Goal: Task Accomplishment & Management: Manage account settings

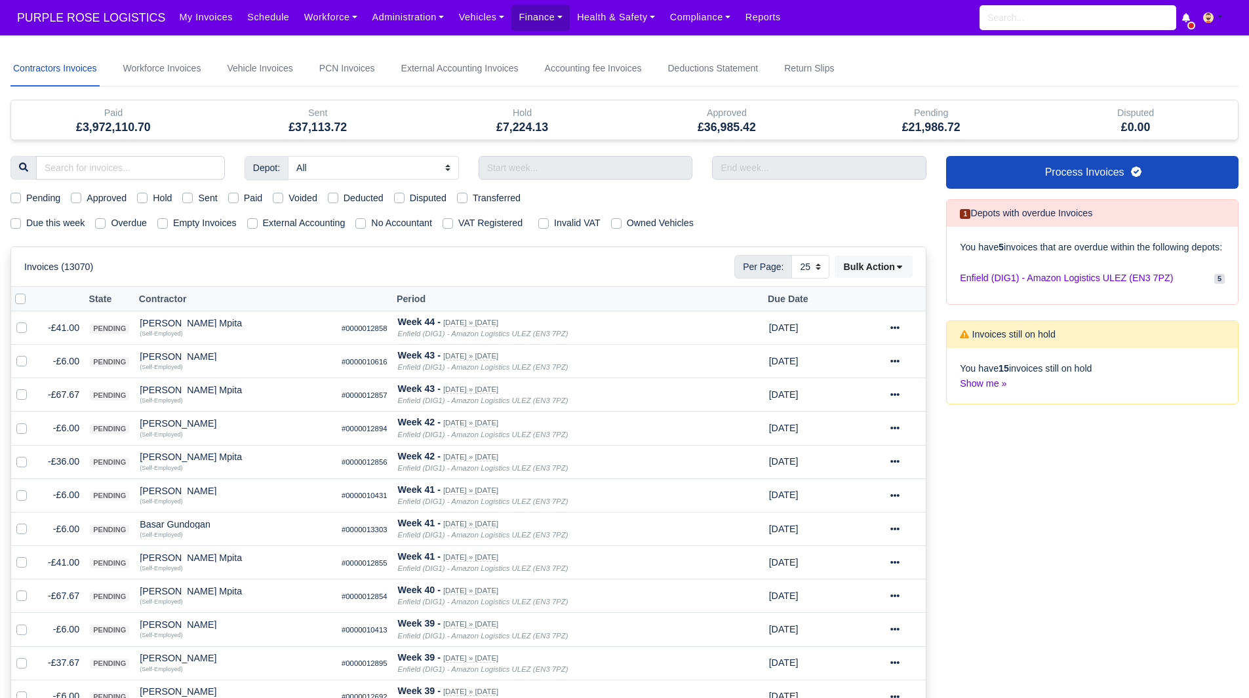
select select "25"
click at [48, 239] on div "Depot: All Enfield (DIG1) - Amazon Logistics ULEZ (EN3 7PZ) Harlow (DHW1) - Ama…" at bounding box center [469, 678] width 936 height 1044
click at [67, 215] on div "Depot: All Enfield (DIG1) - Amazon Logistics ULEZ (EN3 7PZ) Harlow (DHW1) - Ama…" at bounding box center [469, 678] width 936 height 1044
click at [64, 229] on label "Due this week" at bounding box center [55, 223] width 58 height 15
click at [21, 226] on input "Due this week" at bounding box center [15, 221] width 10 height 10
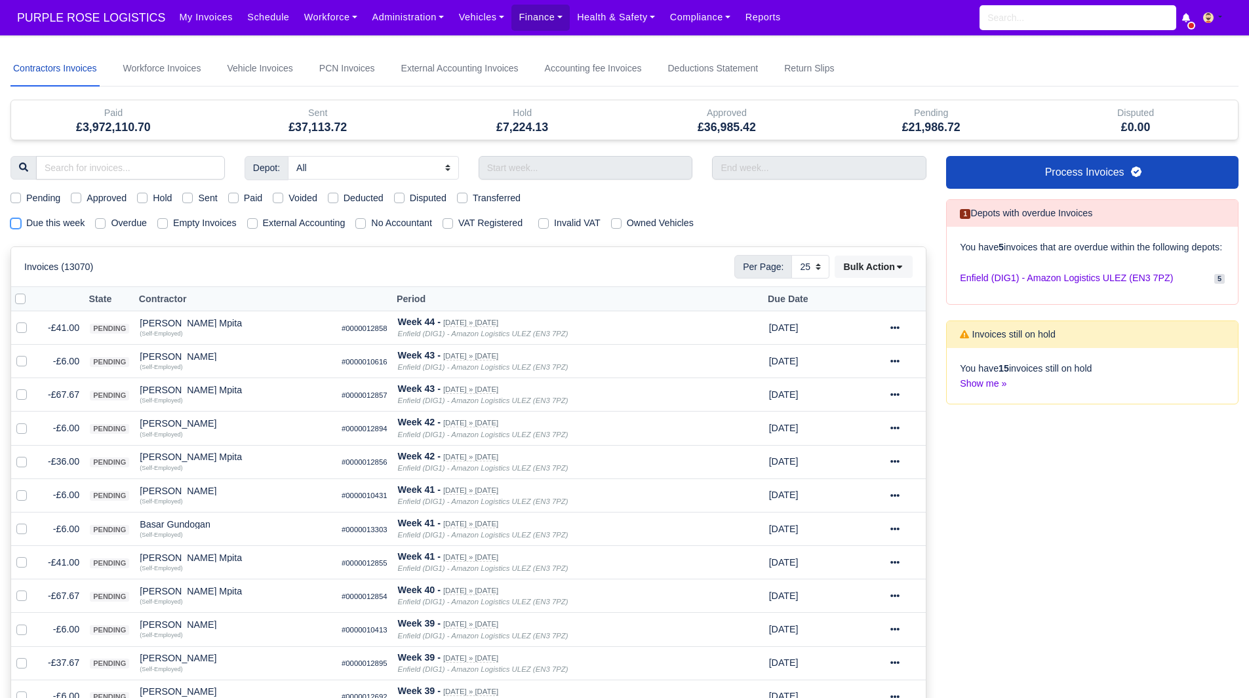
checkbox input "true"
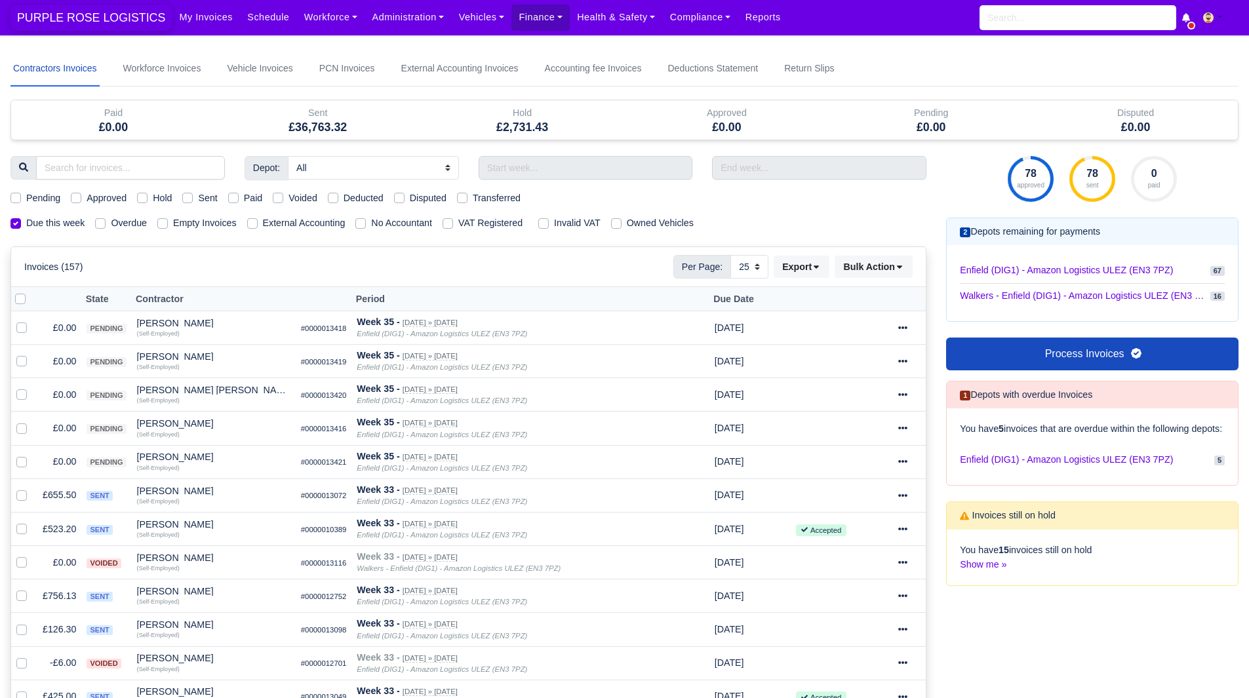
click at [74, 26] on span "PURPLE ROSE LOGISTICS" at bounding box center [90, 18] width 161 height 26
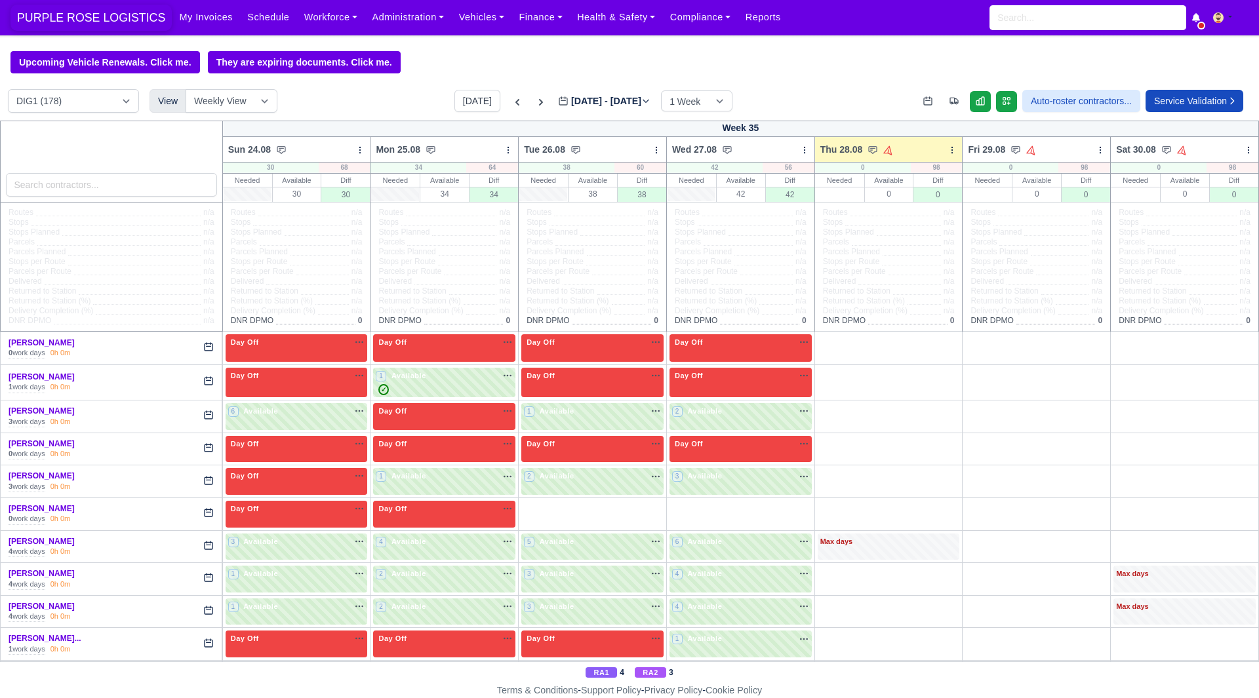
click at [101, 20] on span "PURPLE ROSE LOGISTICS" at bounding box center [90, 18] width 161 height 26
click at [314, 15] on link "Workforce" at bounding box center [331, 18] width 68 height 26
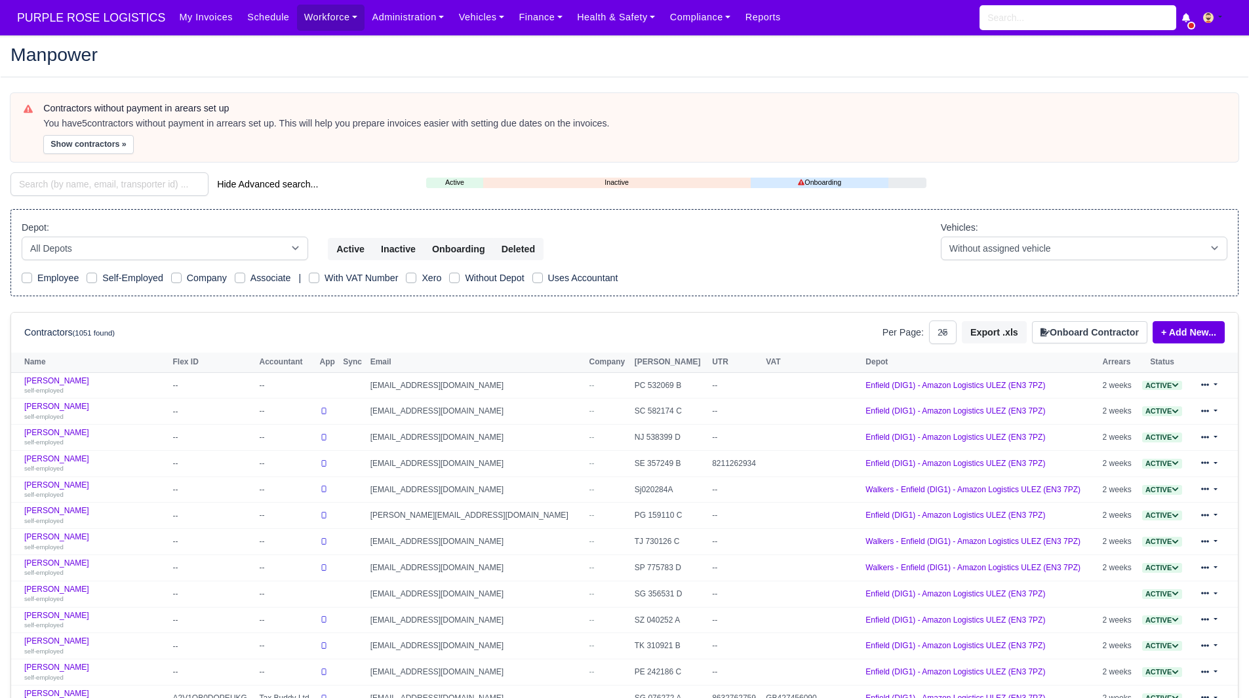
select select "25"
click at [91, 149] on button "Show contractors »" at bounding box center [88, 144] width 91 height 19
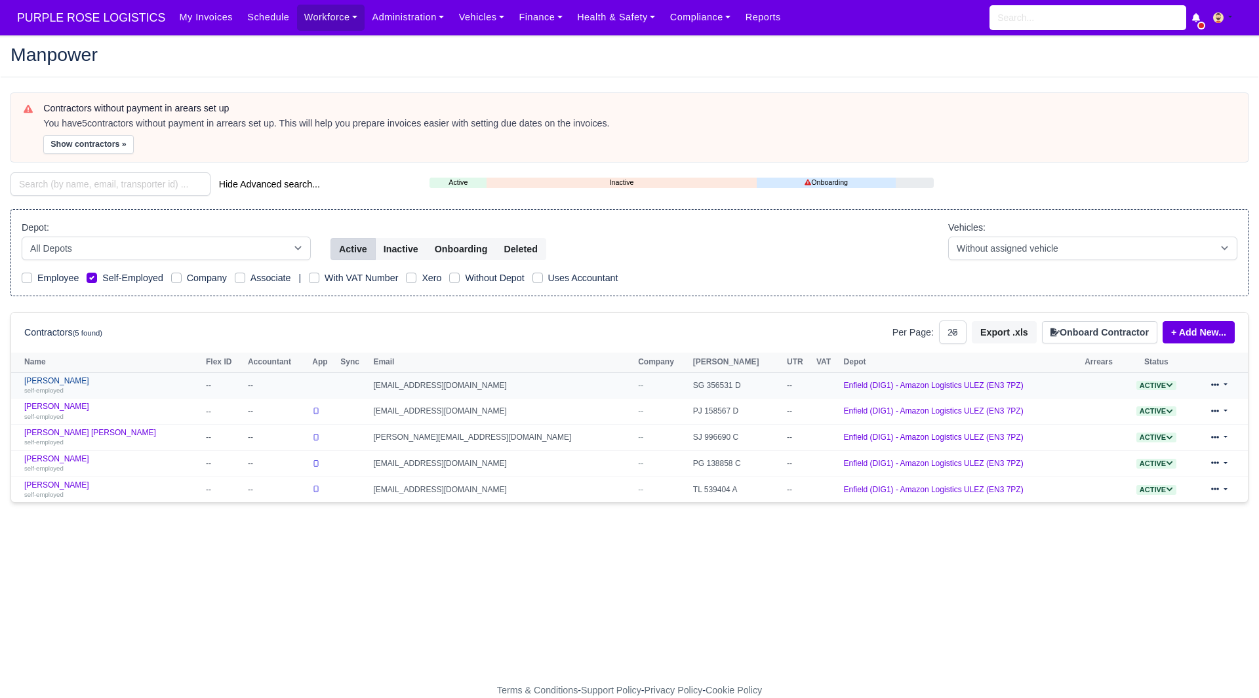
click at [61, 383] on link "Anders Awale self-employed" at bounding box center [111, 385] width 175 height 19
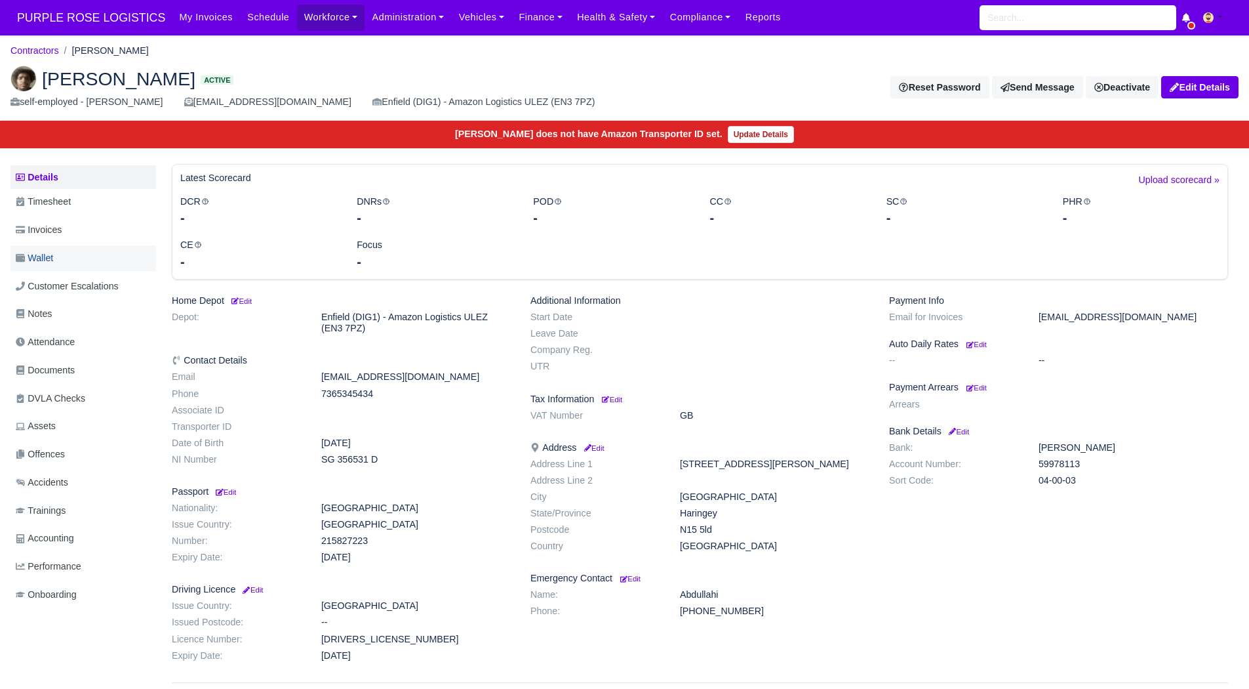
click at [71, 263] on link "Wallet" at bounding box center [83, 258] width 146 height 26
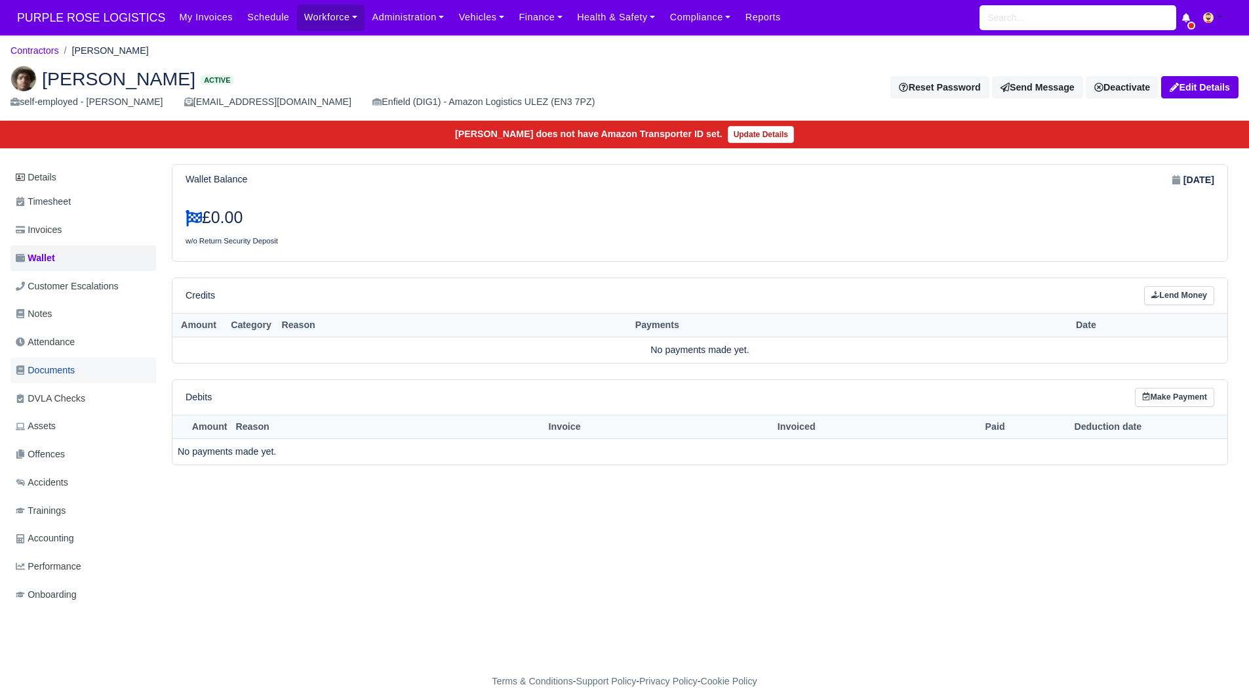
click at [85, 358] on link "Documents" at bounding box center [83, 370] width 146 height 26
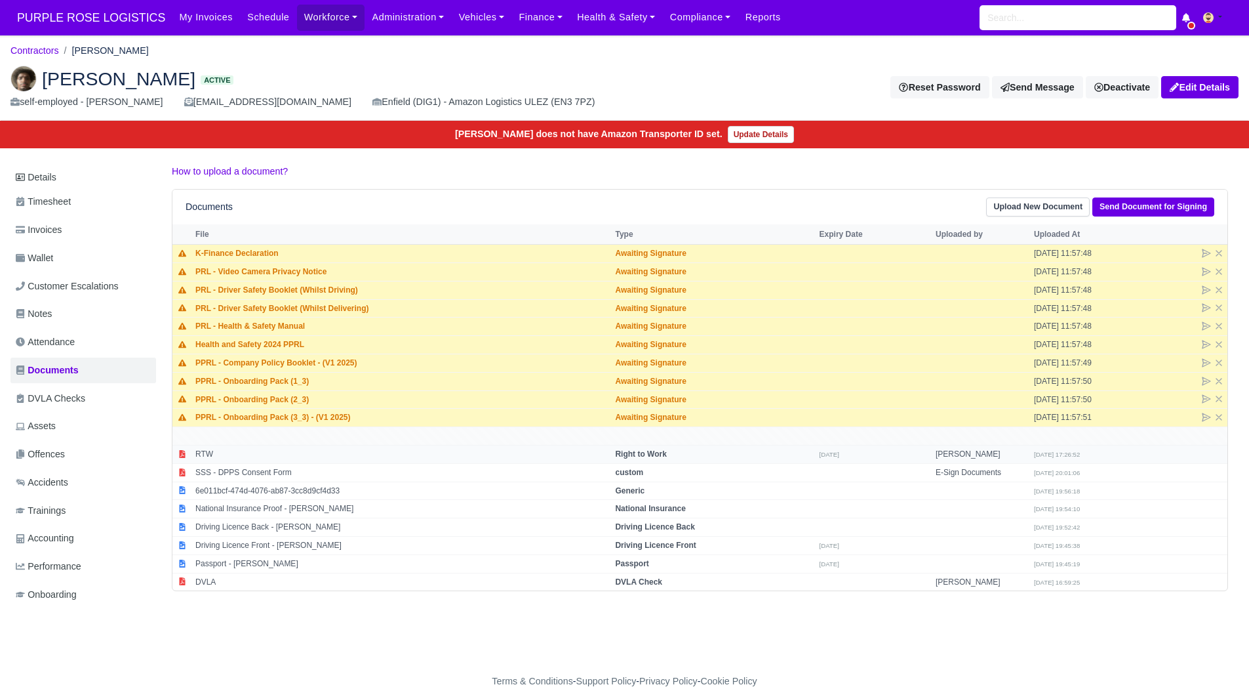
click at [239, 457] on td "RTW" at bounding box center [402, 454] width 420 height 18
select select "right-to-work"
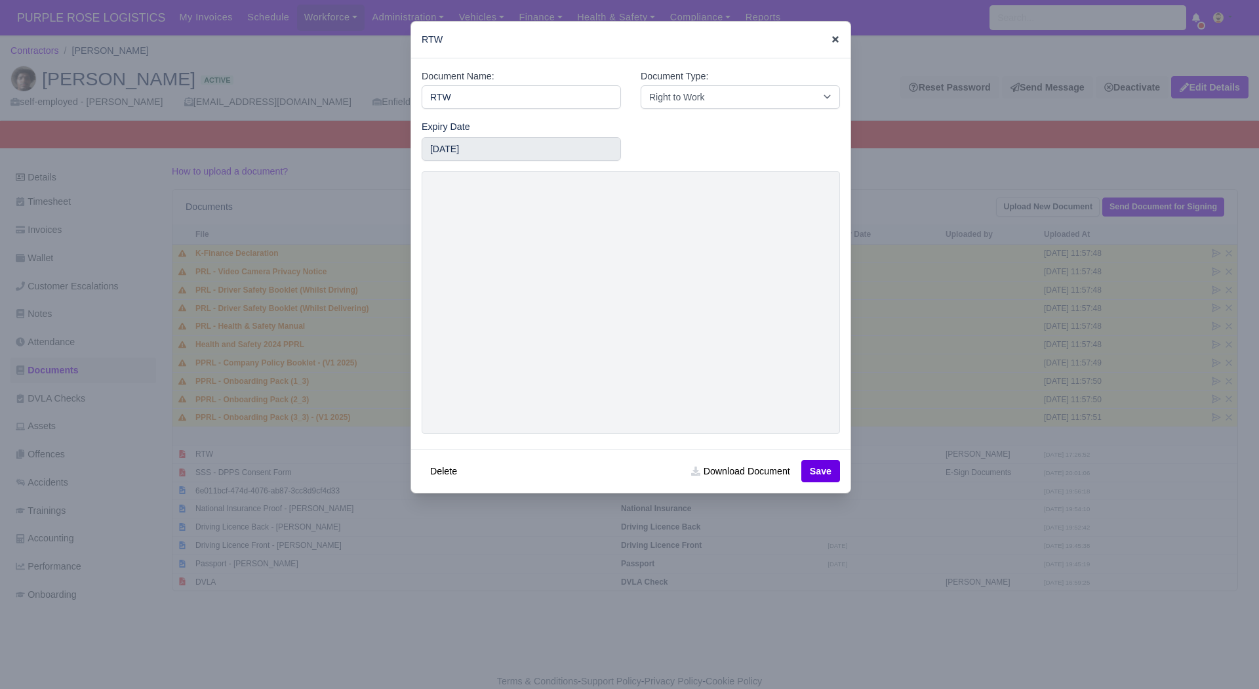
click at [831, 36] on icon at bounding box center [835, 39] width 9 height 9
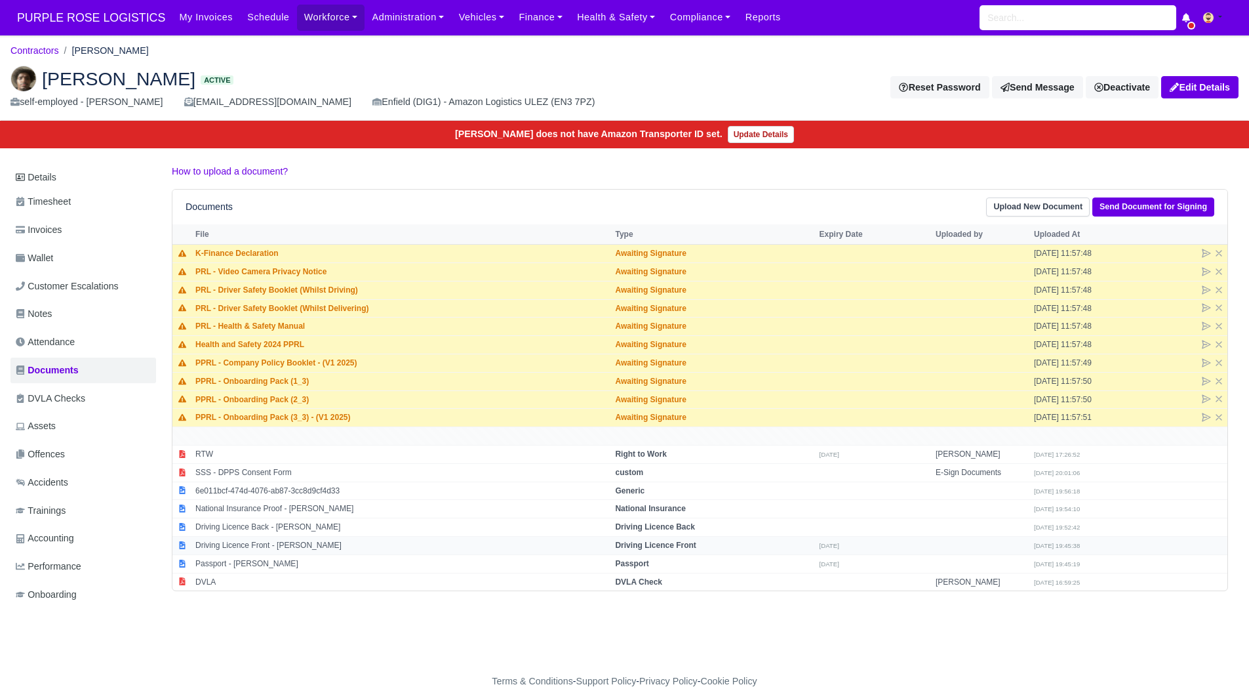
click at [298, 549] on td "Driving Licence Front - Anders Awale" at bounding box center [402, 545] width 420 height 18
select select "driving-licence-front"
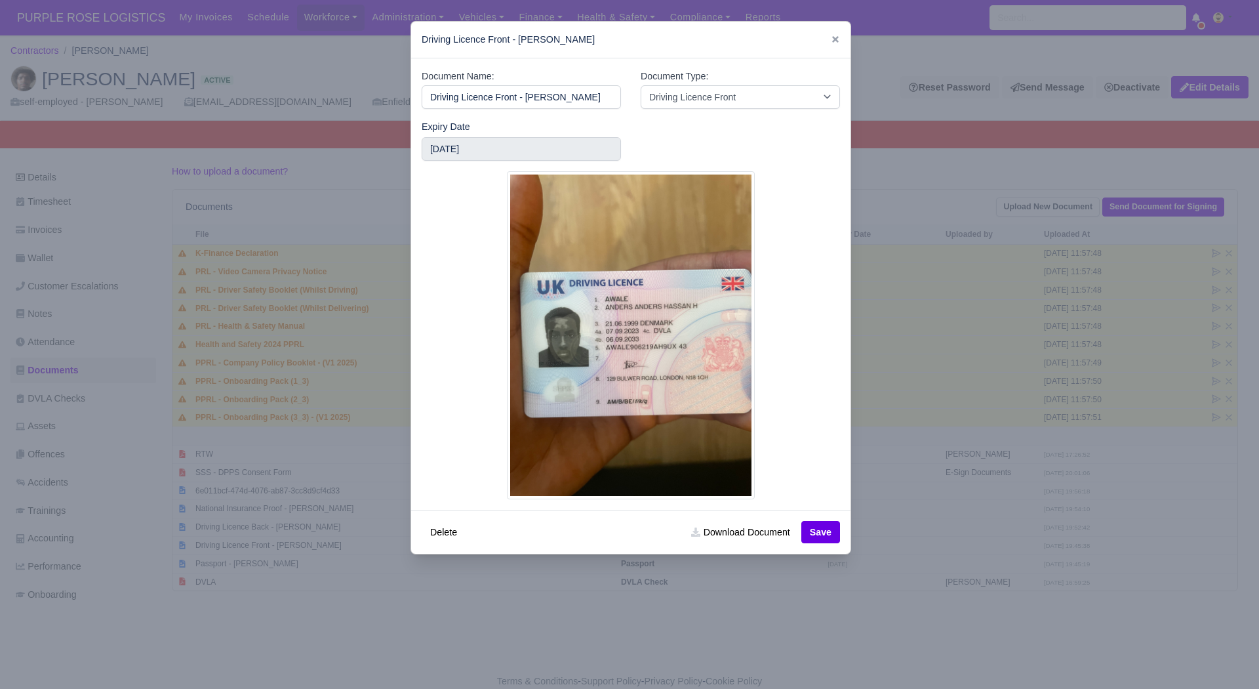
click at [898, 620] on div at bounding box center [629, 344] width 1259 height 689
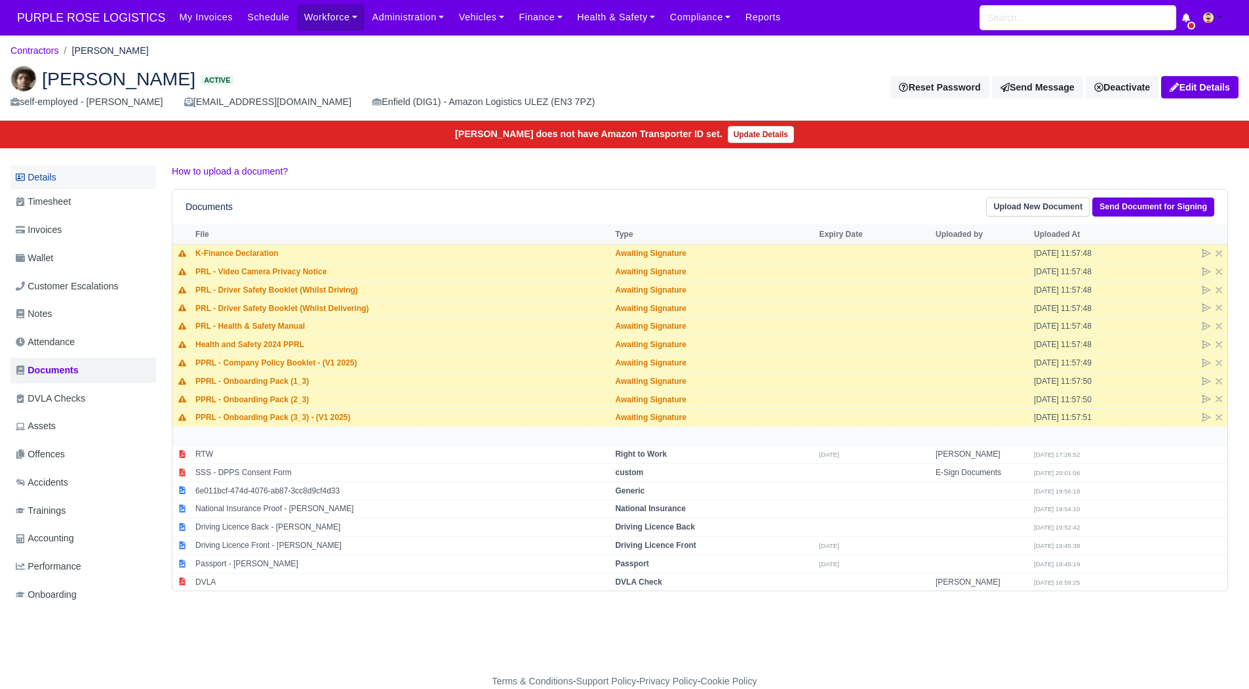
click at [98, 180] on link "Details" at bounding box center [83, 177] width 146 height 24
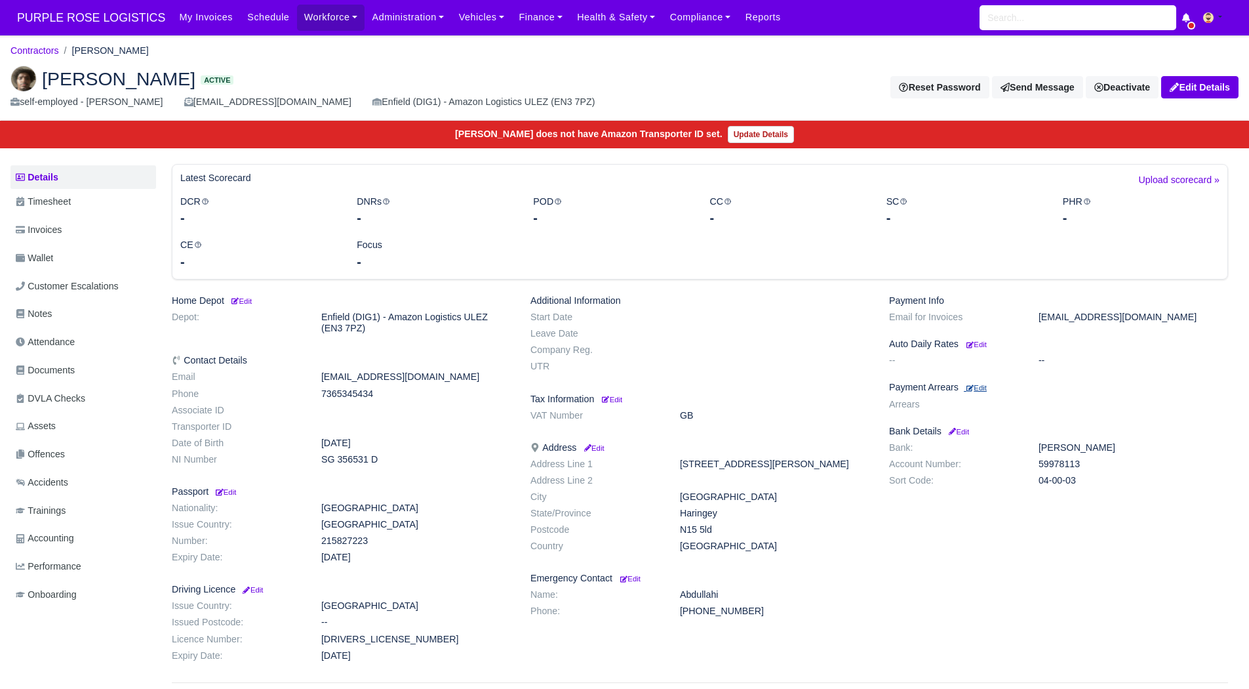
click at [987, 384] on small "Edit" at bounding box center [977, 388] width 20 height 8
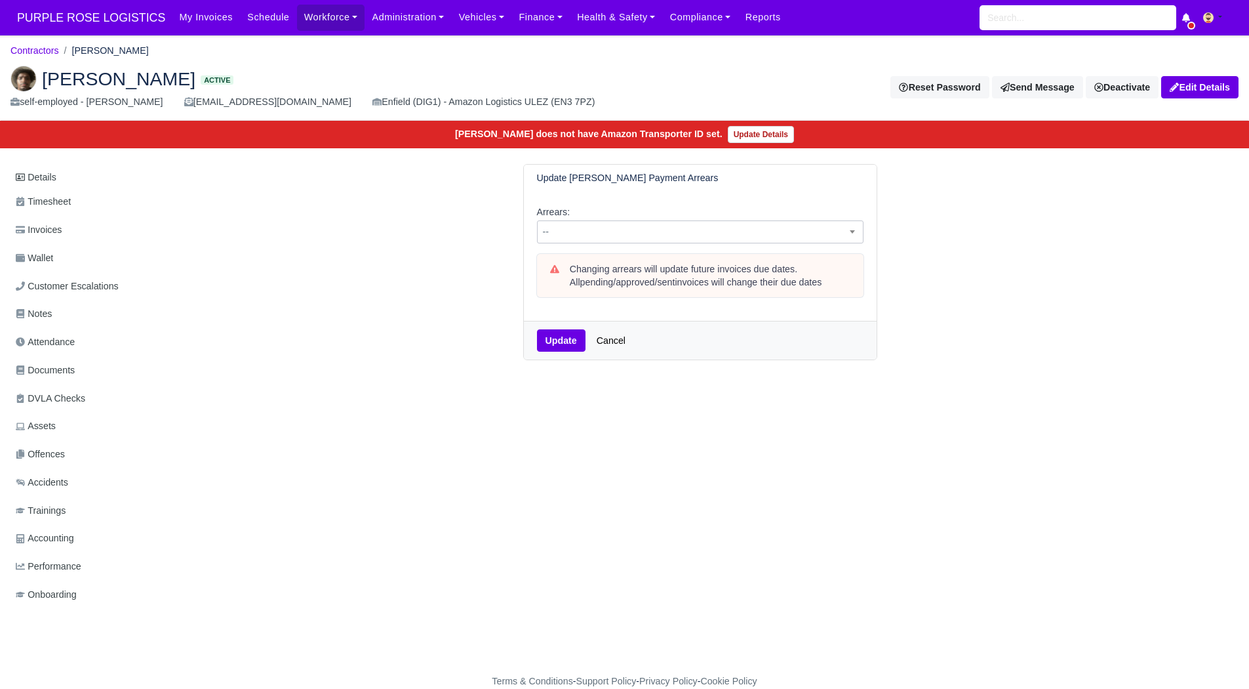
click at [703, 237] on span "--" at bounding box center [700, 232] width 325 height 16
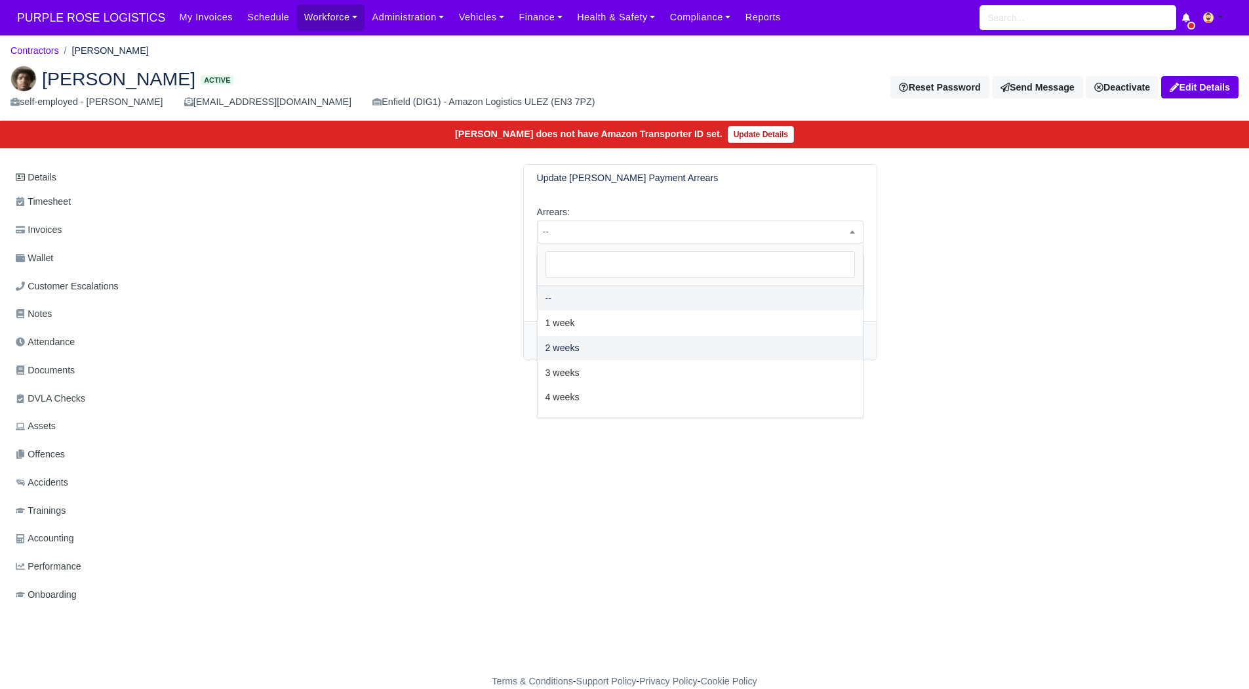
select select "2W"
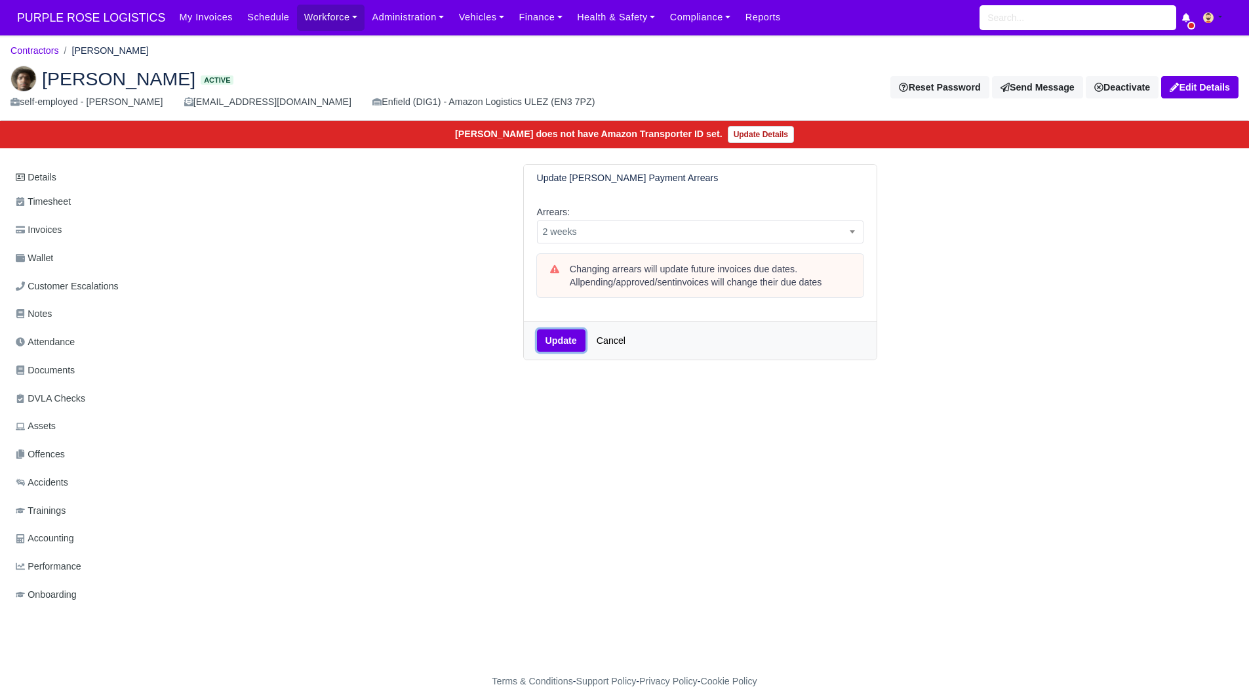
click at [563, 342] on button "Update" at bounding box center [561, 340] width 49 height 22
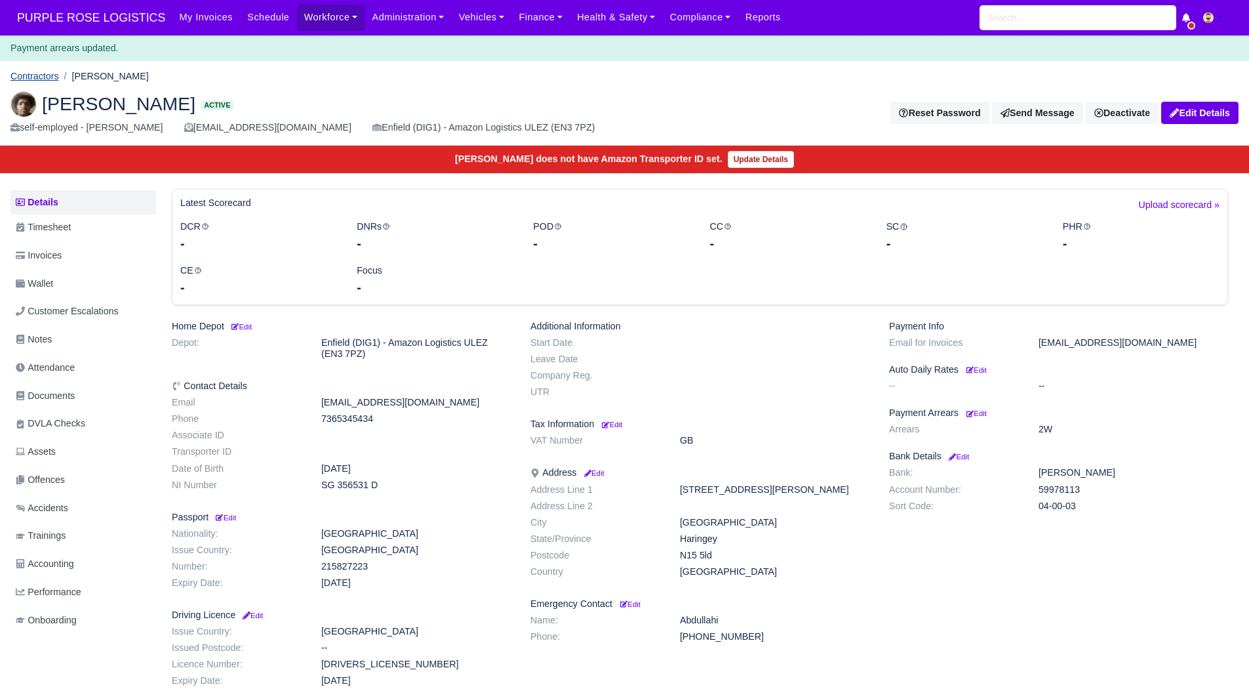
click at [37, 77] on link "Contractors" at bounding box center [34, 76] width 49 height 10
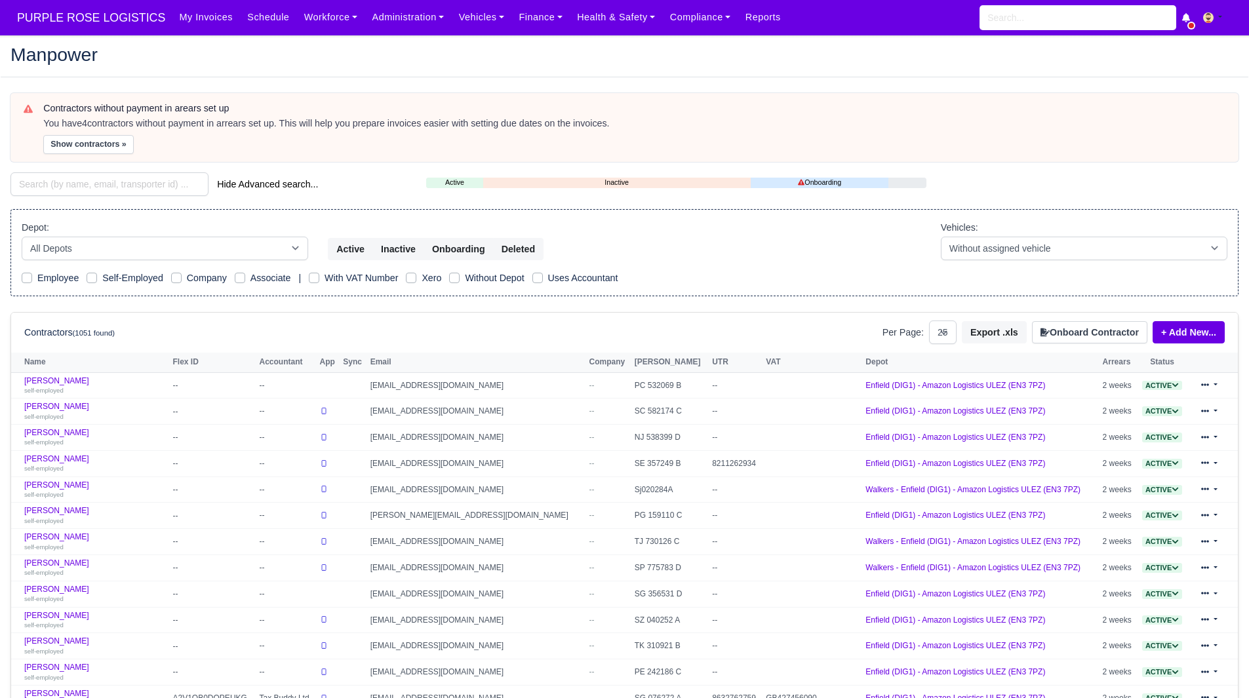
select select "25"
click at [80, 142] on button "Show contractors »" at bounding box center [88, 144] width 91 height 19
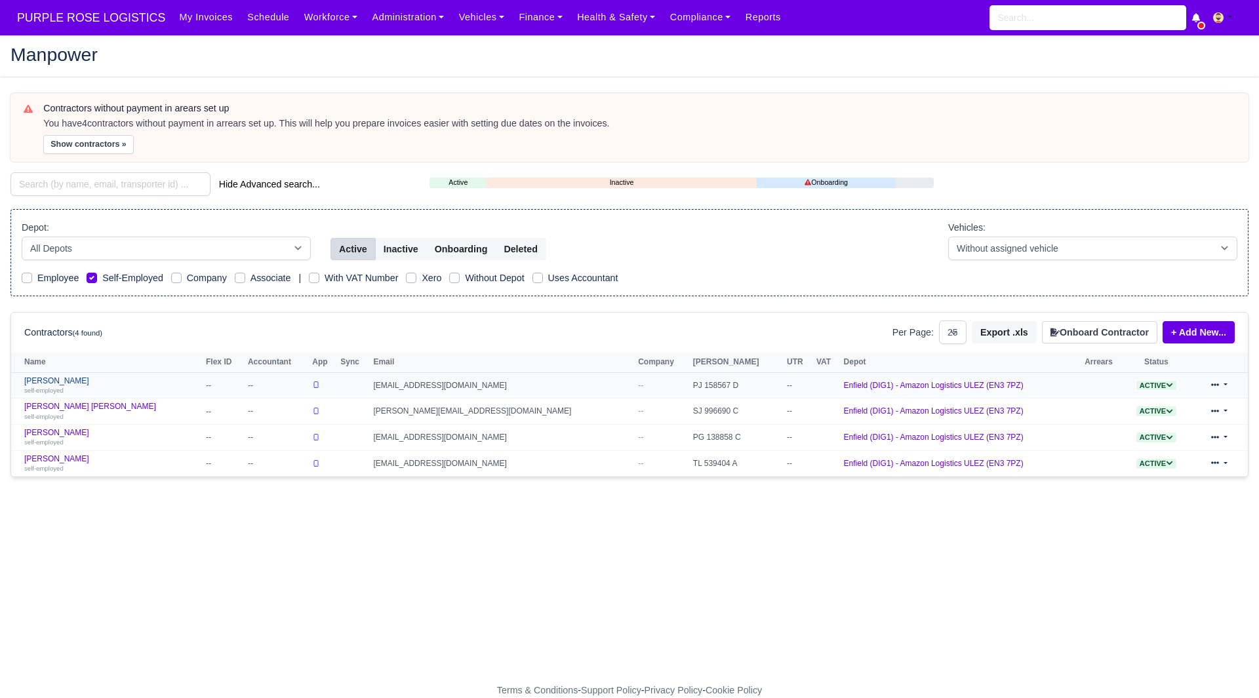
click at [64, 384] on link "Darwin Clark self-employed" at bounding box center [111, 385] width 175 height 19
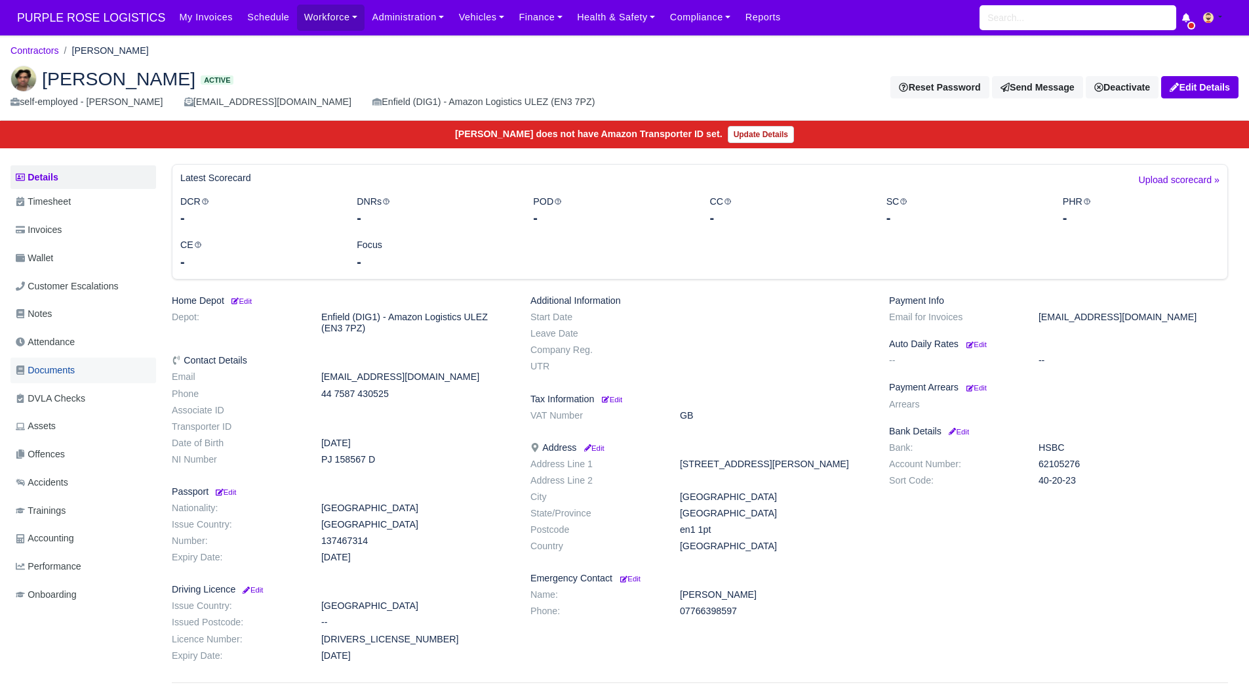
click at [72, 365] on span "Documents" at bounding box center [45, 370] width 59 height 15
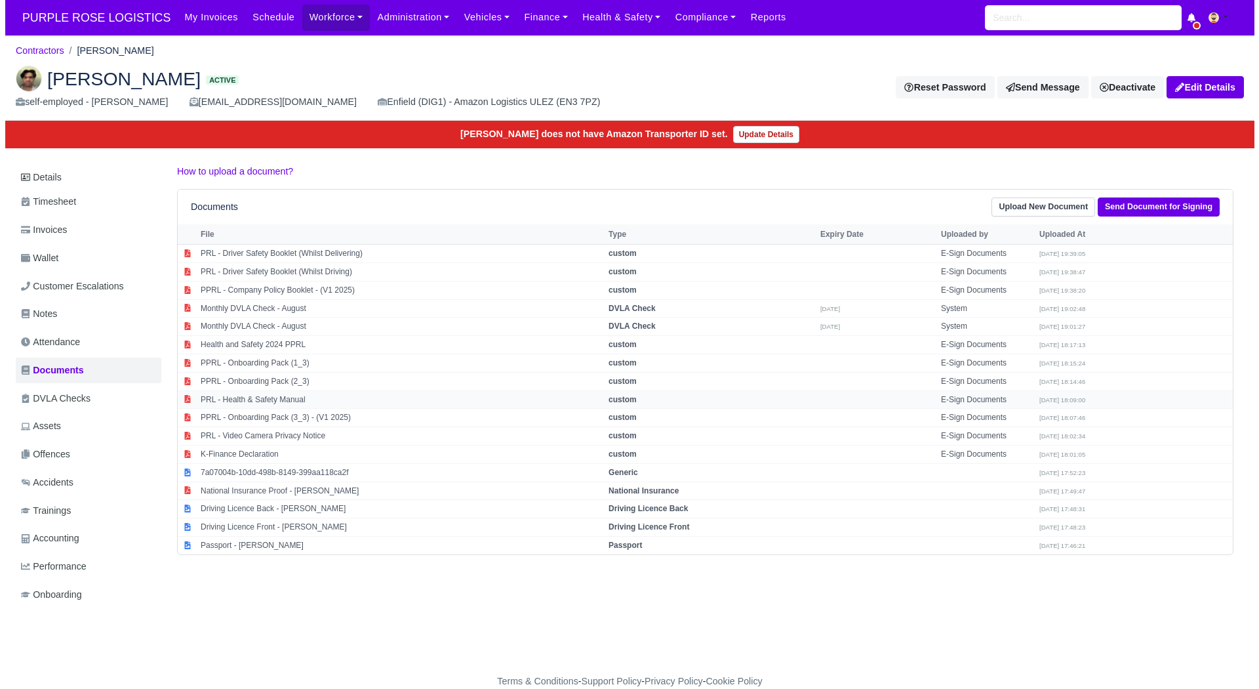
scroll to position [10, 0]
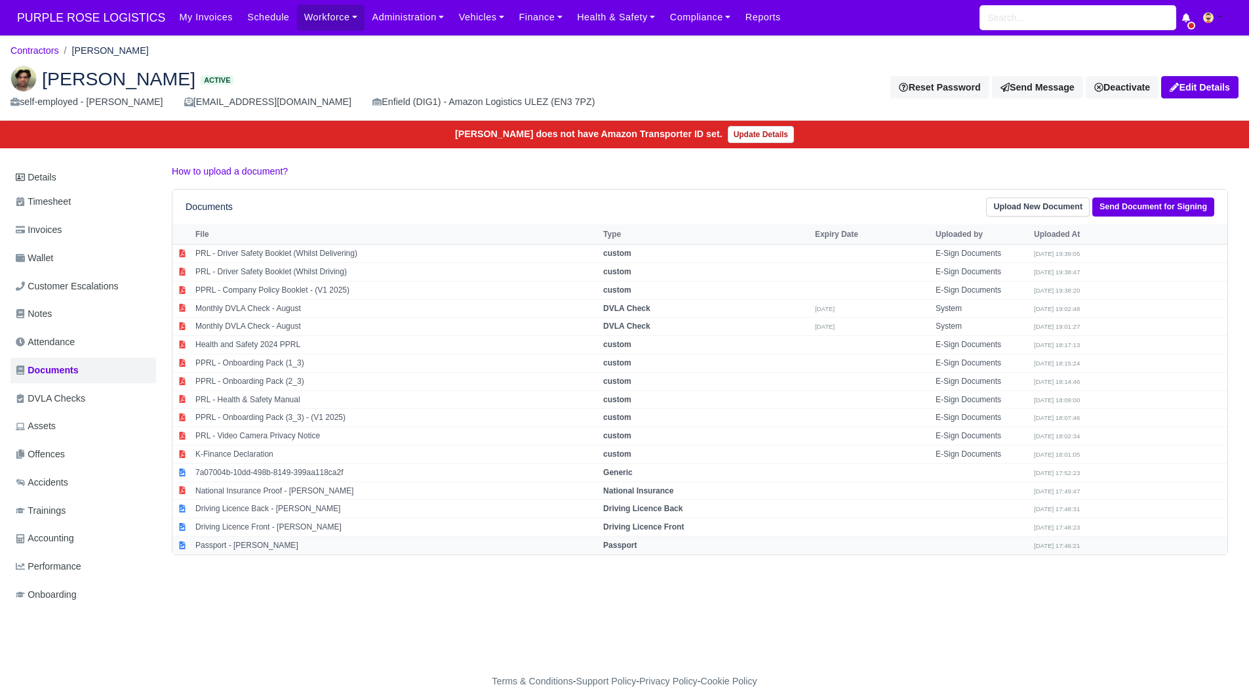
click at [253, 540] on td "Passport - Darwin Clark" at bounding box center [396, 545] width 408 height 18
select select "passport"
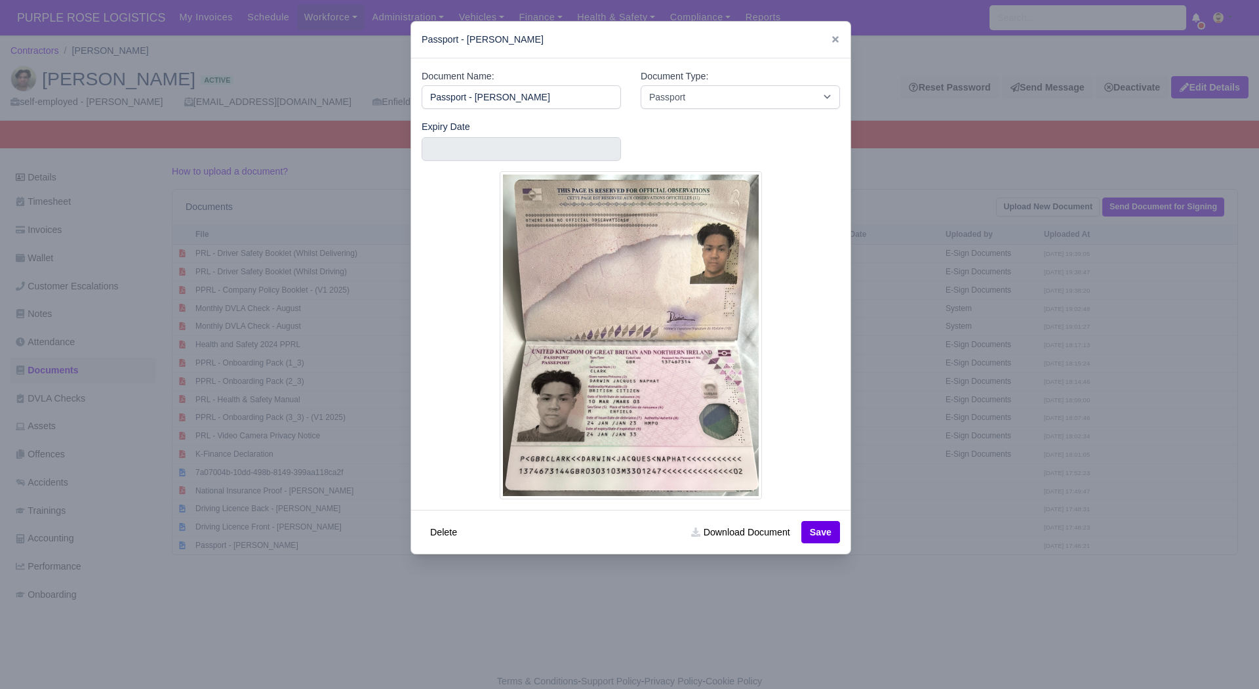
click at [340, 665] on div at bounding box center [629, 344] width 1259 height 689
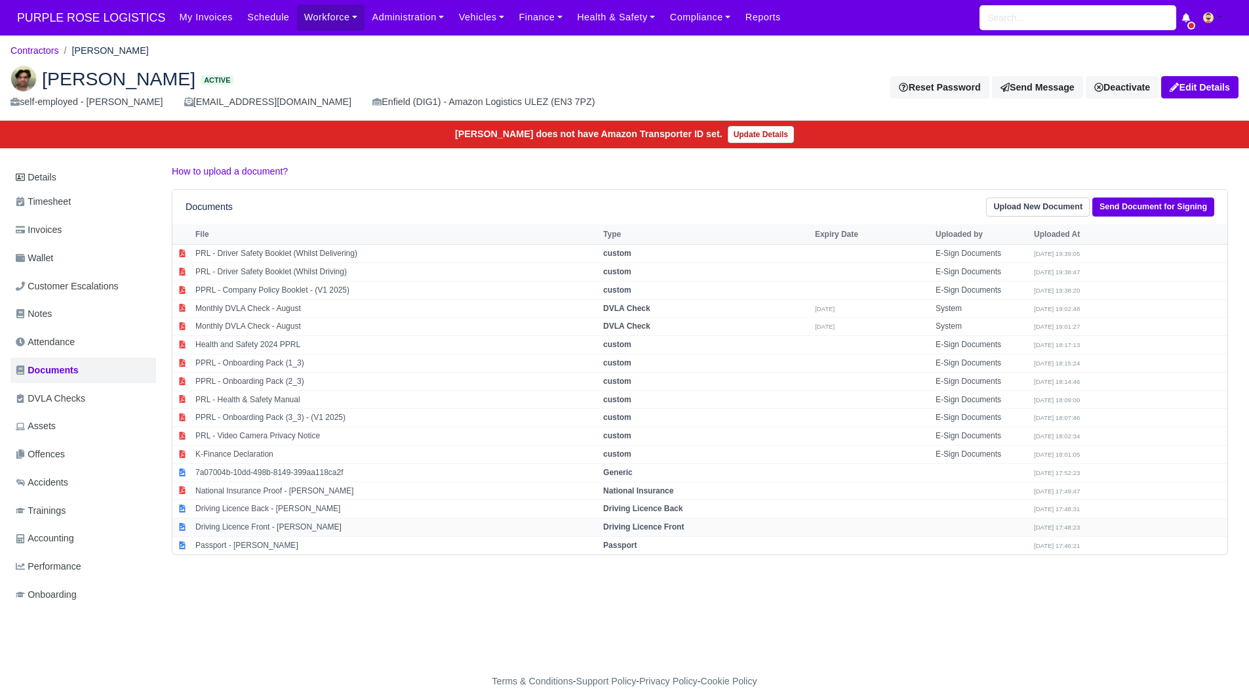
click at [306, 520] on td "Driving Licence Front - Darwin Clark" at bounding box center [396, 527] width 408 height 18
select select "driving-licence-front"
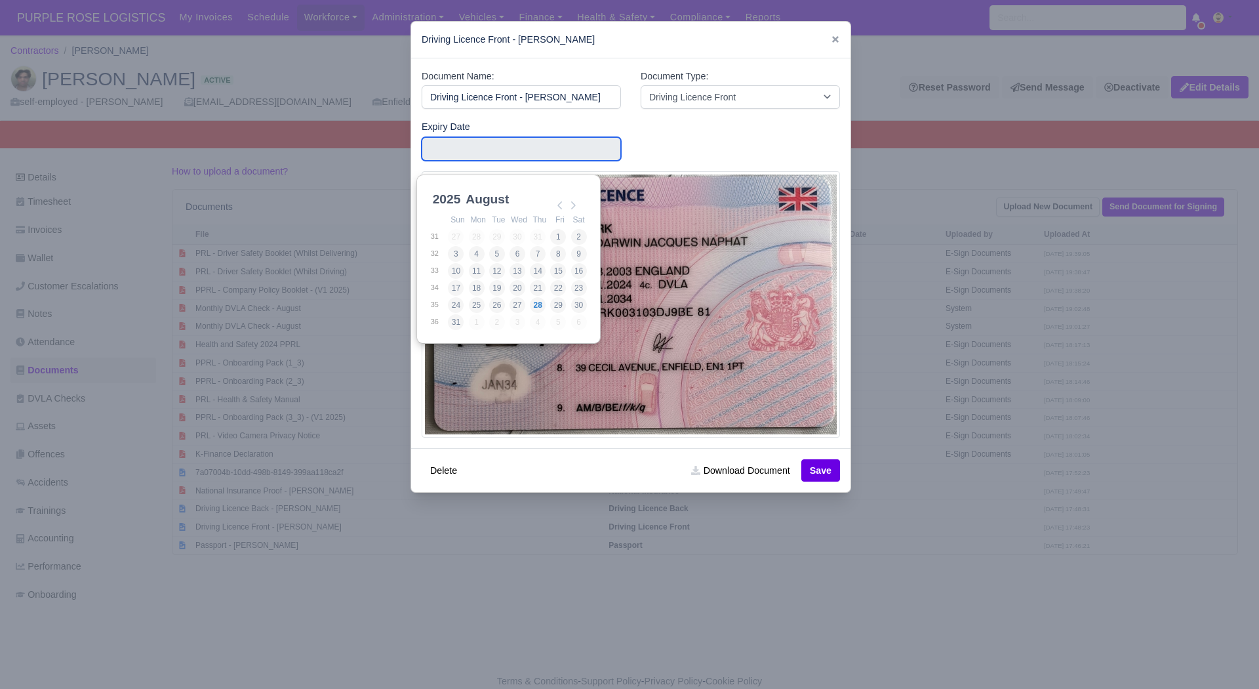
click at [475, 160] on input "Use the arrow keys to pick a date" at bounding box center [521, 149] width 199 height 24
click at [453, 196] on select "2025 2026 2027 2028 2029 2030 2031 2032 2033 2034 2035 2036 2037 2038 2039 2040…" at bounding box center [459, 207] width 59 height 28
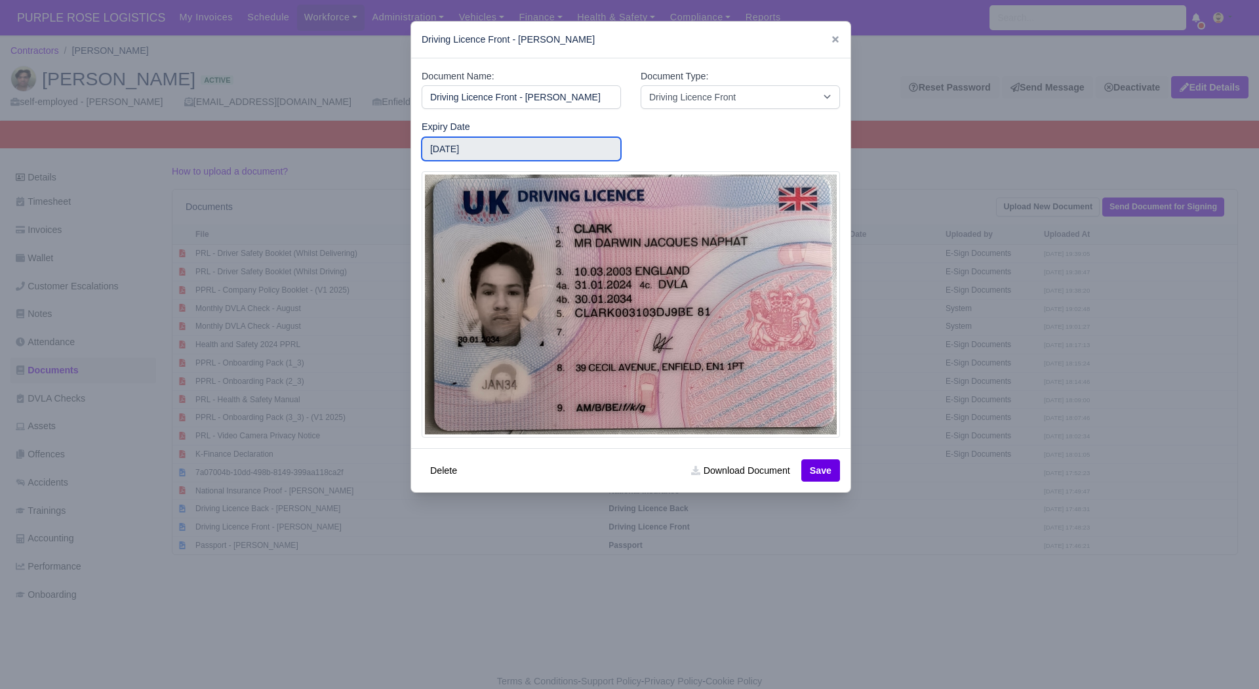
click at [509, 142] on input "2034-08-01" at bounding box center [521, 149] width 199 height 24
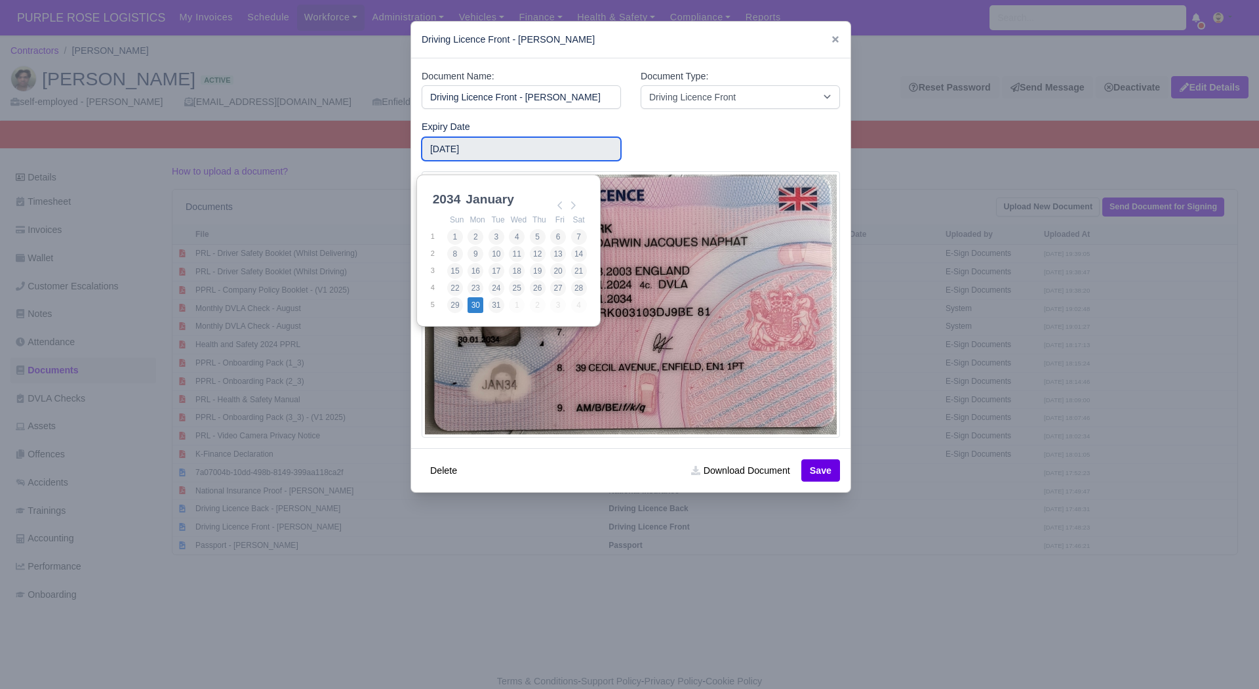
type input "2034-01-30"
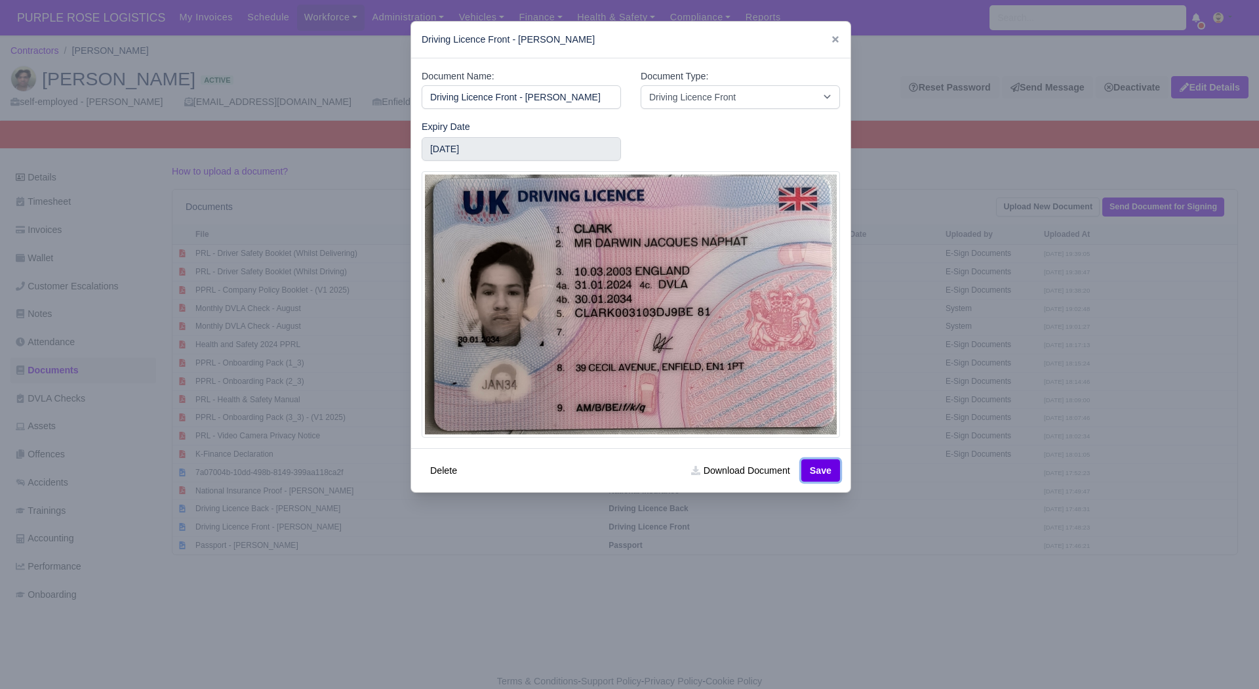
click at [822, 462] on button "Save" at bounding box center [820, 470] width 39 height 22
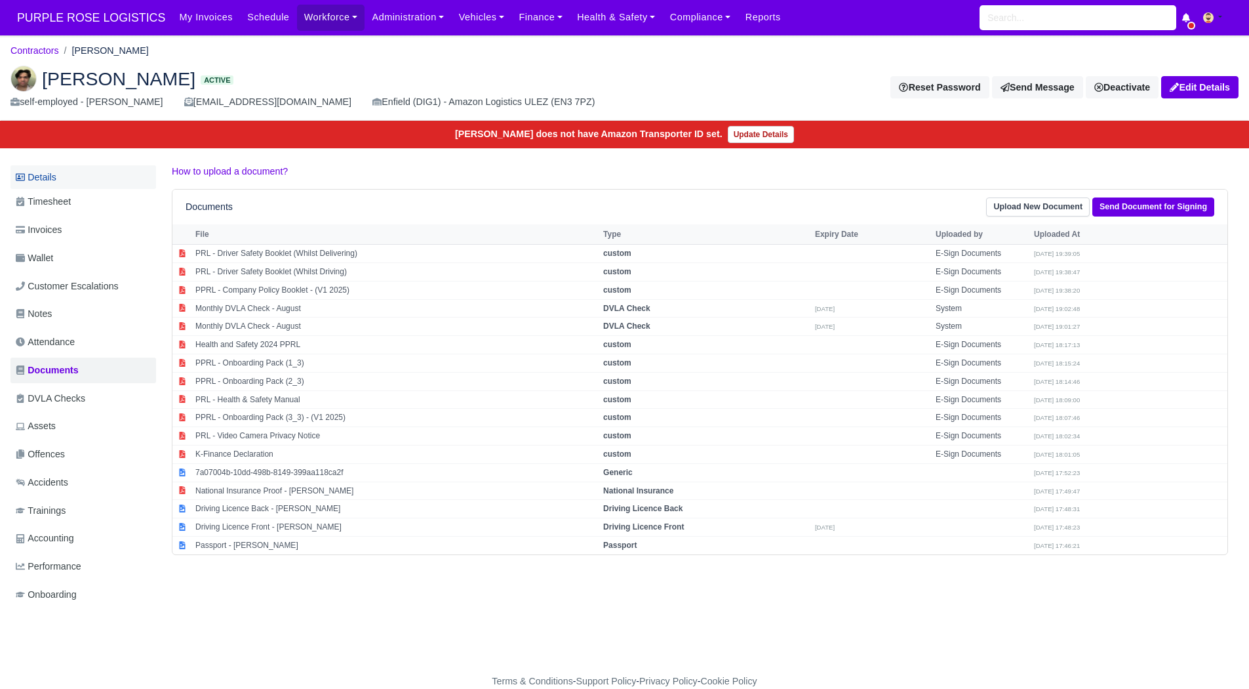
click at [56, 178] on link "Details" at bounding box center [83, 177] width 146 height 24
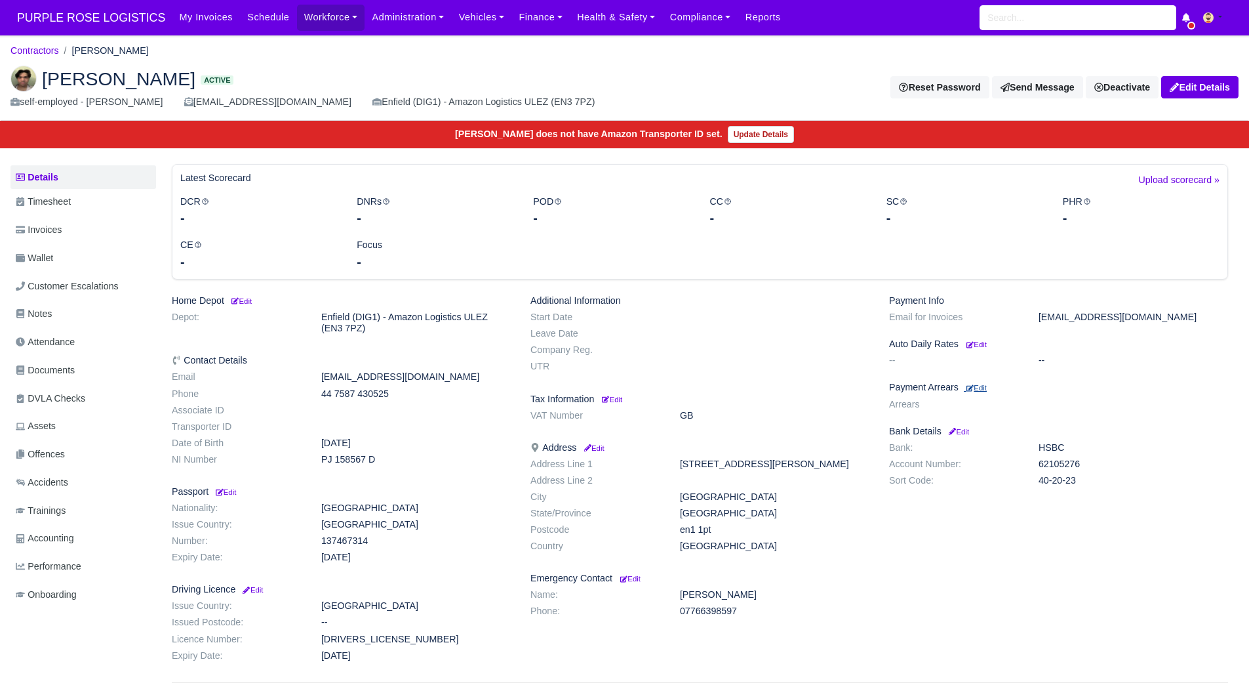
click at [981, 384] on small "Edit" at bounding box center [977, 388] width 20 height 8
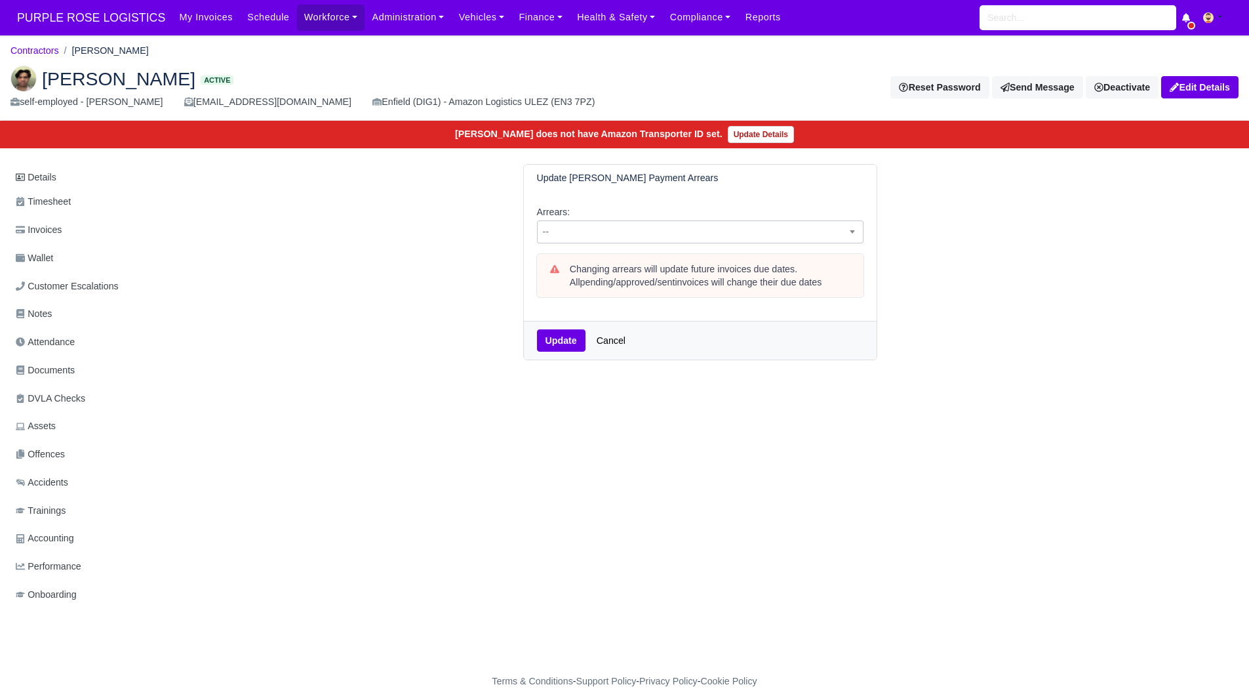
click at [681, 243] on body "PURPLE ROSE LOGISTICS My Invoices Schedule Workforce Manpower Expiring Document…" at bounding box center [624, 344] width 1249 height 689
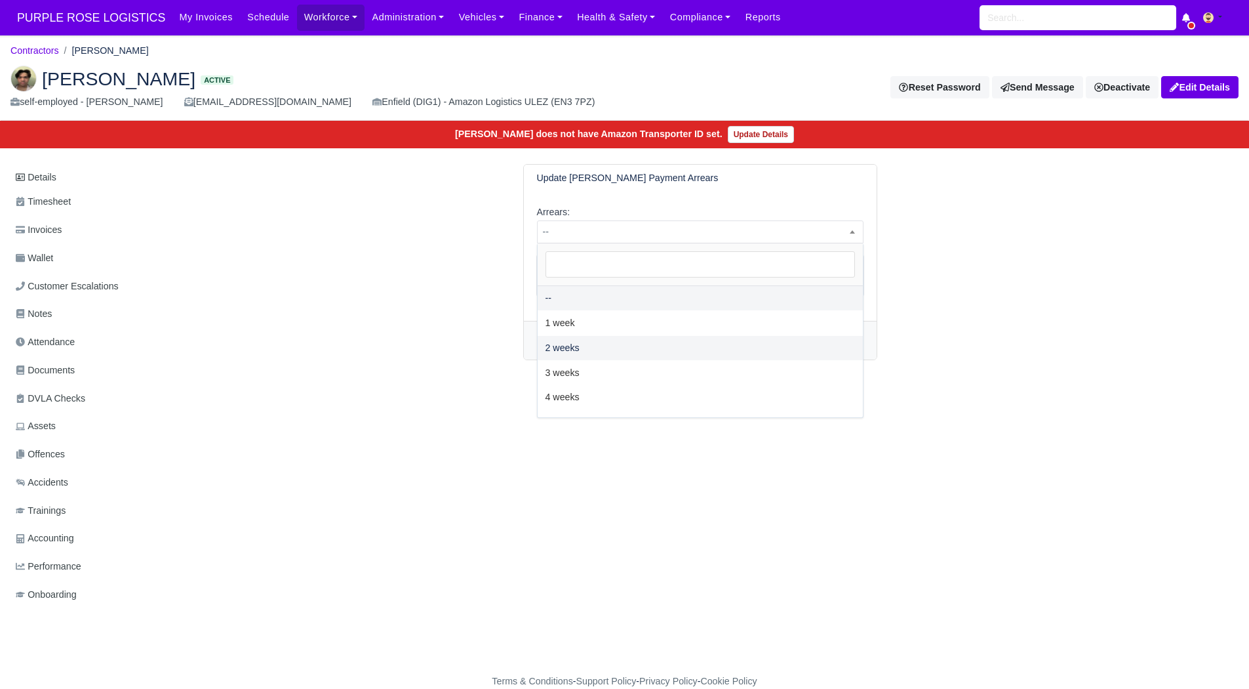
select select "2W"
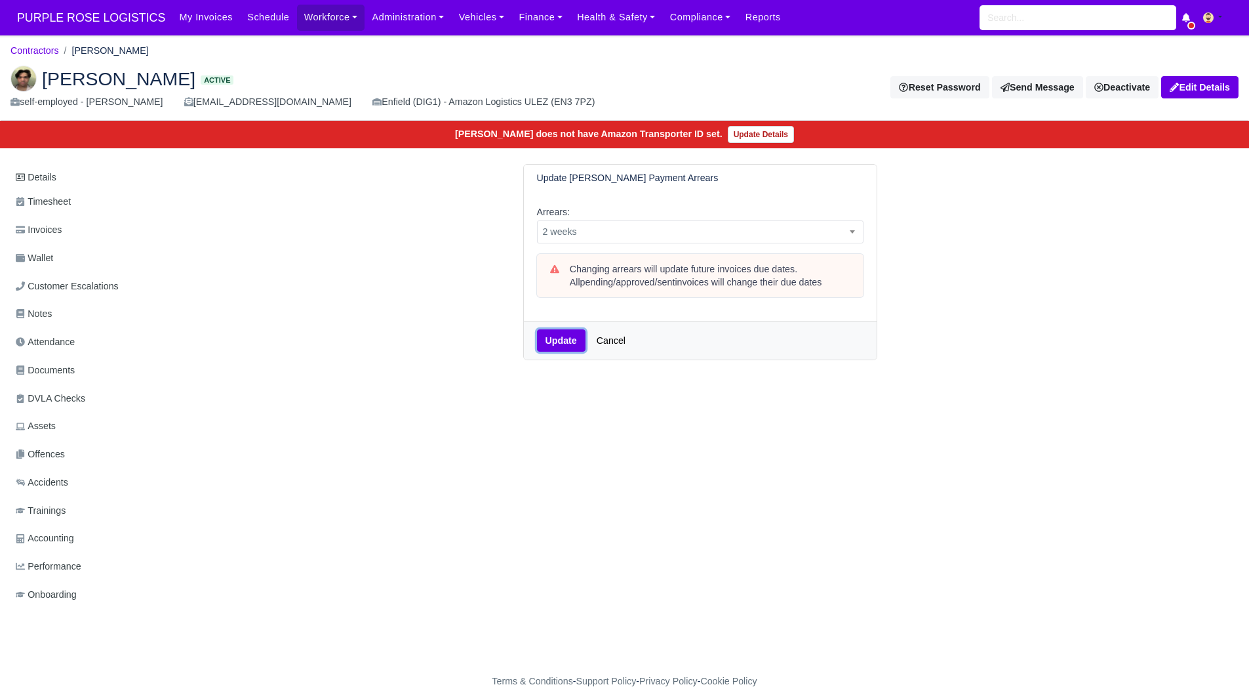
click at [558, 342] on button "Update" at bounding box center [561, 340] width 49 height 22
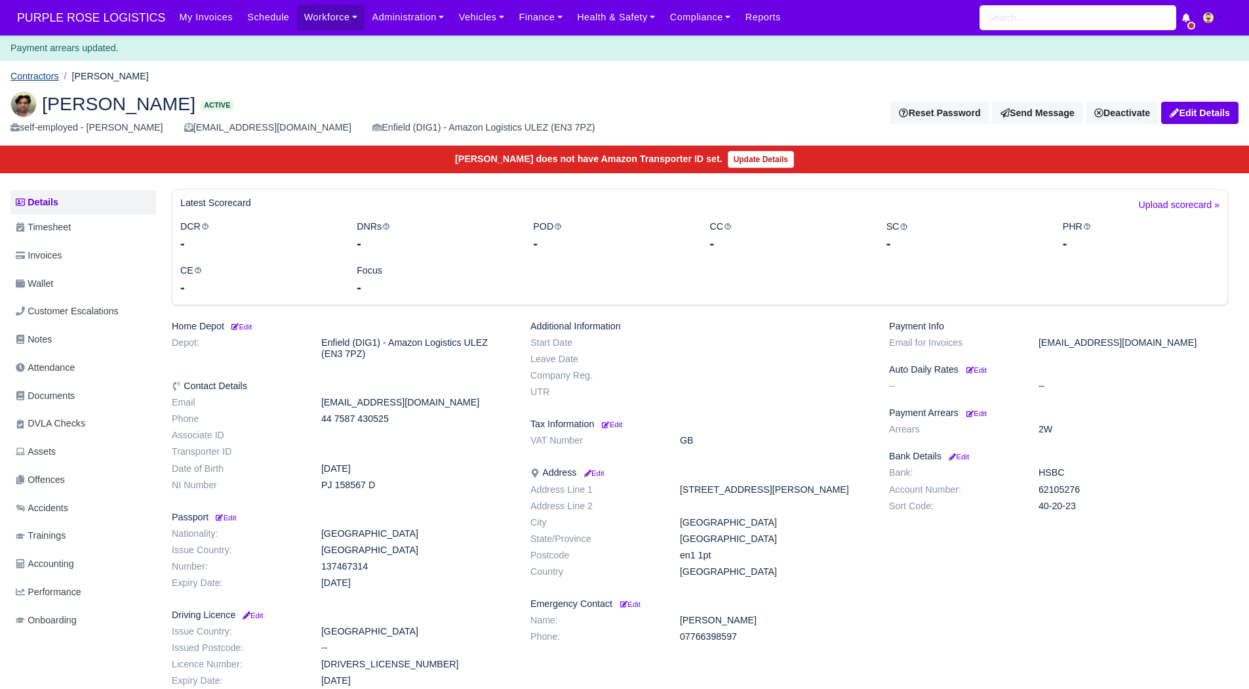
click at [41, 74] on link "Contractors" at bounding box center [34, 76] width 49 height 10
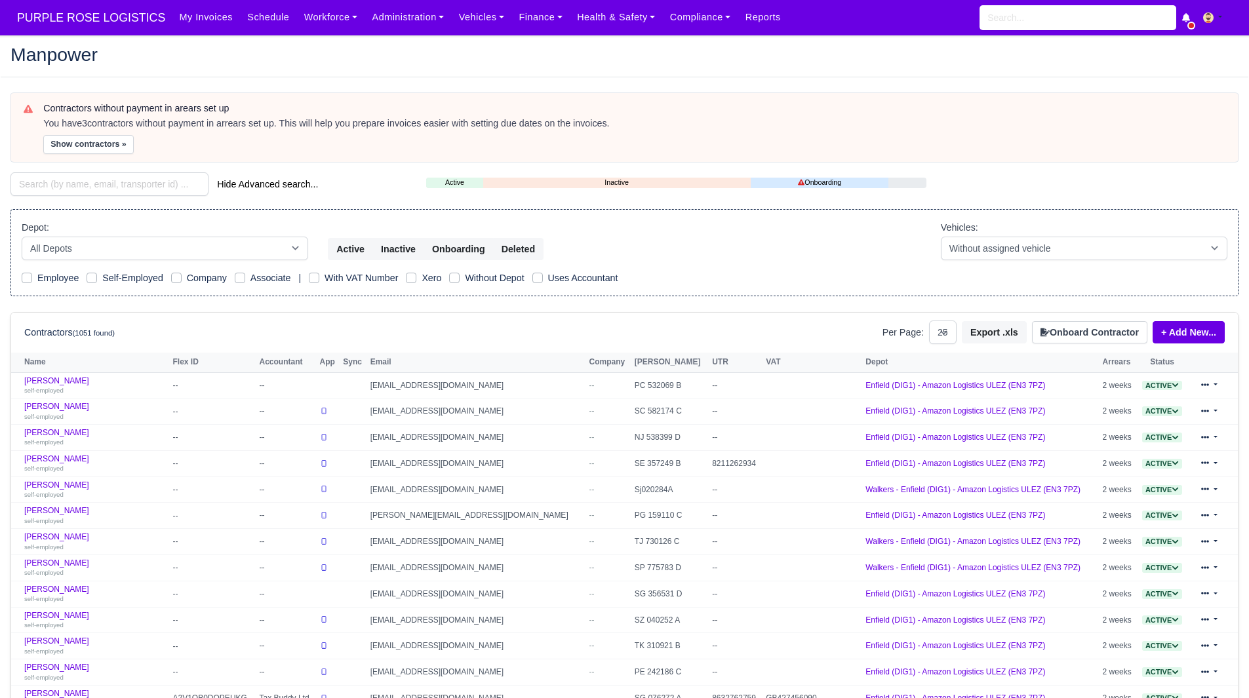
select select "25"
click at [83, 142] on button "Show contractors »" at bounding box center [88, 144] width 91 height 19
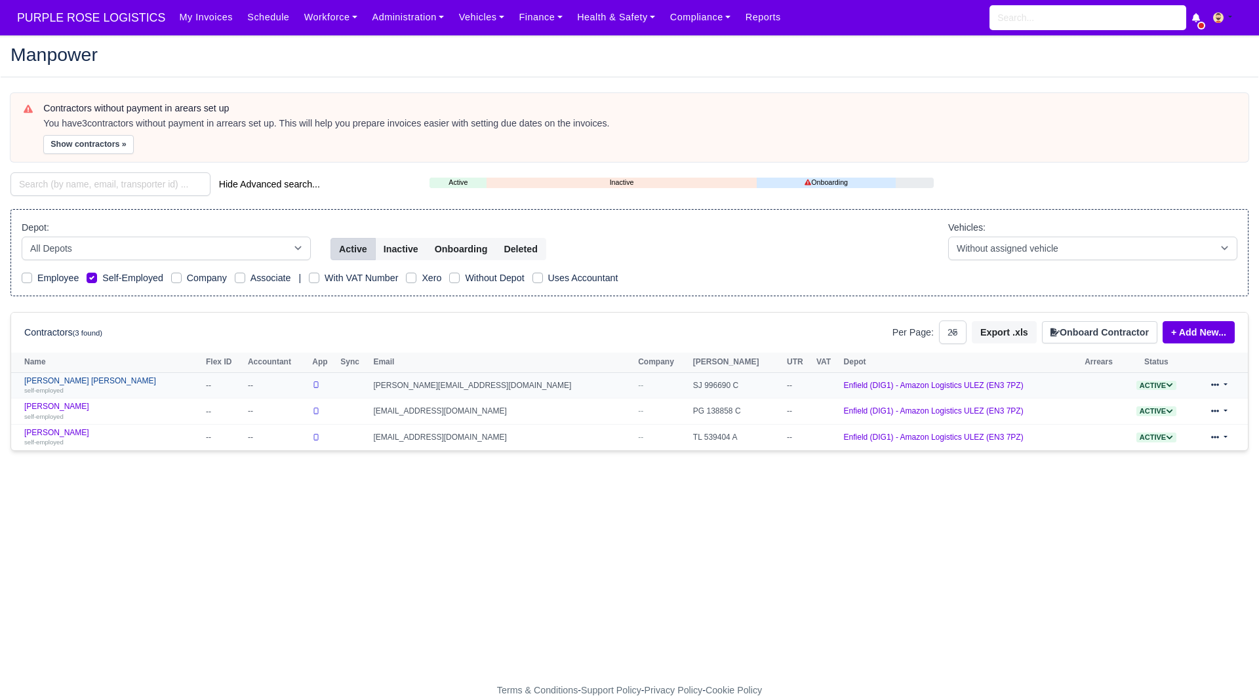
click at [92, 378] on link "Guled Fuad hassan haji self-employed" at bounding box center [111, 385] width 175 height 19
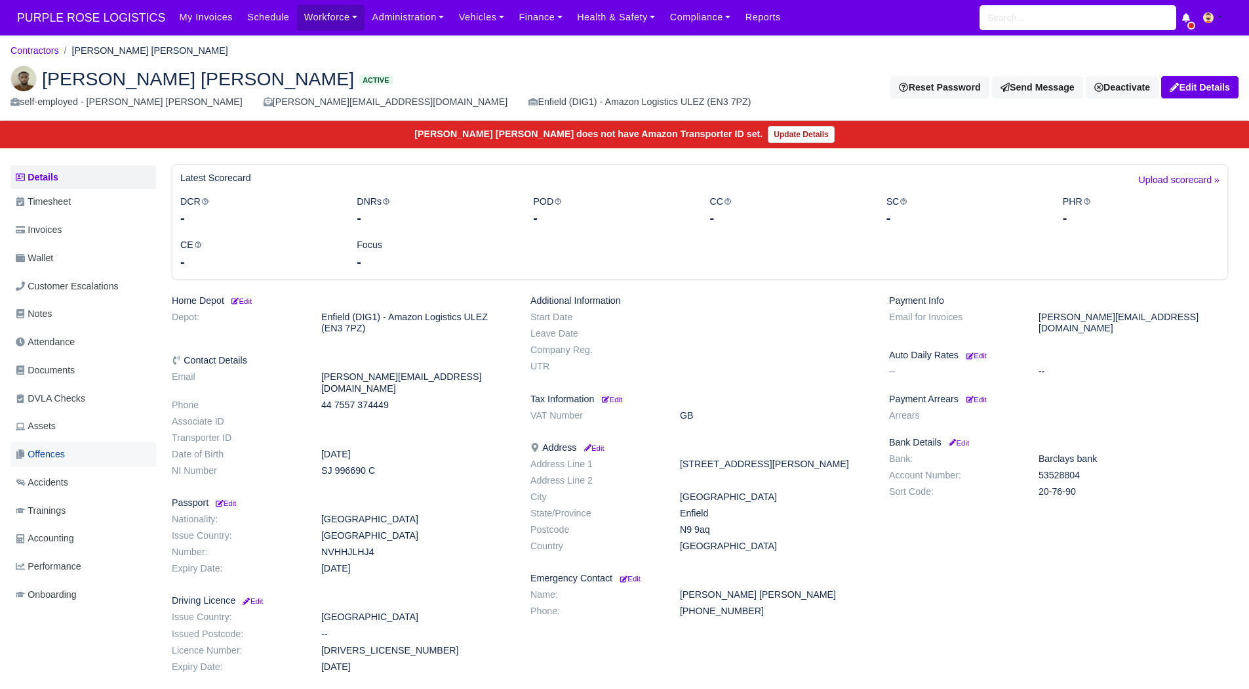
click at [70, 459] on link "Offences" at bounding box center [83, 454] width 146 height 26
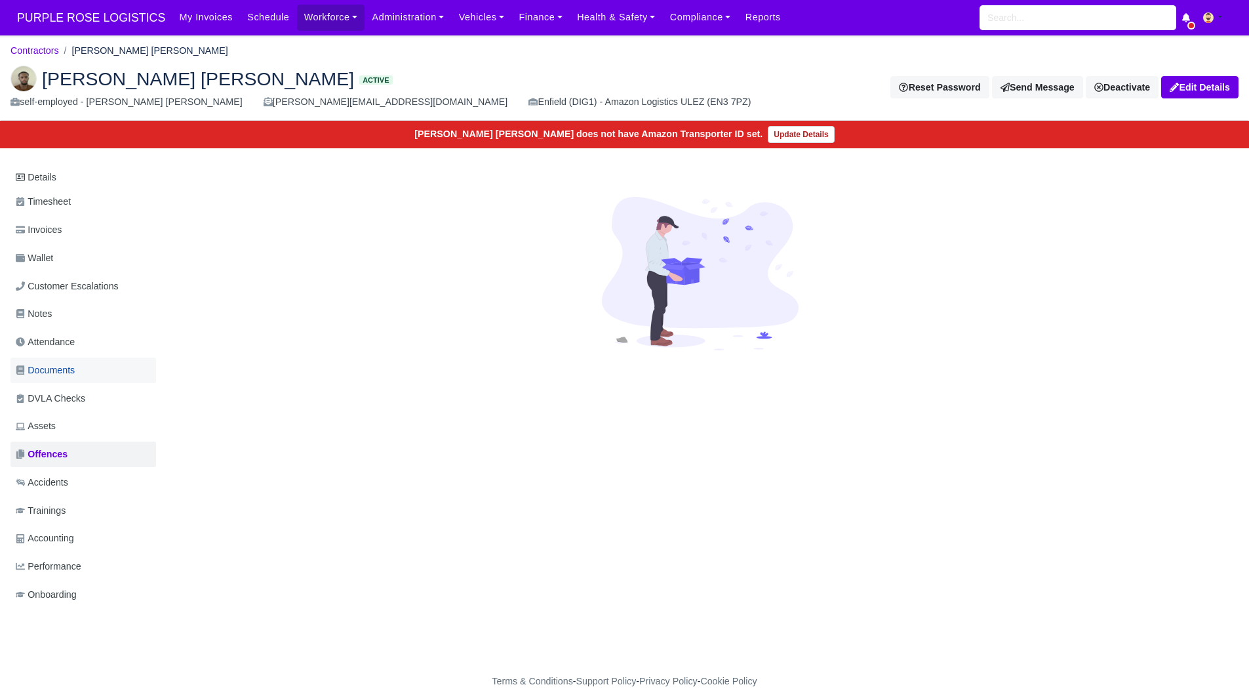
click at [72, 367] on span "Documents" at bounding box center [45, 370] width 59 height 15
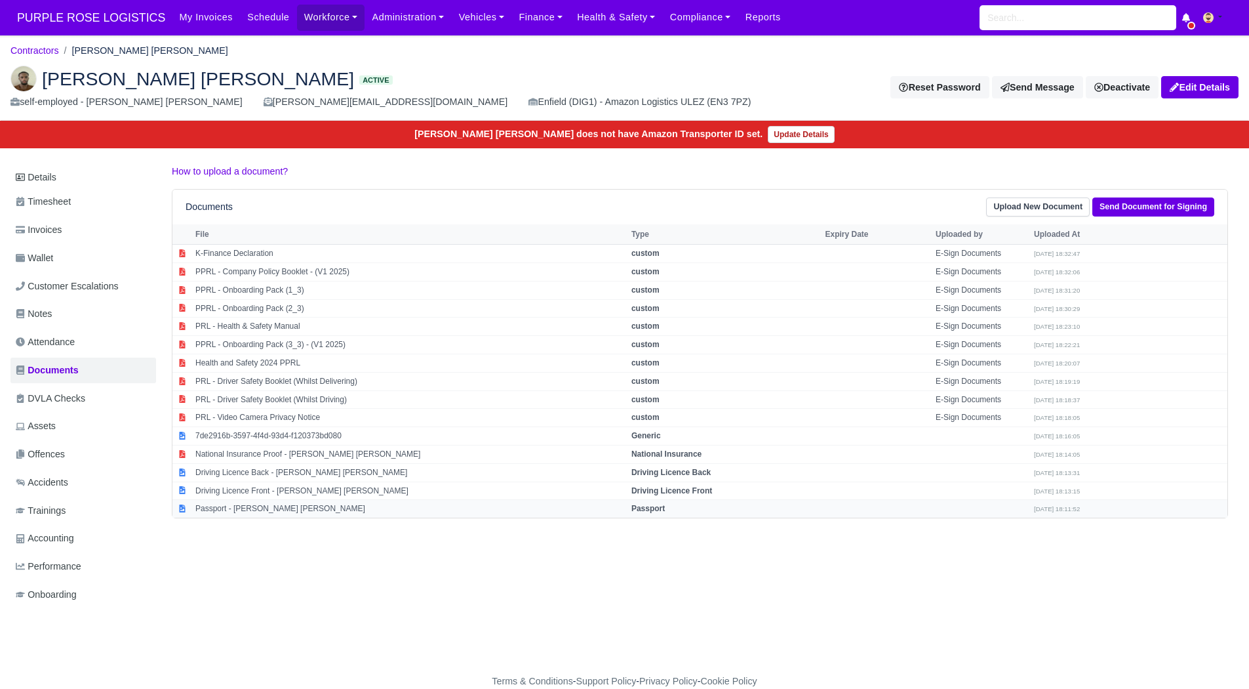
click at [270, 509] on td "Passport - Guled Fuad hassan haji" at bounding box center [410, 509] width 436 height 18
select select "passport"
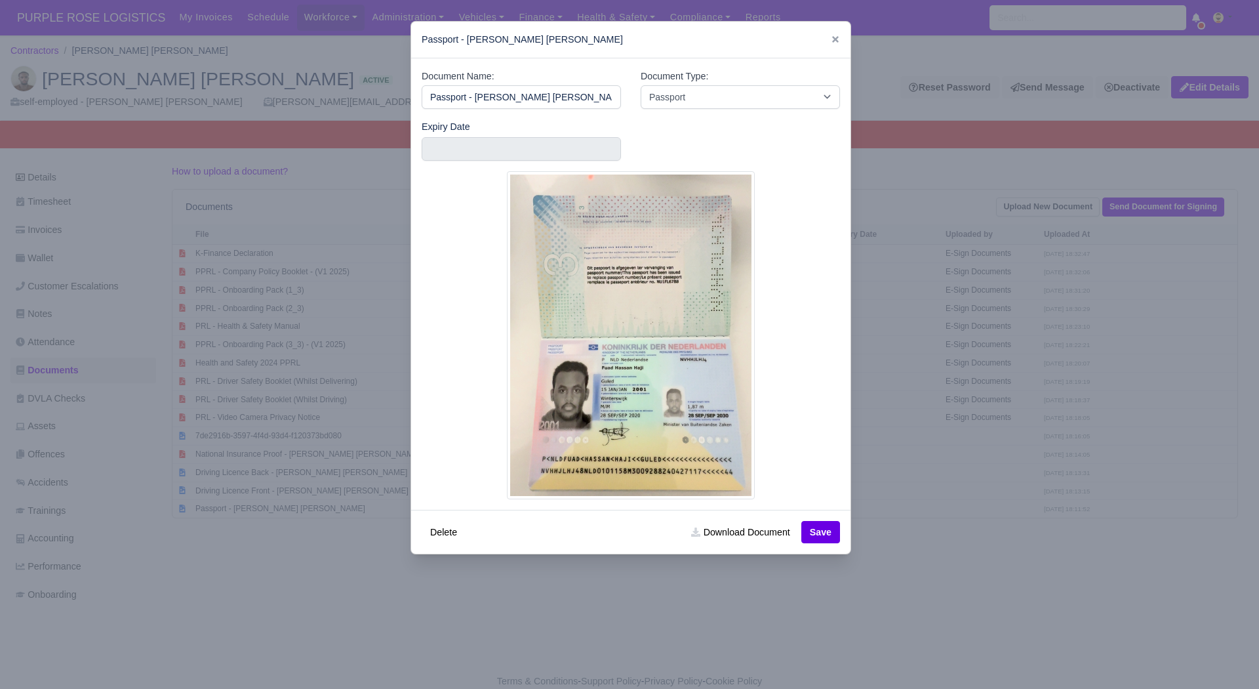
click at [386, 610] on div at bounding box center [629, 344] width 1259 height 689
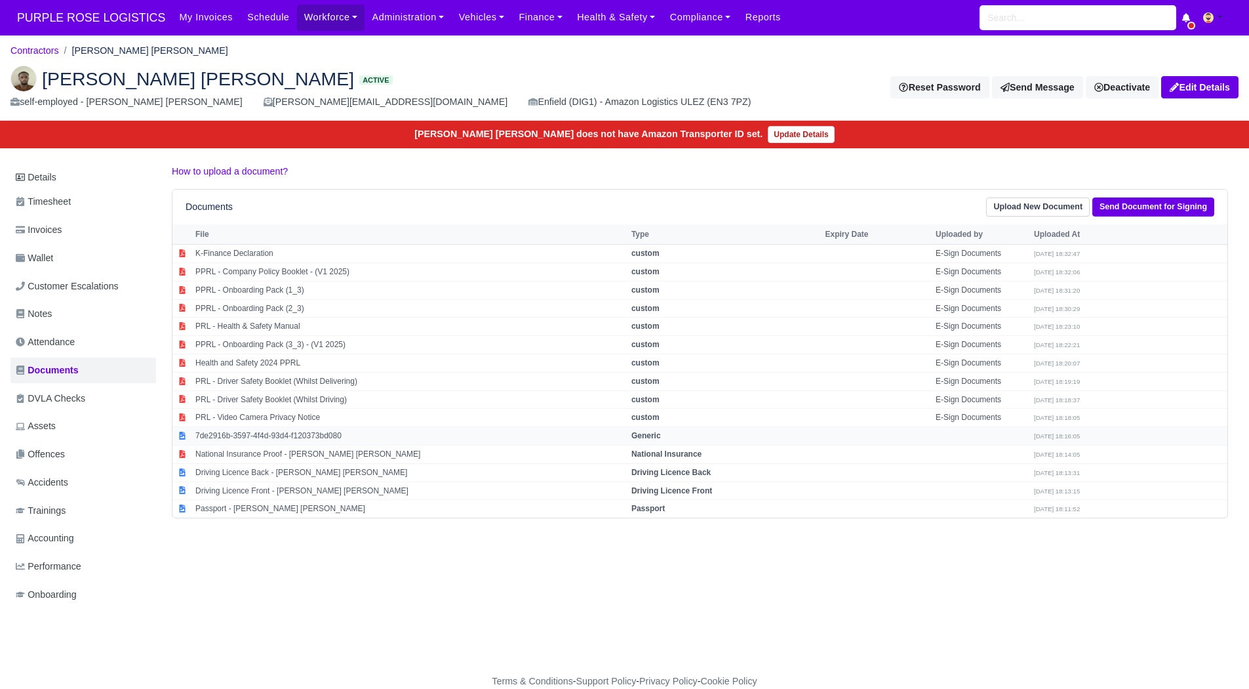
click at [301, 435] on td "7de2916b-3597-4f4d-93d4-f120373bd080" at bounding box center [410, 436] width 436 height 18
select select "generic"
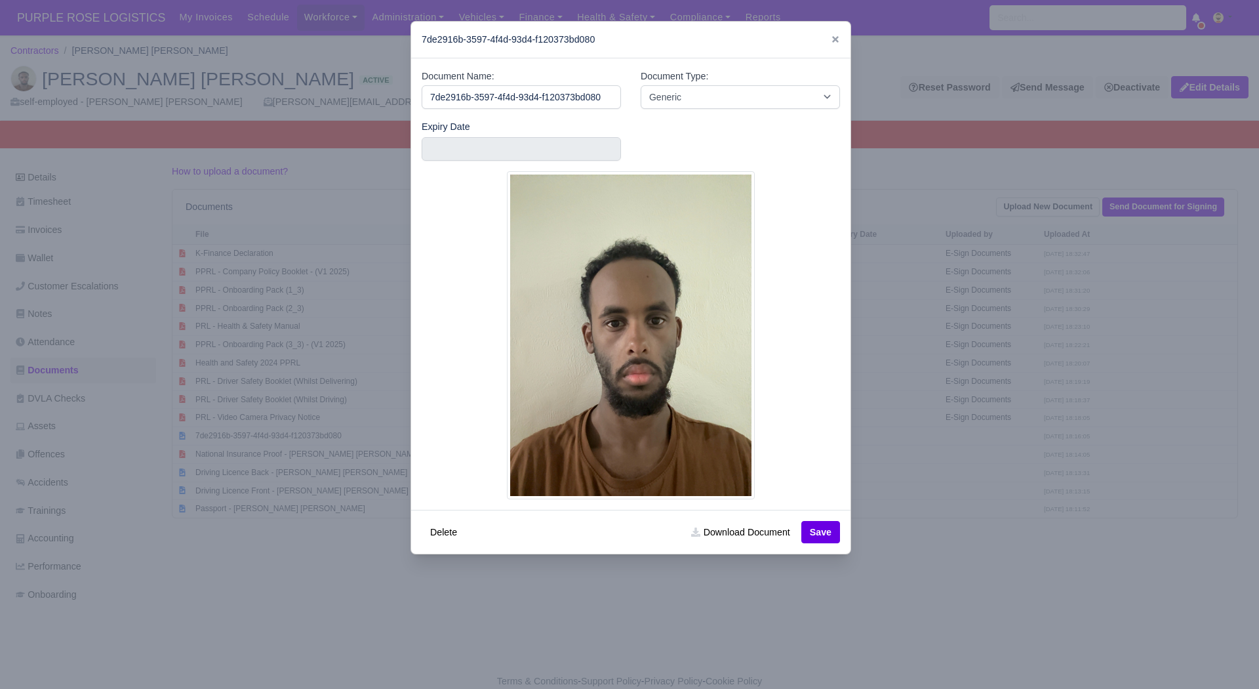
click at [304, 567] on div at bounding box center [629, 344] width 1259 height 689
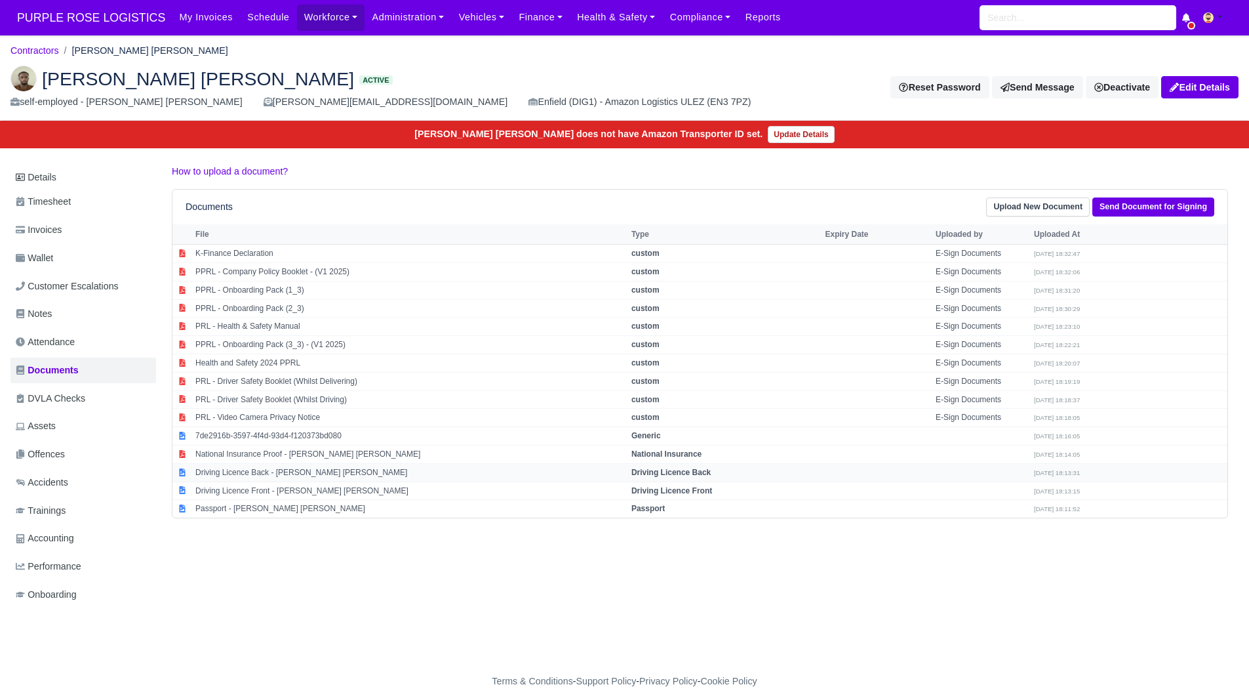
drag, startPoint x: 315, startPoint y: 495, endPoint x: 287, endPoint y: 476, distance: 34.0
click at [287, 476] on td "Driving Licence Back - [PERSON_NAME] [PERSON_NAME]" at bounding box center [410, 472] width 436 height 18
select select "driving-licence-back"
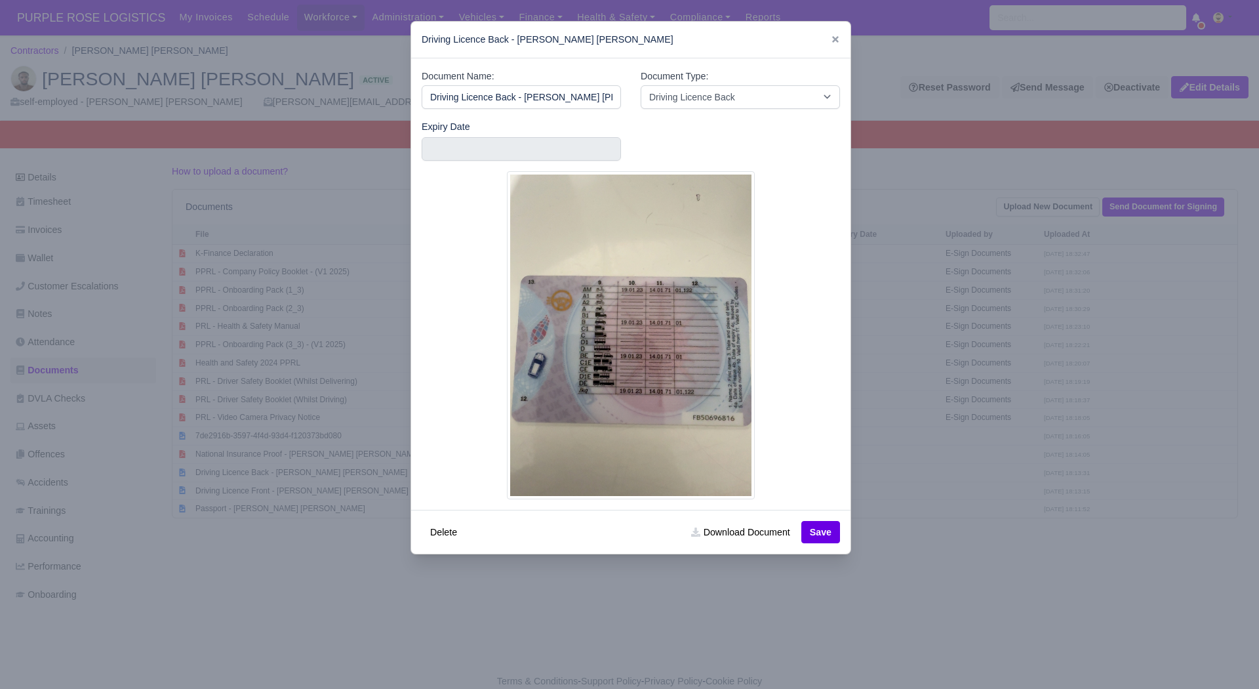
scroll to position [0, 2]
click at [291, 484] on div at bounding box center [629, 344] width 1259 height 689
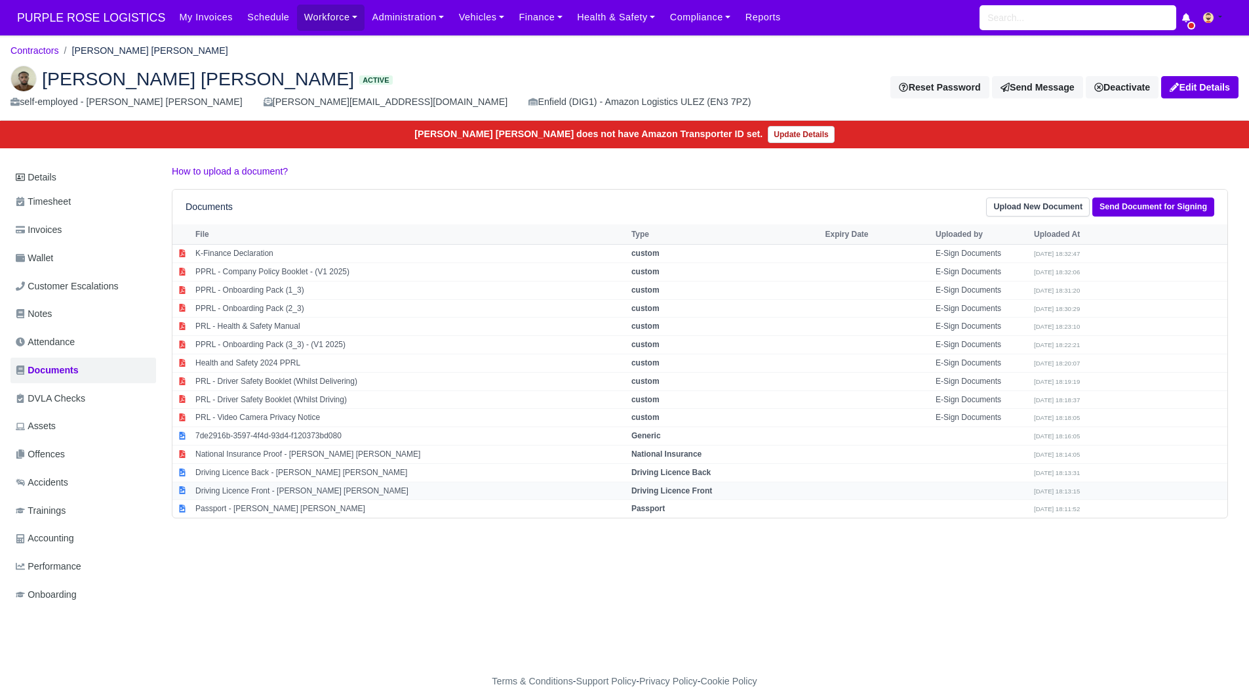
click at [294, 489] on td "Driving Licence Front - Guled Fuad hassan haji" at bounding box center [410, 490] width 436 height 18
select select "driving-licence-front"
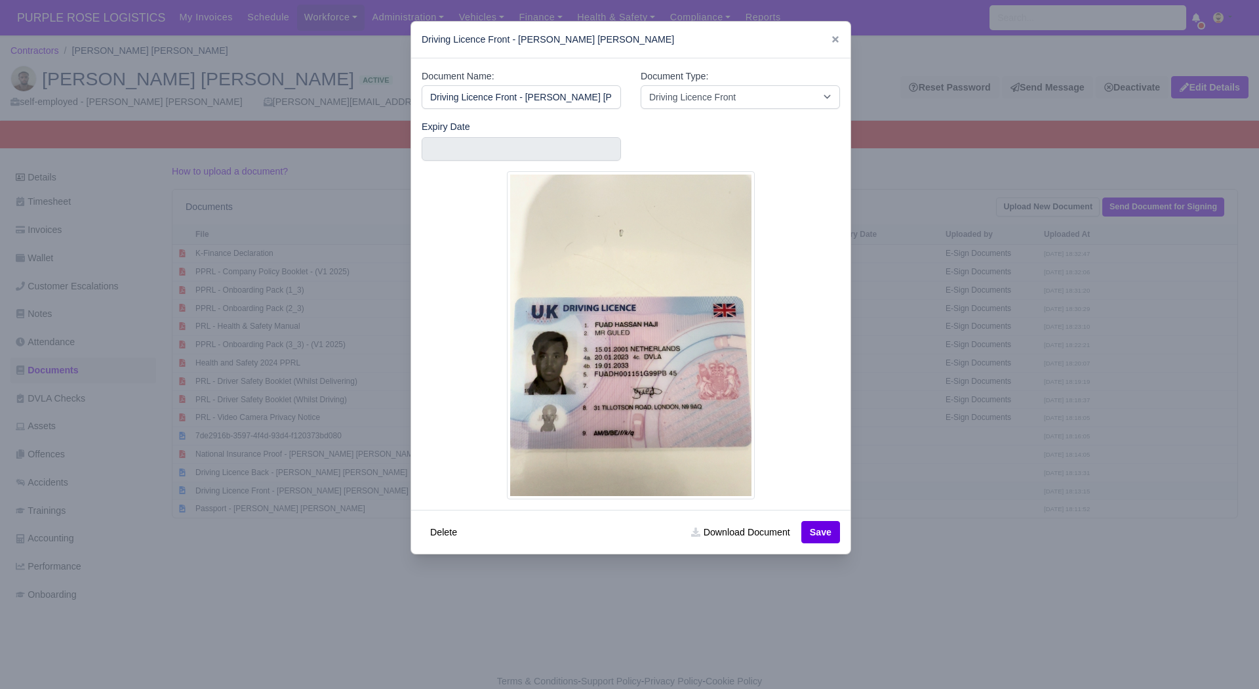
scroll to position [0, 5]
click at [458, 138] on input "text" at bounding box center [521, 149] width 199 height 24
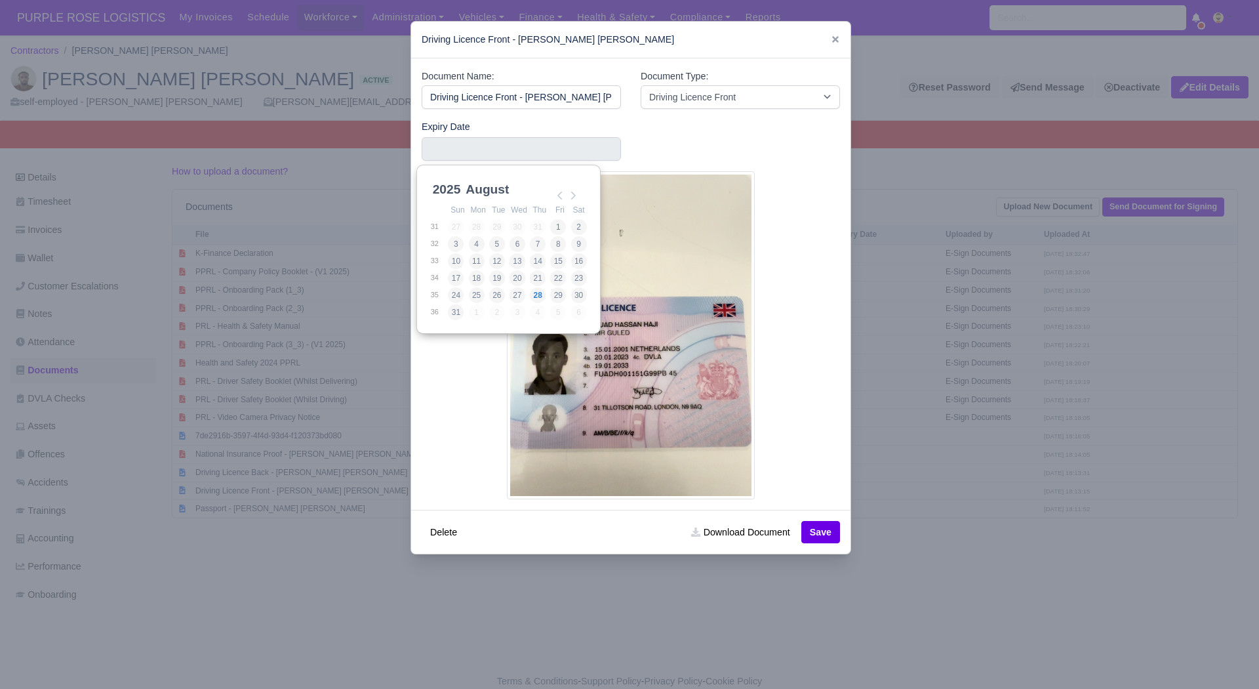
click at [452, 187] on select "2025 2026 2027 2028 2029 2030 2031 2032 2033 2034 2035 2036 2037 2038 2039 2040…" at bounding box center [459, 197] width 59 height 28
type input "2033-01-19"
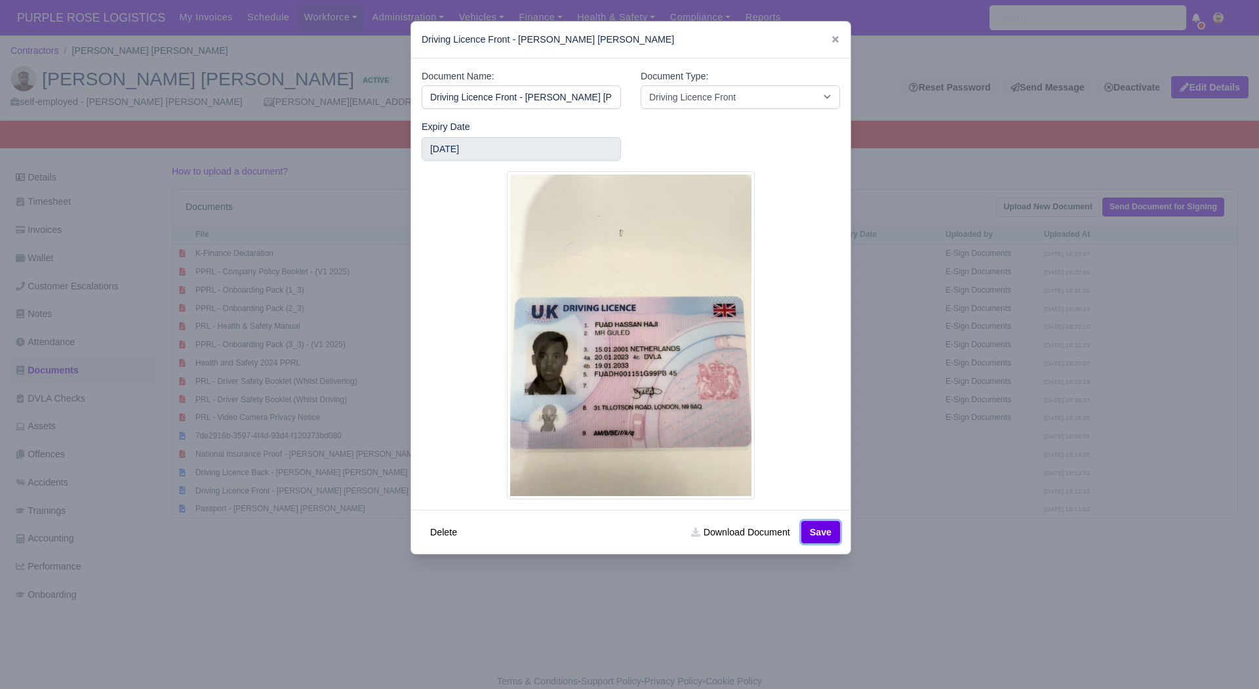
click at [821, 536] on button "Save" at bounding box center [820, 532] width 39 height 22
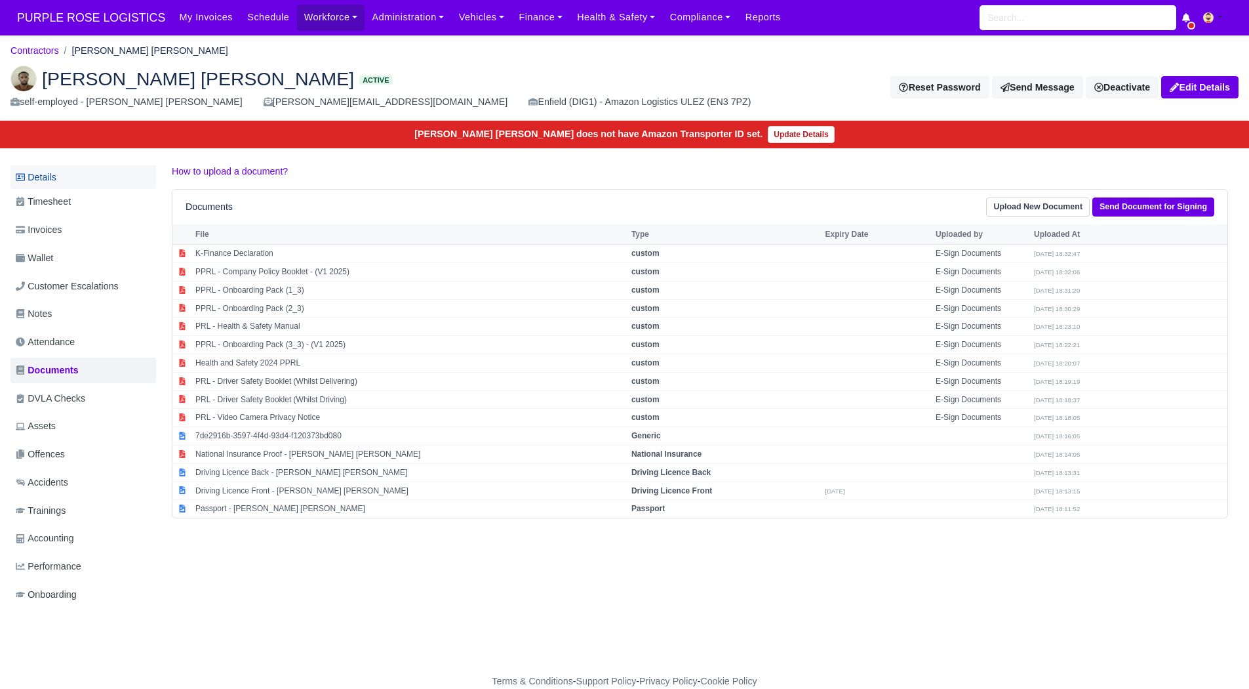
click at [54, 178] on link "Details" at bounding box center [83, 177] width 146 height 24
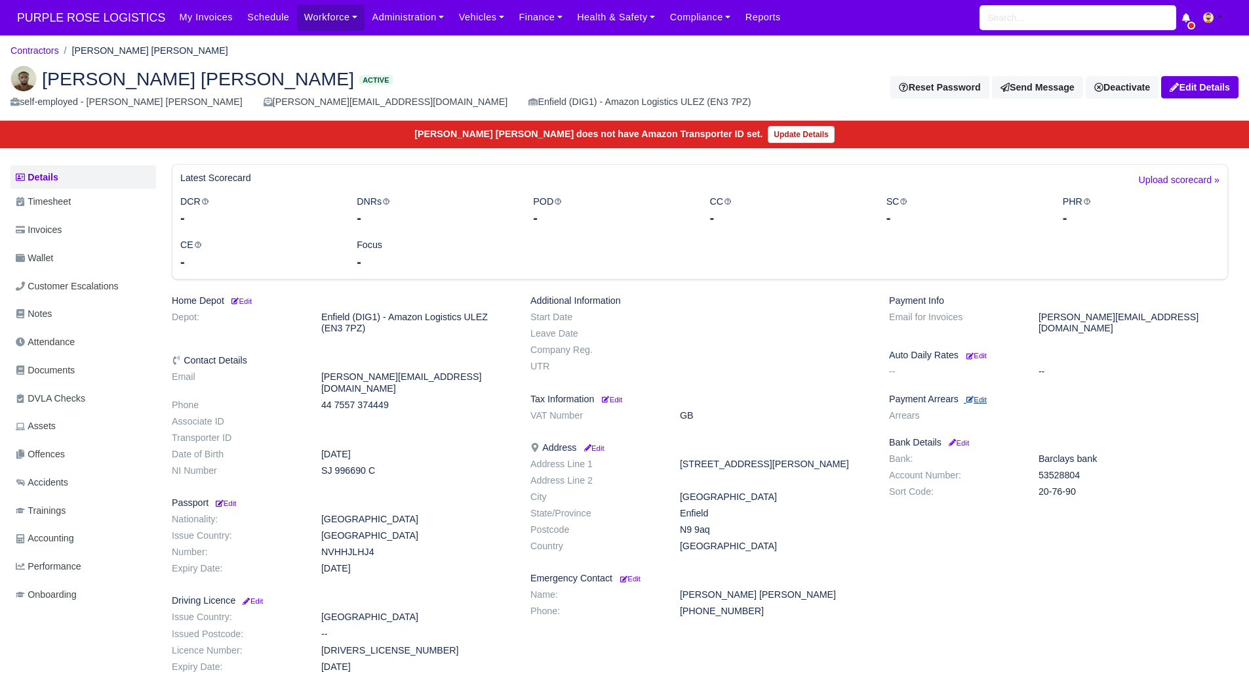
click at [987, 395] on small "Edit" at bounding box center [977, 399] width 20 height 8
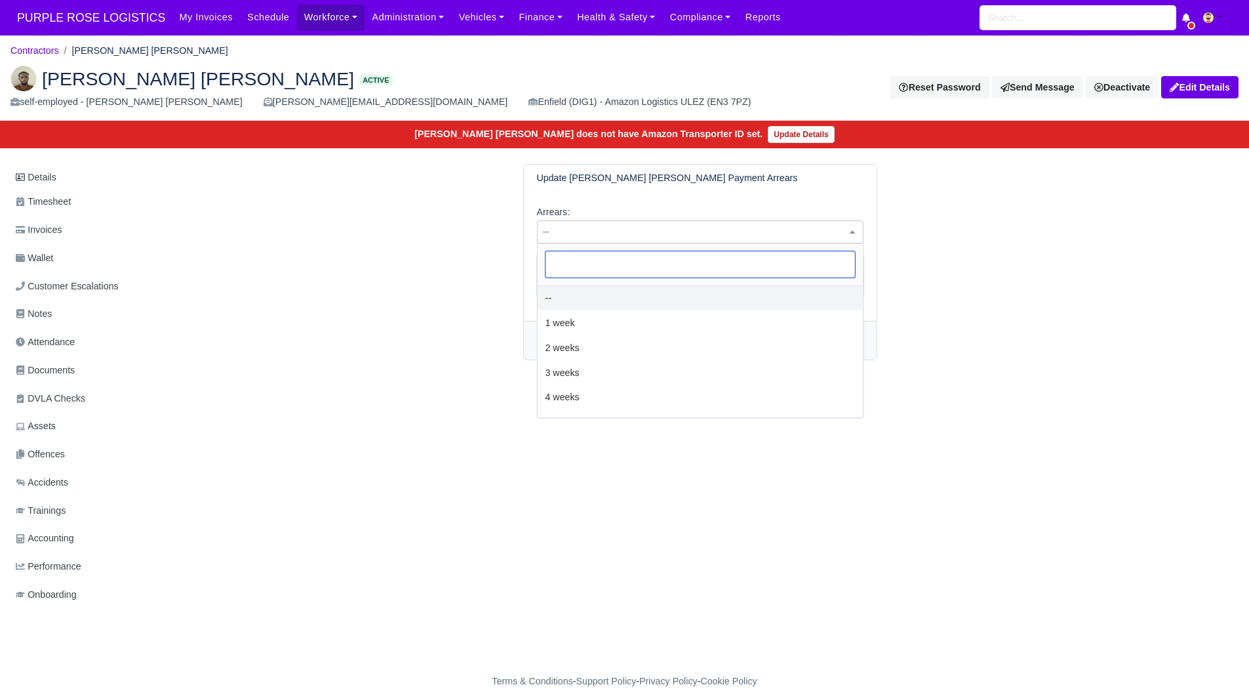
click at [701, 235] on span "--" at bounding box center [700, 232] width 325 height 16
select select "2W"
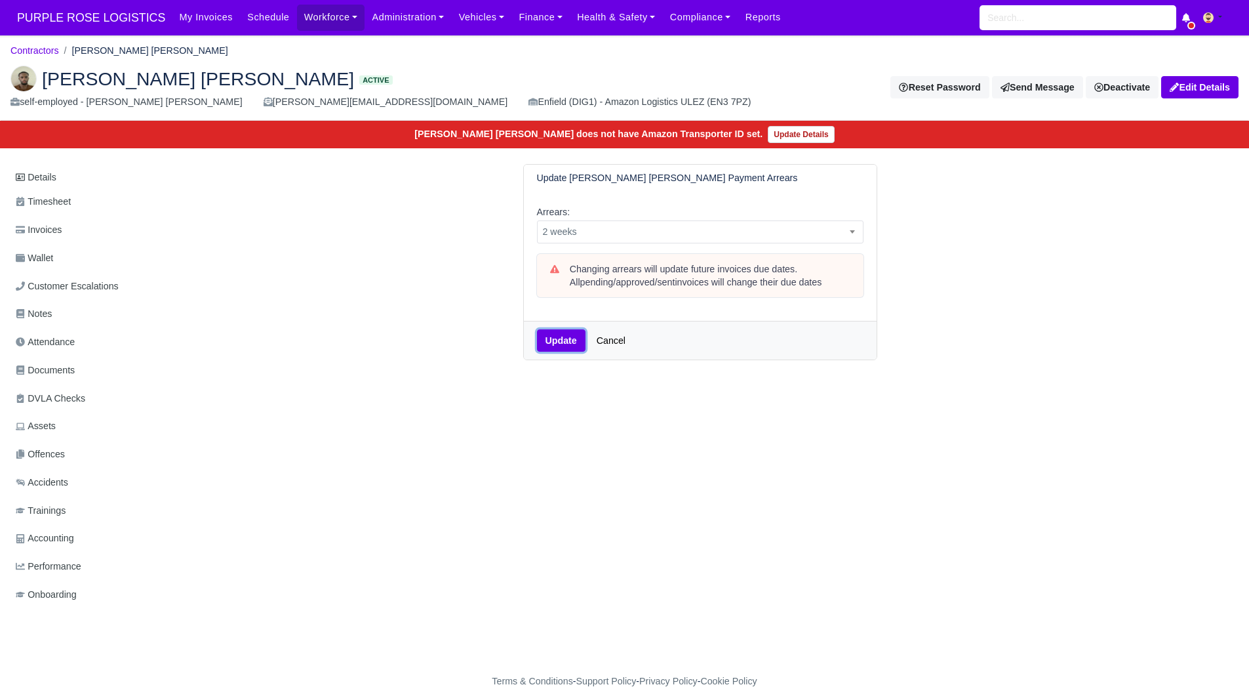
click at [575, 329] on button "Update" at bounding box center [561, 340] width 49 height 22
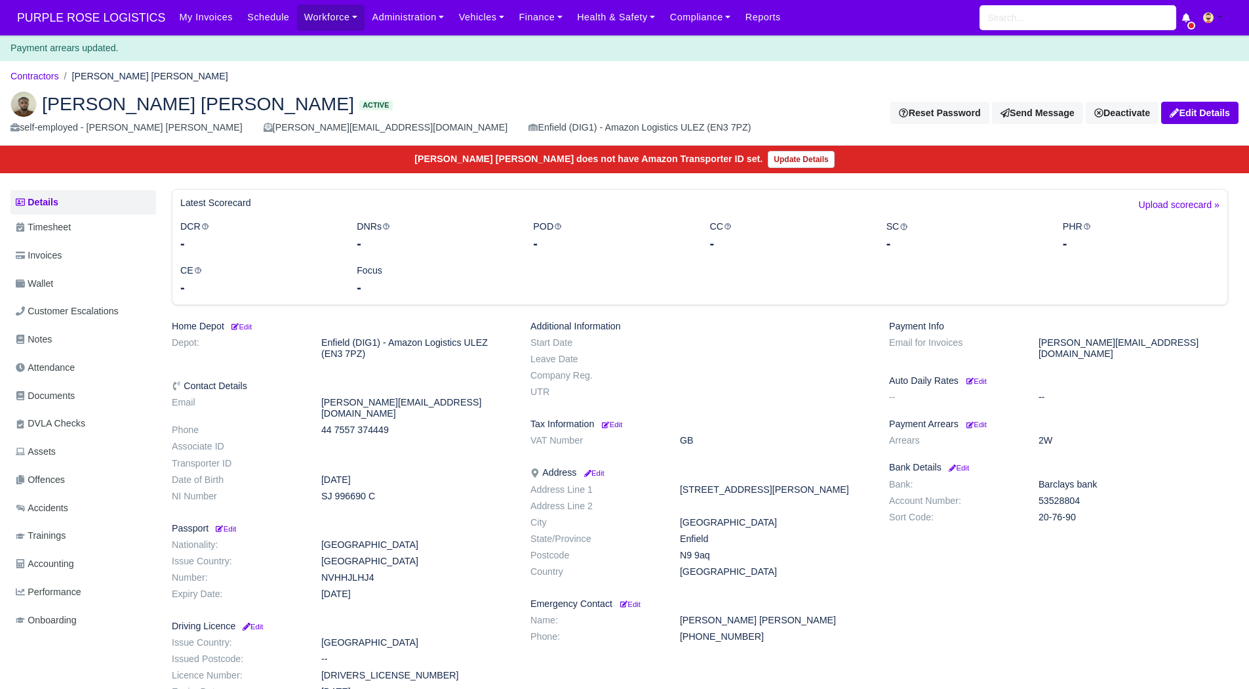
click at [40, 63] on body "PURPLE ROSE LOGISTICS My Invoices Schedule Workforce Manpower Expiring Document…" at bounding box center [624, 344] width 1249 height 689
click at [39, 79] on link "Contractors" at bounding box center [34, 76] width 49 height 10
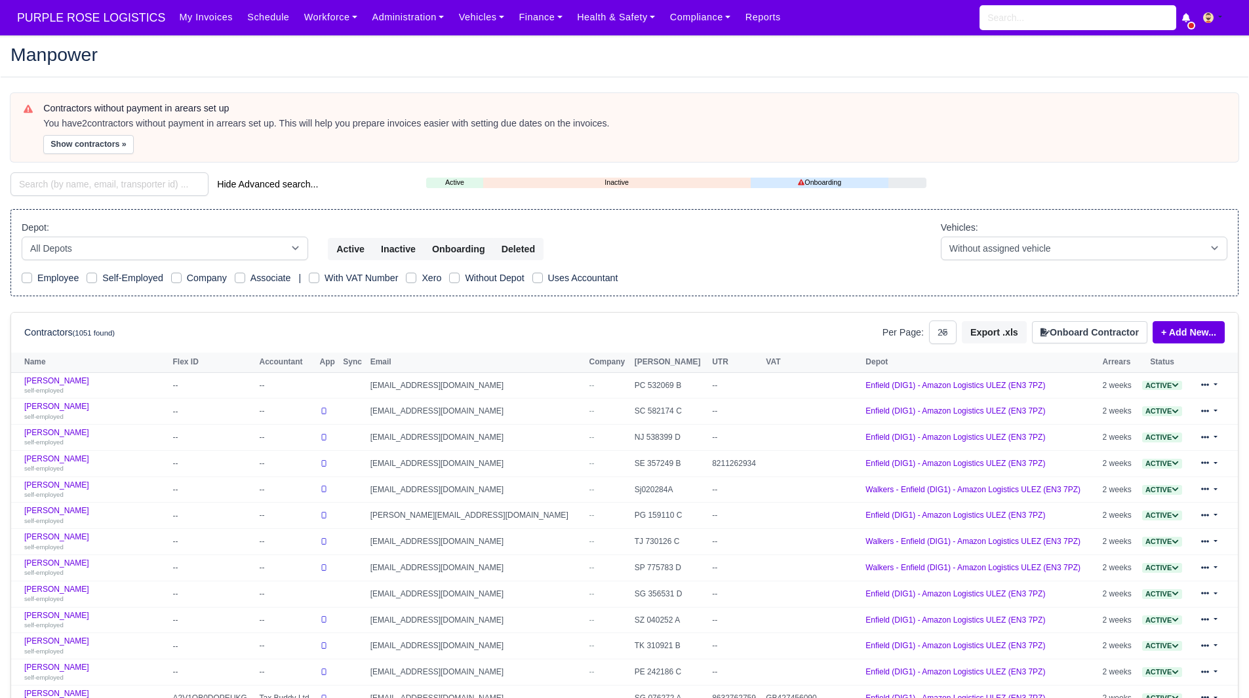
select select "25"
click at [62, 146] on button "Show contractors »" at bounding box center [88, 144] width 91 height 19
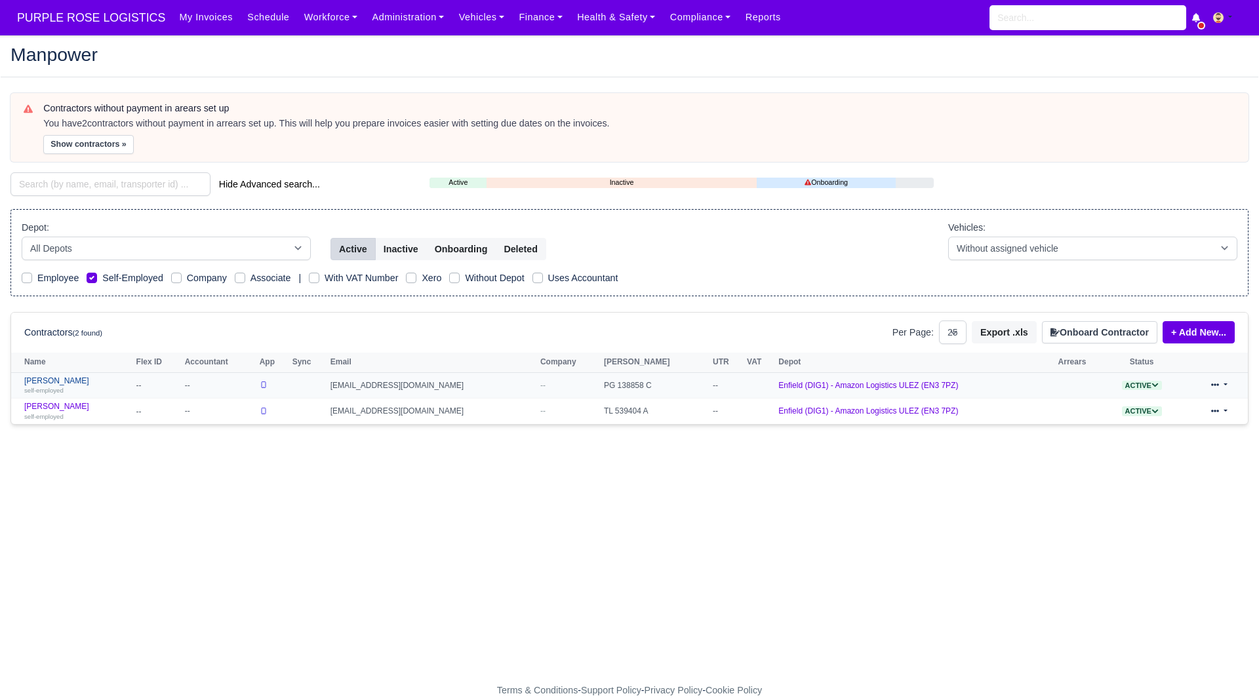
click at [70, 386] on div "self-employed" at bounding box center [77, 390] width 106 height 9
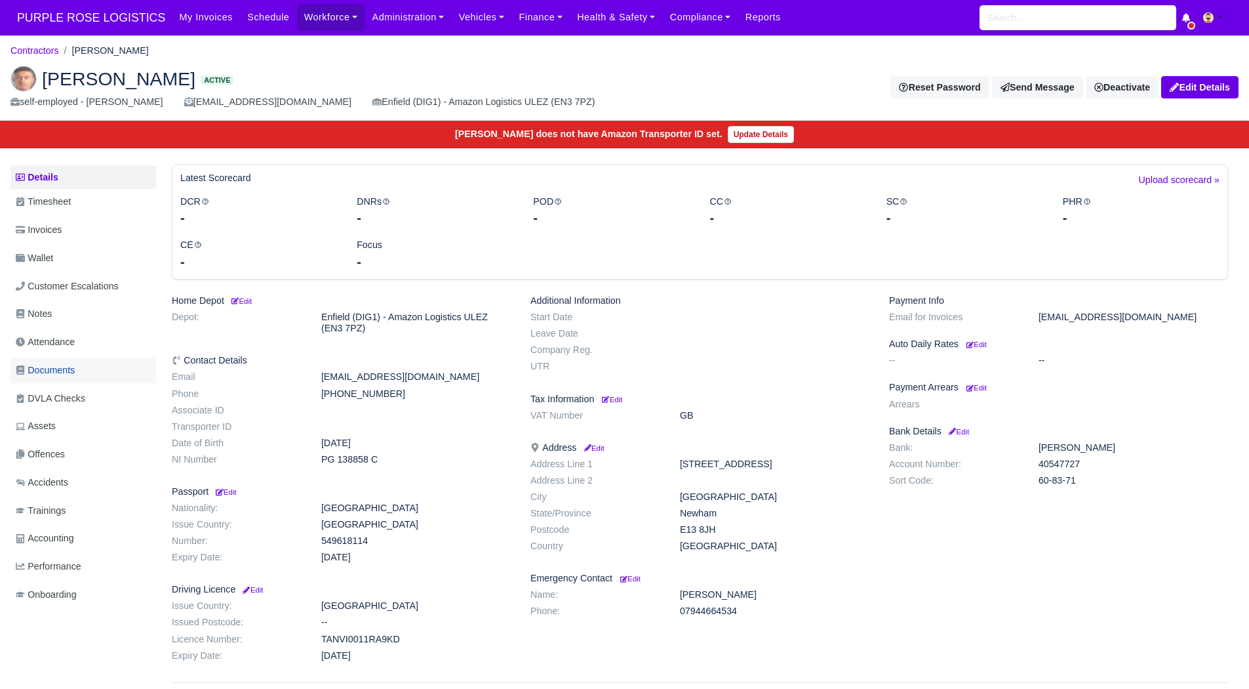
click at [86, 367] on link "Documents" at bounding box center [83, 370] width 146 height 26
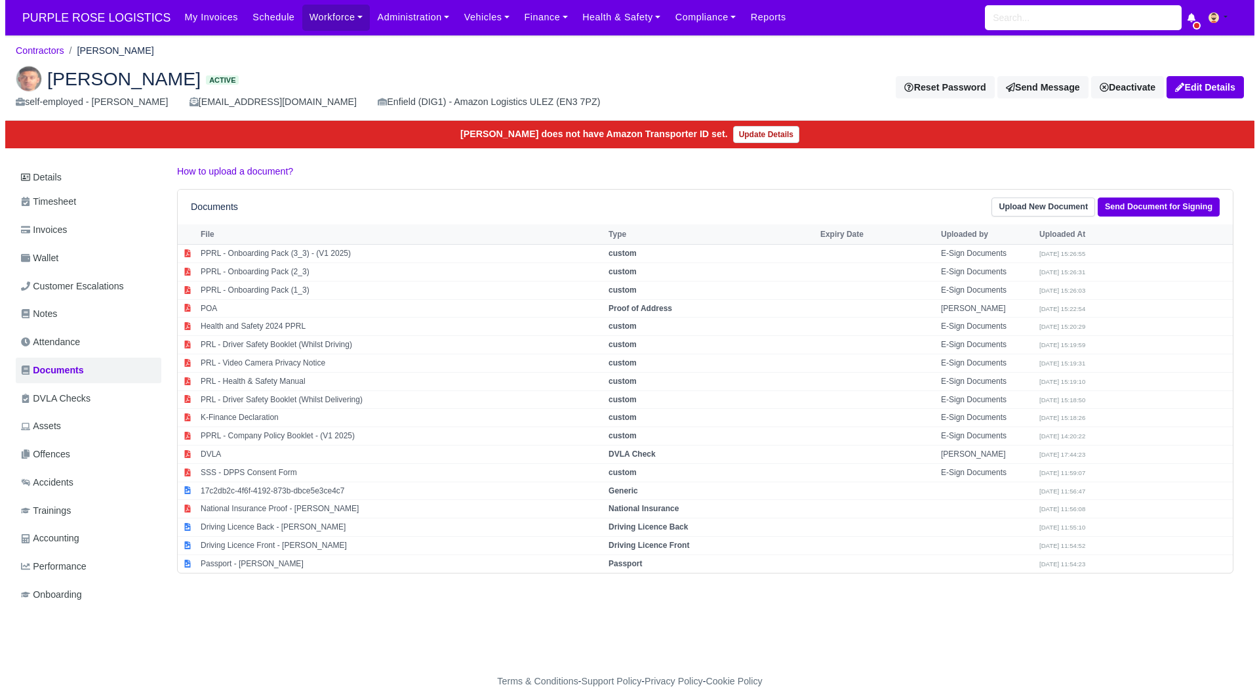
scroll to position [10, 0]
click at [268, 554] on td "Passport - [PERSON_NAME]" at bounding box center [396, 563] width 408 height 18
select select "passport"
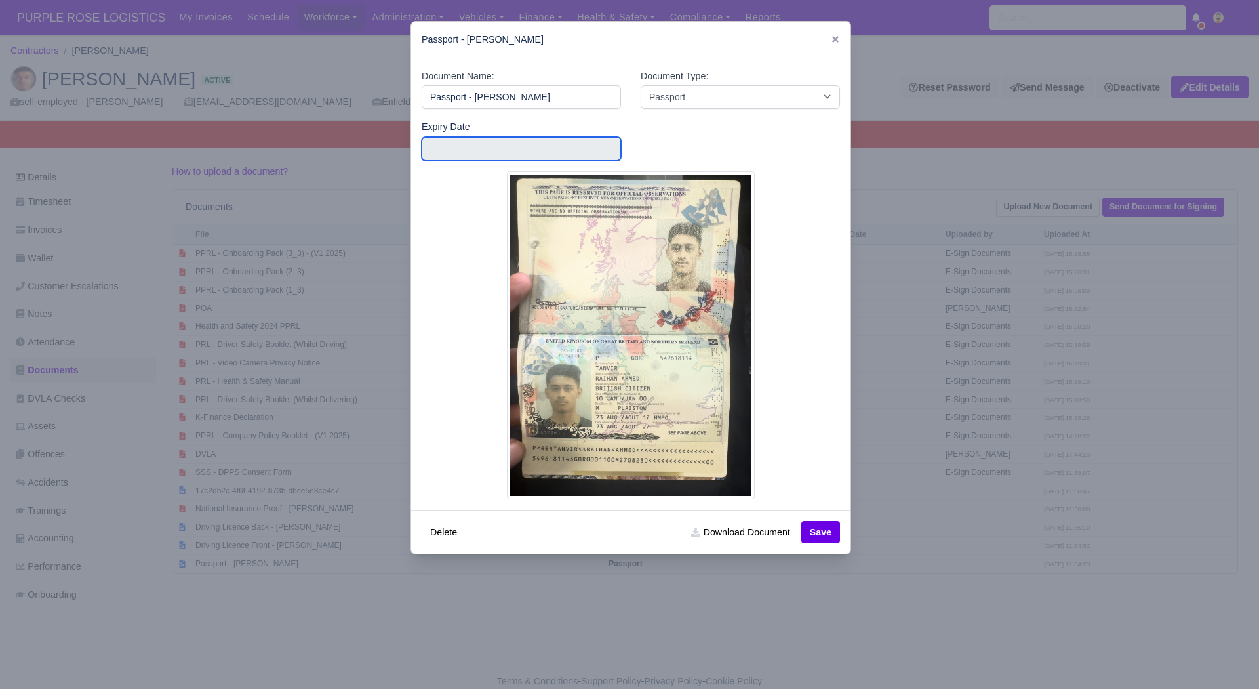
click at [524, 154] on input "text" at bounding box center [521, 149] width 199 height 24
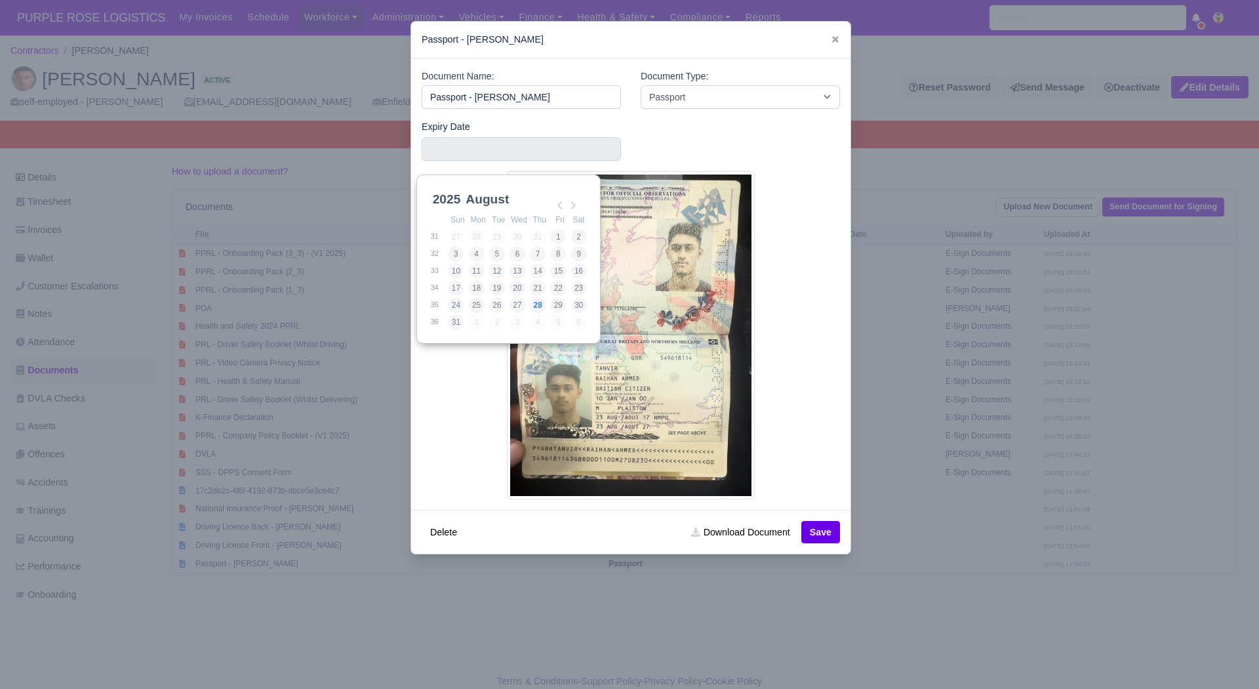
click at [458, 193] on select "2025 2026 2027 2028 2029 2030 2031 2032 2033 2034 2035 2036 2037 2038 2039 2040…" at bounding box center [459, 207] width 59 height 28
type input "[DATE]"
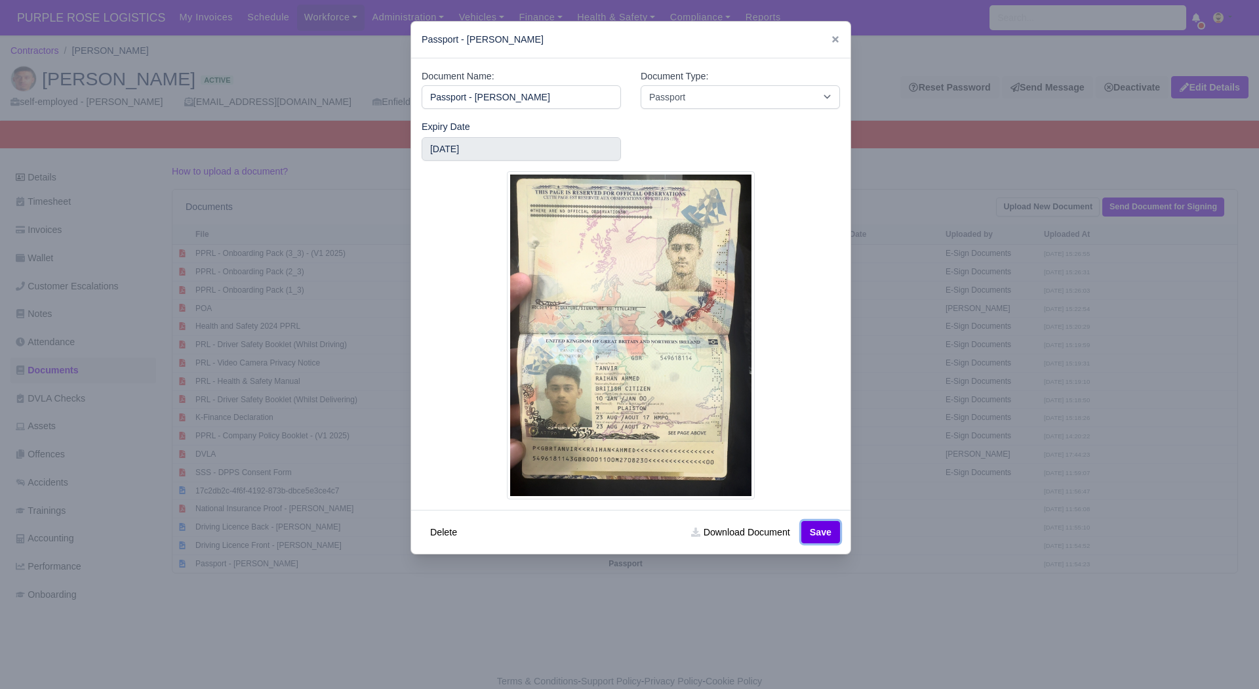
click at [826, 535] on button "Save" at bounding box center [820, 532] width 39 height 22
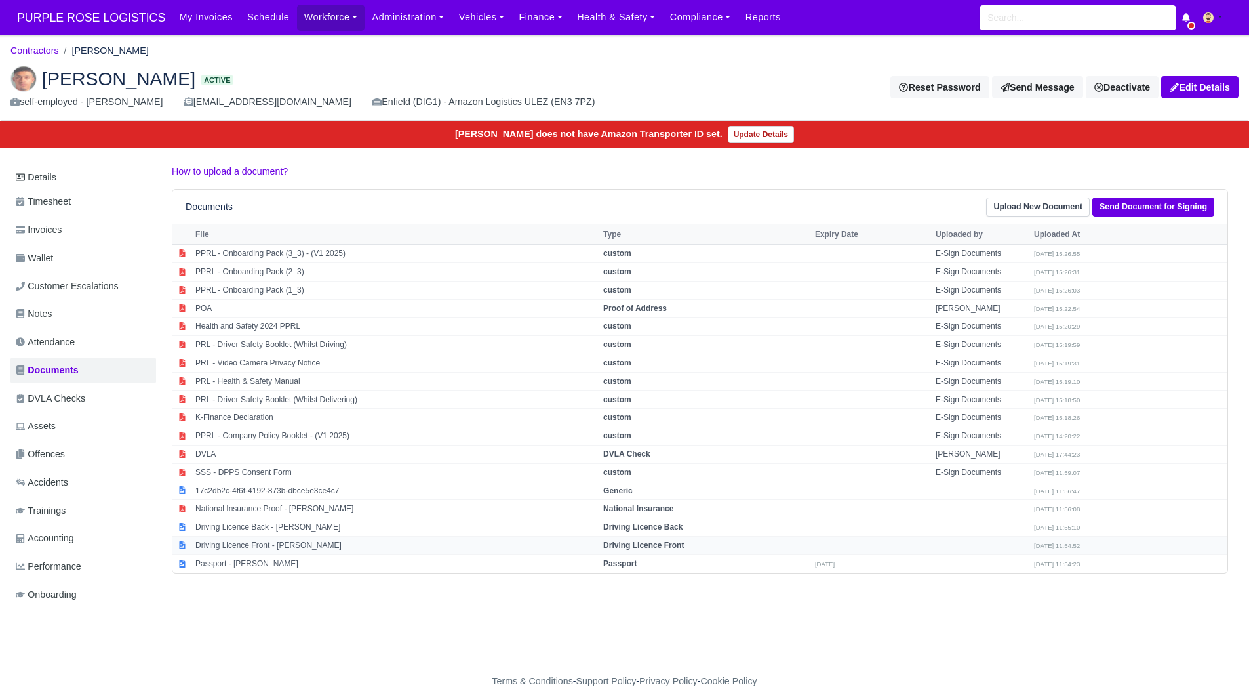
click at [322, 544] on td "Driving Licence Front - [PERSON_NAME]" at bounding box center [396, 545] width 408 height 18
select select "driving-licence-front"
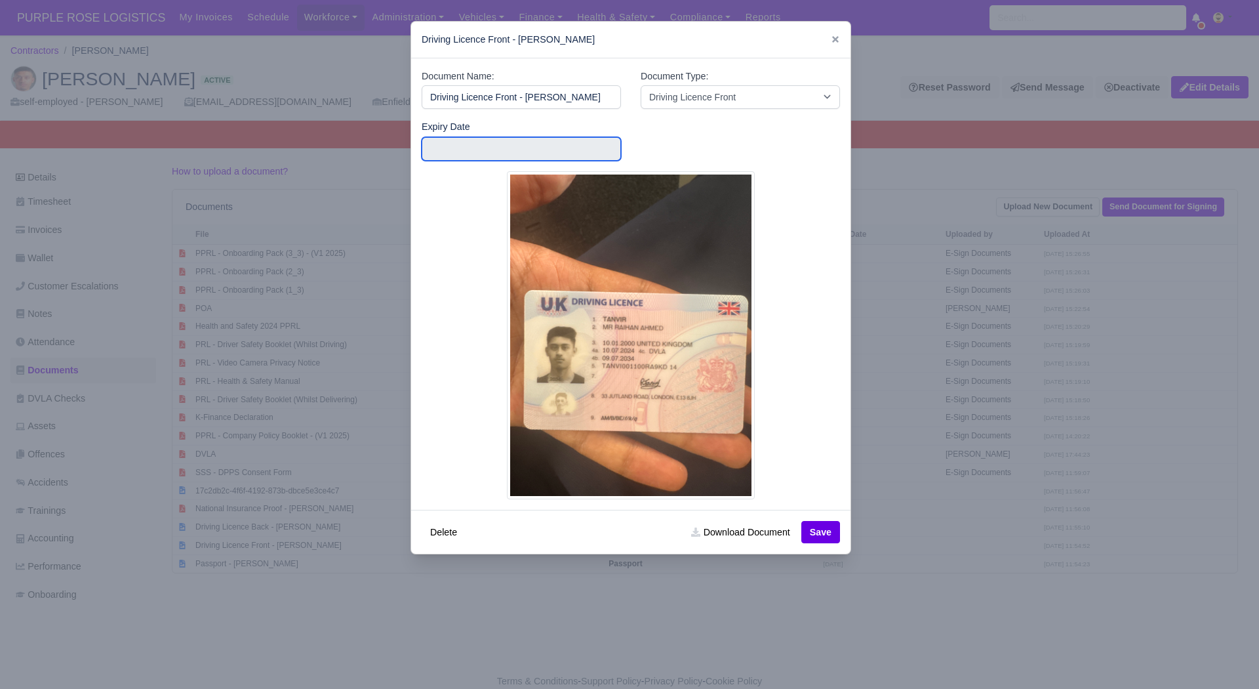
click at [485, 143] on input "text" at bounding box center [521, 149] width 199 height 24
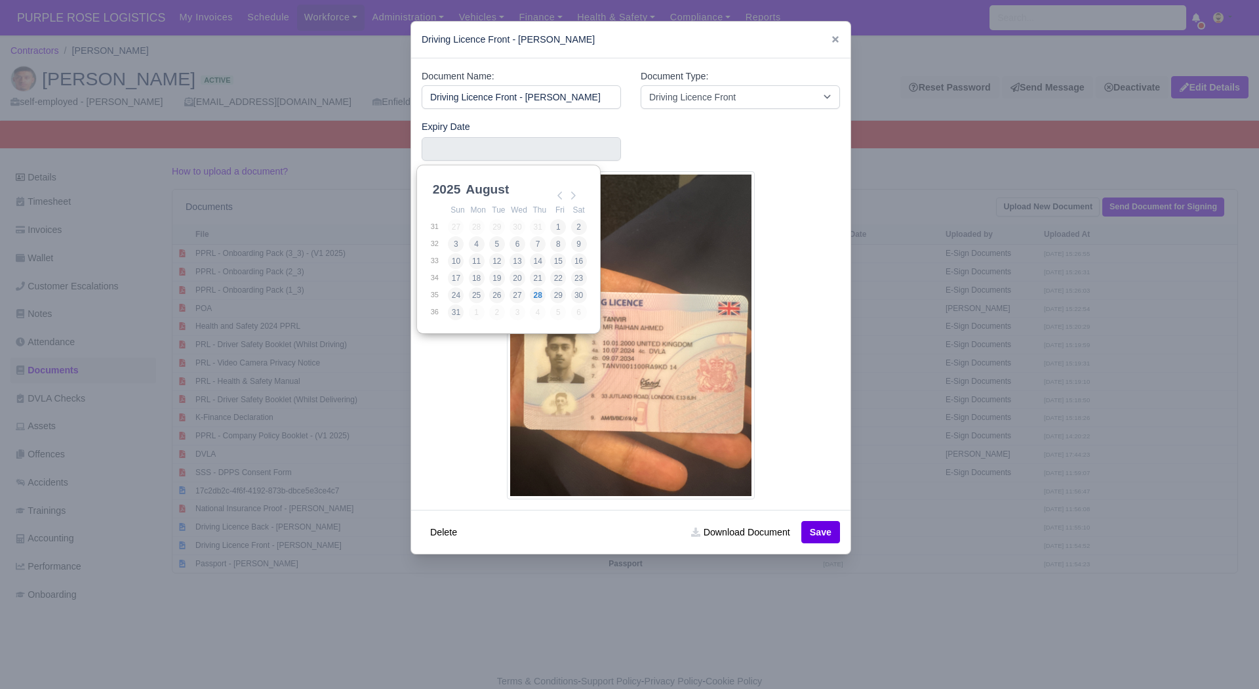
click at [441, 184] on select "2025 2026 2027 2028 2029 2030 2031 2032 2033 2034 2035 2036 2037 2038 2039 2040…" at bounding box center [459, 197] width 59 height 28
type input "2034-07-09"
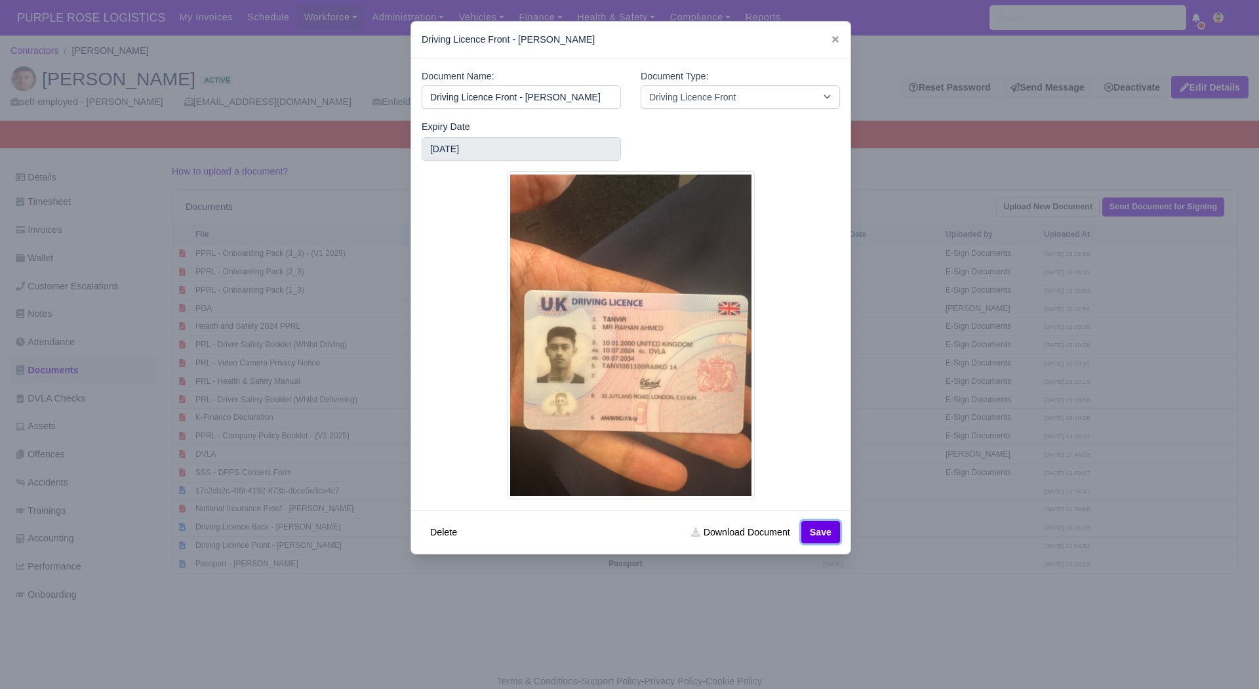
click at [817, 534] on button "Save" at bounding box center [820, 532] width 39 height 22
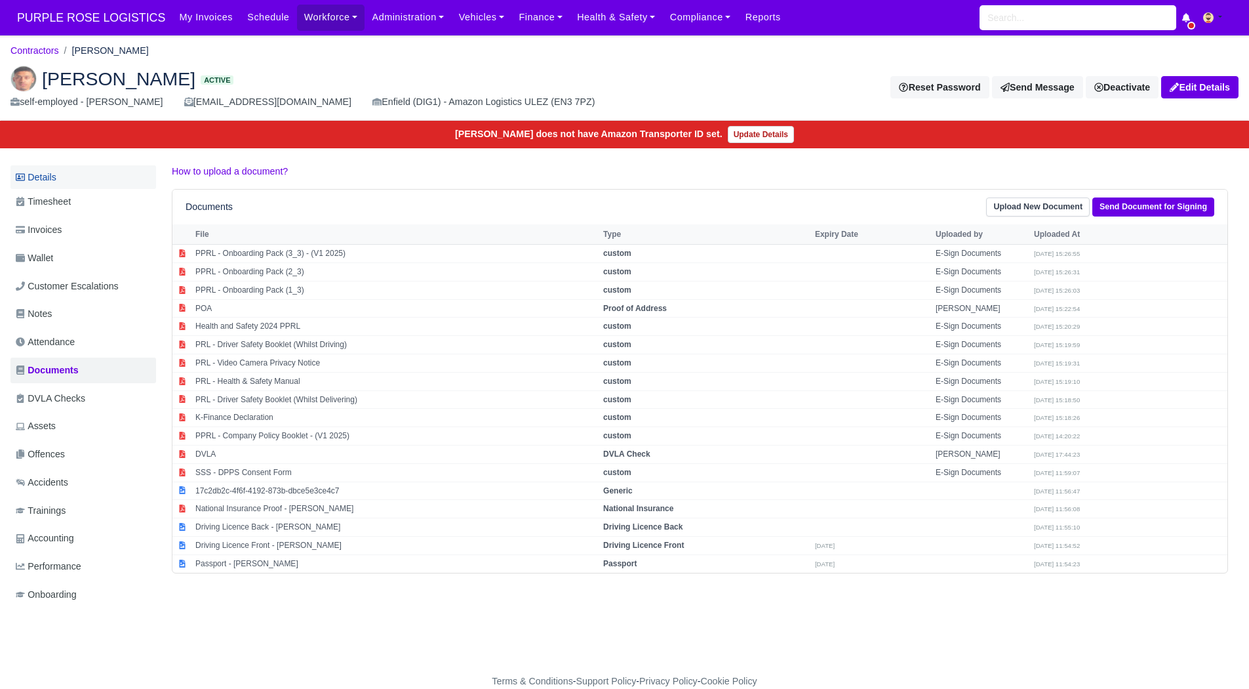
click at [99, 172] on link "Details" at bounding box center [83, 177] width 146 height 24
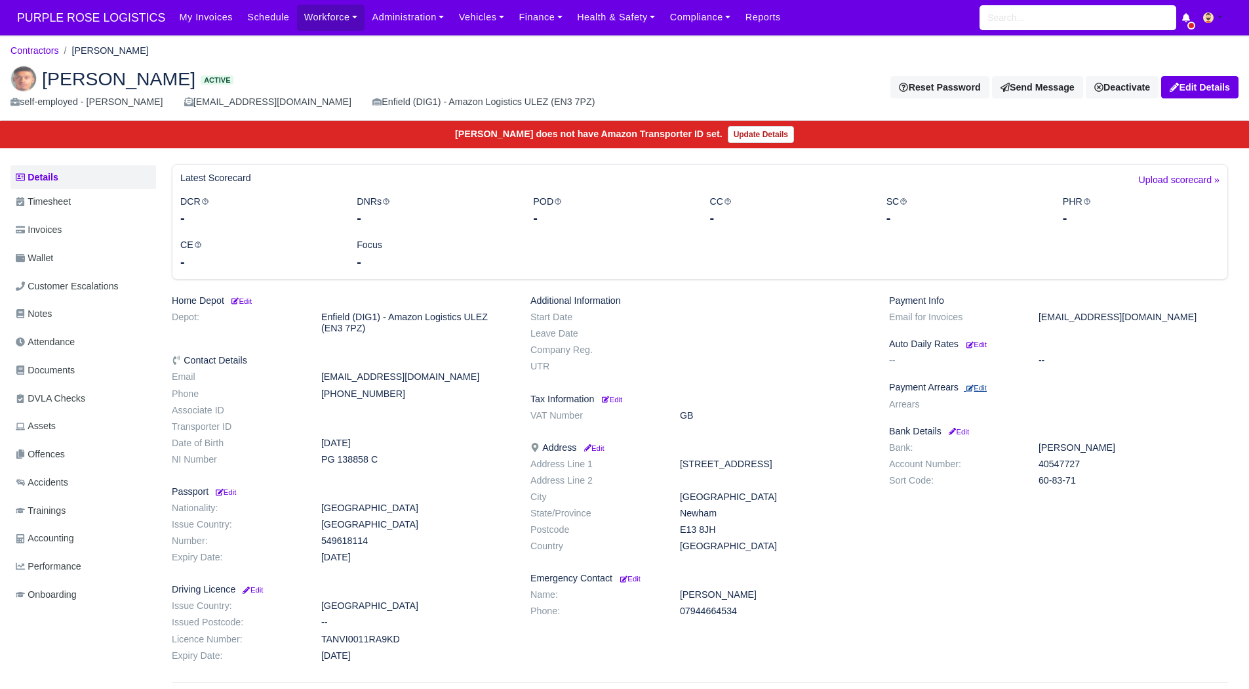
click at [983, 388] on small "Edit" at bounding box center [977, 388] width 20 height 8
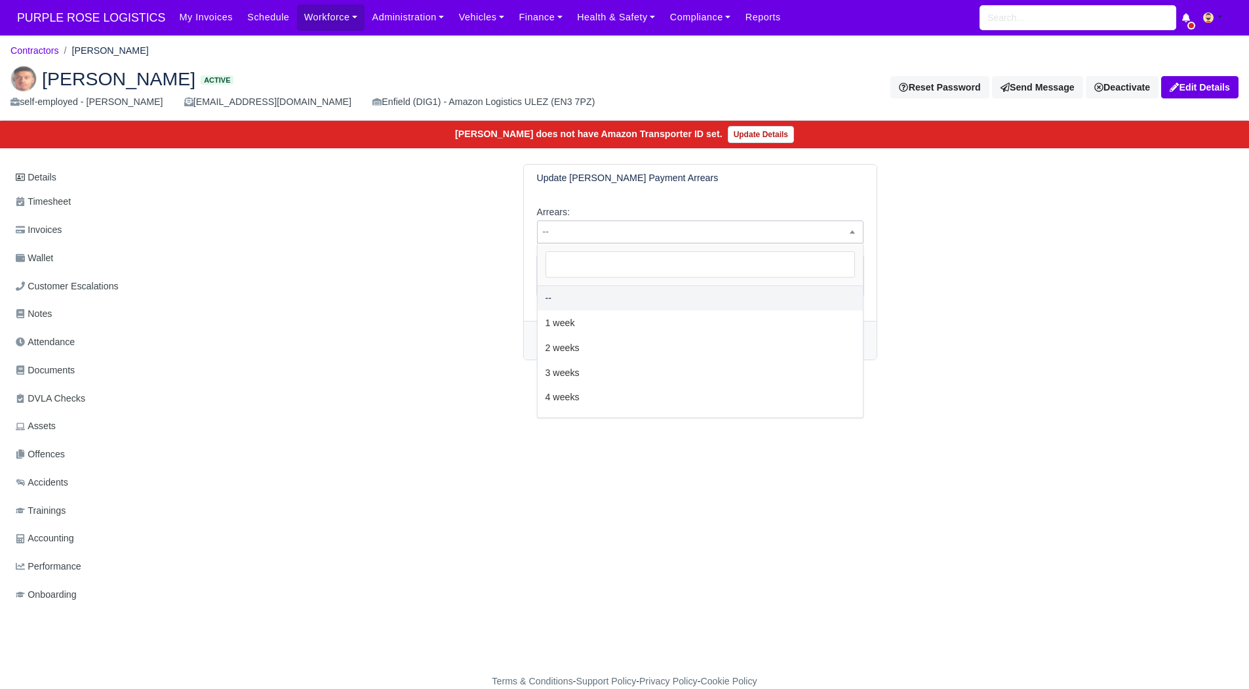
click at [576, 232] on span "--" at bounding box center [700, 232] width 325 height 16
select select "2W"
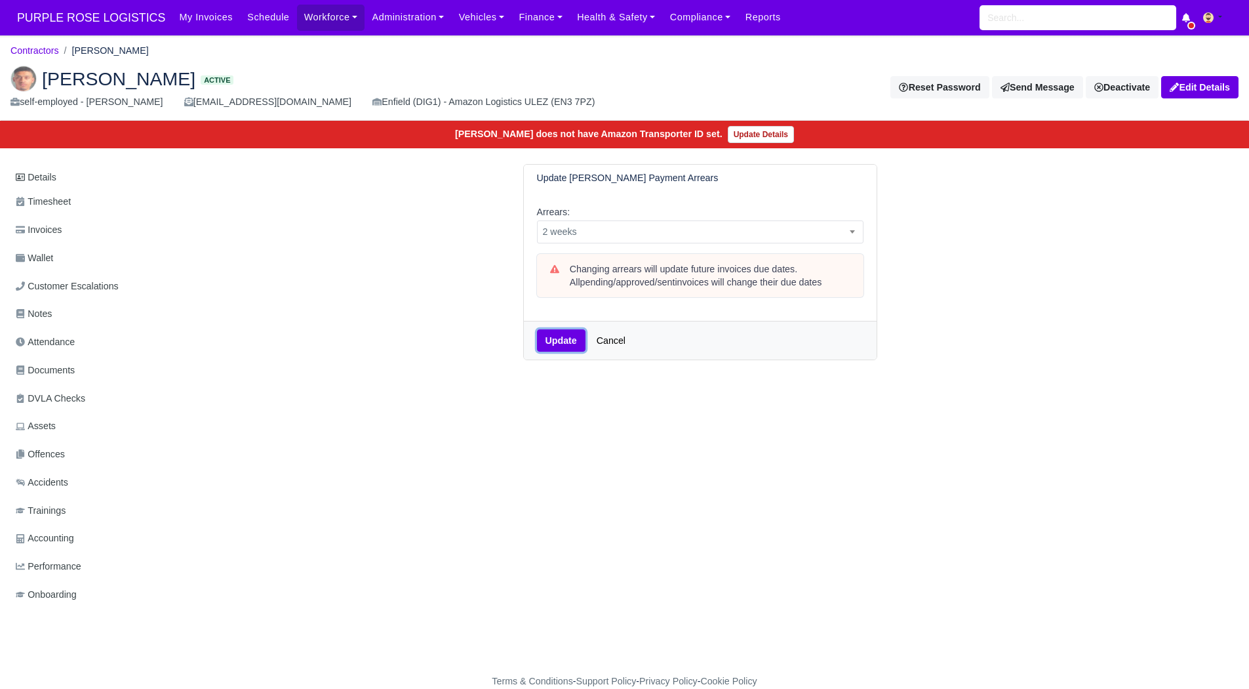
click at [573, 340] on button "Update" at bounding box center [561, 340] width 49 height 22
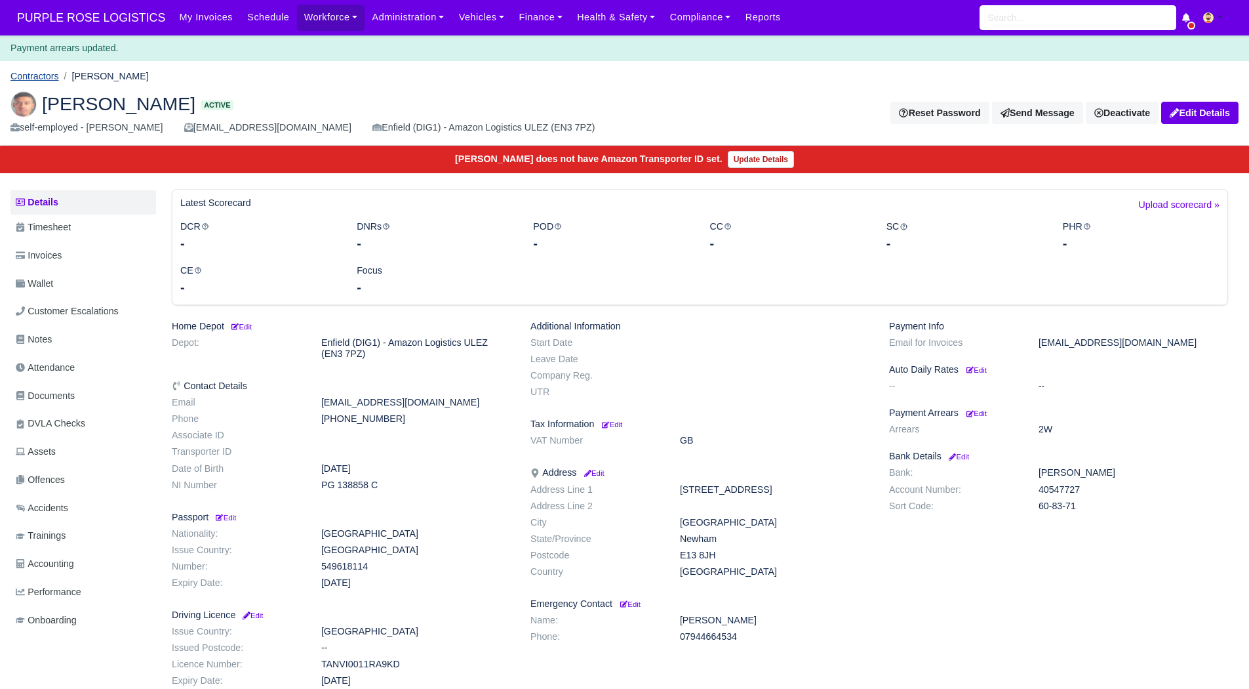
click at [52, 72] on link "Contractors" at bounding box center [34, 76] width 49 height 10
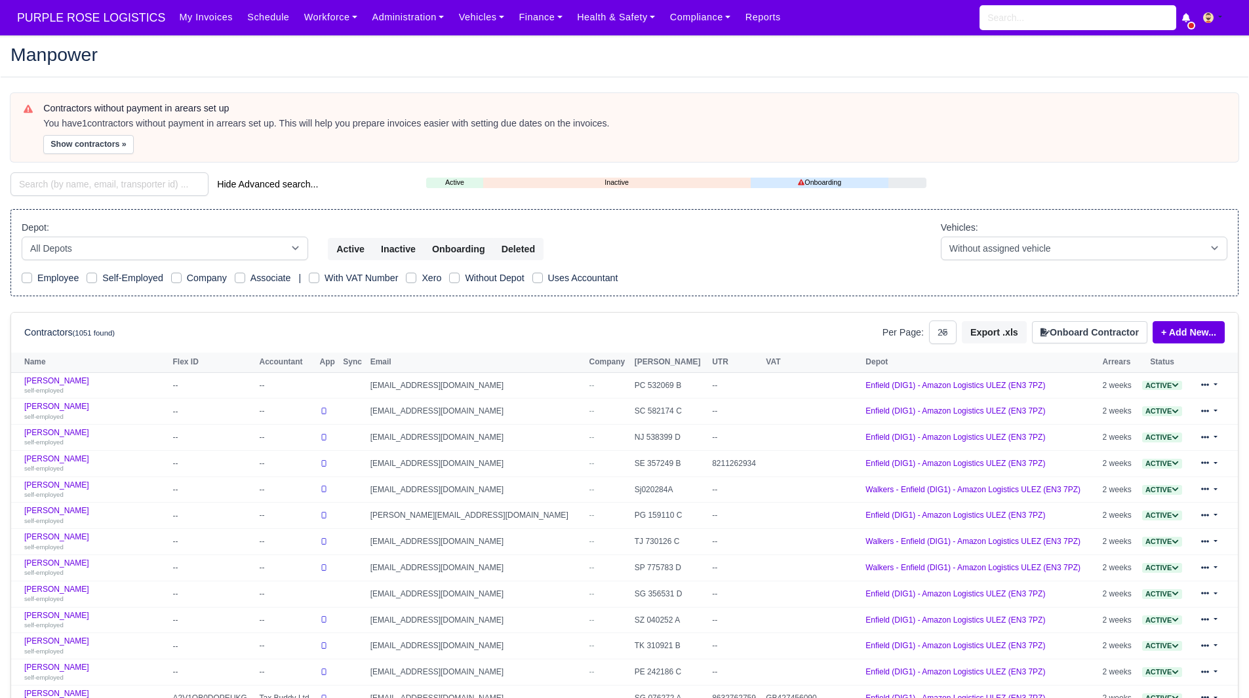
select select "25"
click at [115, 147] on button "Show contractors »" at bounding box center [88, 144] width 91 height 19
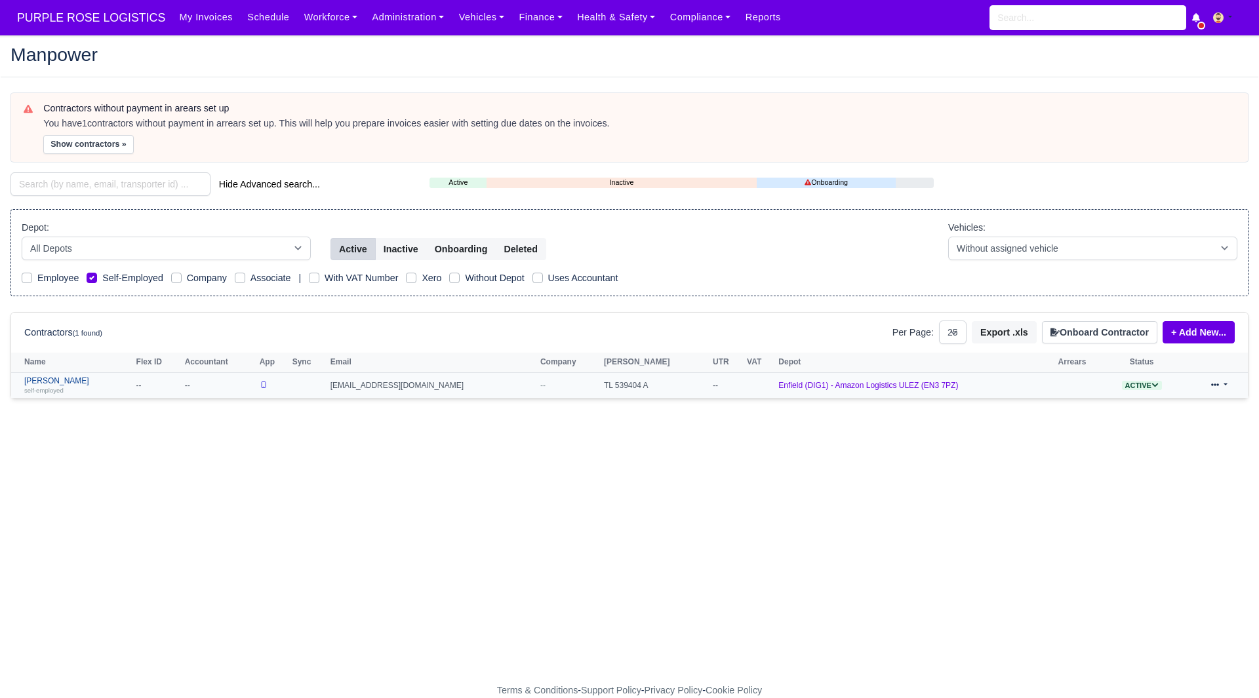
click at [80, 376] on link "Yordan Angelov Svetlinov self-employed" at bounding box center [77, 385] width 106 height 19
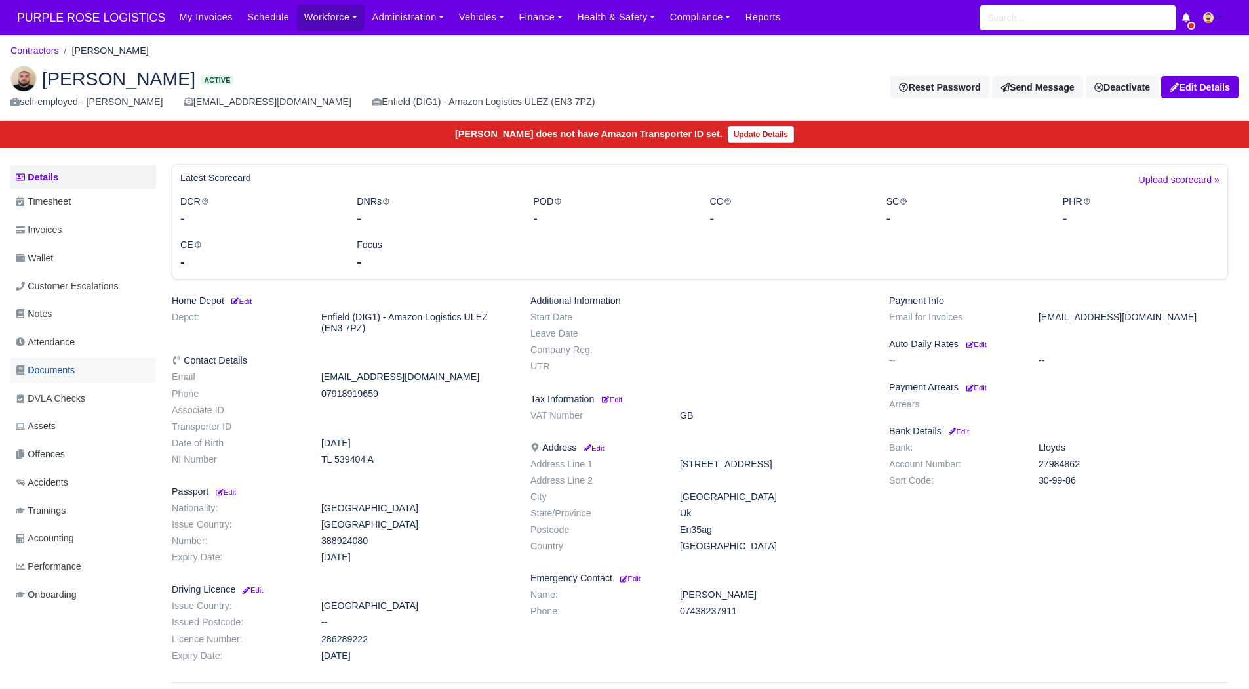
click at [69, 382] on link "Documents" at bounding box center [83, 370] width 146 height 26
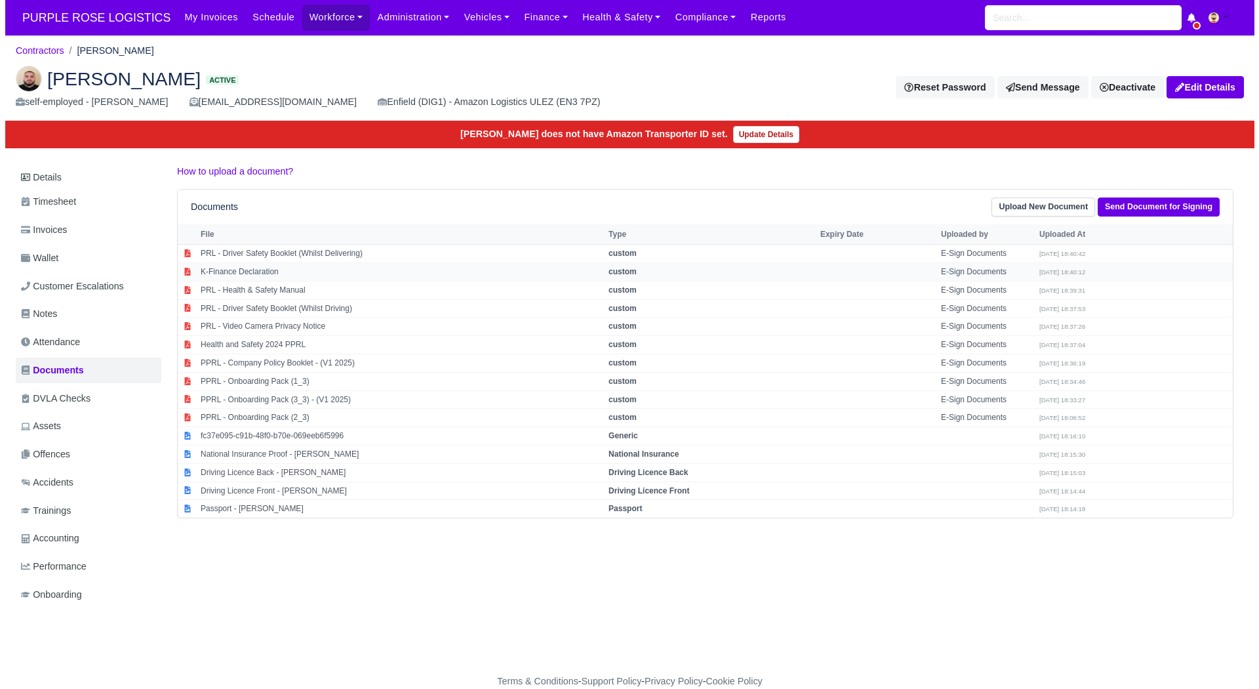
scroll to position [10, 0]
click at [330, 501] on td "Passport - [PERSON_NAME]" at bounding box center [396, 509] width 408 height 18
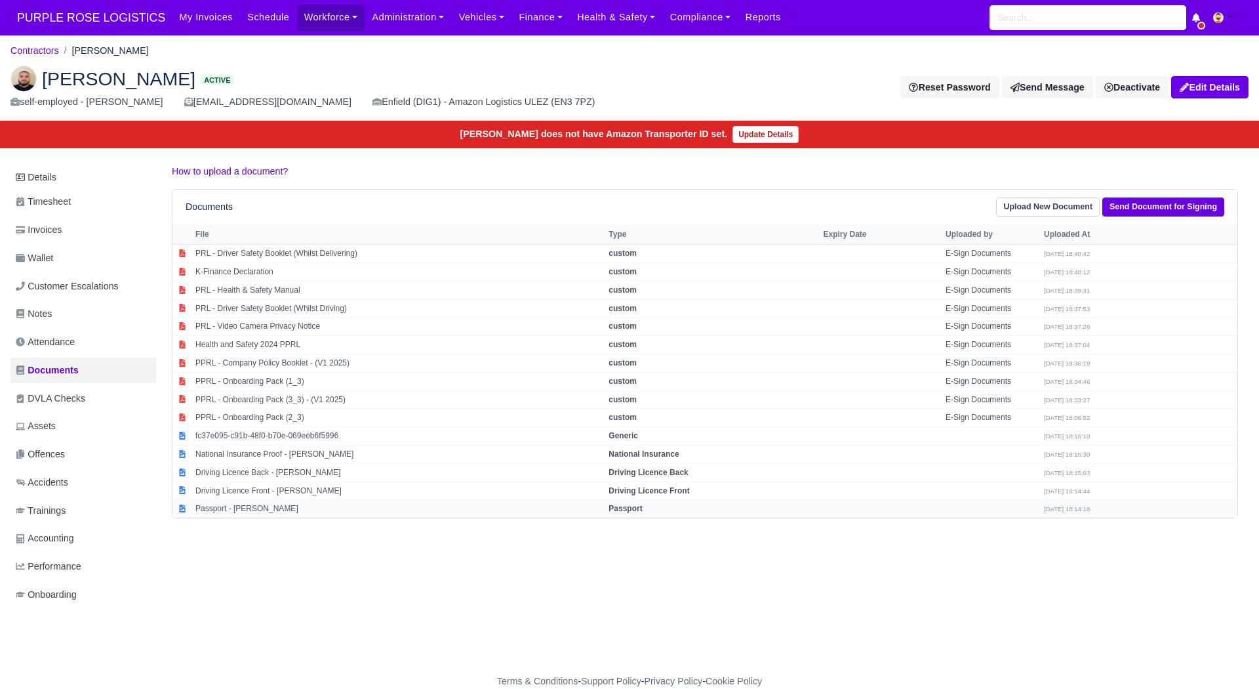
select select "passport"
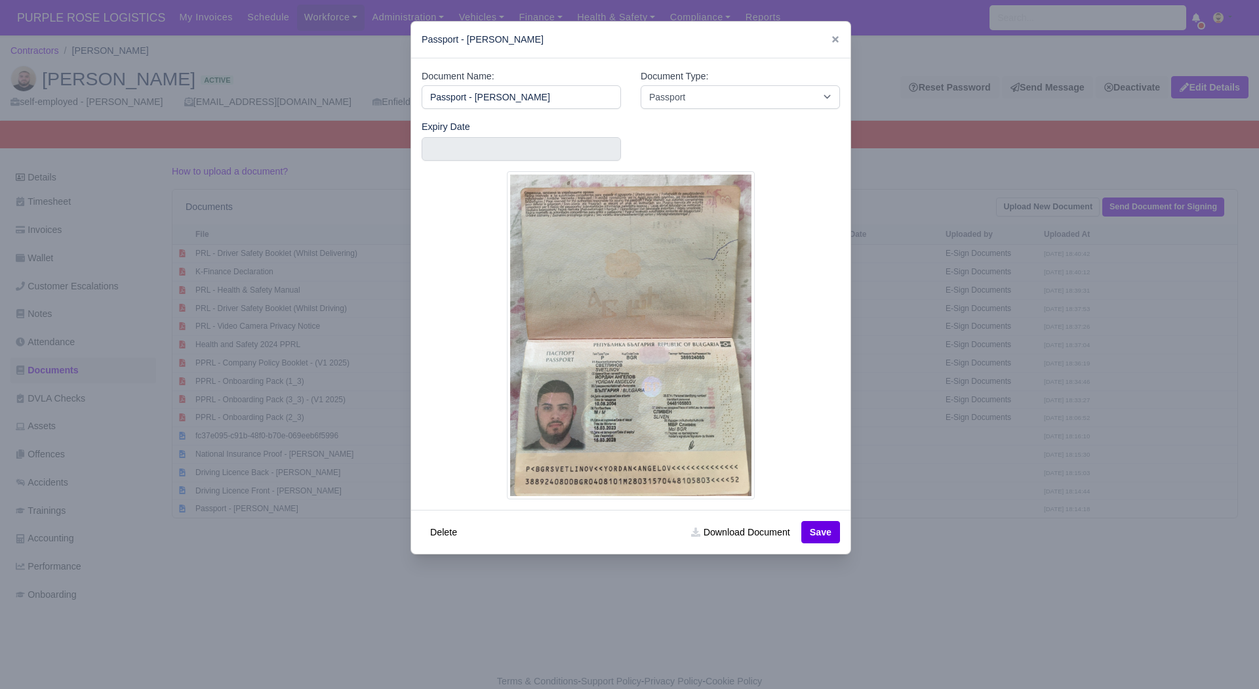
click at [662, 613] on div at bounding box center [629, 344] width 1259 height 689
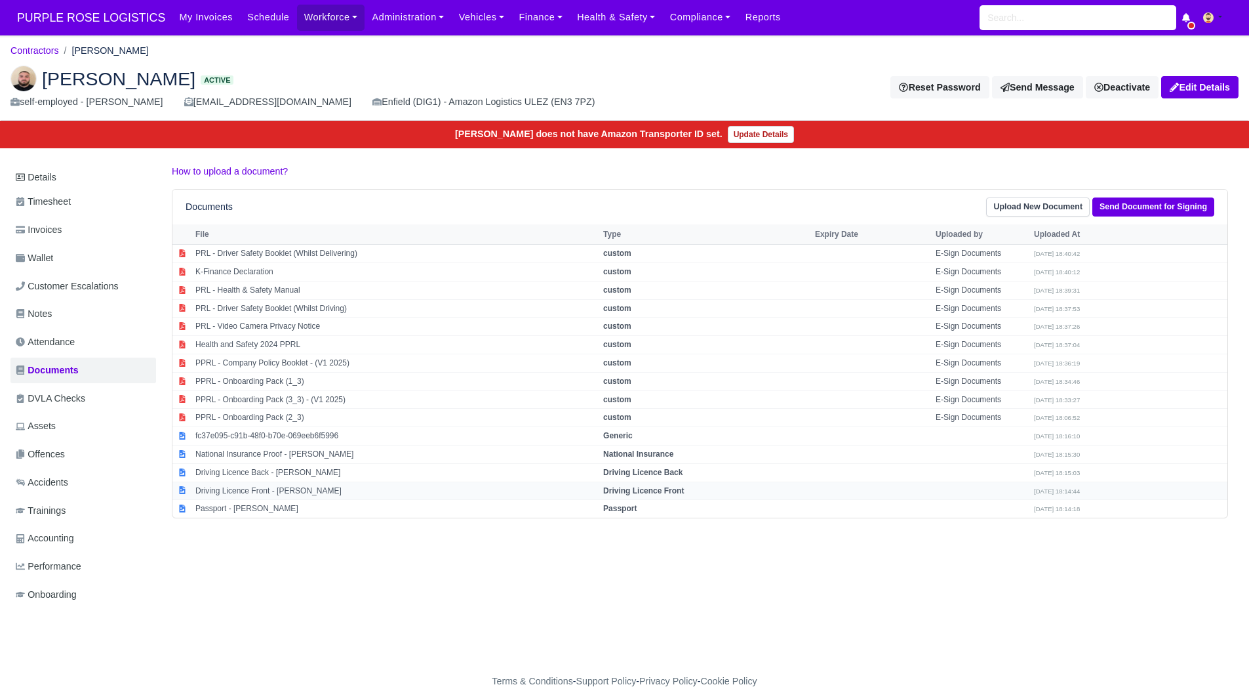
click at [277, 481] on td "Driving Licence Front - Yordan Angelov Svetlinov" at bounding box center [396, 490] width 408 height 18
select select "driving-licence-front"
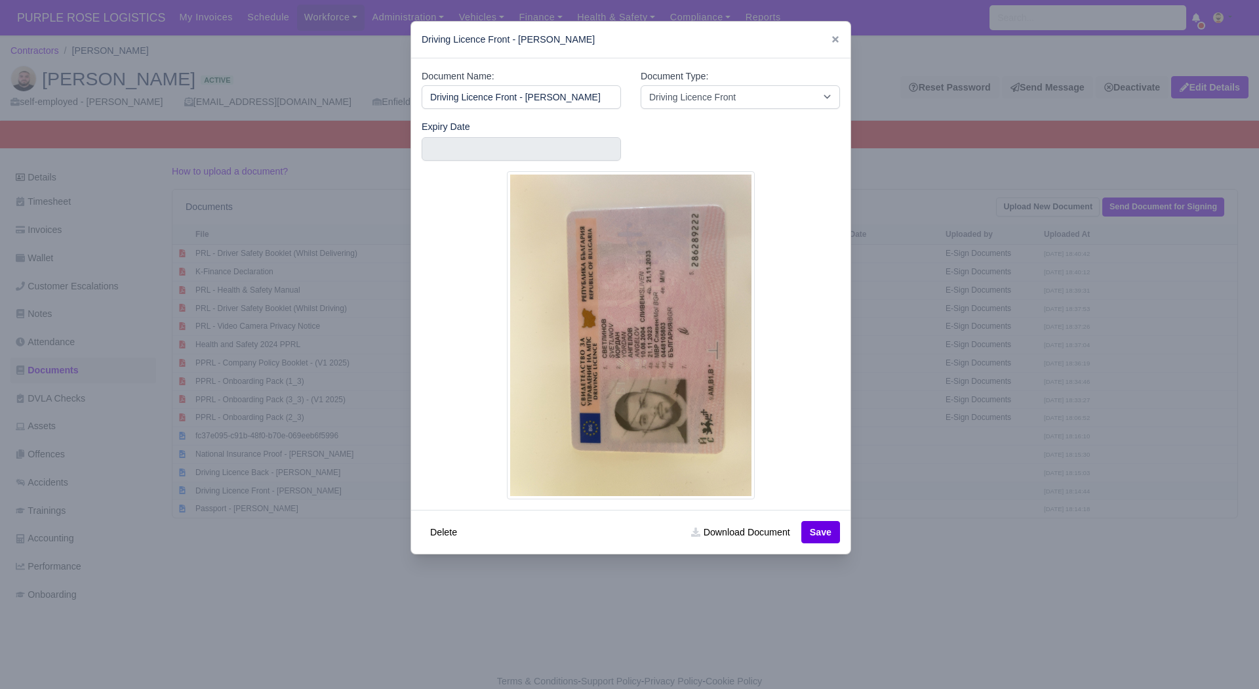
scroll to position [0, 14]
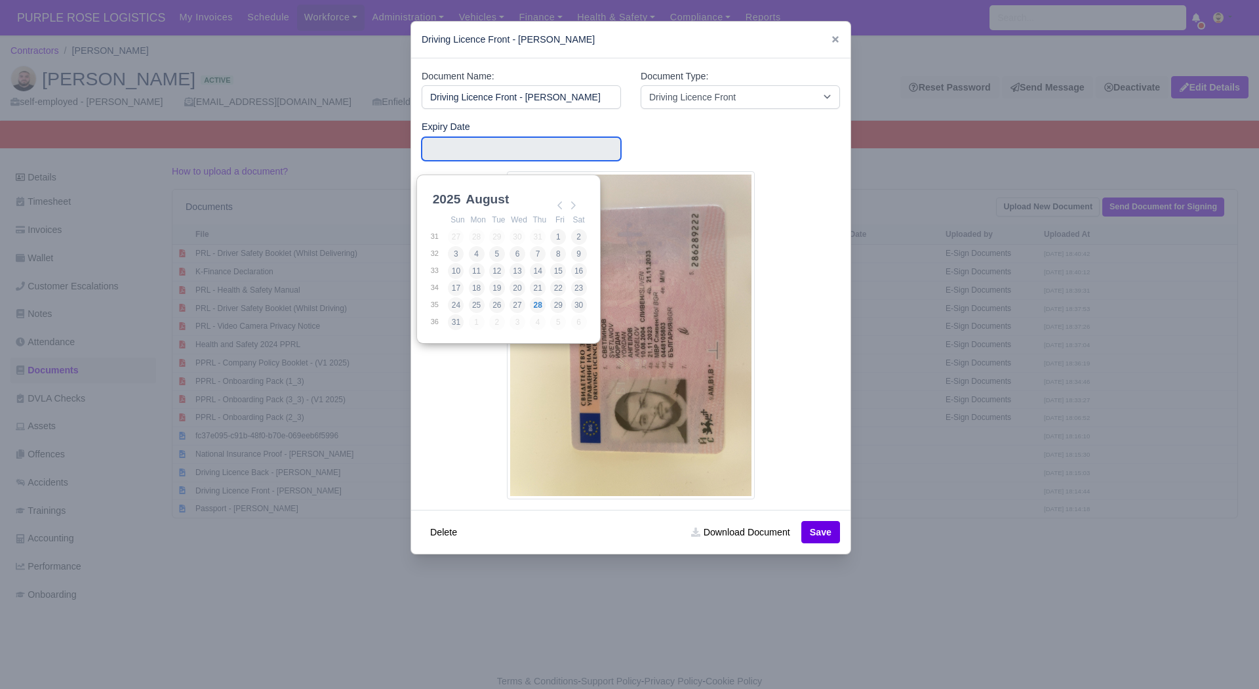
click at [559, 146] on input "Use the arrow keys to pick a date" at bounding box center [521, 149] width 199 height 24
click at [427, 192] on div "2025 2025 2026 2027 2028 2029 2030 2031 2032 2033 2034 2035 2036 2037 2038 2039…" at bounding box center [508, 258] width 184 height 169
click at [430, 193] on select "2025 2026 2027 2028 2029 2030 2031 2032 2033 2034 2035 2036 2037 2038 2039 2040…" at bounding box center [459, 207] width 59 height 28
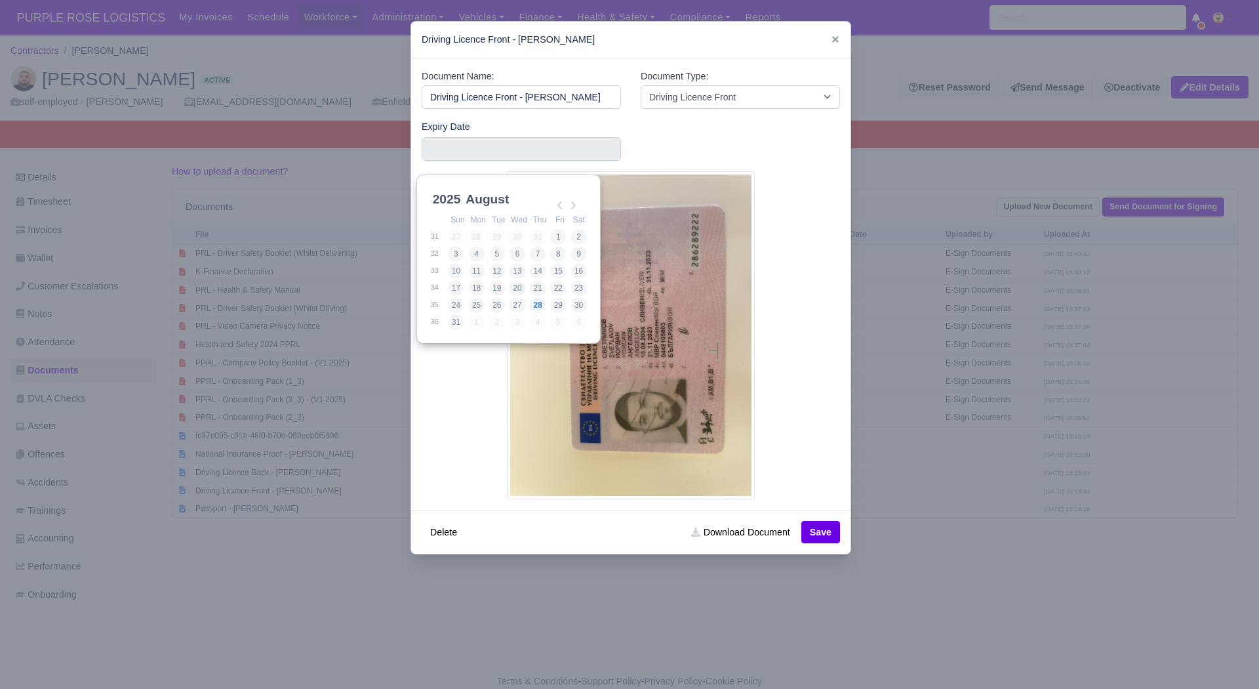
scroll to position [3, 0]
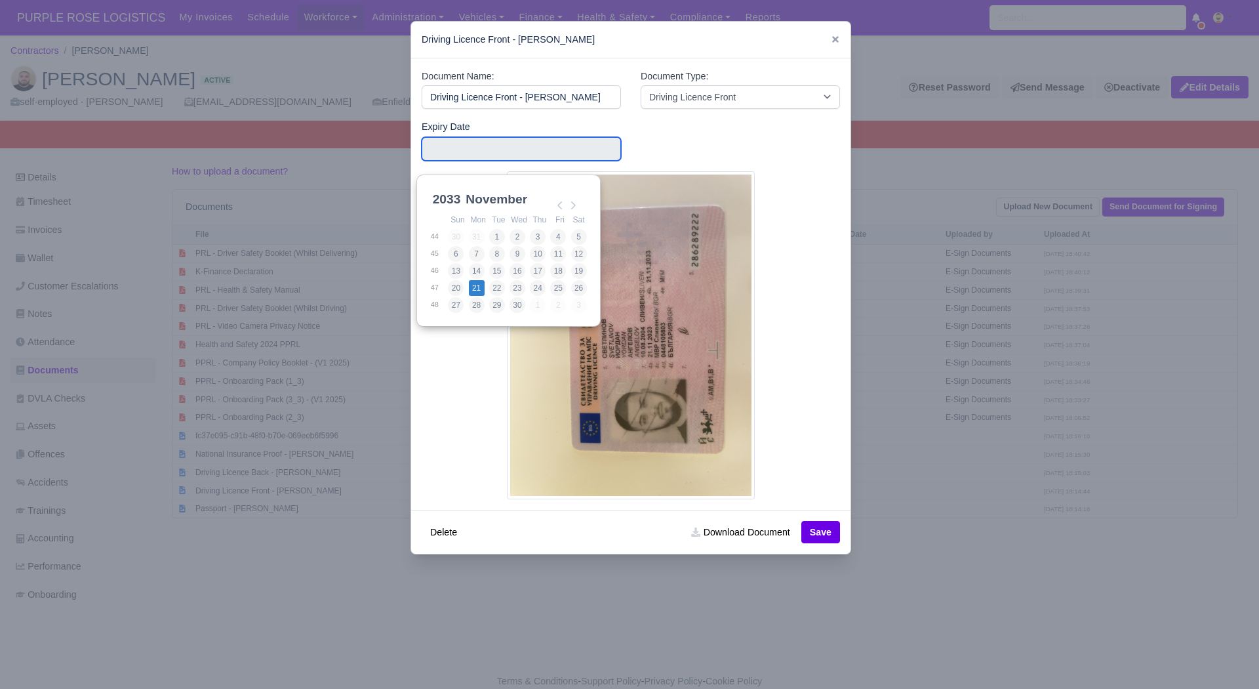
type input "2033-11-21"
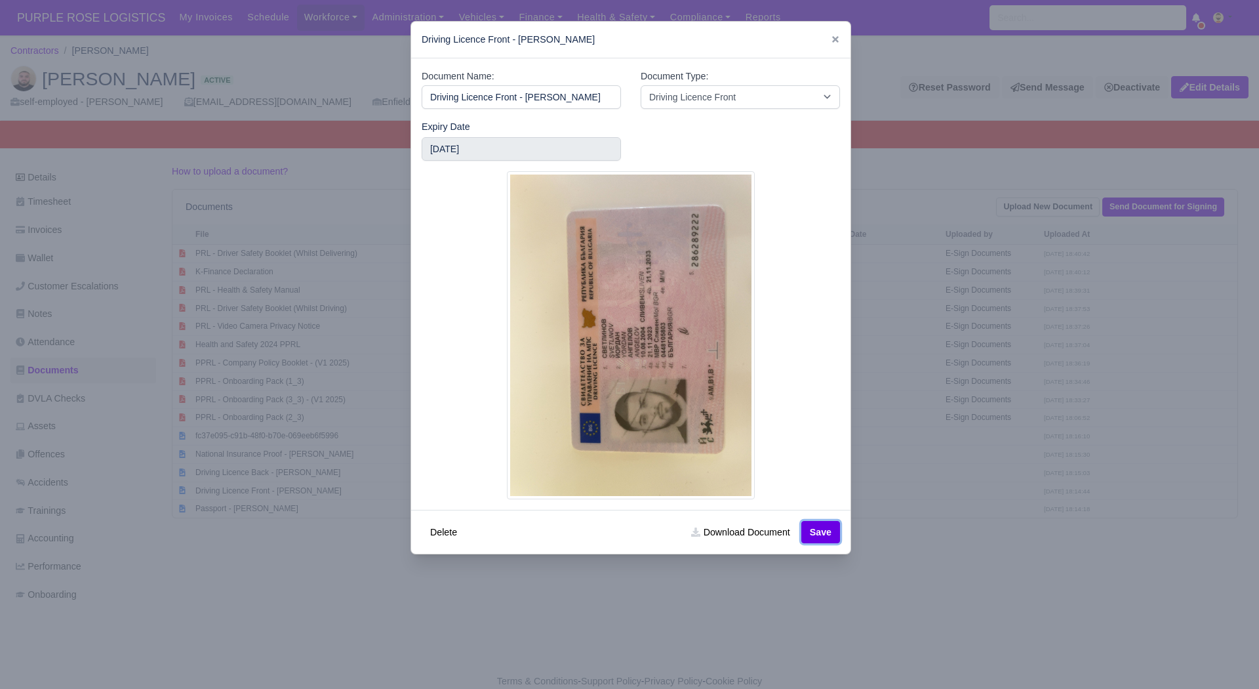
click at [803, 521] on button "Save" at bounding box center [820, 532] width 39 height 22
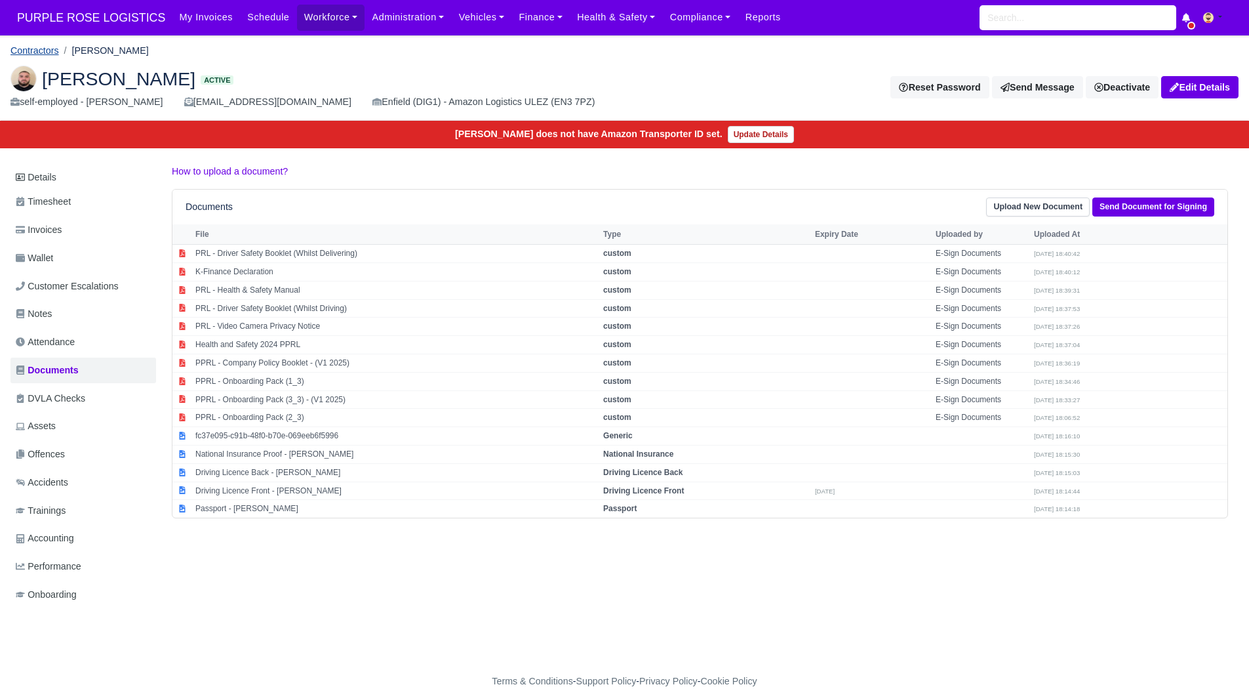
click at [32, 45] on link "Contractors" at bounding box center [34, 50] width 49 height 10
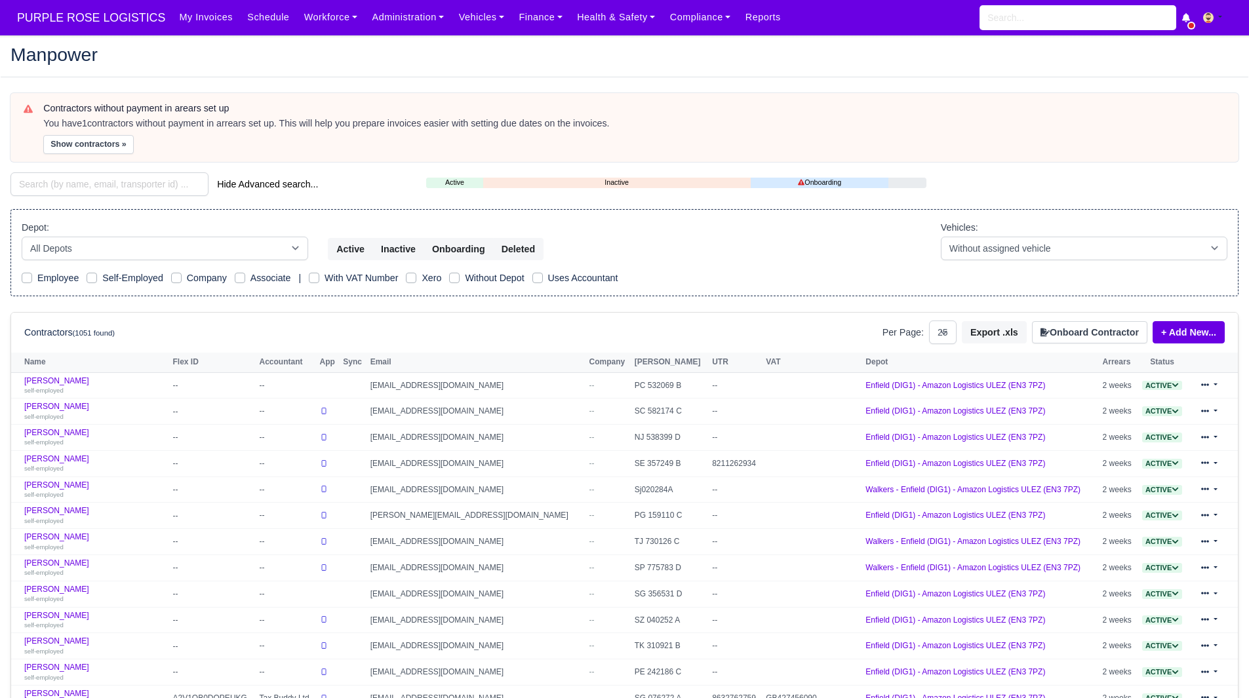
select select "25"
click at [98, 140] on button "Show contractors »" at bounding box center [88, 144] width 91 height 19
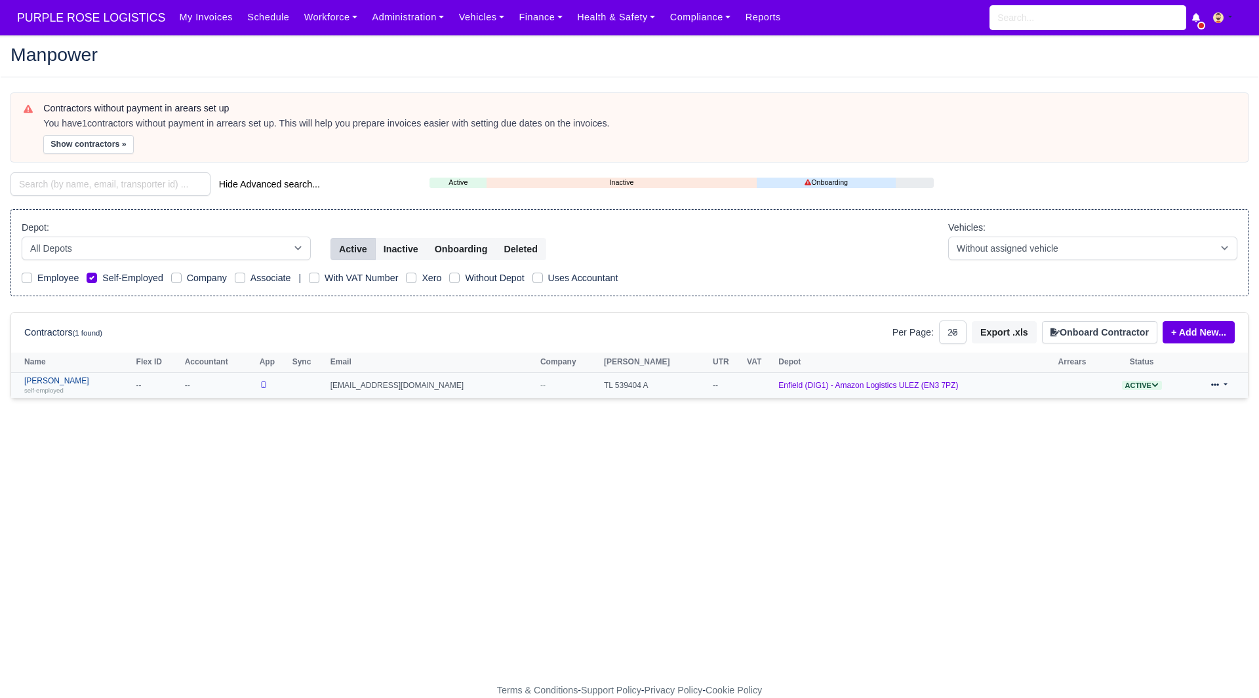
click at [75, 386] on link "Yordan Angelov Svetlinov self-employed" at bounding box center [77, 385] width 106 height 19
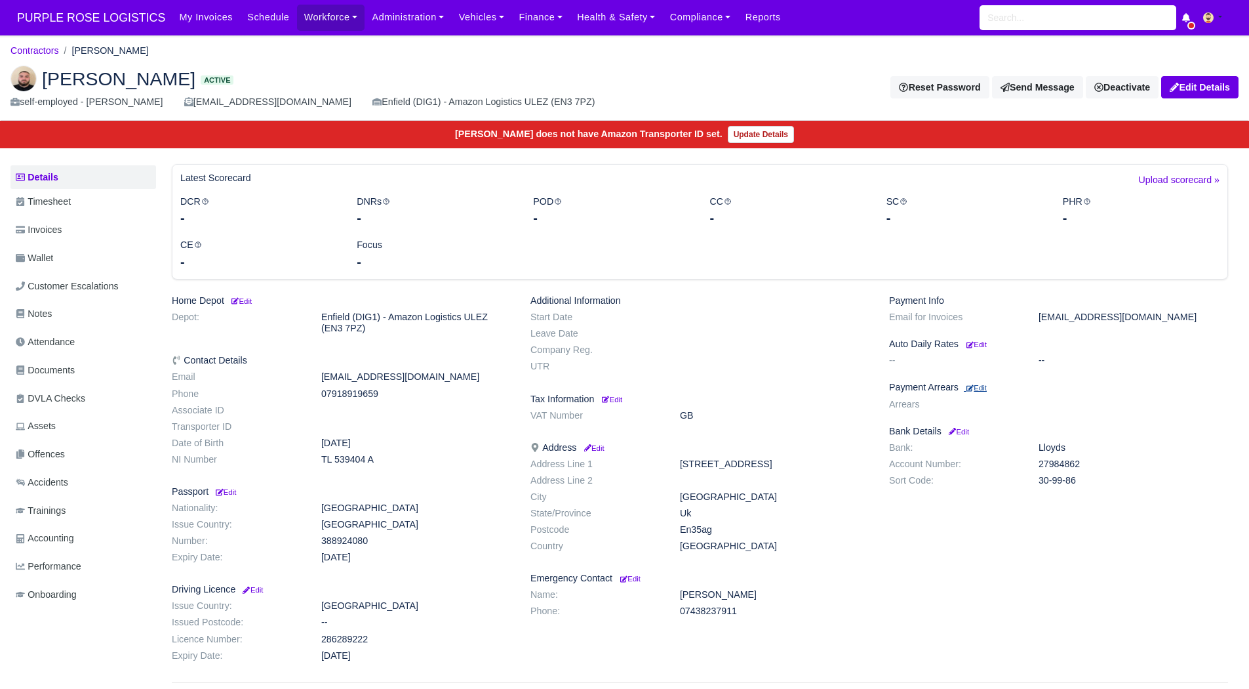
click at [980, 389] on small "Edit" at bounding box center [977, 388] width 20 height 8
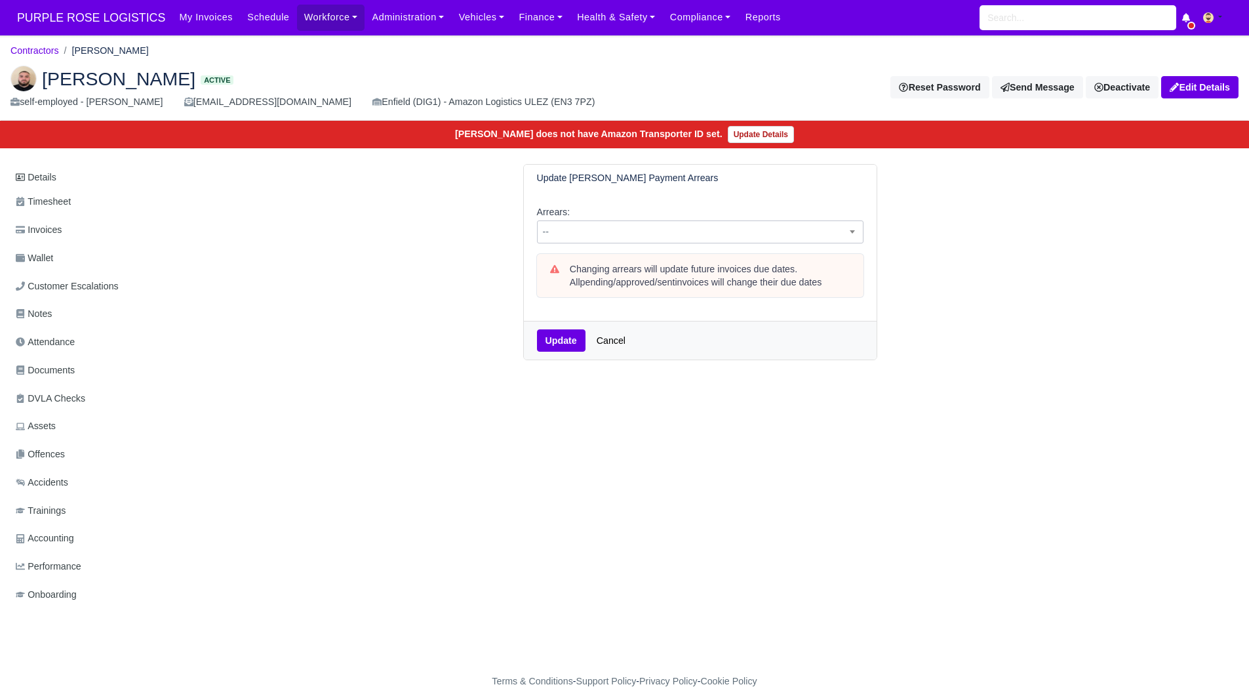
click at [655, 236] on span "--" at bounding box center [700, 232] width 325 height 16
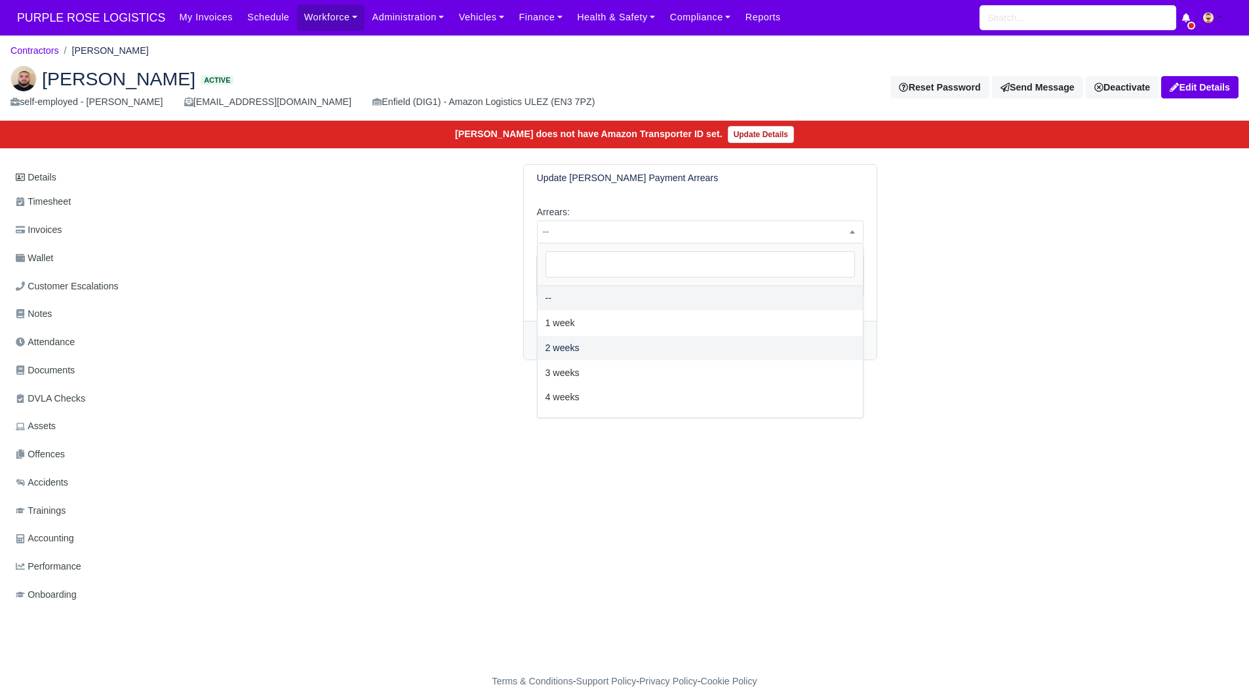
select select "2W"
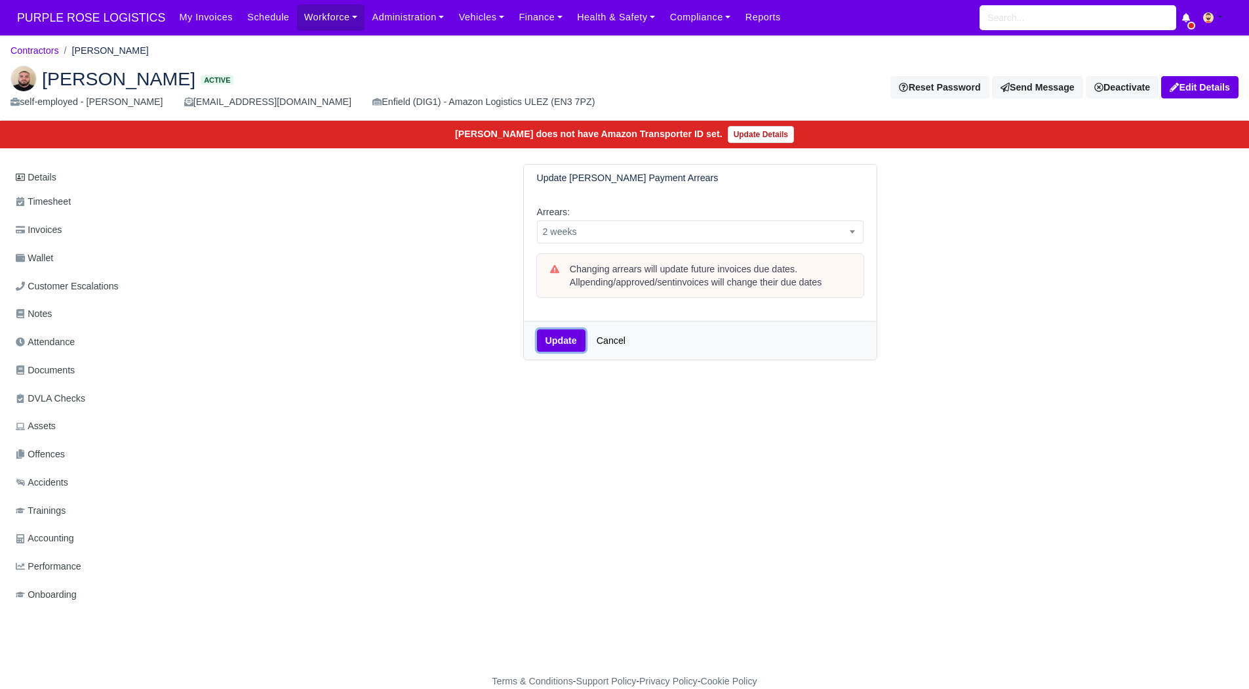
click at [565, 336] on button "Update" at bounding box center [561, 340] width 49 height 22
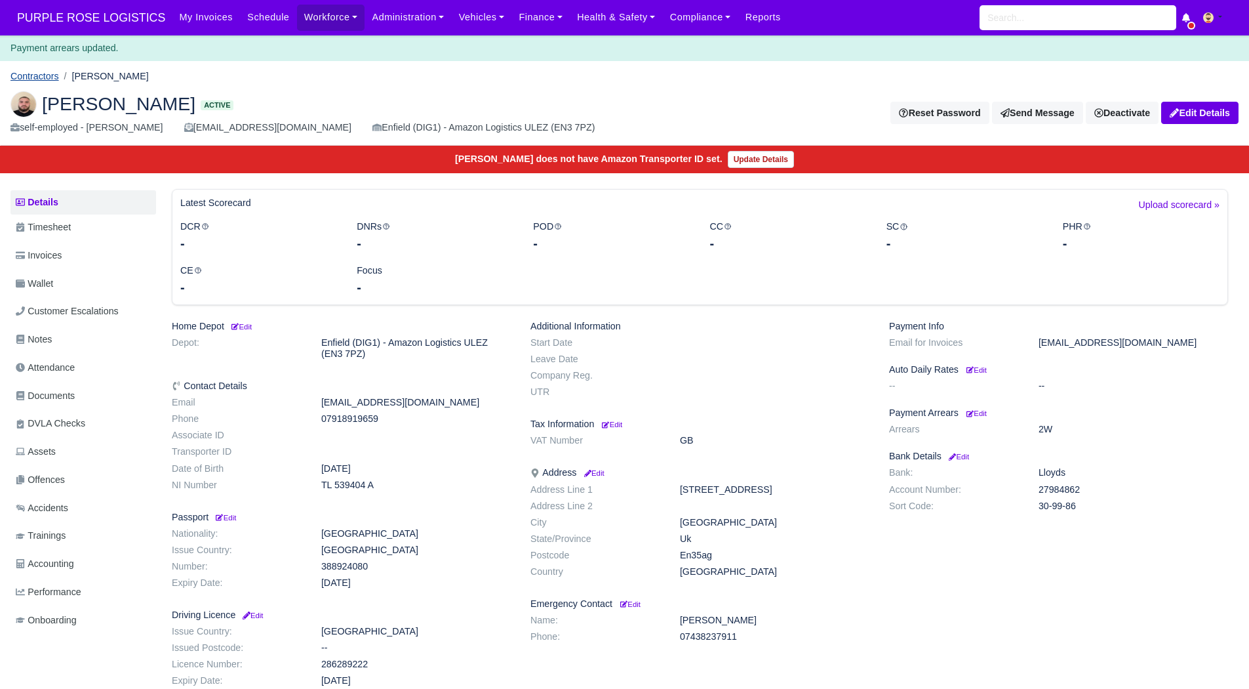
click at [41, 71] on link "Contractors" at bounding box center [34, 76] width 49 height 10
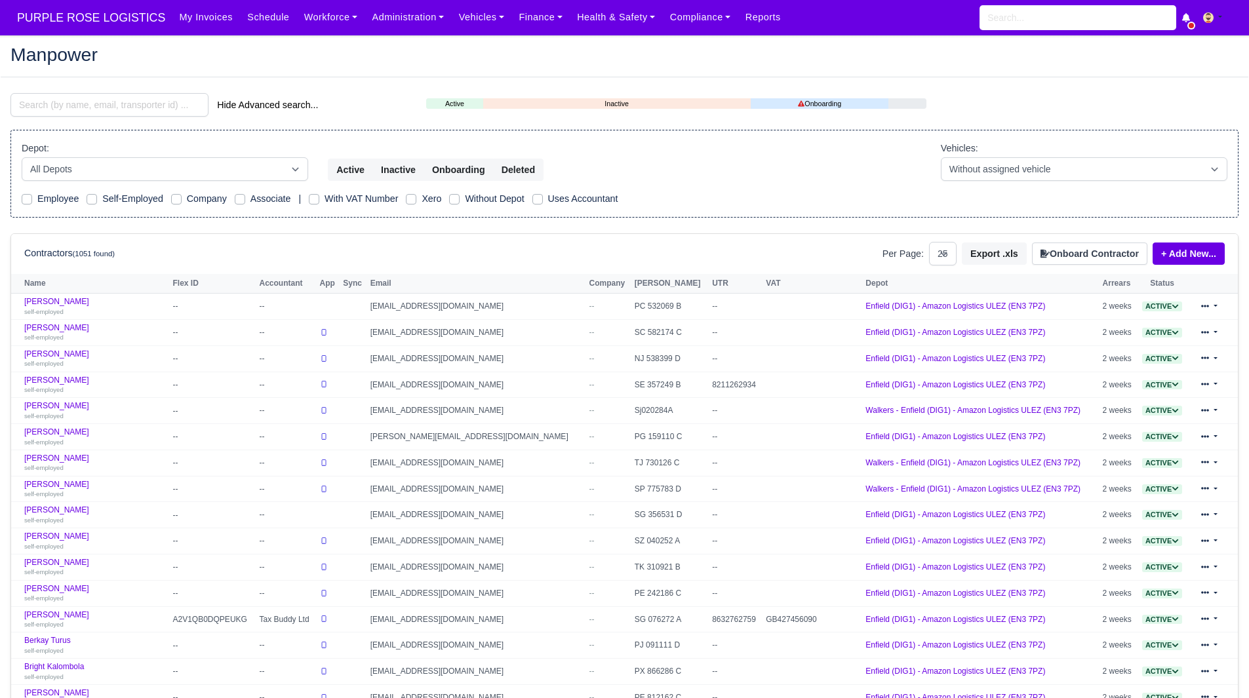
select select "25"
click at [522, 17] on link "Finance" at bounding box center [541, 18] width 58 height 26
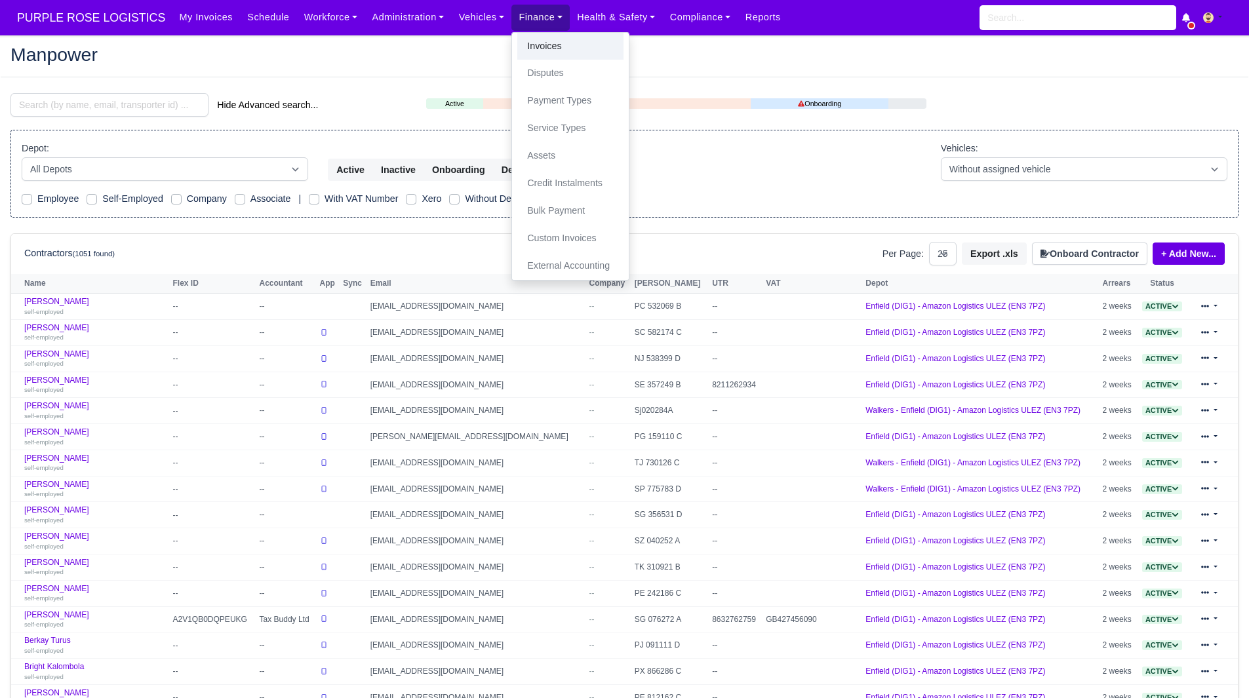
click at [523, 37] on link "Invoices" at bounding box center [570, 47] width 106 height 28
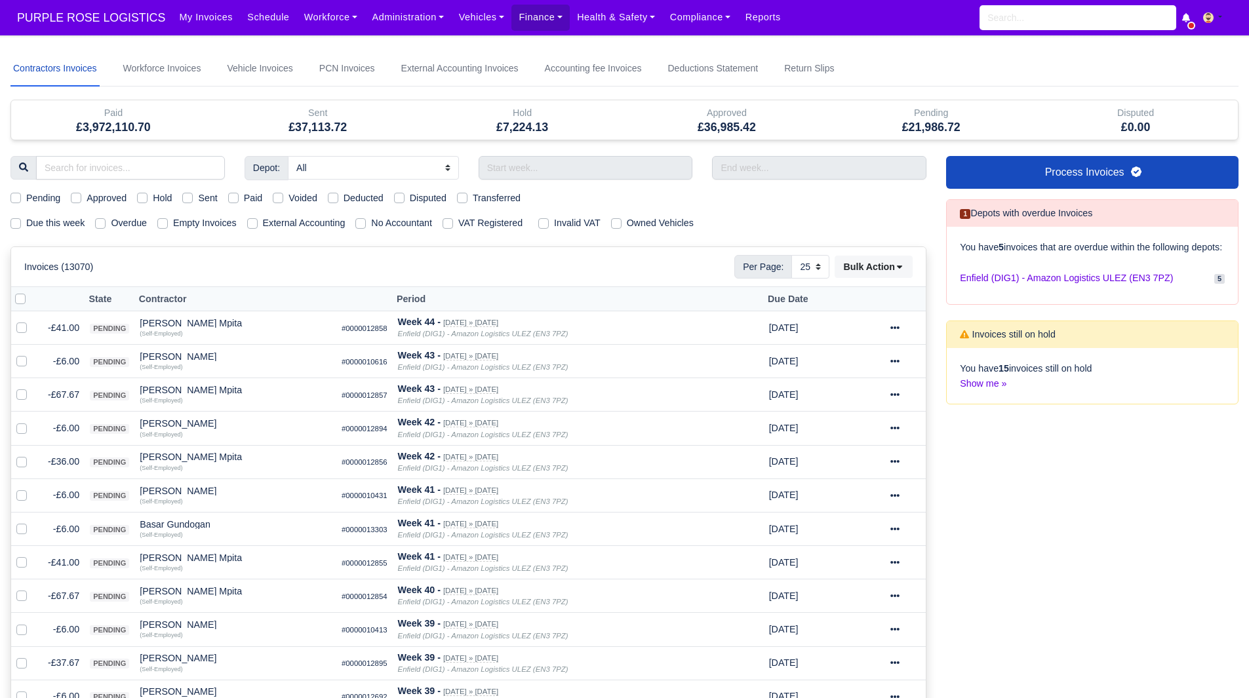
select select "25"
click at [50, 225] on label "Due this week" at bounding box center [55, 223] width 58 height 15
click at [21, 225] on input "Due this week" at bounding box center [15, 221] width 10 height 10
checkbox input "true"
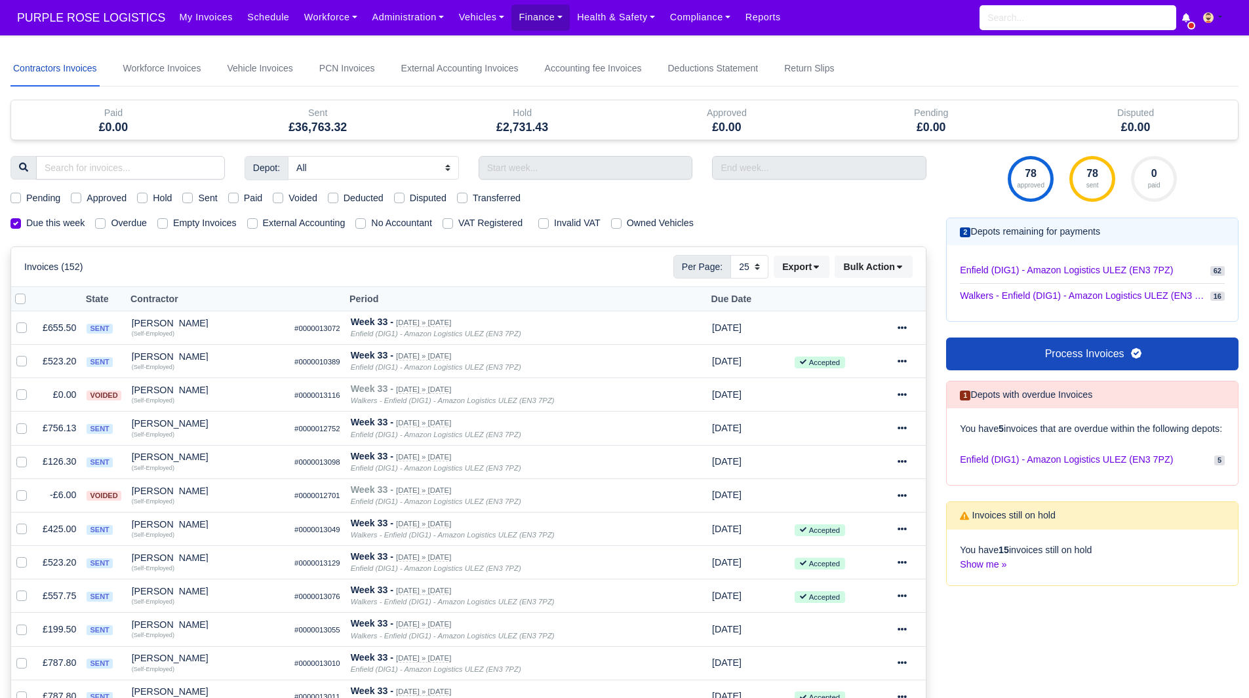
click at [41, 201] on label "Pending" at bounding box center [43, 198] width 34 height 15
click at [21, 201] on input "Pending" at bounding box center [15, 196] width 10 height 10
checkbox input "true"
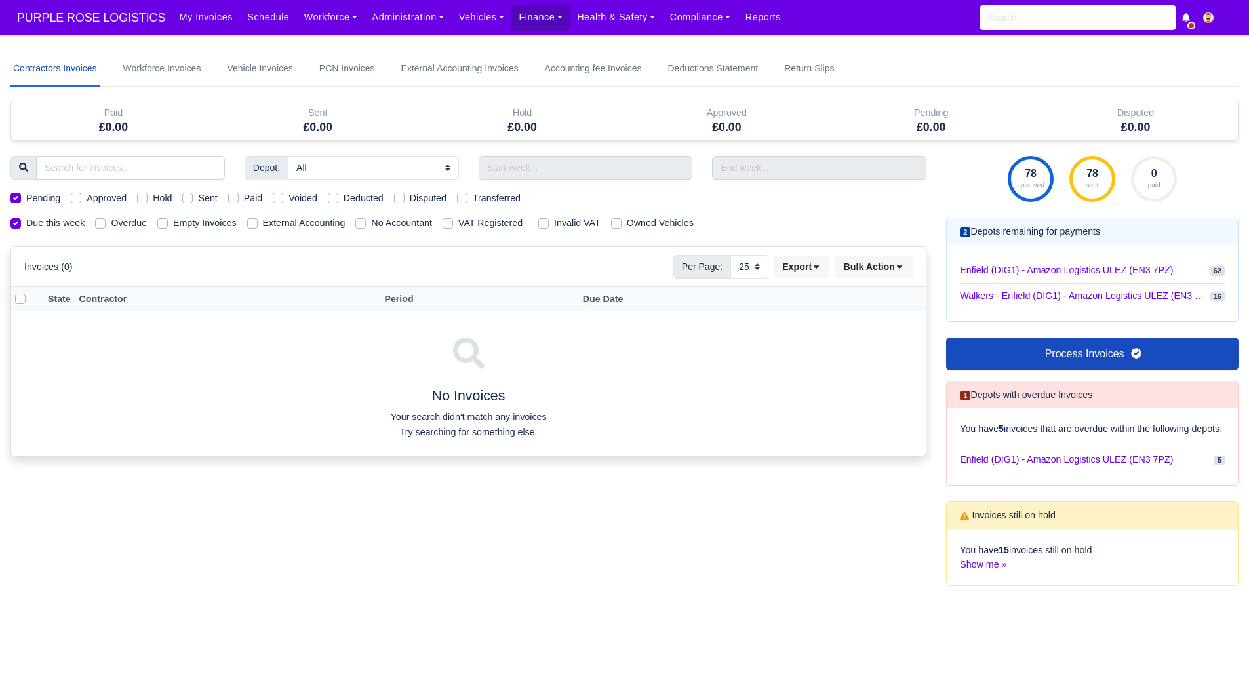
click at [41, 201] on label "Pending" at bounding box center [43, 198] width 34 height 15
click at [21, 201] on input "Pending" at bounding box center [15, 196] width 10 height 10
checkbox input "false"
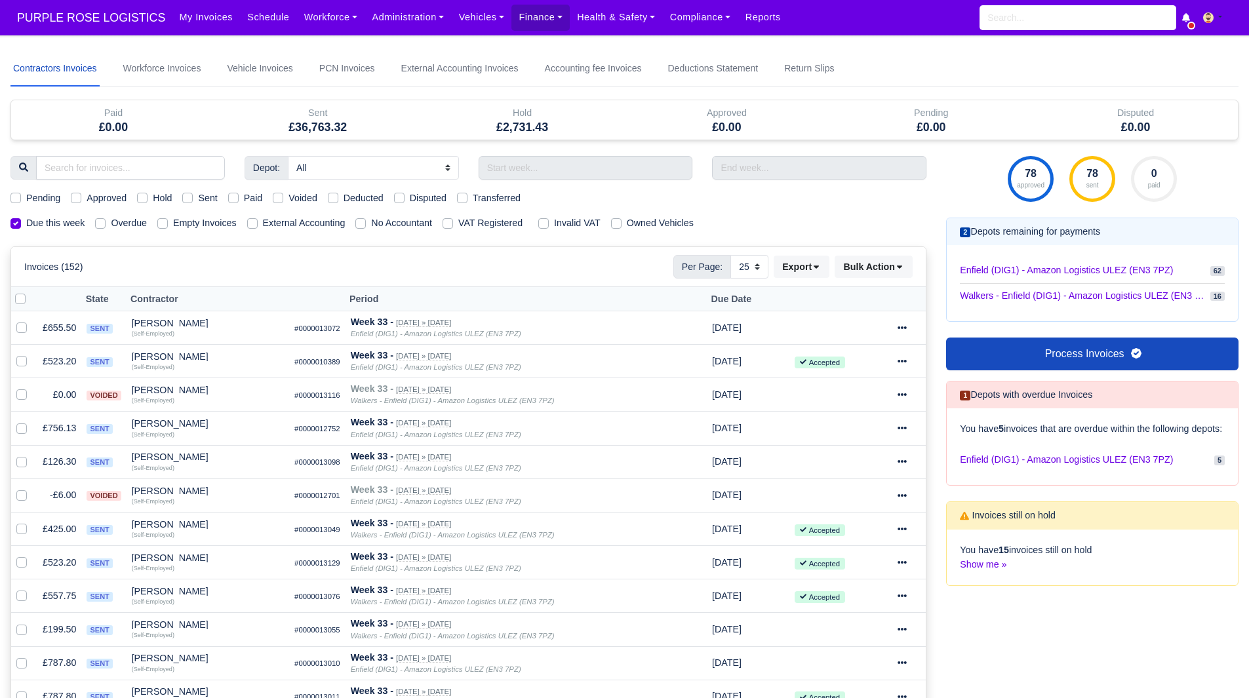
click at [95, 198] on label "Approved" at bounding box center [107, 198] width 40 height 15
click at [81, 198] on input "Approved" at bounding box center [76, 196] width 10 height 10
checkbox input "true"
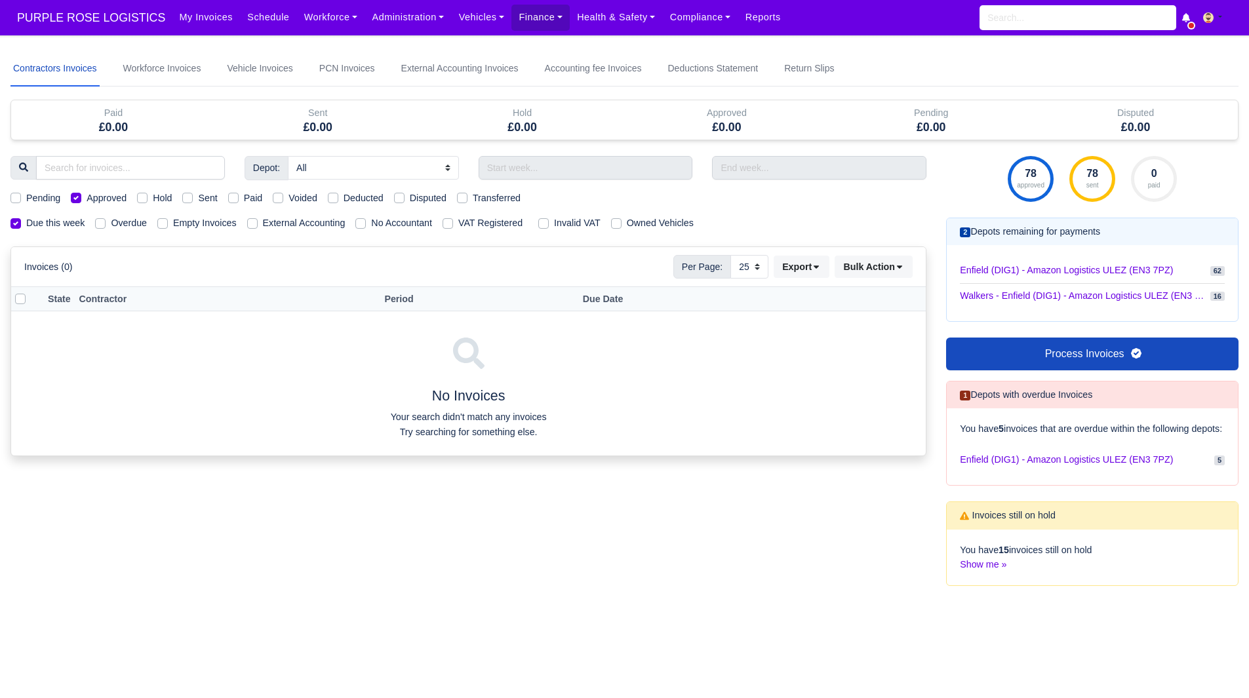
click at [95, 198] on label "Approved" at bounding box center [107, 198] width 40 height 15
click at [81, 198] on input "Approved" at bounding box center [76, 196] width 10 height 10
checkbox input "false"
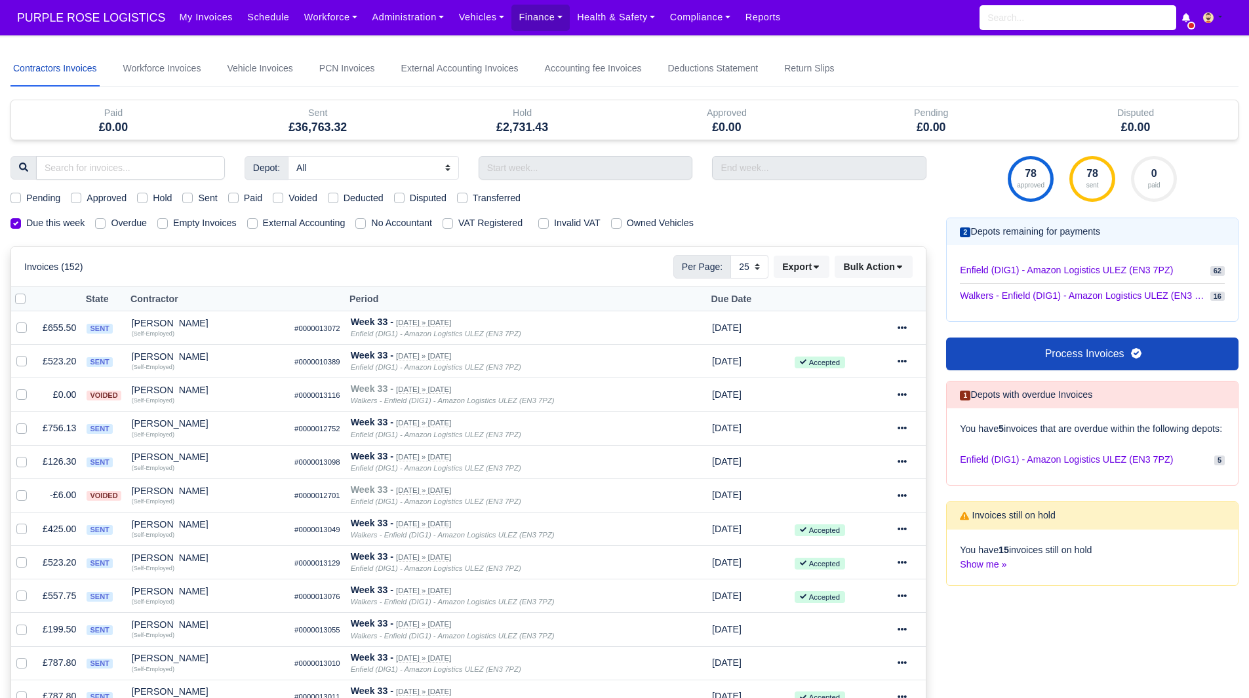
click at [153, 193] on label "Hold" at bounding box center [162, 198] width 19 height 15
click at [147, 193] on input "Hold" at bounding box center [142, 196] width 10 height 10
checkbox input "true"
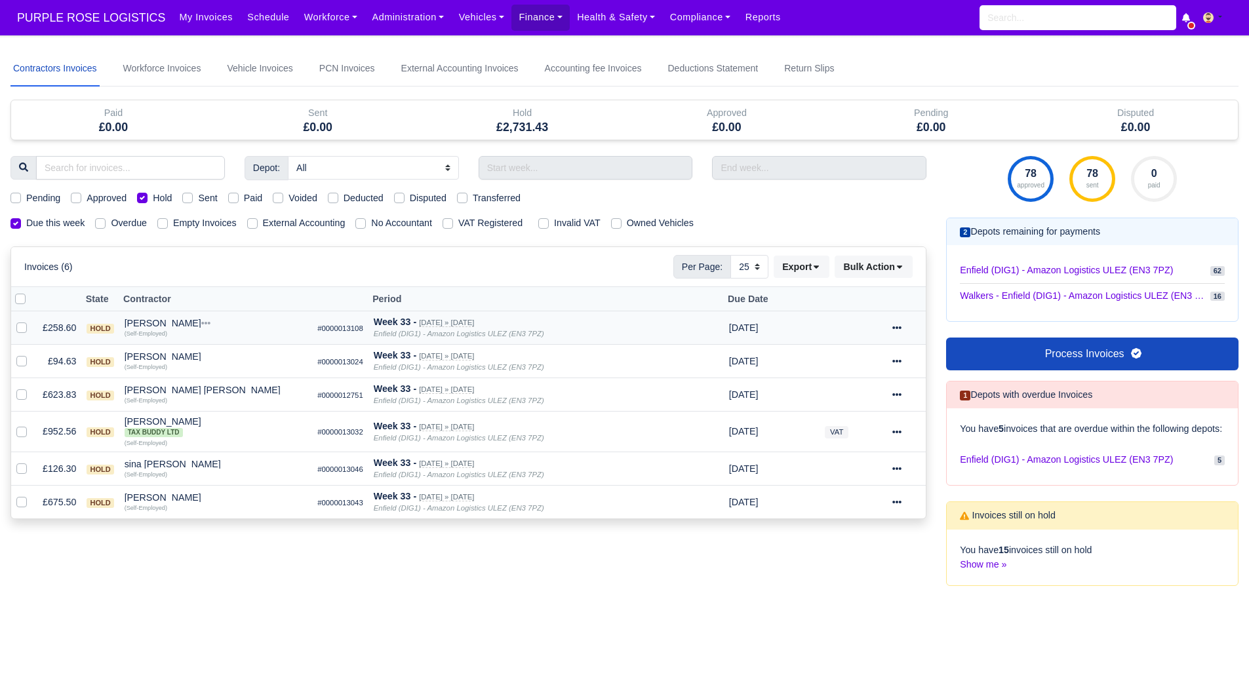
click at [150, 331] on small "(Self-Employed)" at bounding box center [146, 334] width 43 height 7
click at [155, 333] on small "(Self-Employed)" at bounding box center [146, 334] width 43 height 7
click at [161, 325] on div "[PERSON_NAME]" at bounding box center [216, 323] width 183 height 9
click at [226, 358] on button "Other Invoices" at bounding box center [279, 361] width 182 height 20
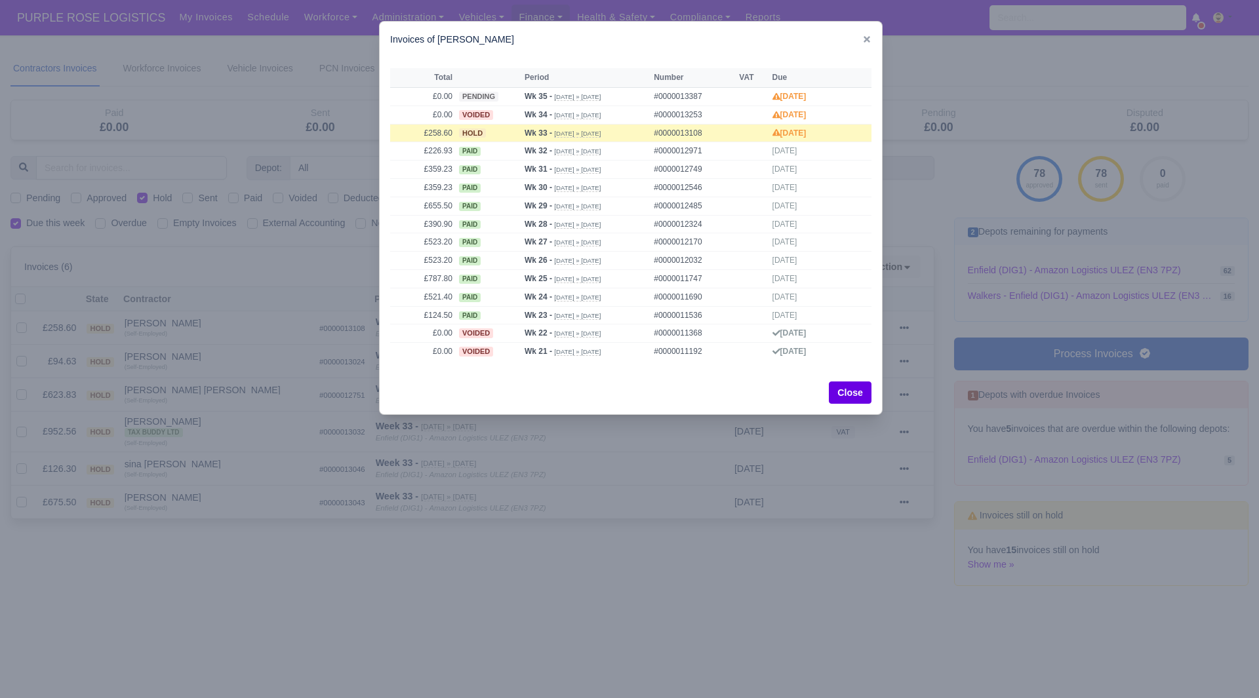
click at [334, 260] on div at bounding box center [629, 349] width 1259 height 698
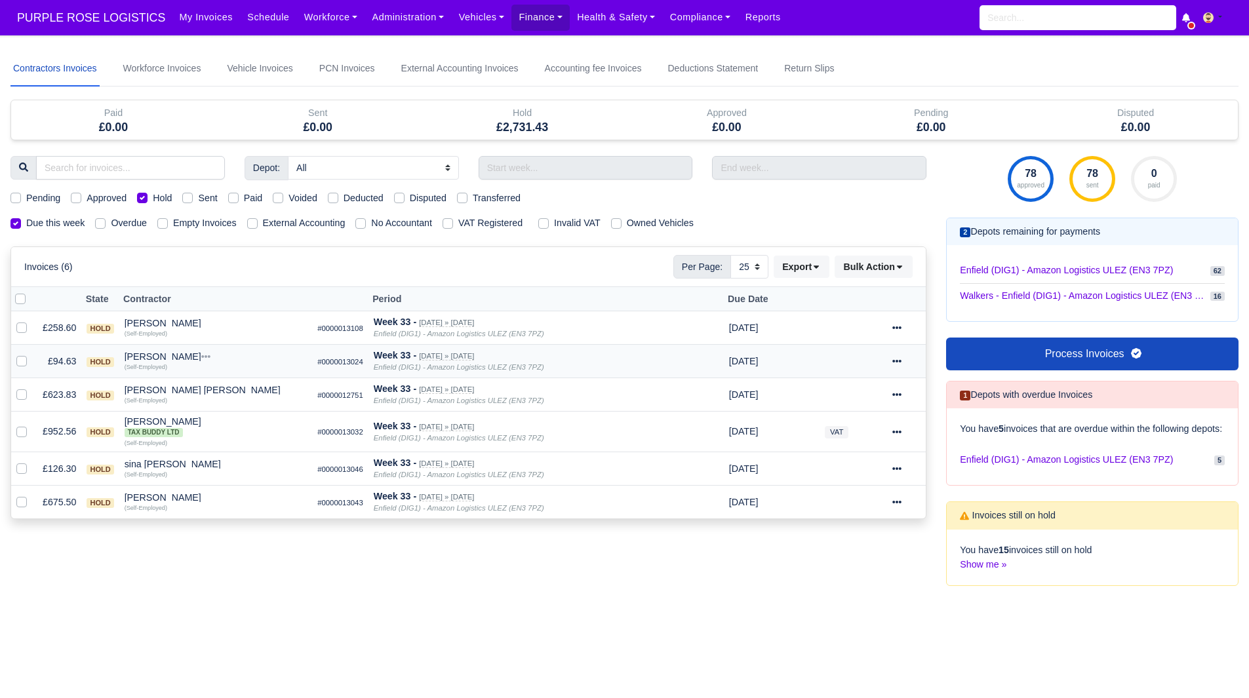
click at [151, 359] on div "Mehrshad Rizi" at bounding box center [216, 356] width 183 height 9
click at [223, 396] on button "Other Invoices" at bounding box center [279, 394] width 182 height 20
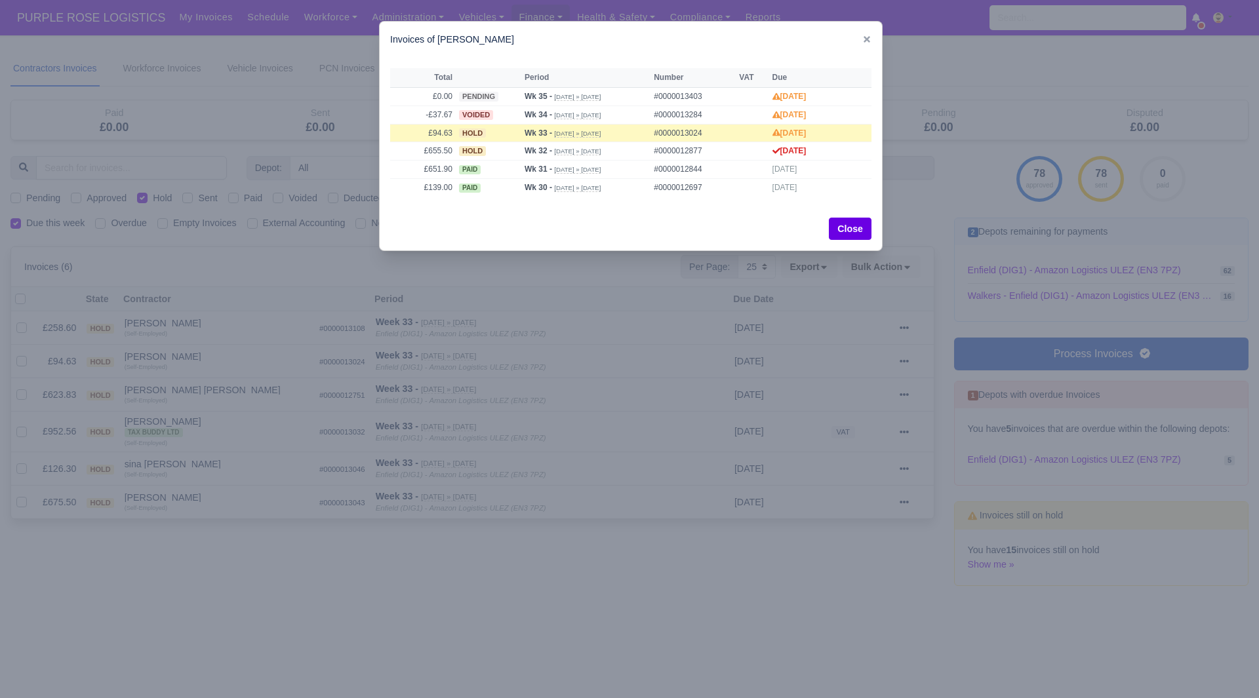
click at [336, 239] on div at bounding box center [629, 349] width 1259 height 698
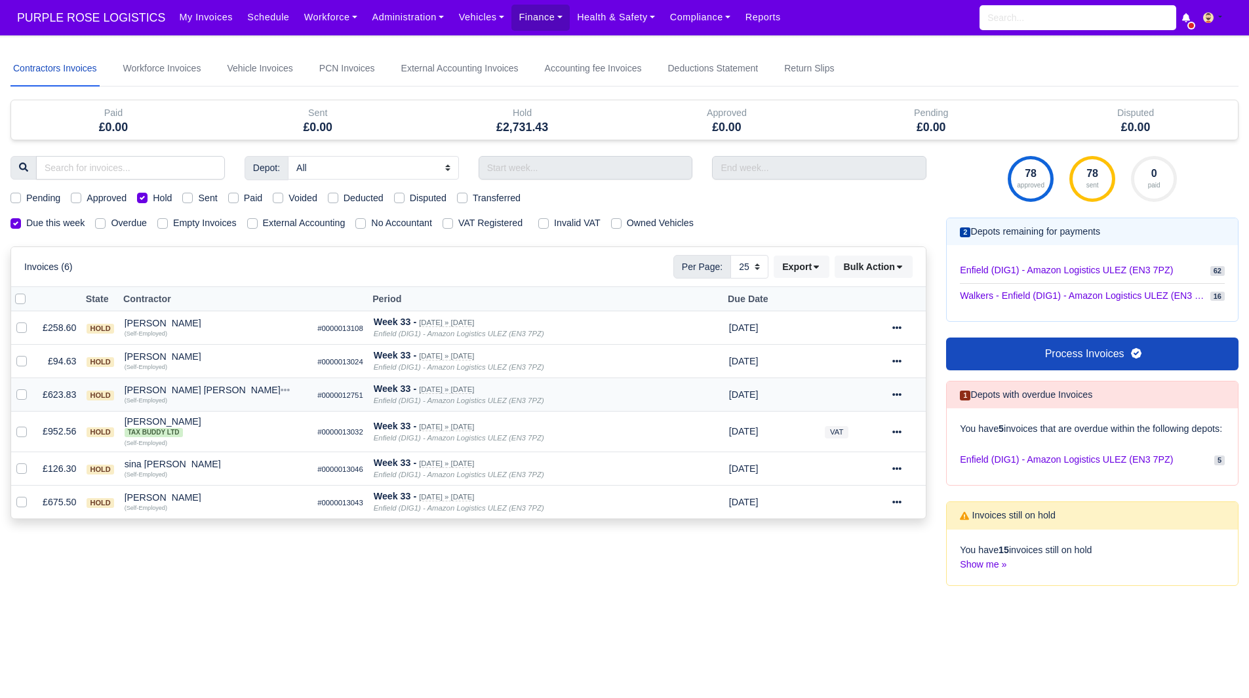
click at [195, 389] on div "[PERSON_NAME] [PERSON_NAME]" at bounding box center [216, 390] width 183 height 9
click at [224, 445] on button "Wallet" at bounding box center [279, 447] width 182 height 20
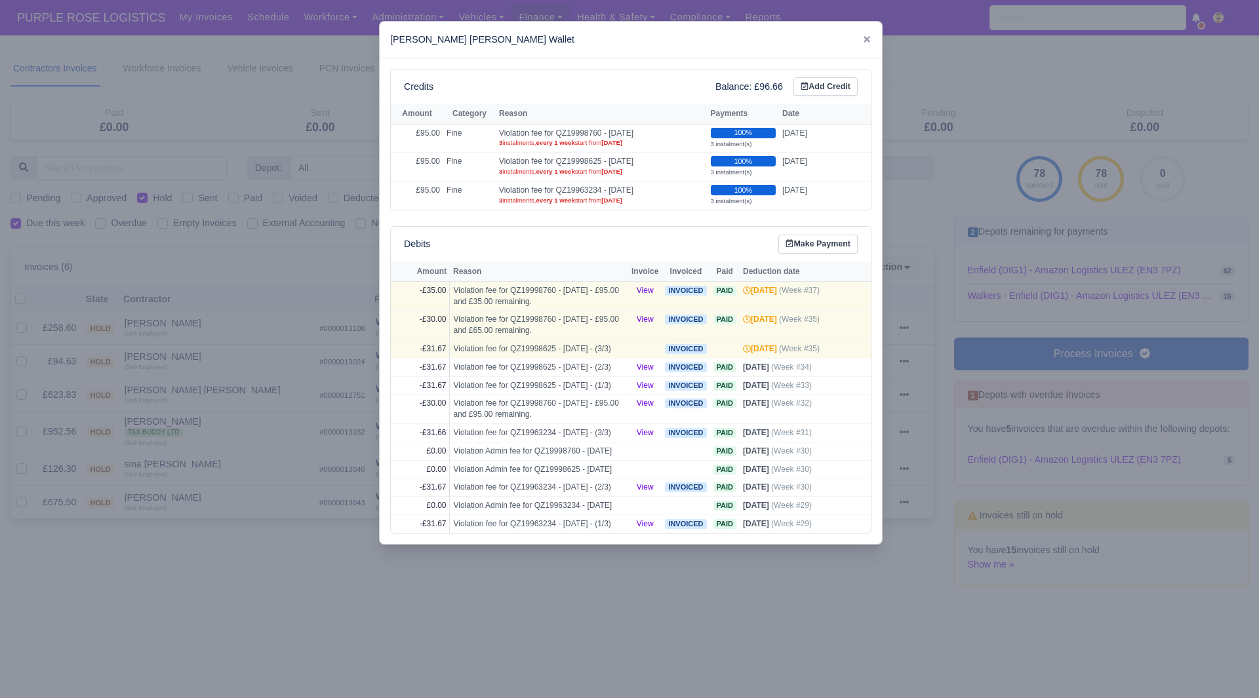
click at [281, 407] on div at bounding box center [629, 349] width 1259 height 698
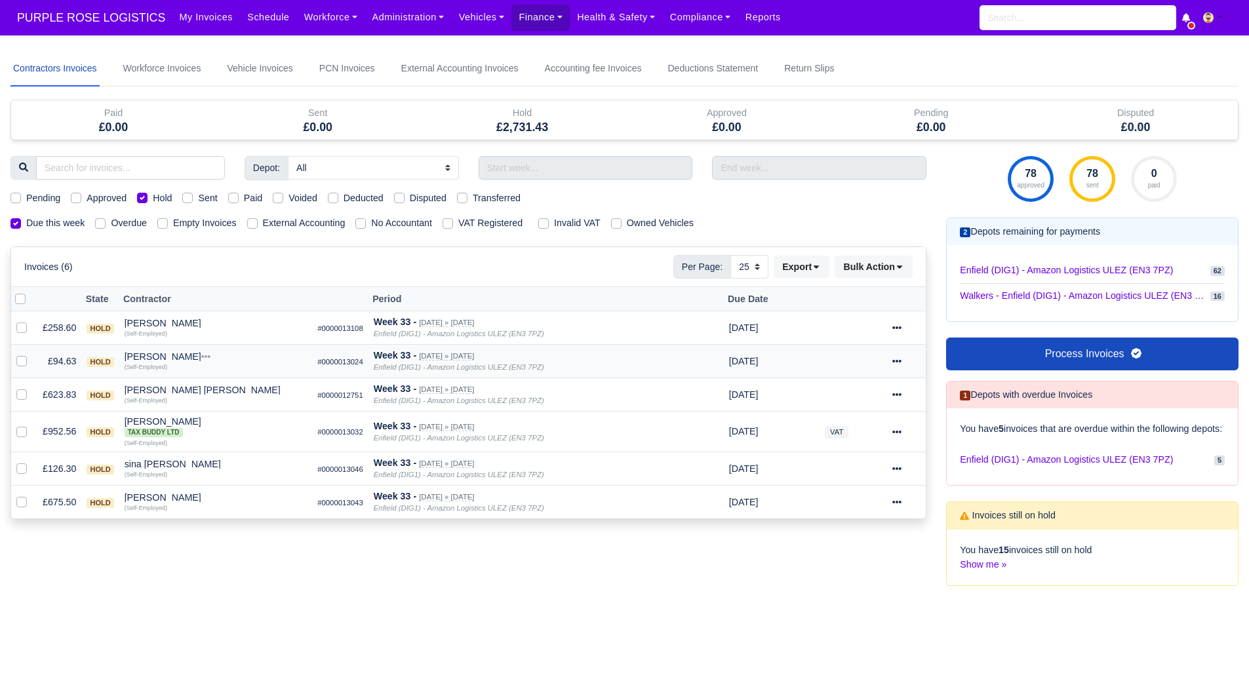
drag, startPoint x: 190, startPoint y: 390, endPoint x: 203, endPoint y: 373, distance: 21.1
click at [203, 373] on tbody "£258.60 hold Jordan Aloye Quick Actions Other Invoices Wallet (Self-Employed)" at bounding box center [468, 416] width 915 height 208
click at [182, 366] on div "(Self-Employed)" at bounding box center [216, 365] width 183 height 9
click at [165, 356] on div "Mehrshad Rizi" at bounding box center [216, 356] width 183 height 9
click at [233, 409] on button "Wallet" at bounding box center [279, 414] width 182 height 20
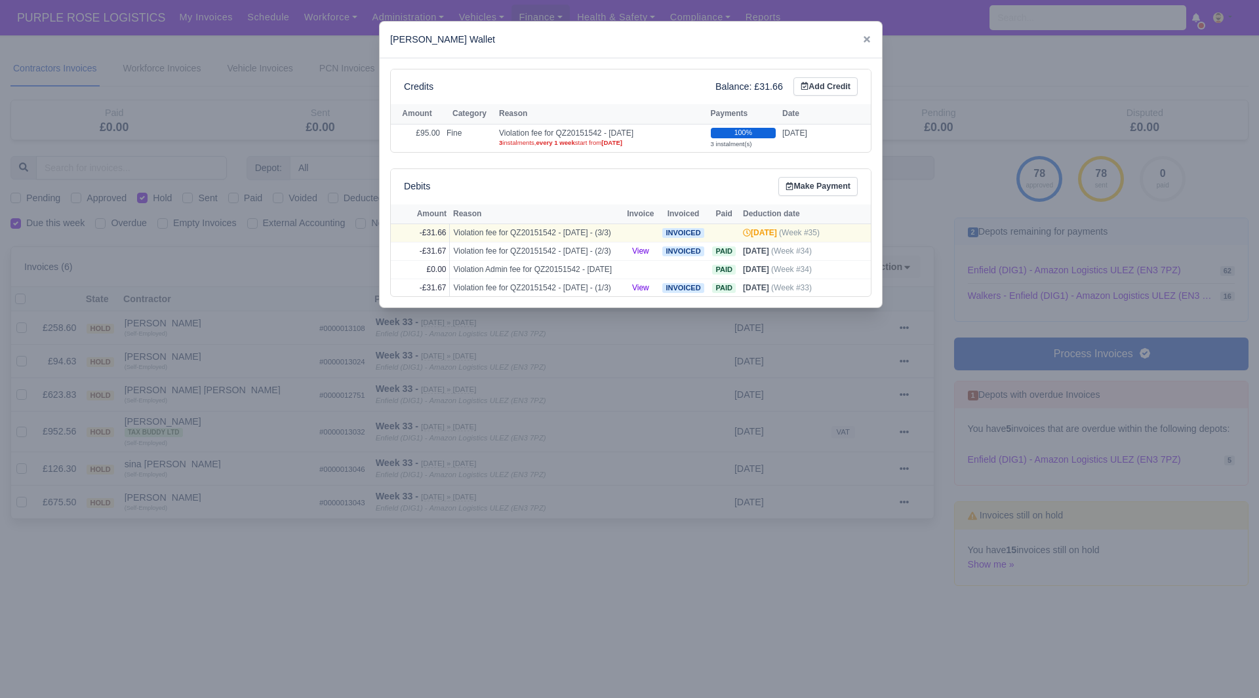
click at [239, 395] on div at bounding box center [629, 349] width 1259 height 698
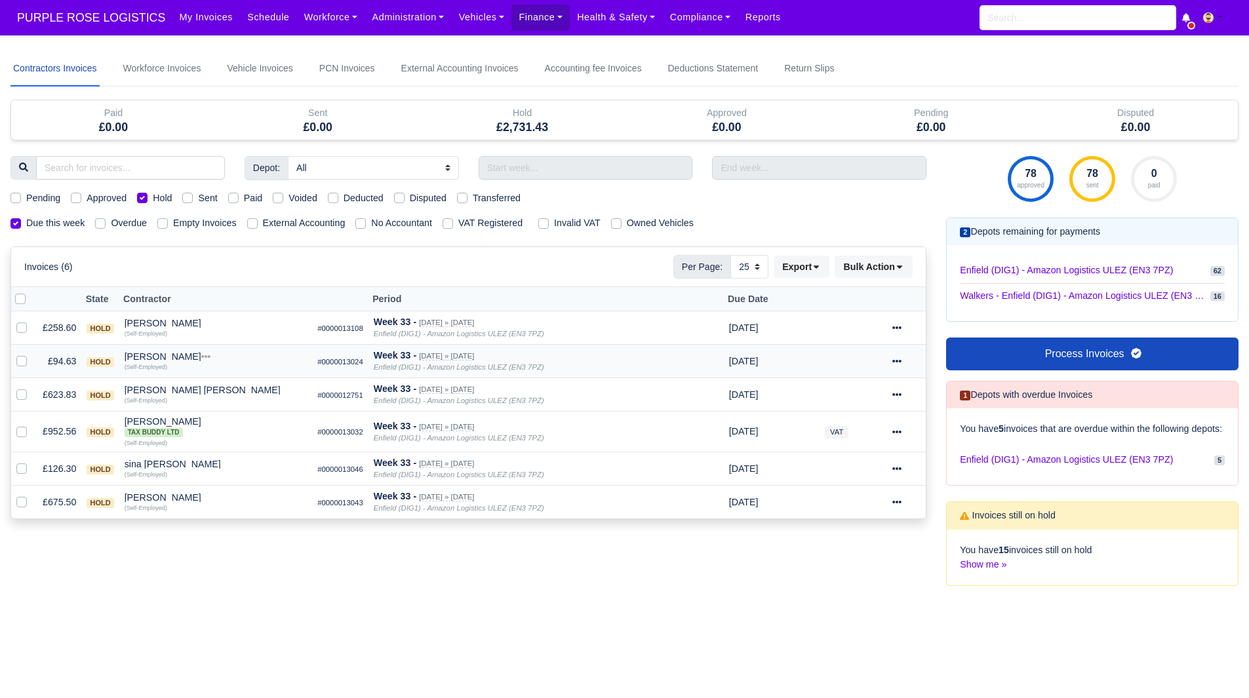
click at [167, 356] on div "Mehrshad Rizi" at bounding box center [216, 356] width 183 height 9
click at [222, 389] on button "Other Invoices" at bounding box center [279, 394] width 182 height 20
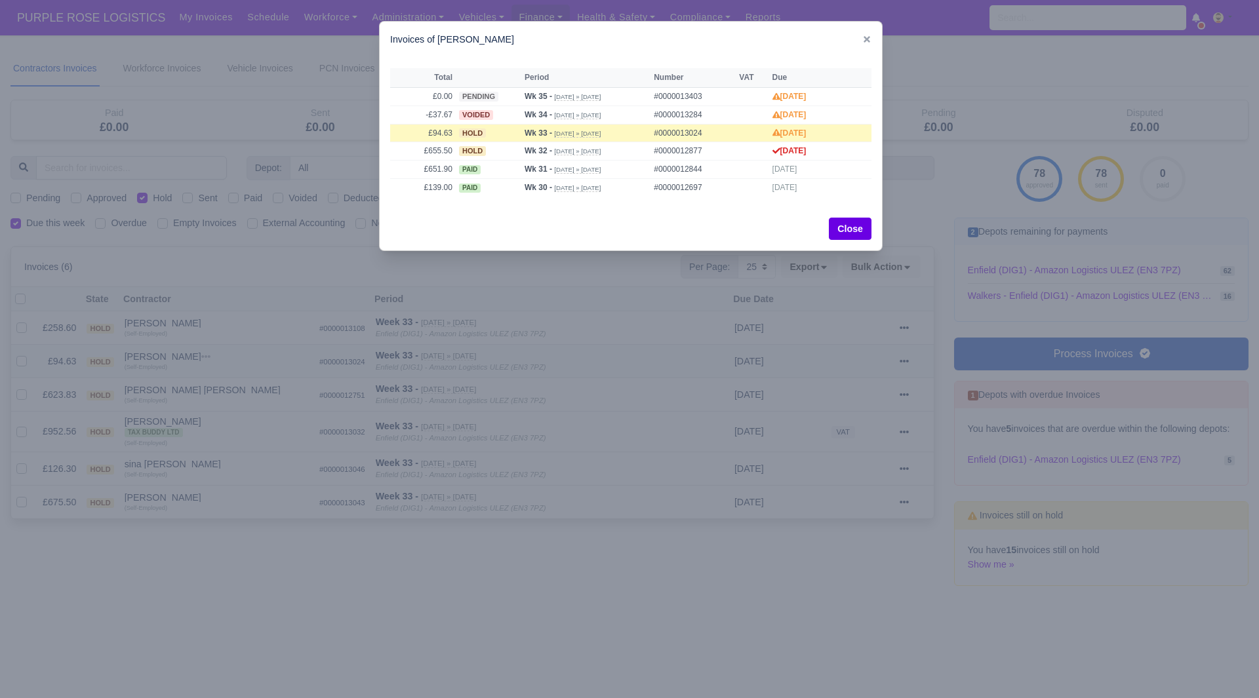
click at [222, 389] on div at bounding box center [629, 349] width 1259 height 698
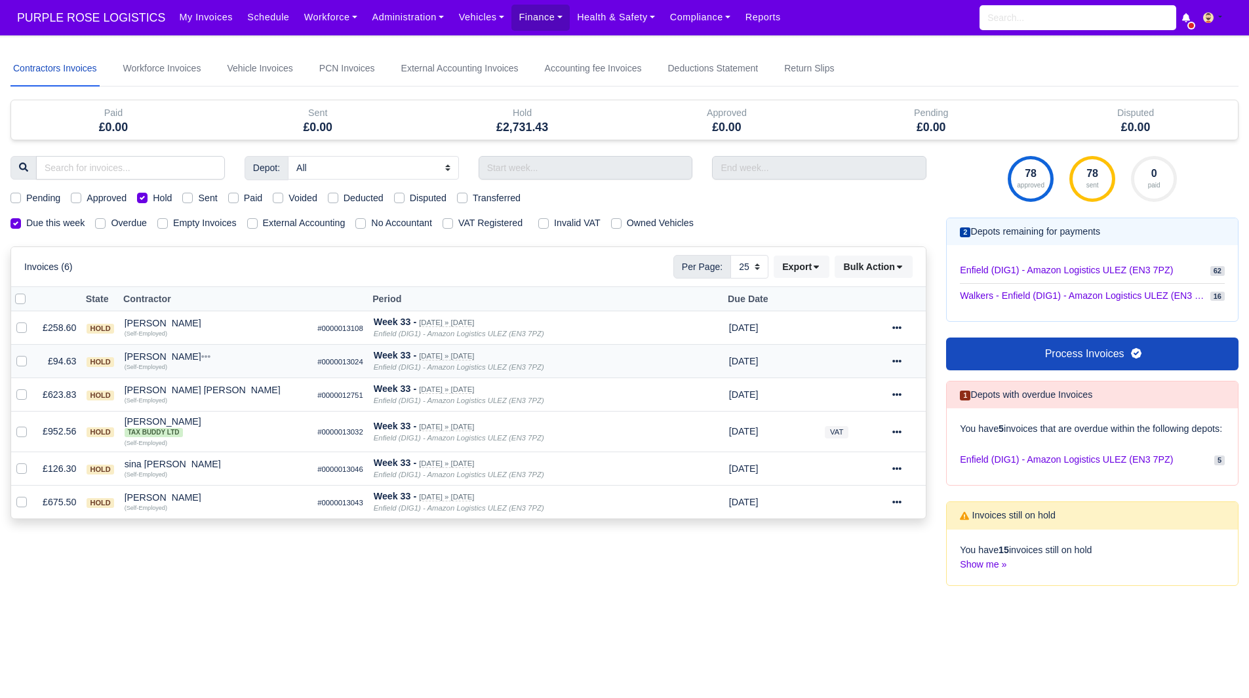
click at [169, 357] on div "Mehrshad Rizi" at bounding box center [216, 356] width 183 height 9
click at [222, 407] on button "Wallet" at bounding box center [279, 414] width 182 height 20
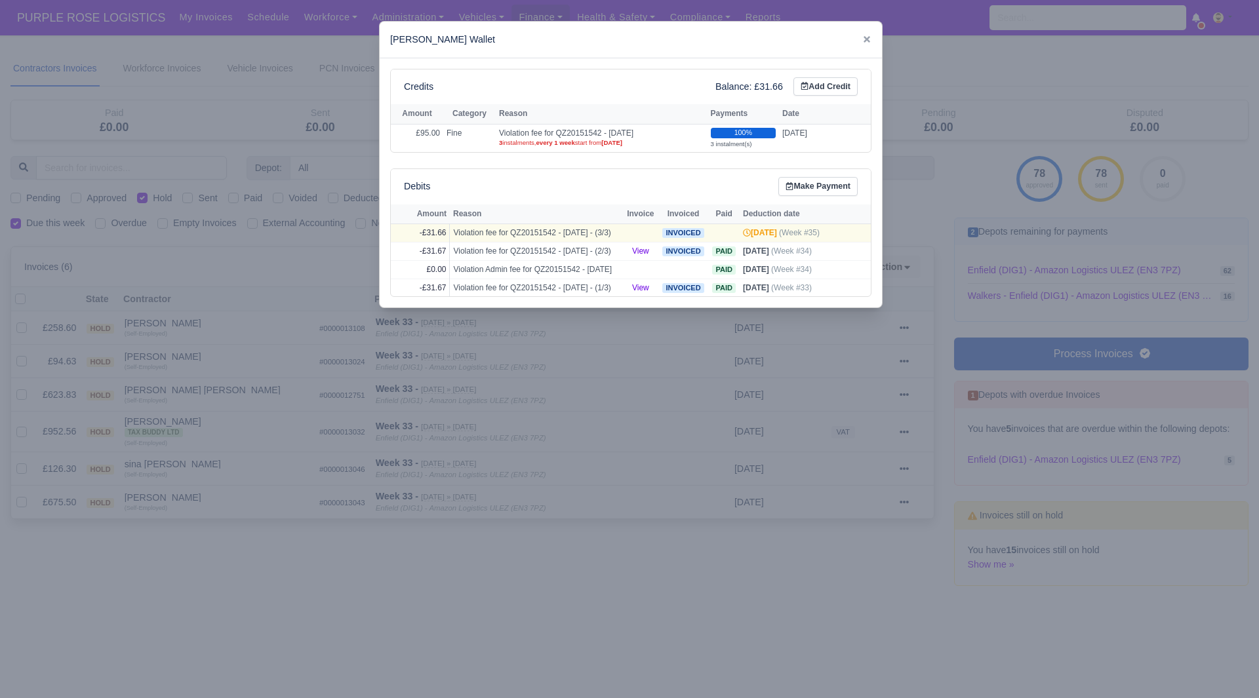
click at [218, 384] on div at bounding box center [629, 349] width 1259 height 698
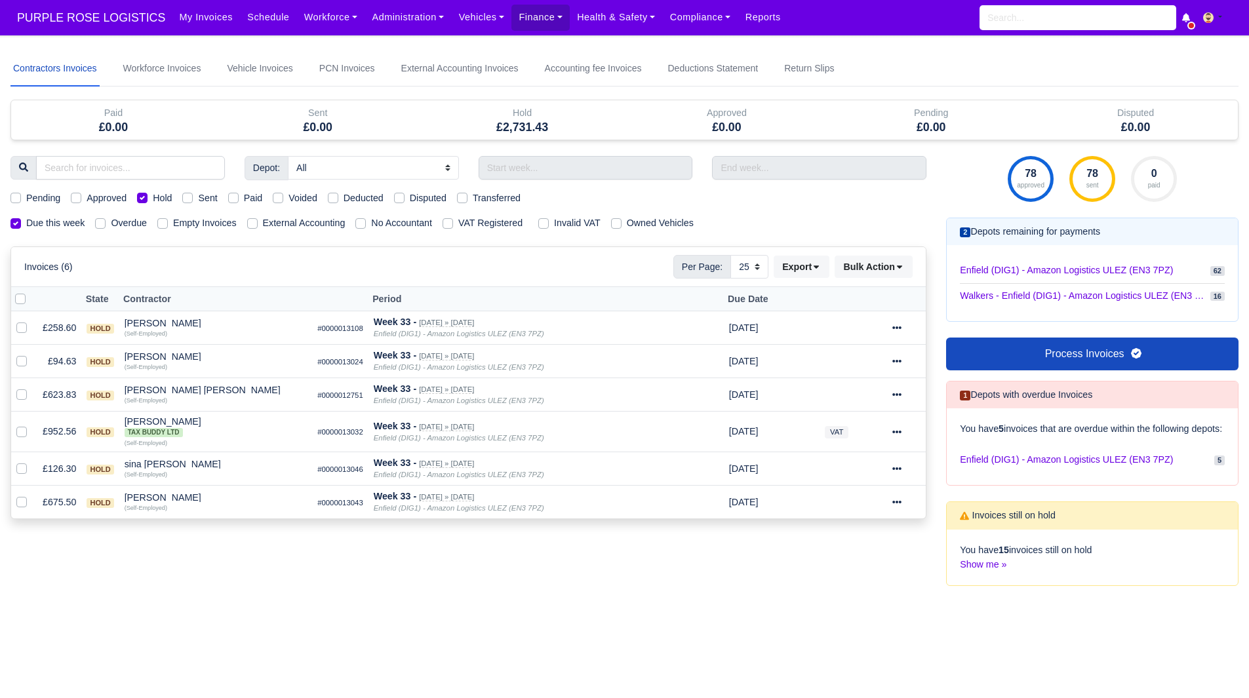
click at [150, 199] on div "Hold" at bounding box center [154, 198] width 35 height 15
click at [153, 199] on label "Hold" at bounding box center [162, 198] width 19 height 15
click at [144, 199] on input "Hold" at bounding box center [142, 196] width 10 height 10
checkbox input "false"
select select "25"
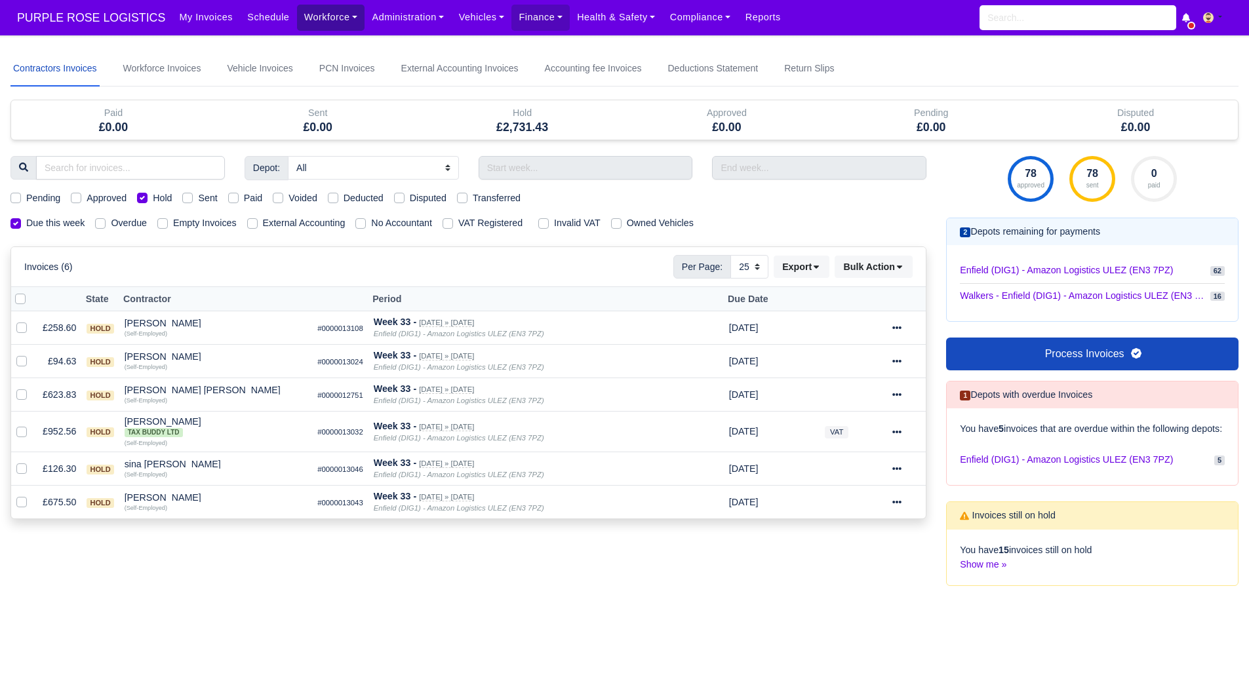
click at [318, 12] on link "Workforce" at bounding box center [331, 18] width 68 height 26
click at [320, 43] on link "Manpower" at bounding box center [356, 47] width 106 height 28
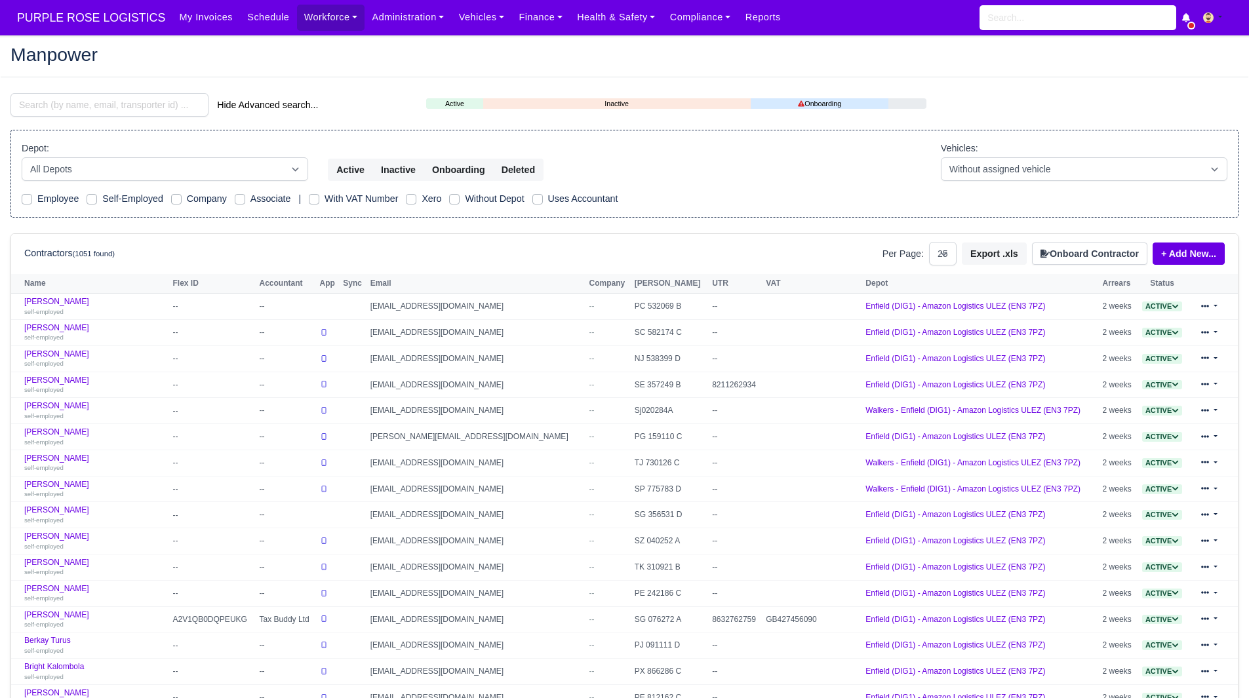
select select "25"
click at [59, 98] on input "search" at bounding box center [109, 105] width 198 height 24
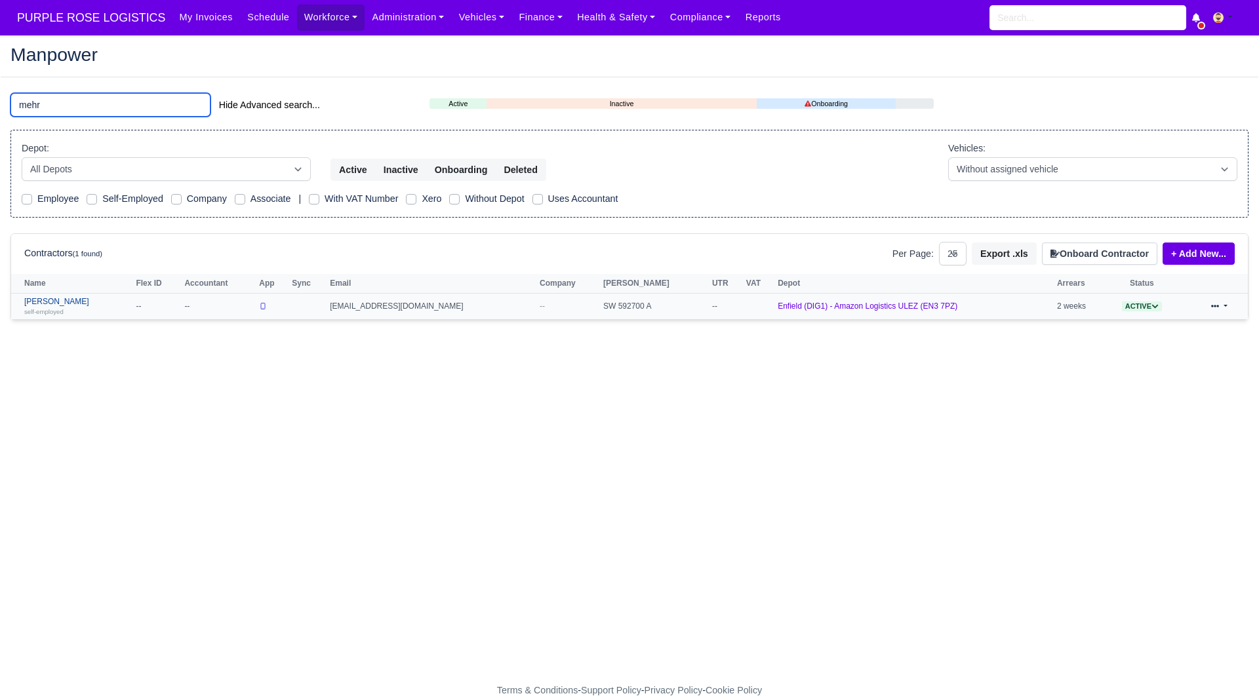
type input "mehr"
click at [51, 302] on link "Mehrshad Rizi self-employed" at bounding box center [76, 306] width 105 height 19
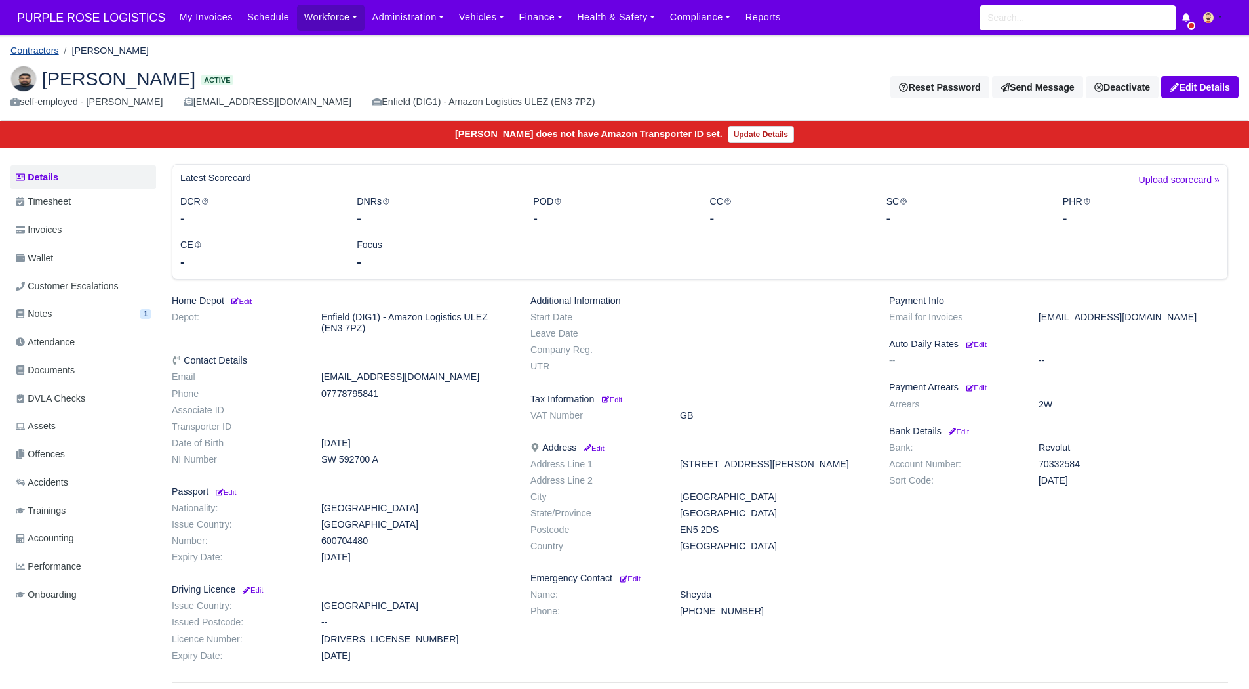
click at [50, 47] on link "Contractors" at bounding box center [34, 50] width 49 height 10
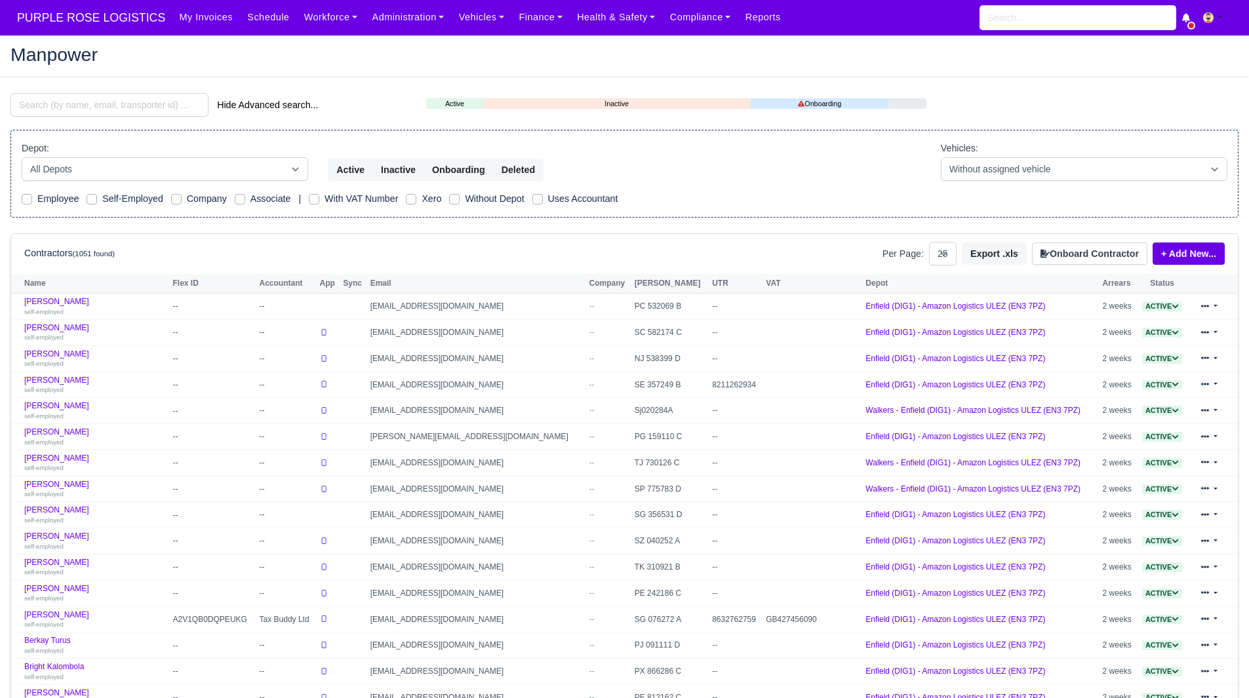
select select "25"
click at [301, 14] on link "Workforce" at bounding box center [331, 18] width 68 height 26
click at [203, 58] on h2 "Manpower" at bounding box center [624, 54] width 1228 height 18
click at [512, 22] on link "Finance" at bounding box center [541, 18] width 58 height 26
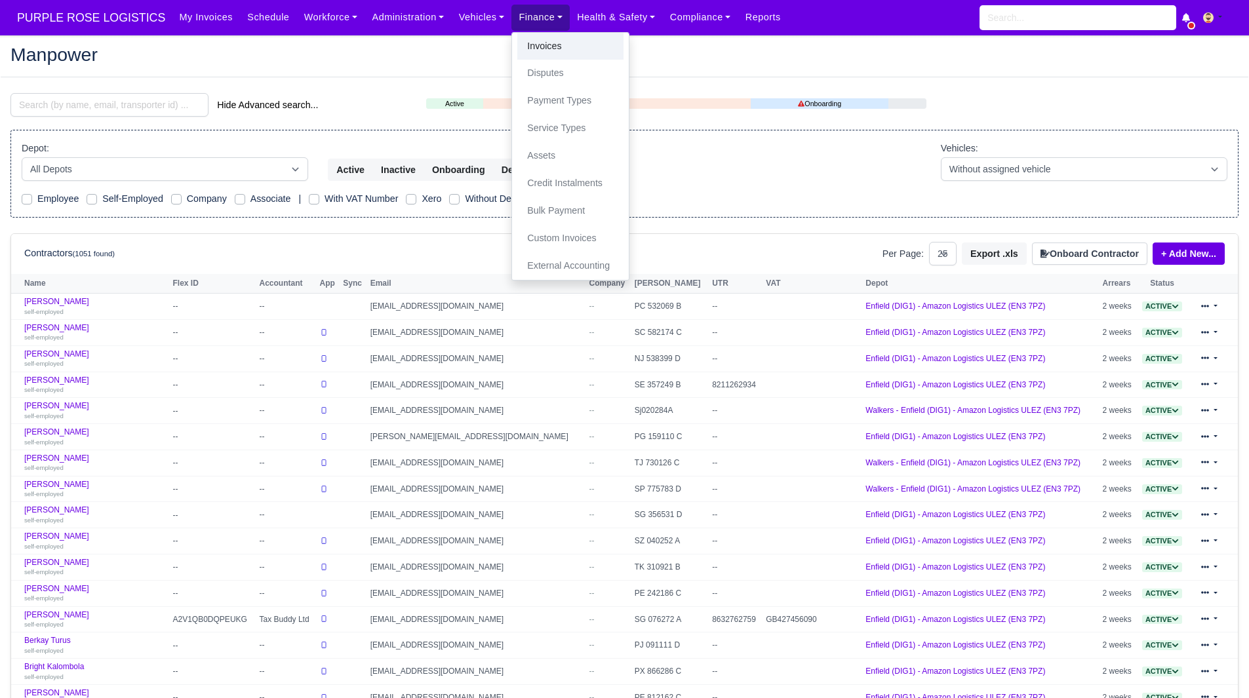
click at [521, 43] on link "Invoices" at bounding box center [570, 47] width 106 height 28
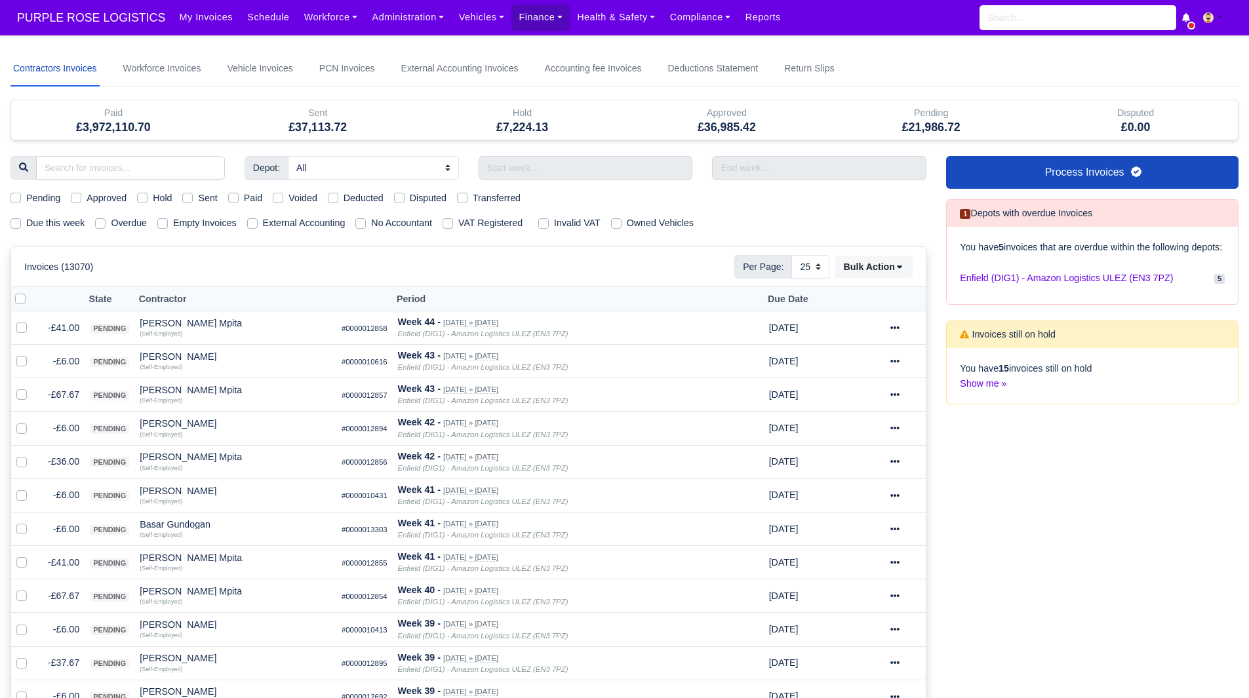
select select "25"
click at [46, 227] on label "Due this week" at bounding box center [55, 223] width 58 height 15
click at [21, 226] on input "Due this week" at bounding box center [15, 221] width 10 height 10
checkbox input "true"
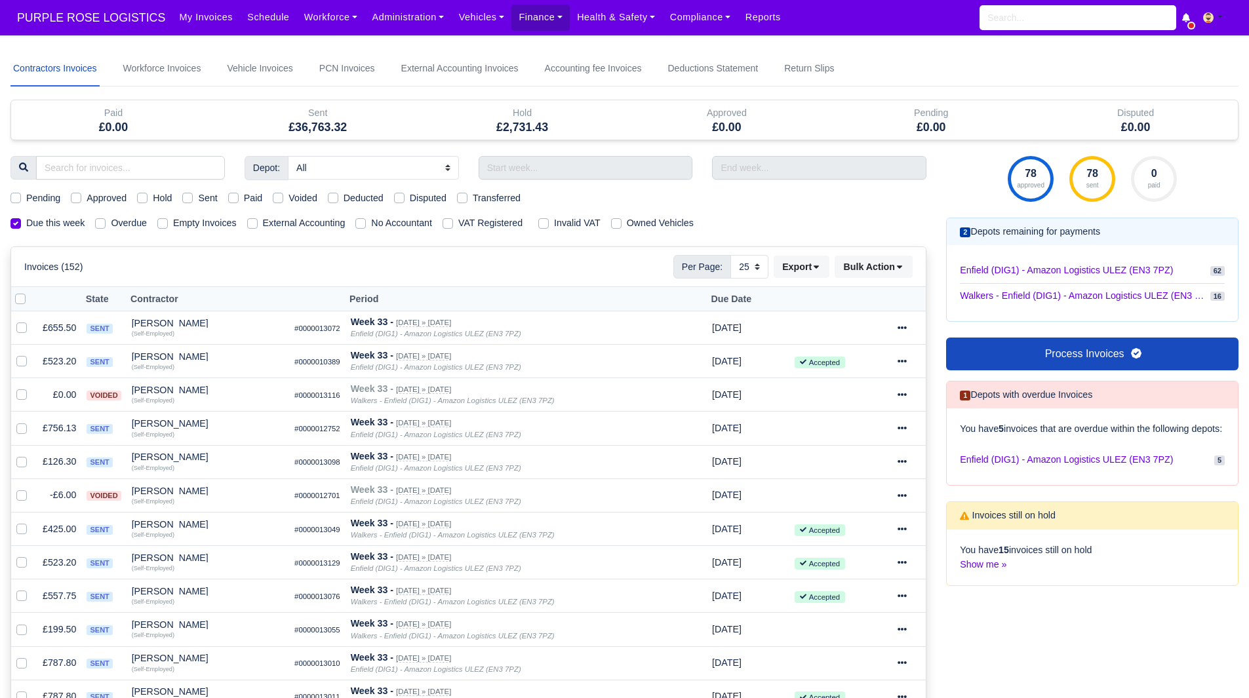
click at [46, 227] on label "Due this week" at bounding box center [55, 223] width 58 height 15
click at [21, 226] on input "Due this week" at bounding box center [15, 221] width 10 height 10
checkbox input "false"
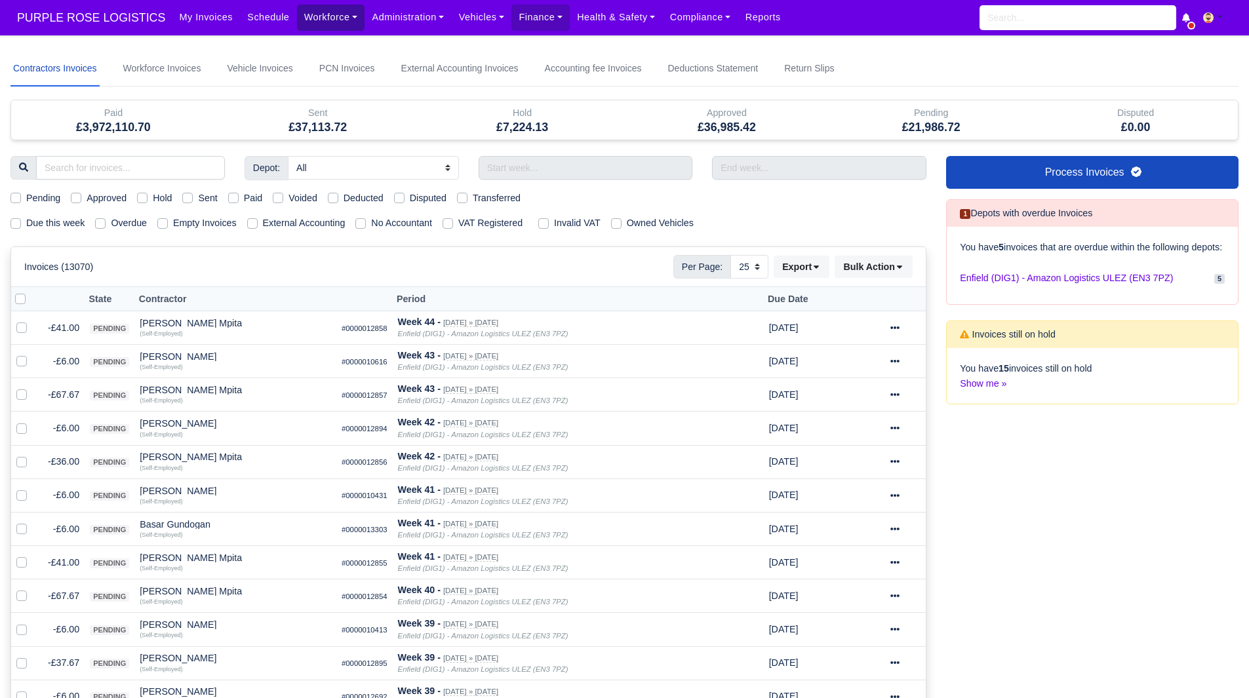
click at [326, 14] on link "Workforce" at bounding box center [331, 18] width 68 height 26
click at [318, 40] on link "Manpower" at bounding box center [356, 47] width 106 height 28
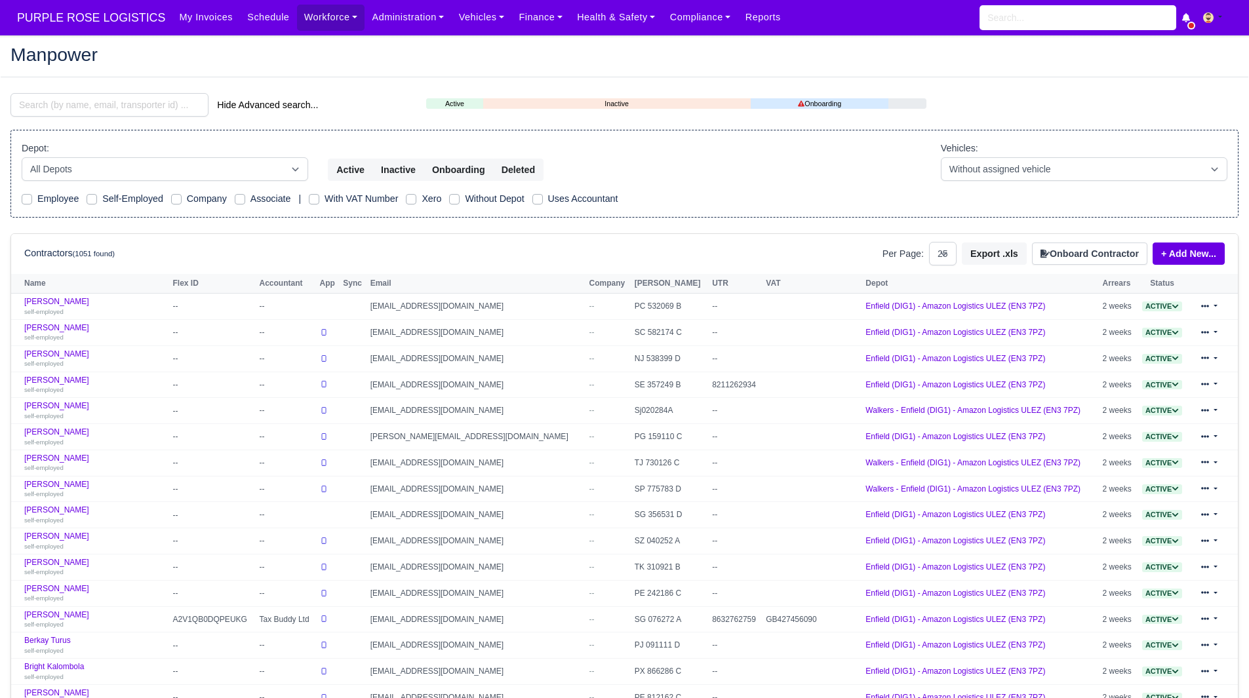
select select "25"
click at [112, 110] on input "search" at bounding box center [109, 105] width 198 height 24
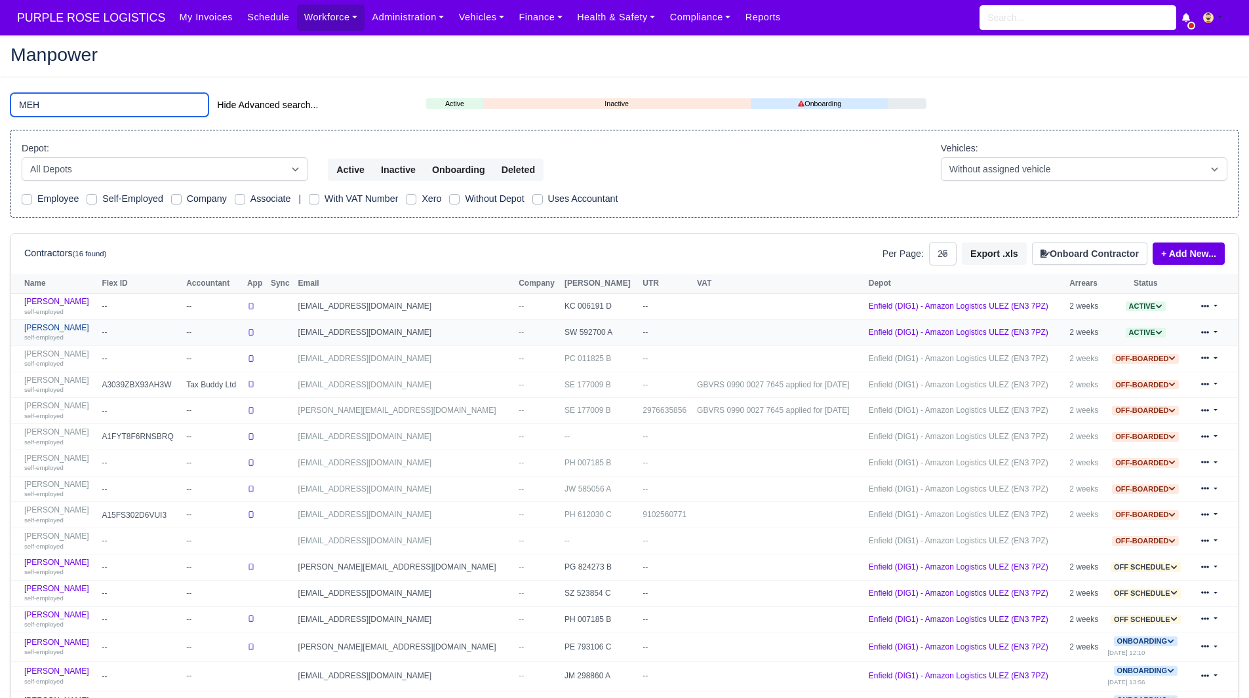
type input "MEH"
click at [65, 329] on link "Mehrshad Rizi self-employed" at bounding box center [59, 332] width 71 height 19
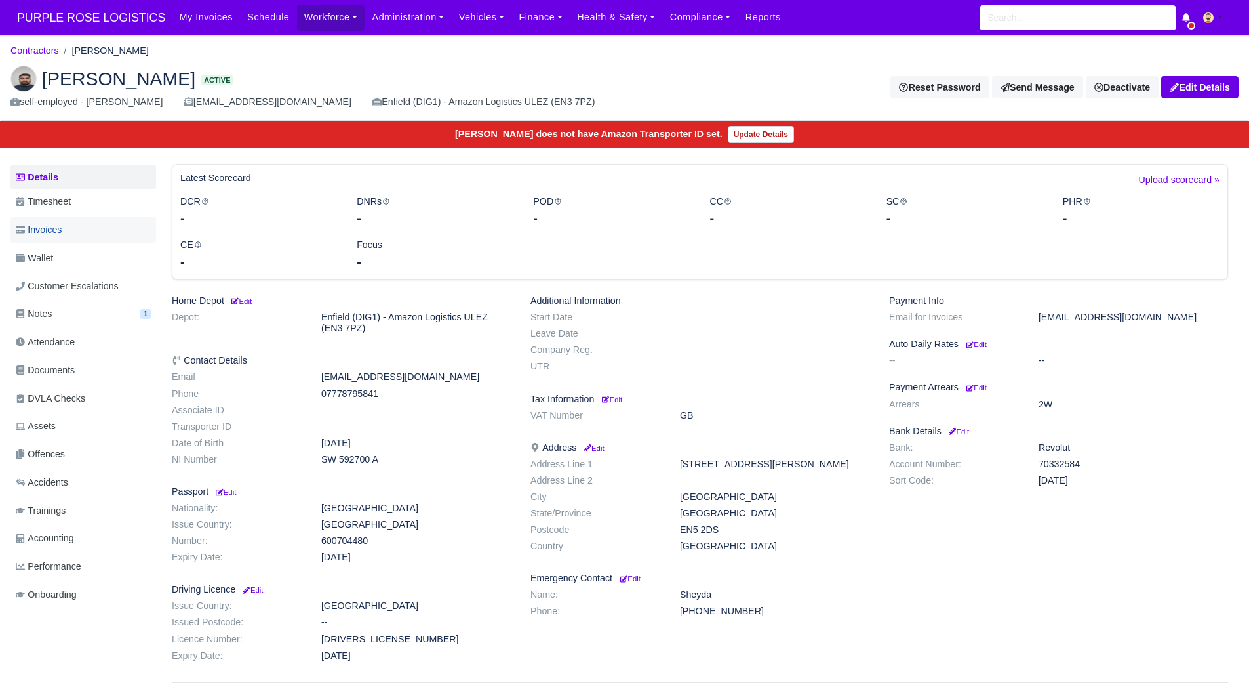
click at [75, 222] on link "Invoices" at bounding box center [83, 230] width 146 height 26
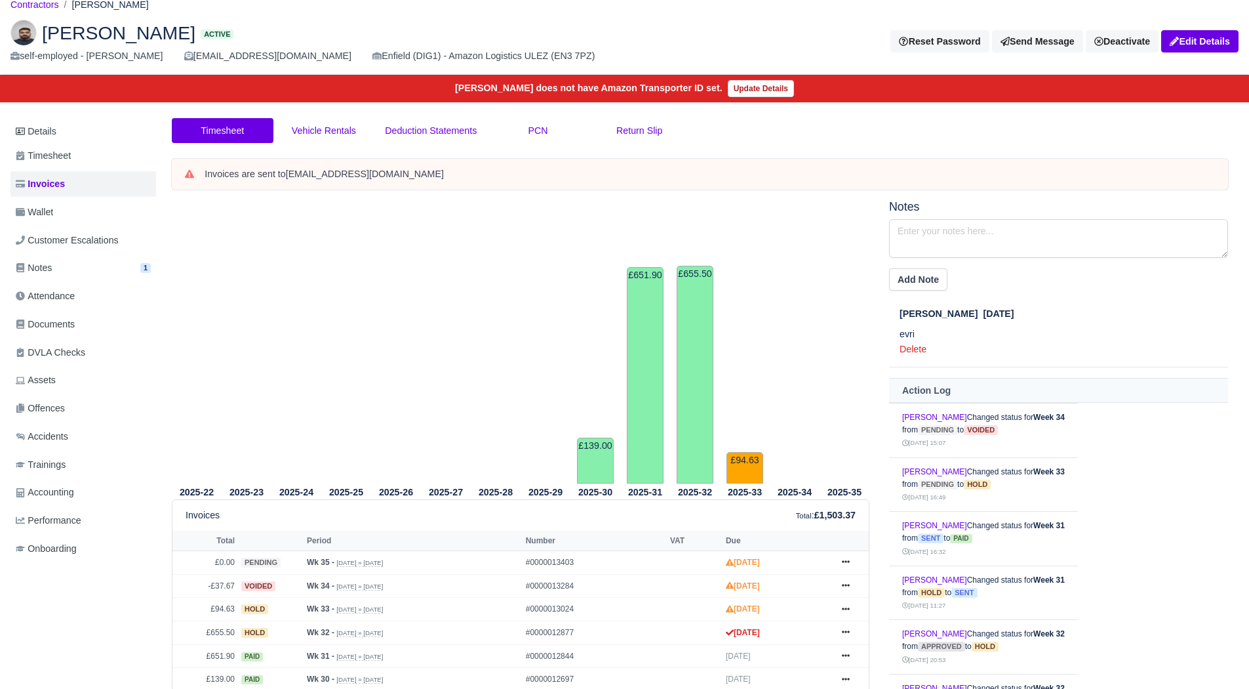
scroll to position [43, 0]
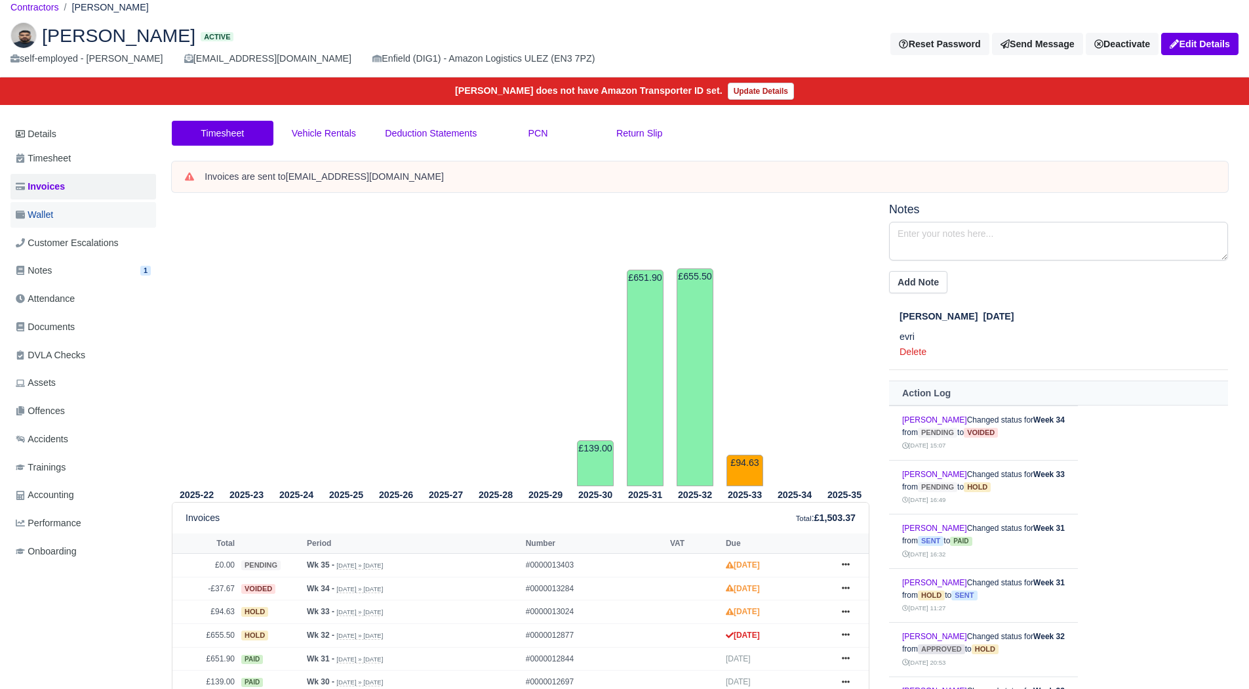
click at [74, 215] on link "Wallet" at bounding box center [83, 215] width 146 height 26
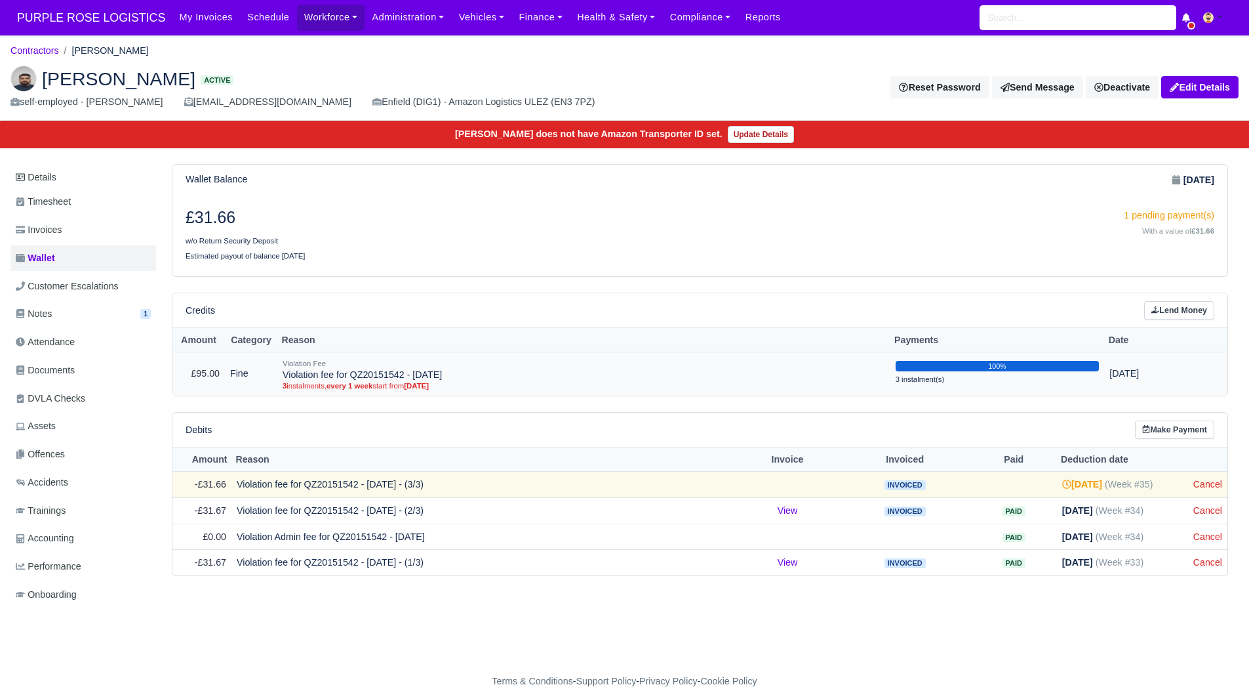
scroll to position [10, 0]
click at [1215, 479] on link "Cancel" at bounding box center [1208, 484] width 29 height 10
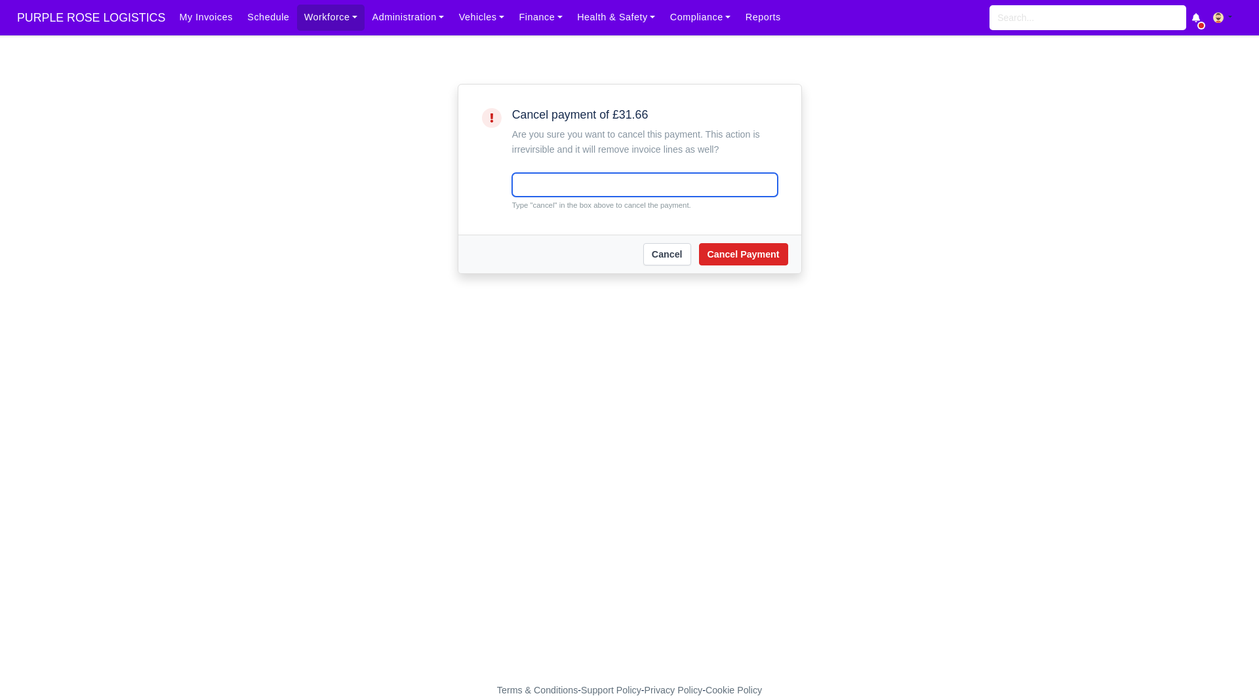
click at [605, 176] on input "text" at bounding box center [645, 185] width 266 height 24
type input "cancel"
click at [725, 256] on button "Cancel Payment" at bounding box center [743, 254] width 89 height 22
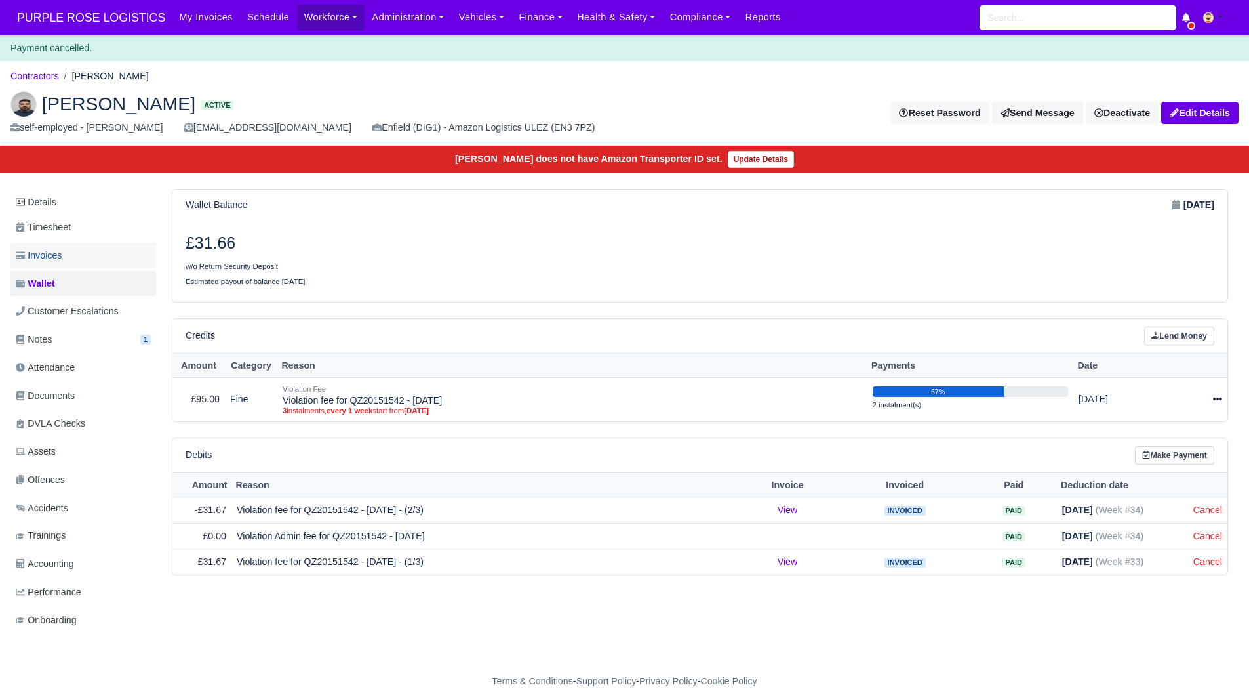
click at [123, 259] on link "Invoices" at bounding box center [83, 256] width 146 height 26
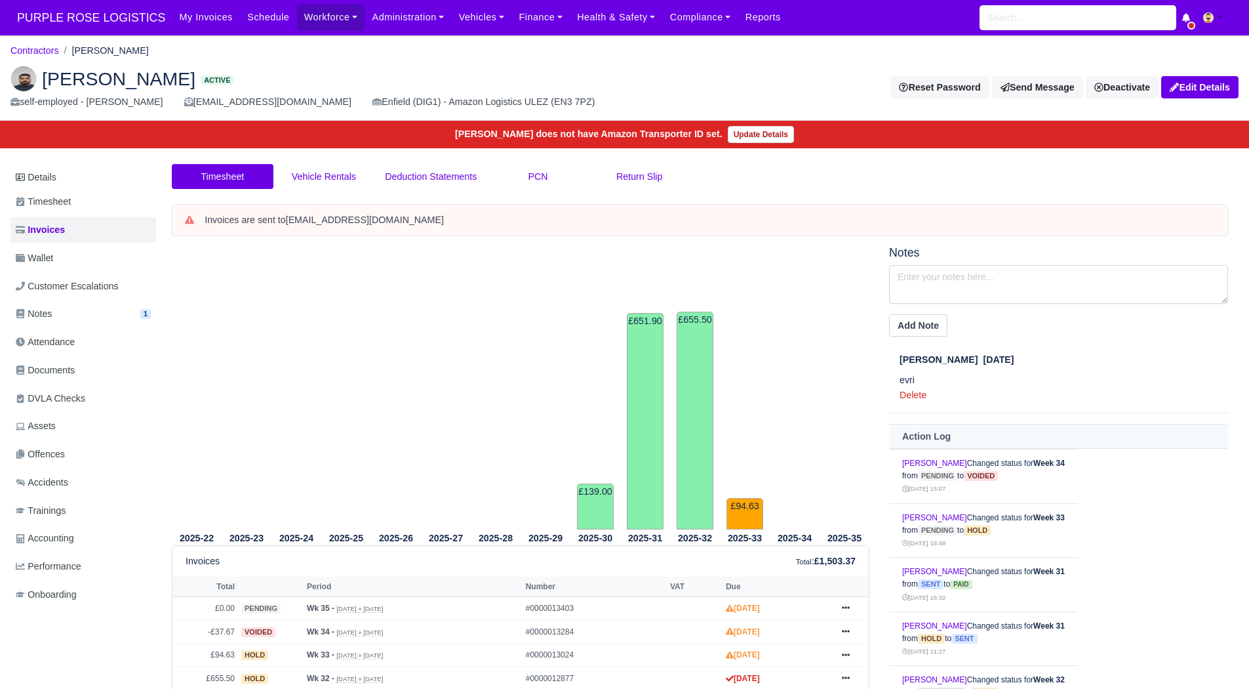
scroll to position [105, 0]
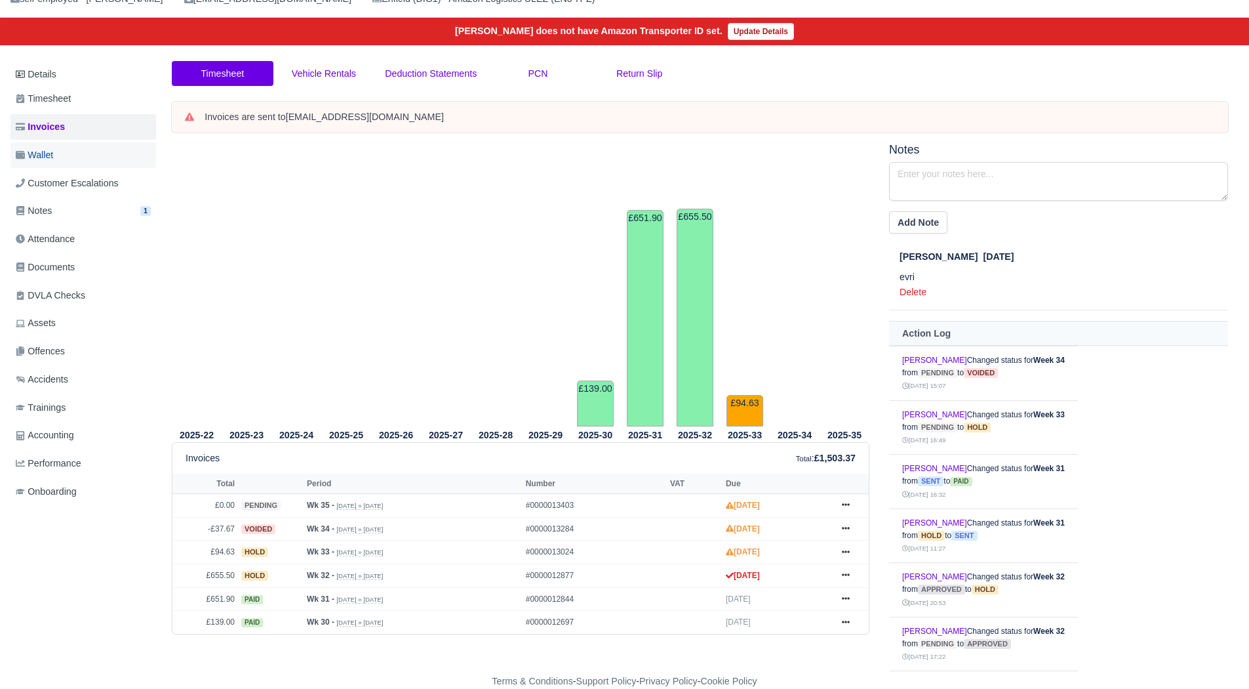
click at [59, 155] on link "Wallet" at bounding box center [83, 155] width 146 height 26
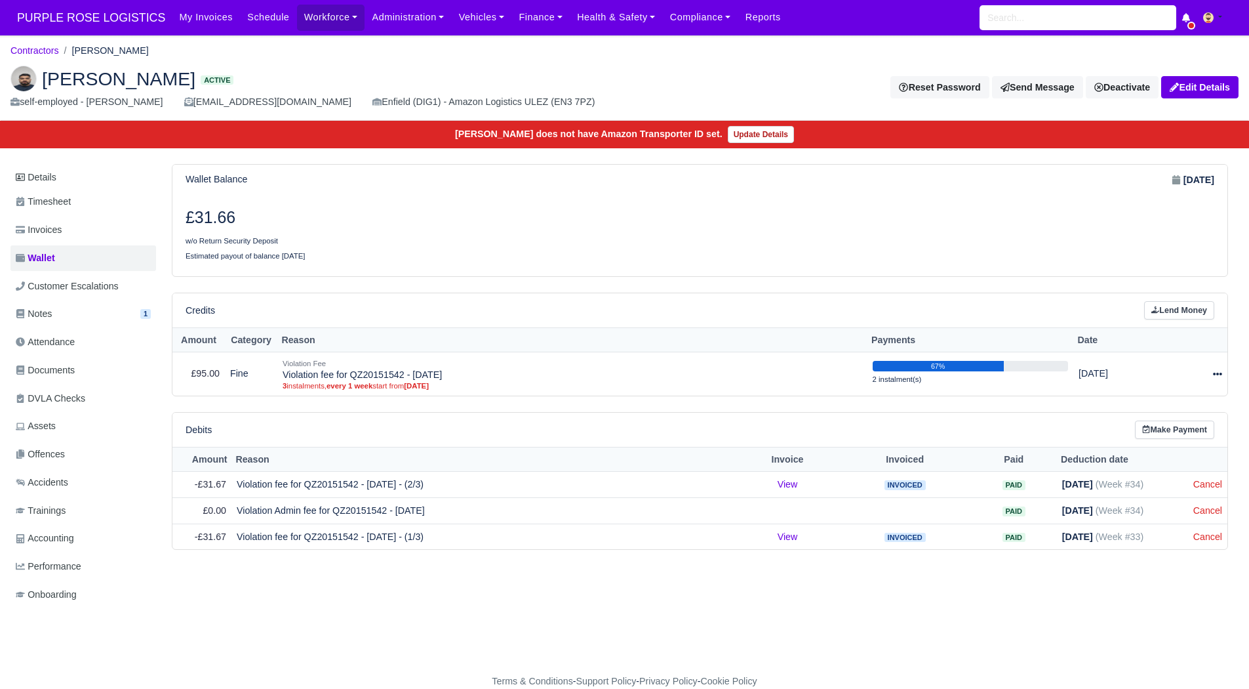
scroll to position [10, 0]
click at [1210, 479] on link "Cancel" at bounding box center [1208, 484] width 29 height 10
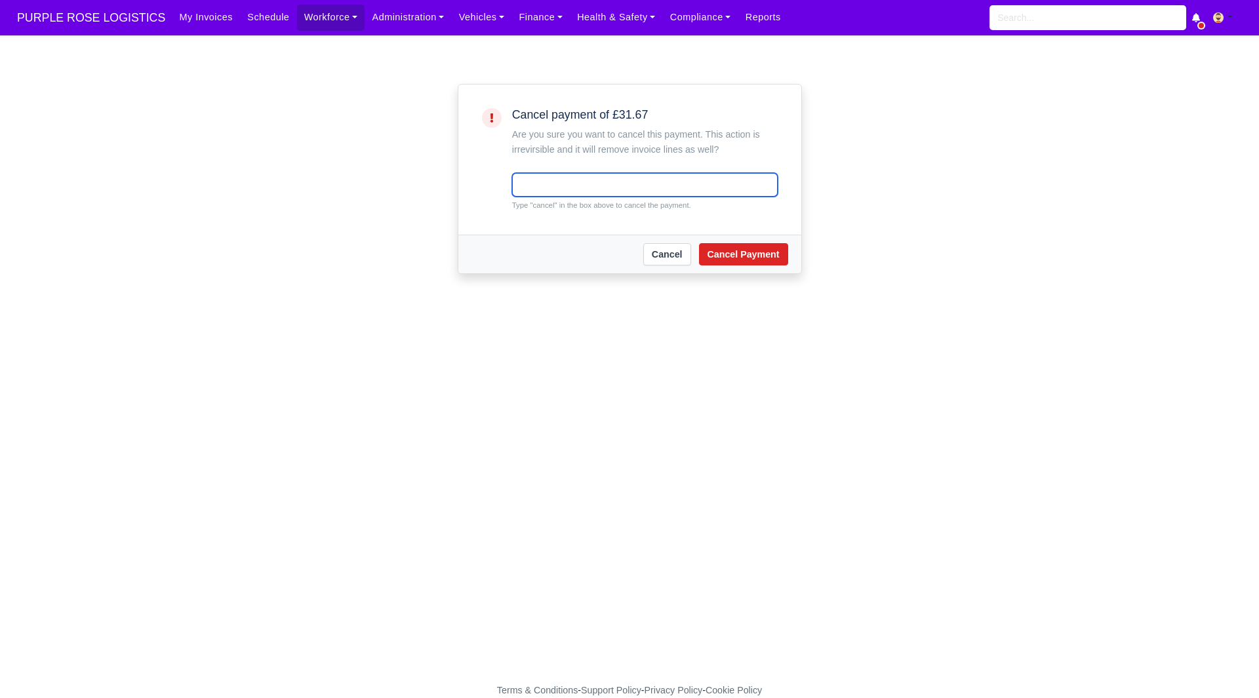
click at [575, 178] on input "text" at bounding box center [645, 185] width 266 height 24
type input "cancel"
click at [756, 273] on div "Cancel Cancel Payment" at bounding box center [629, 254] width 343 height 39
click at [765, 256] on button "Cancel Payment" at bounding box center [743, 254] width 89 height 22
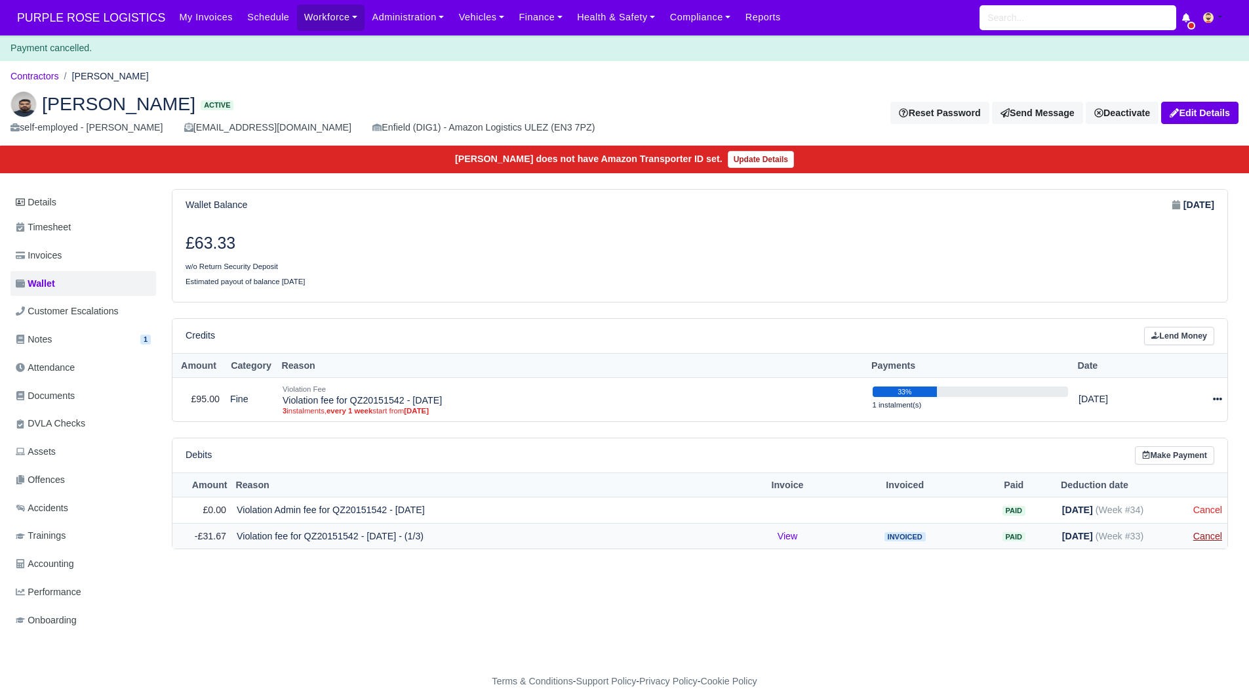
click at [1209, 540] on link "Cancel" at bounding box center [1208, 536] width 29 height 10
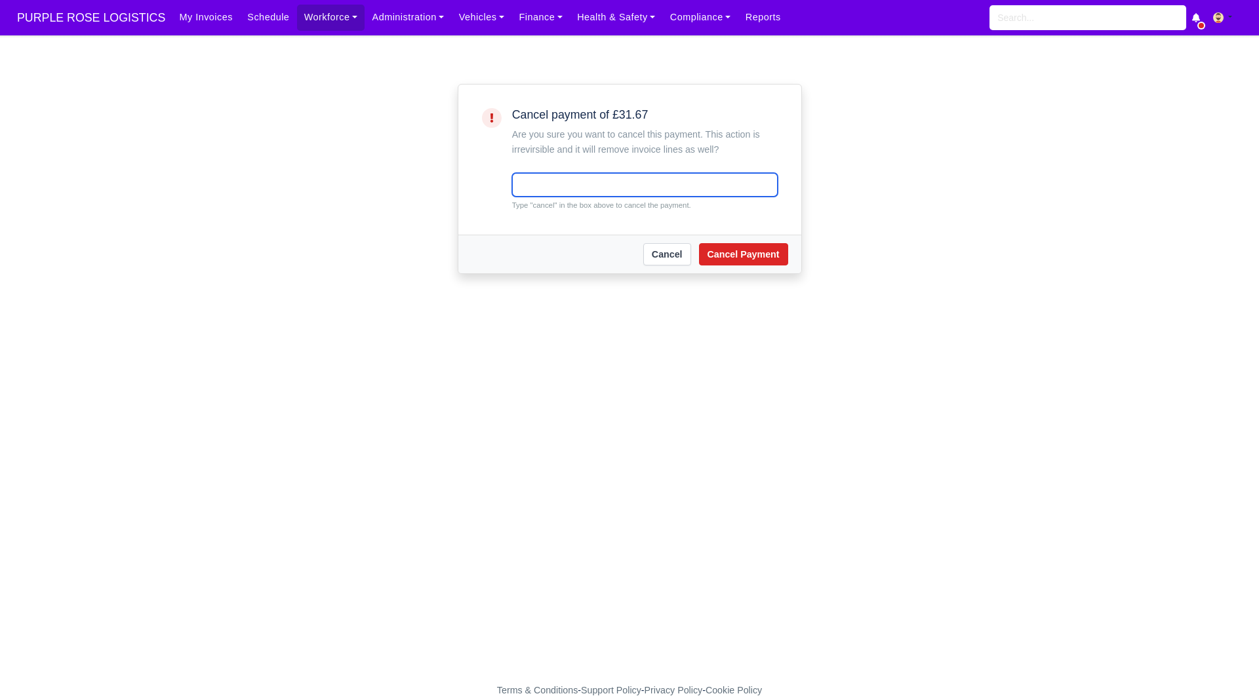
click at [618, 188] on input "text" at bounding box center [645, 185] width 266 height 24
type input "cancel"
click at [744, 253] on button "Cancel Payment" at bounding box center [743, 254] width 89 height 22
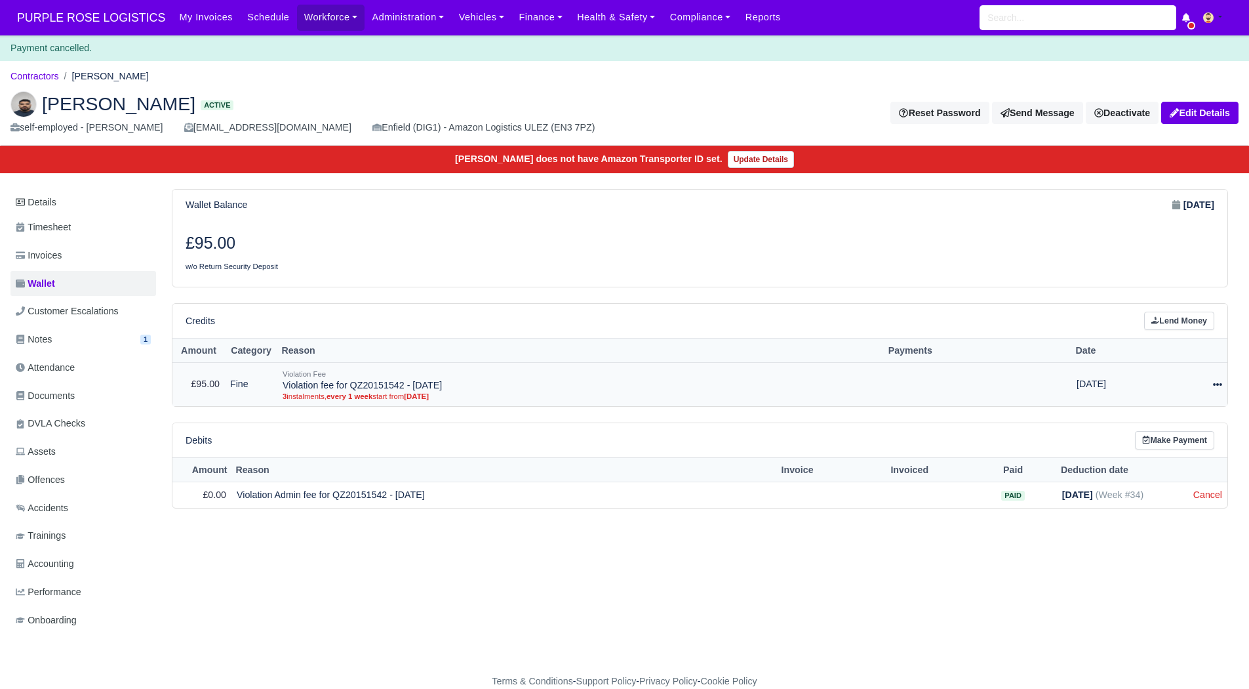
click at [1220, 389] on icon at bounding box center [1217, 384] width 9 height 9
click at [1190, 411] on h6 "Actions" at bounding box center [1159, 404] width 117 height 20
click at [1221, 378] on div at bounding box center [1192, 383] width 60 height 15
click at [1184, 431] on button "Make Payment" at bounding box center [1159, 424] width 117 height 20
select select "5139"
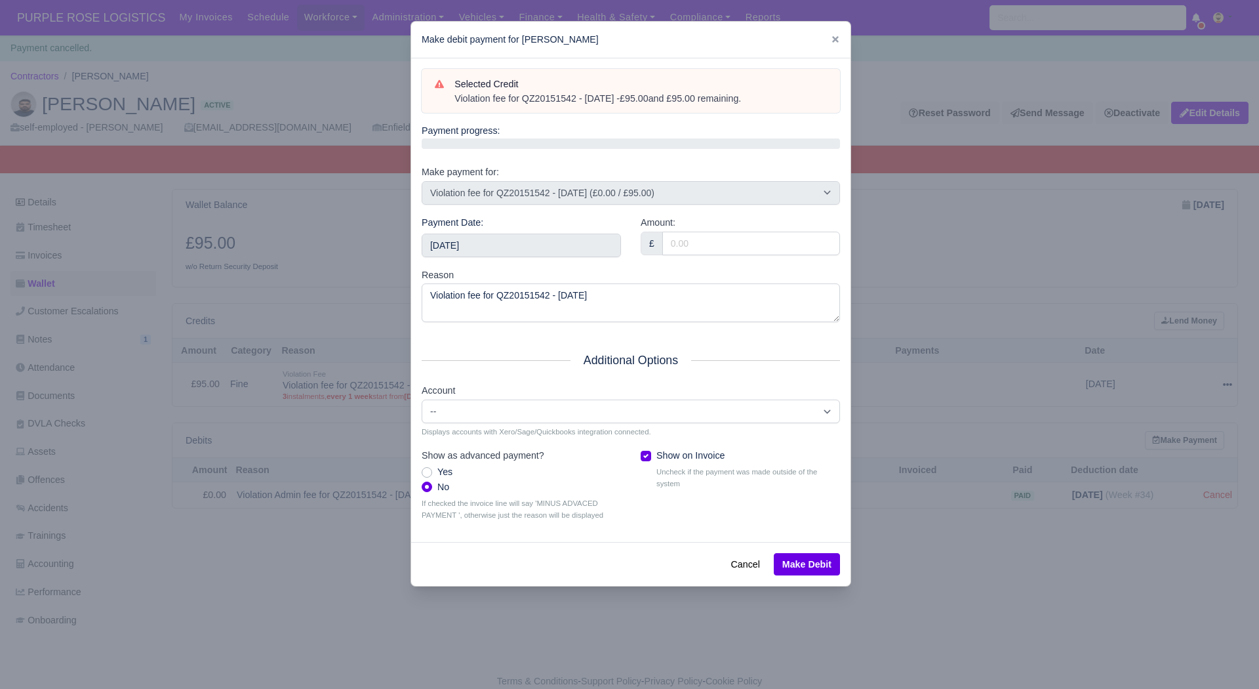
drag, startPoint x: 763, startPoint y: 104, endPoint x: 451, endPoint y: 101, distance: 312.2
click at [454, 101] on div "Violation fee for QZ20151542 - 03/08/2025 - £95.00 and £95.00 remaining." at bounding box center [640, 98] width 373 height 13
copy div "Violation fee for QZ20151542 - 03/08/2025 - £95.00 and £95.00 remaining."
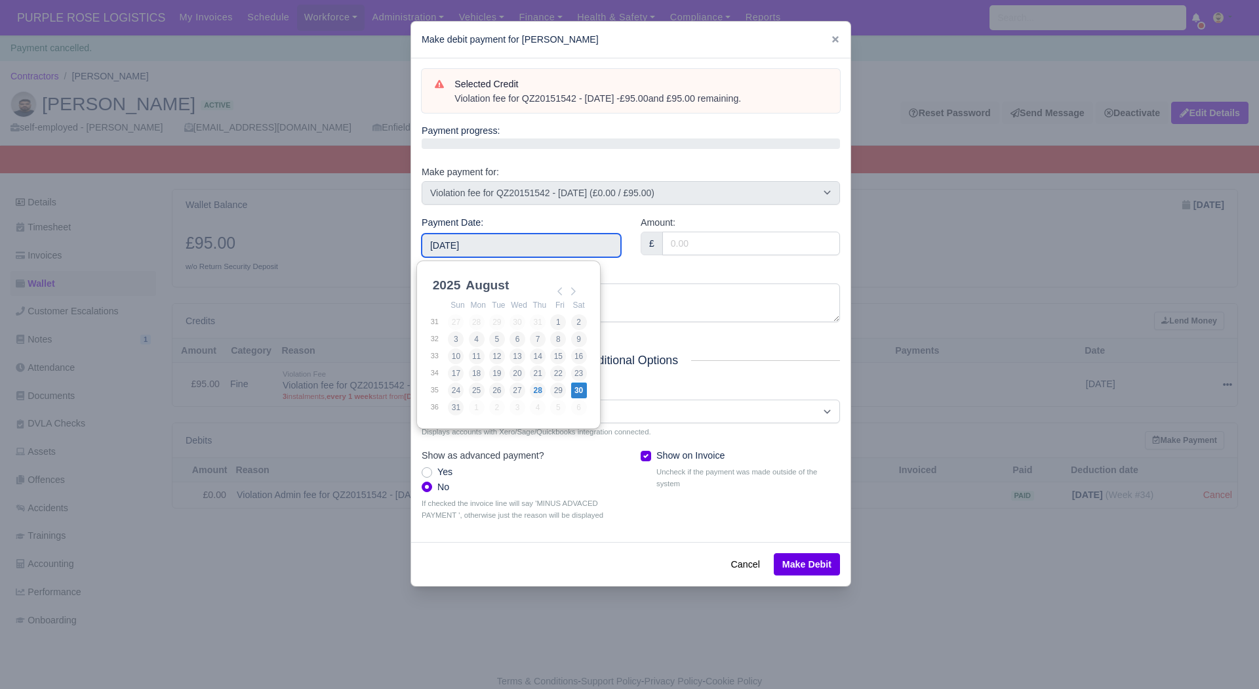
click at [487, 239] on input "[DATE]" at bounding box center [521, 245] width 199 height 24
click at [693, 270] on div "Reason Violation fee for QZ20151542 - 03/08/2025" at bounding box center [631, 295] width 418 height 55
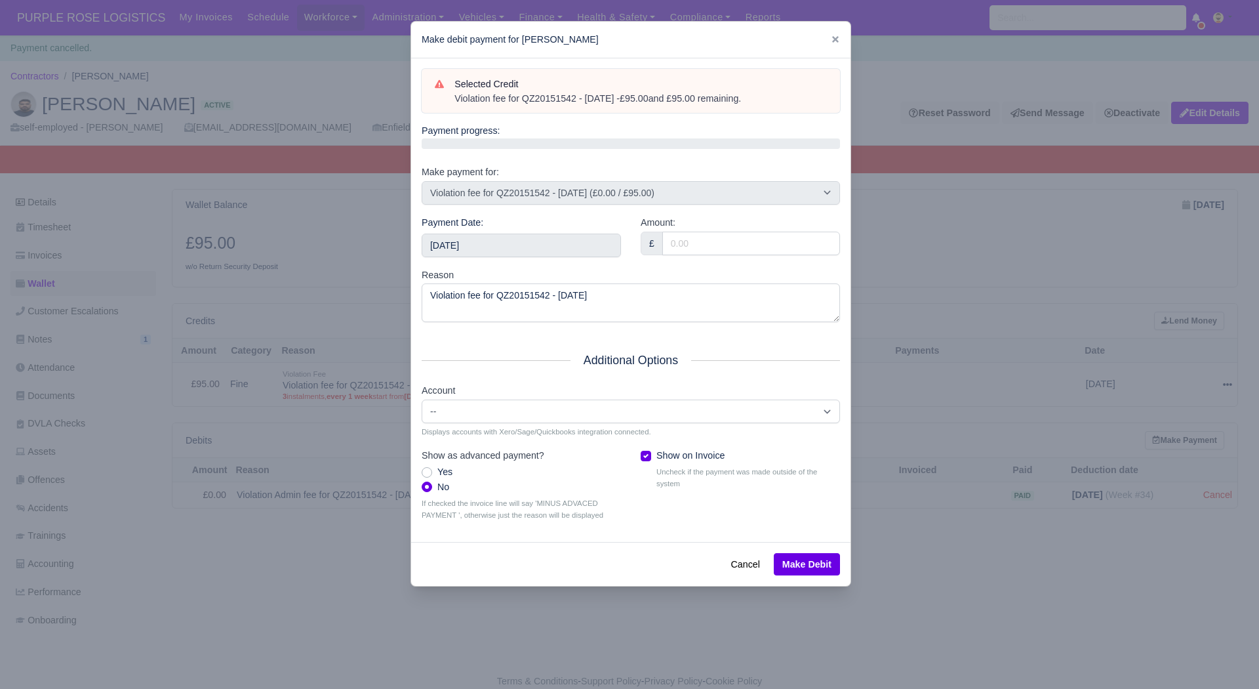
drag, startPoint x: 763, startPoint y: 103, endPoint x: 448, endPoint y: 100, distance: 314.8
click at [448, 100] on div "Selected Credit Violation fee for QZ20151542 - 03/08/2025 - £95.00 and £95.00 r…" at bounding box center [631, 91] width 392 height 29
copy div "Violation fee for QZ20151542 - 03/08/2025 - £95.00 and £95.00 remaining."
click at [577, 244] on input "[DATE]" at bounding box center [521, 245] width 199 height 24
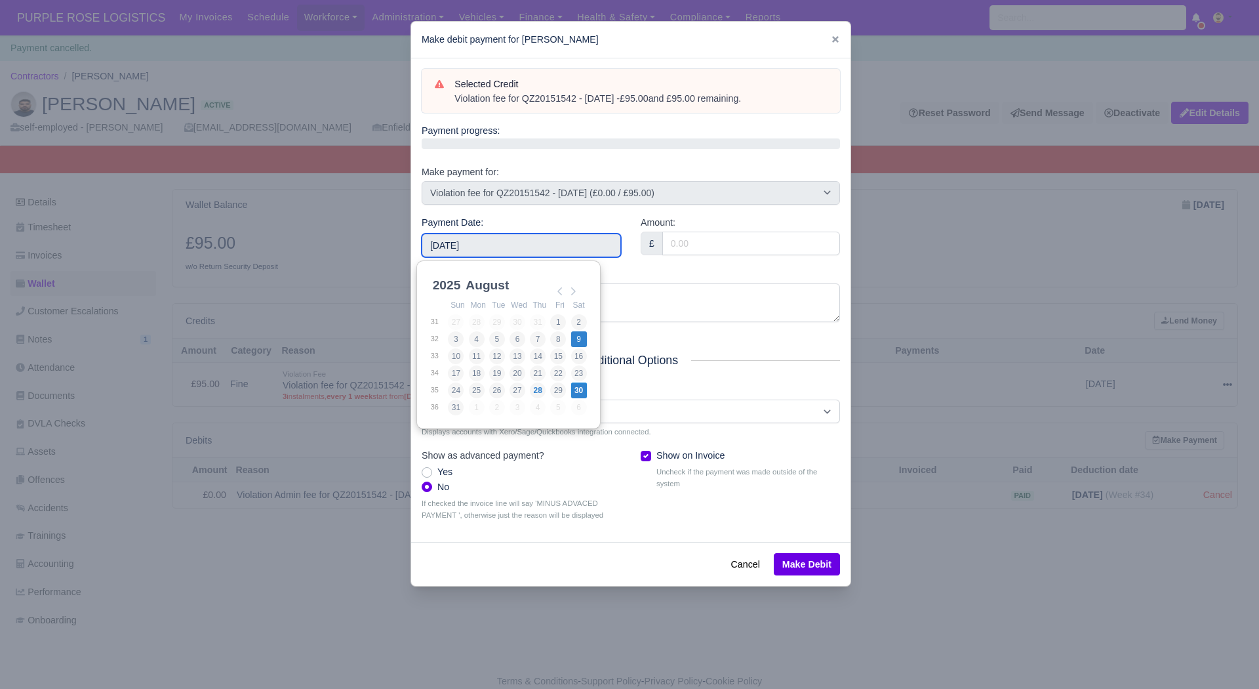
type input "2025-08-09"
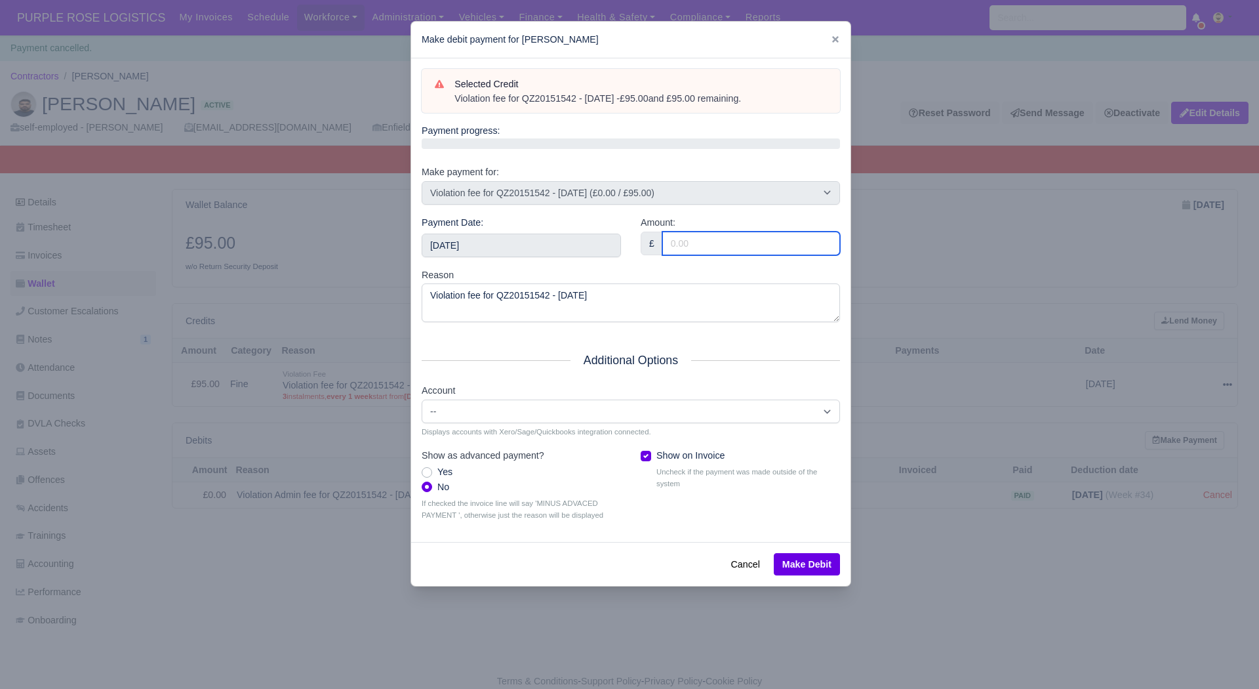
click at [710, 254] on input "Amount:" at bounding box center [751, 244] width 178 height 24
type input "50.00"
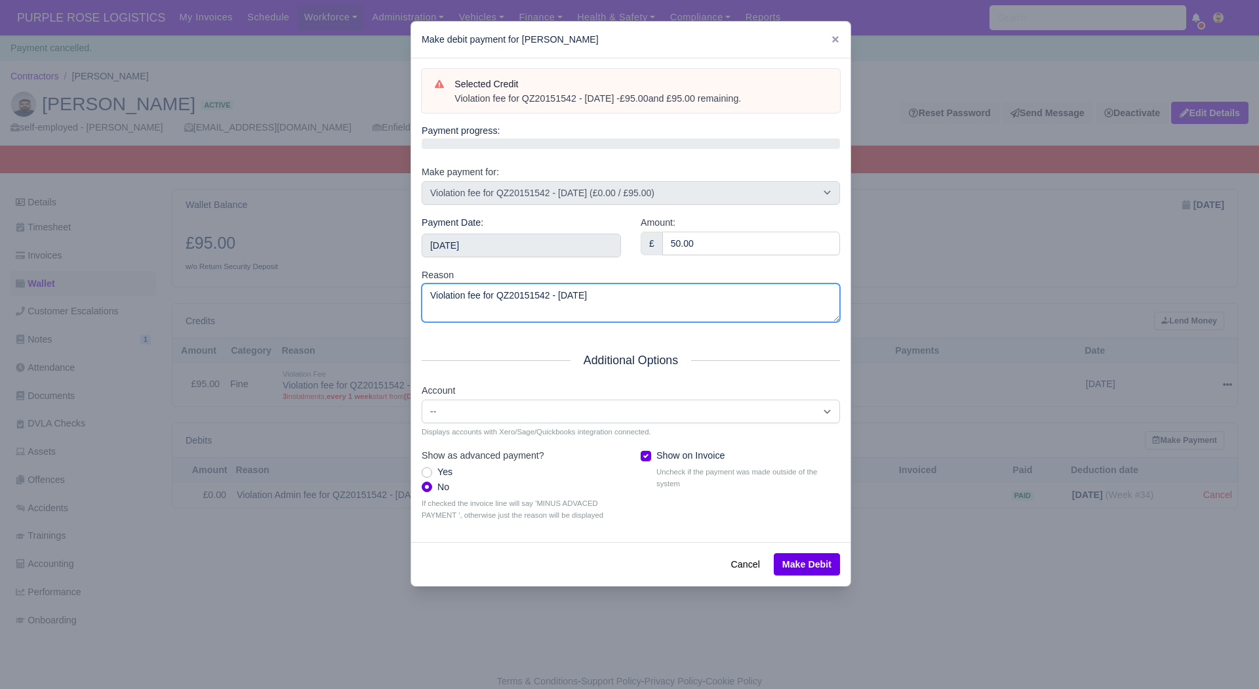
drag, startPoint x: 670, startPoint y: 306, endPoint x: 214, endPoint y: 341, distance: 456.5
click at [214, 341] on div "​ Make debit payment for Mehrshad Rizi Selected Credit Violation fee for QZ2015…" at bounding box center [629, 344] width 1259 height 689
paste textarea "- £95.00 and £95.00 remaining."
type textarea "Violation fee for QZ20151542 - [DATE] - £95.00 and £95.00 remaining."
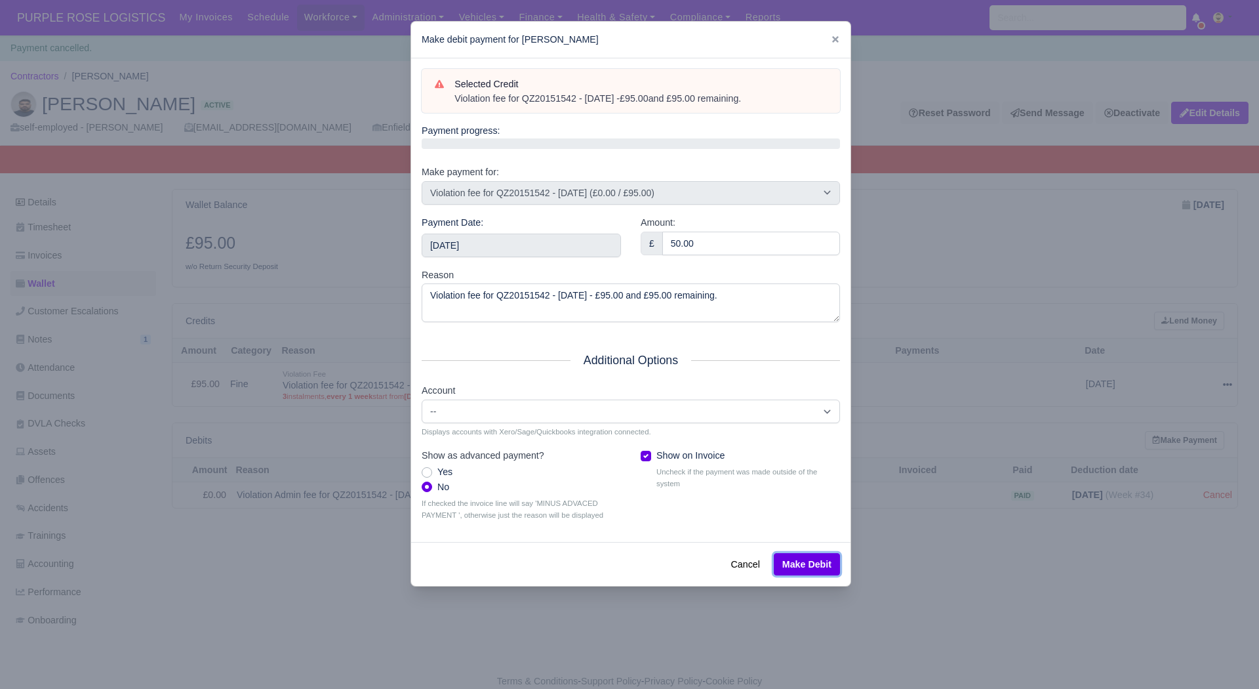
click at [788, 567] on button "Make Debit" at bounding box center [807, 564] width 66 height 22
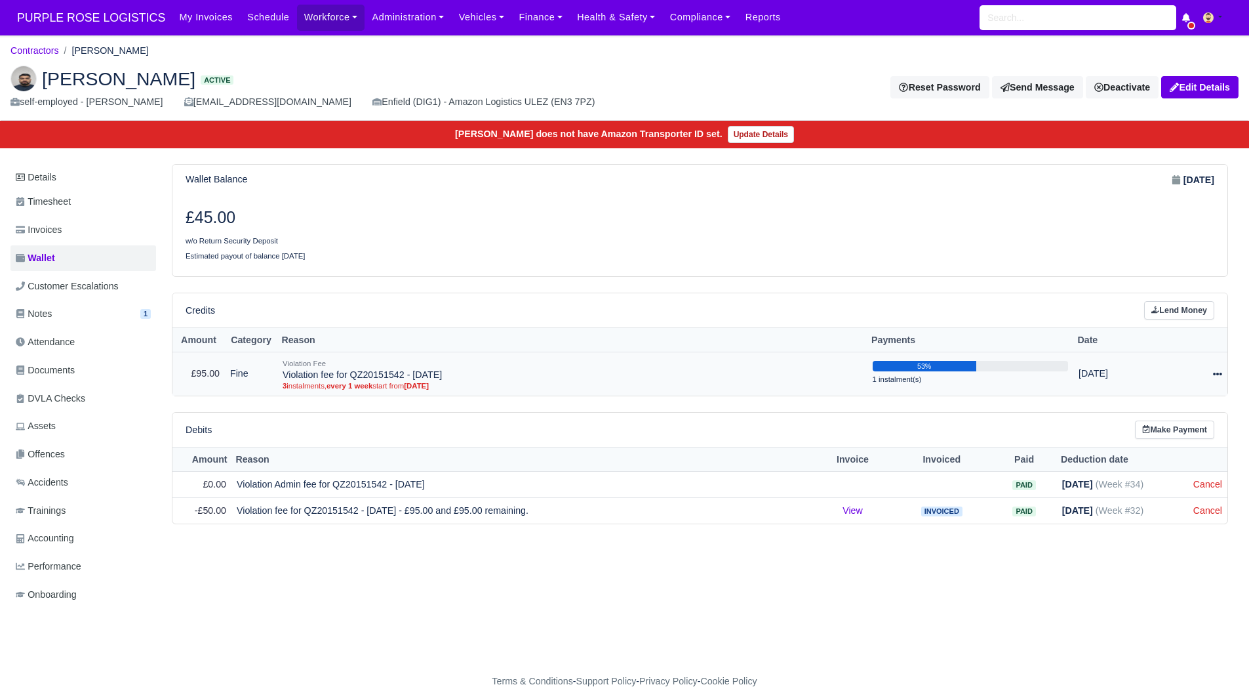
click at [1215, 376] on icon at bounding box center [1217, 373] width 9 height 9
click at [1172, 420] on button "Make Payment" at bounding box center [1158, 413] width 117 height 20
select select "5139"
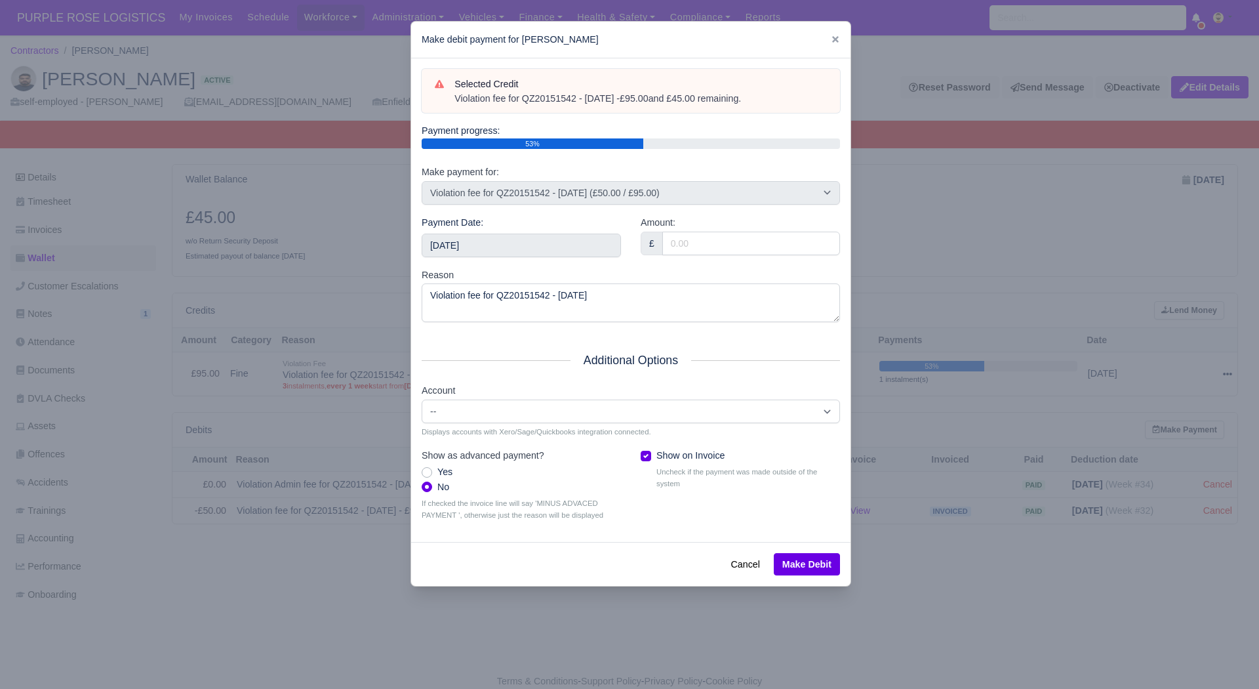
drag, startPoint x: 777, startPoint y: 99, endPoint x: 446, endPoint y: 104, distance: 330.6
click at [446, 104] on div "Selected Credit Violation fee for QZ20151542 - [DATE] - £95.00 and £45.00 remai…" at bounding box center [631, 91] width 392 height 29
copy div "Violation fee for QZ20151542 - [DATE] - £95.00 and £45.00 remaining."
click at [515, 239] on input "[DATE]" at bounding box center [521, 245] width 199 height 24
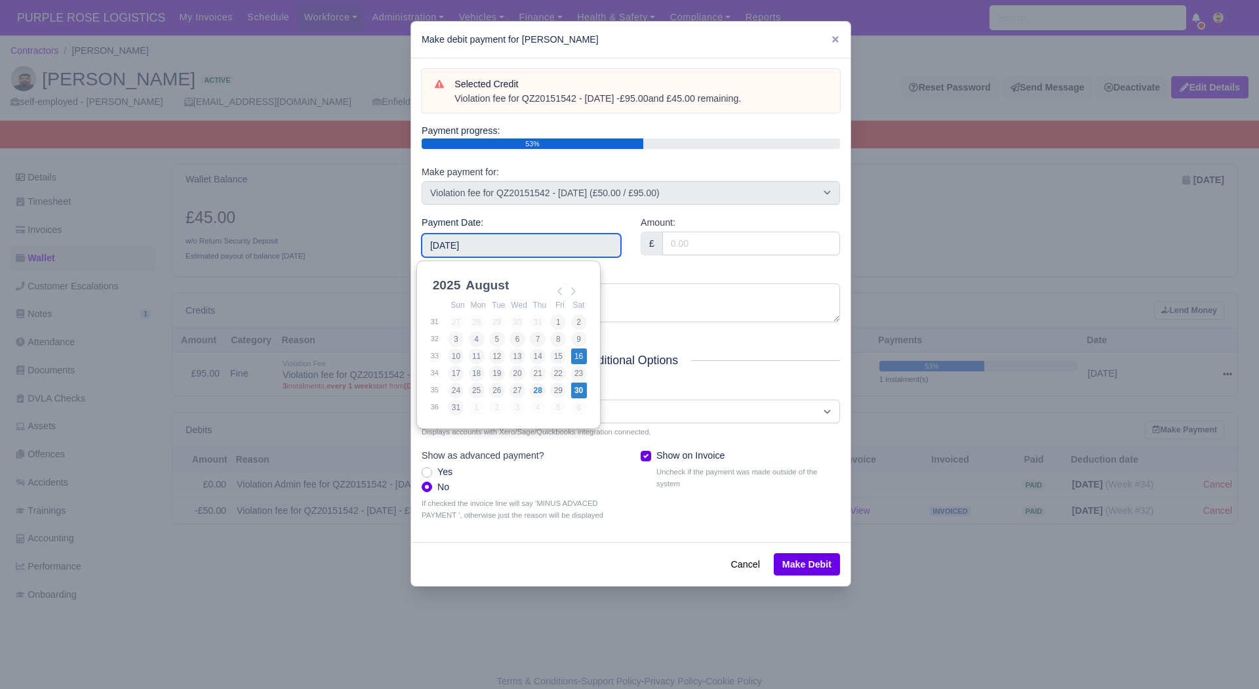
type input "[DATE]"
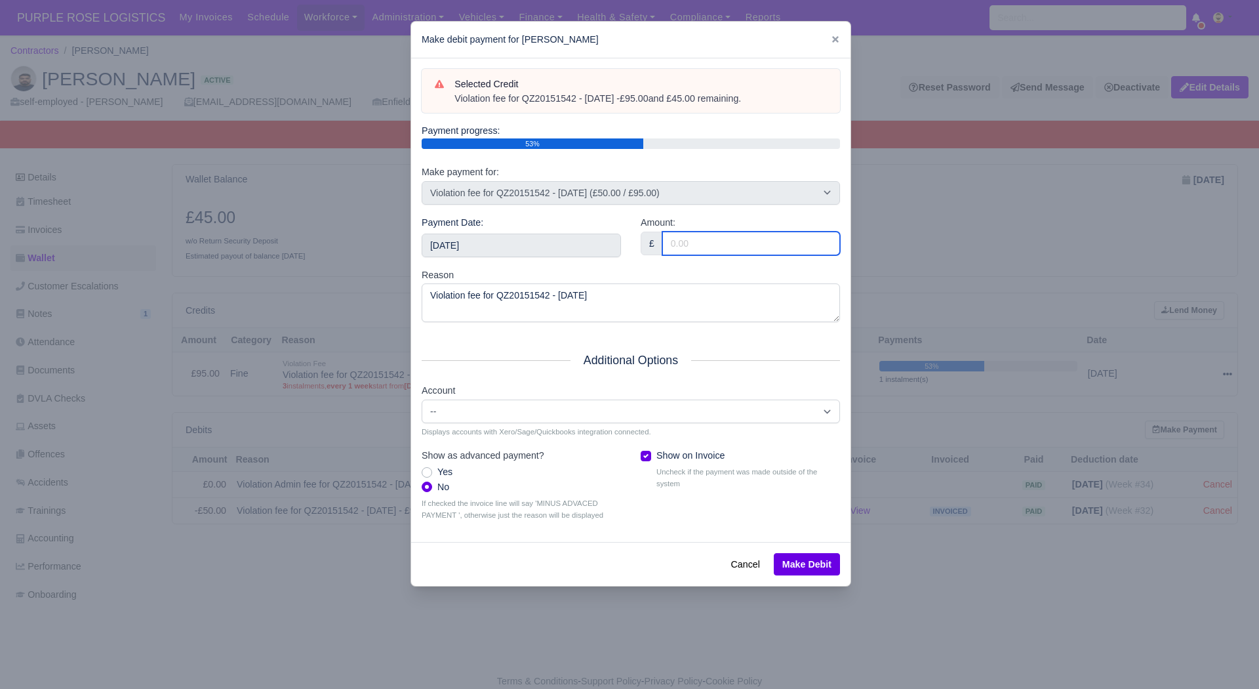
click at [726, 238] on input "Amount:" at bounding box center [751, 244] width 178 height 24
type input "45.00"
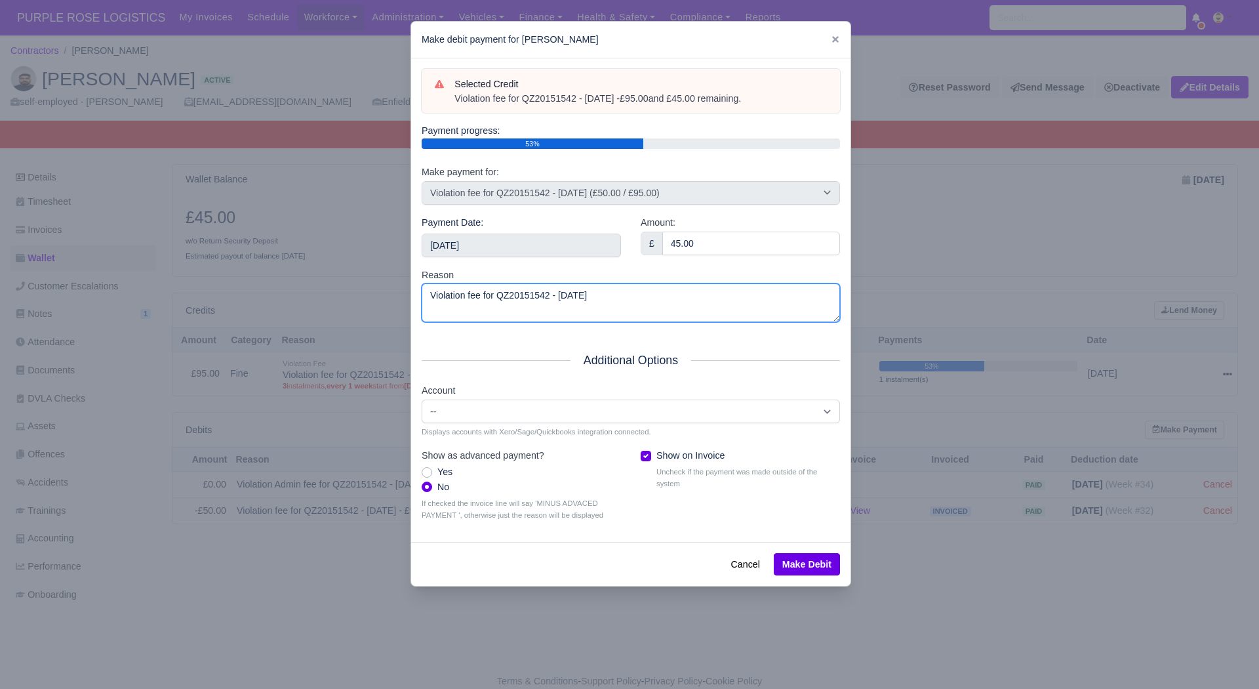
drag, startPoint x: 658, startPoint y: 292, endPoint x: 296, endPoint y: 303, distance: 361.5
click at [296, 303] on div "​ Make debit payment for [PERSON_NAME] Selected Credit Violation fee for QZ2015…" at bounding box center [629, 344] width 1259 height 689
paste textarea "- £95.00 and £45.00 remaining."
type textarea "Violation fee for QZ20151542 - [DATE] - £95.00 and £45.00 remaining."
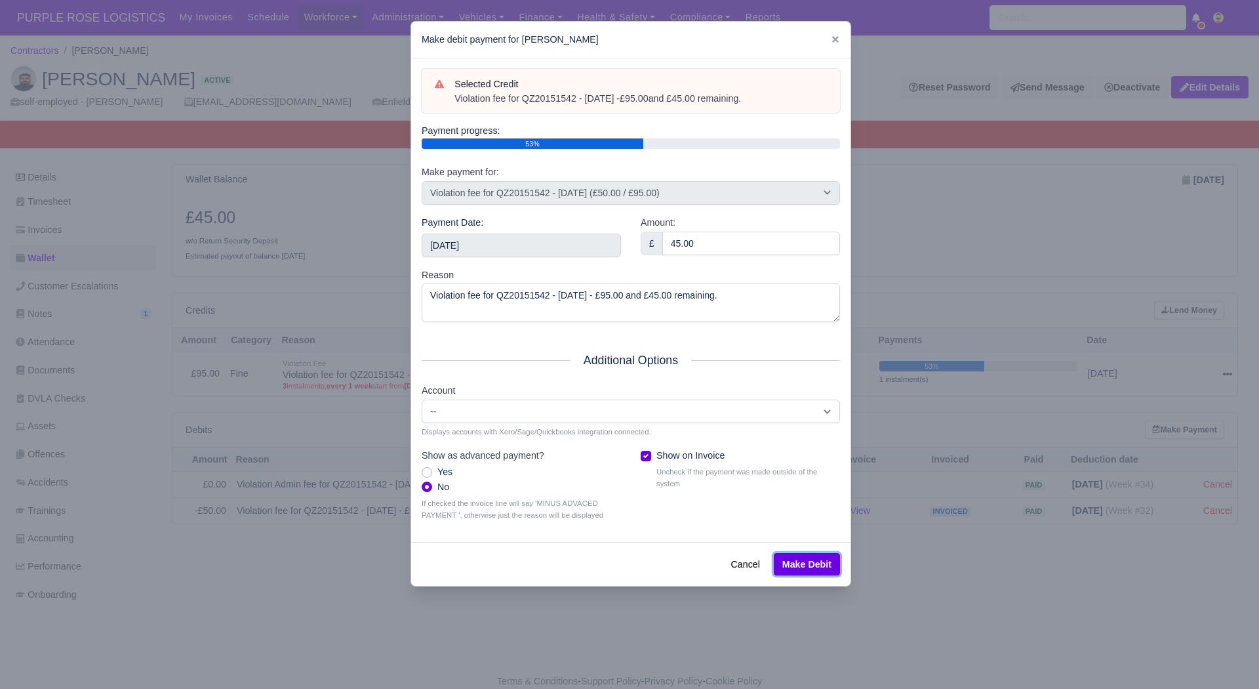
click at [801, 571] on button "Make Debit" at bounding box center [807, 564] width 66 height 22
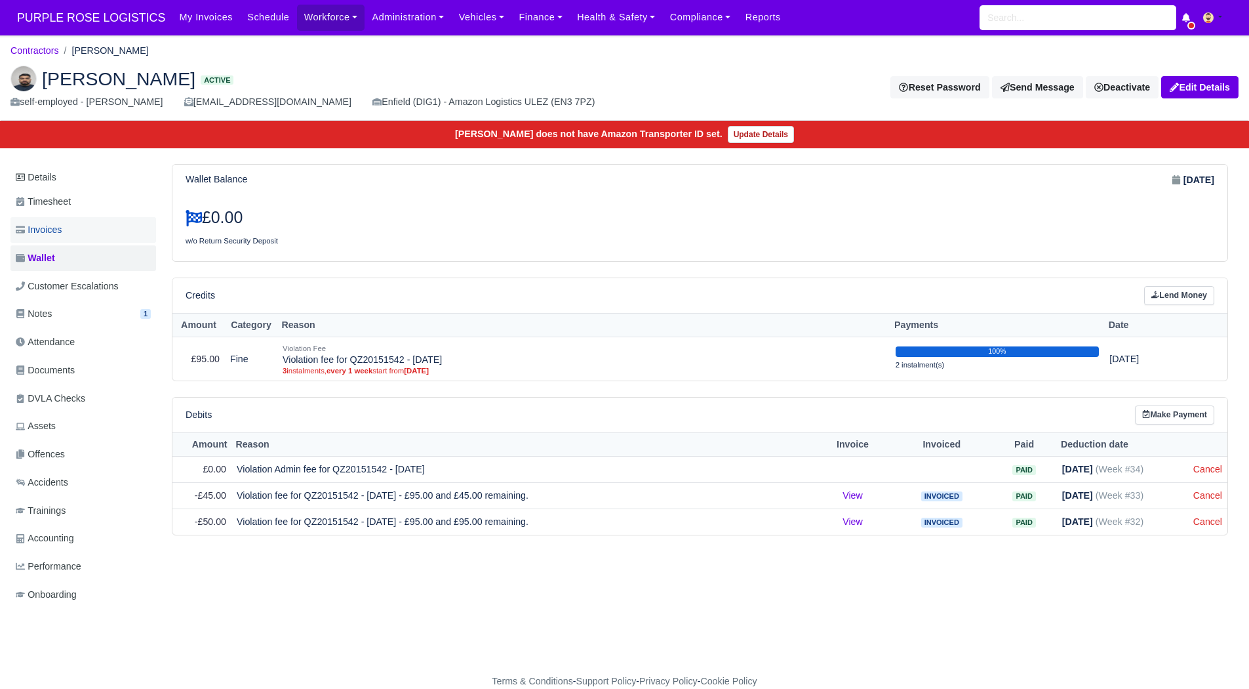
click at [81, 234] on link "Invoices" at bounding box center [83, 230] width 146 height 26
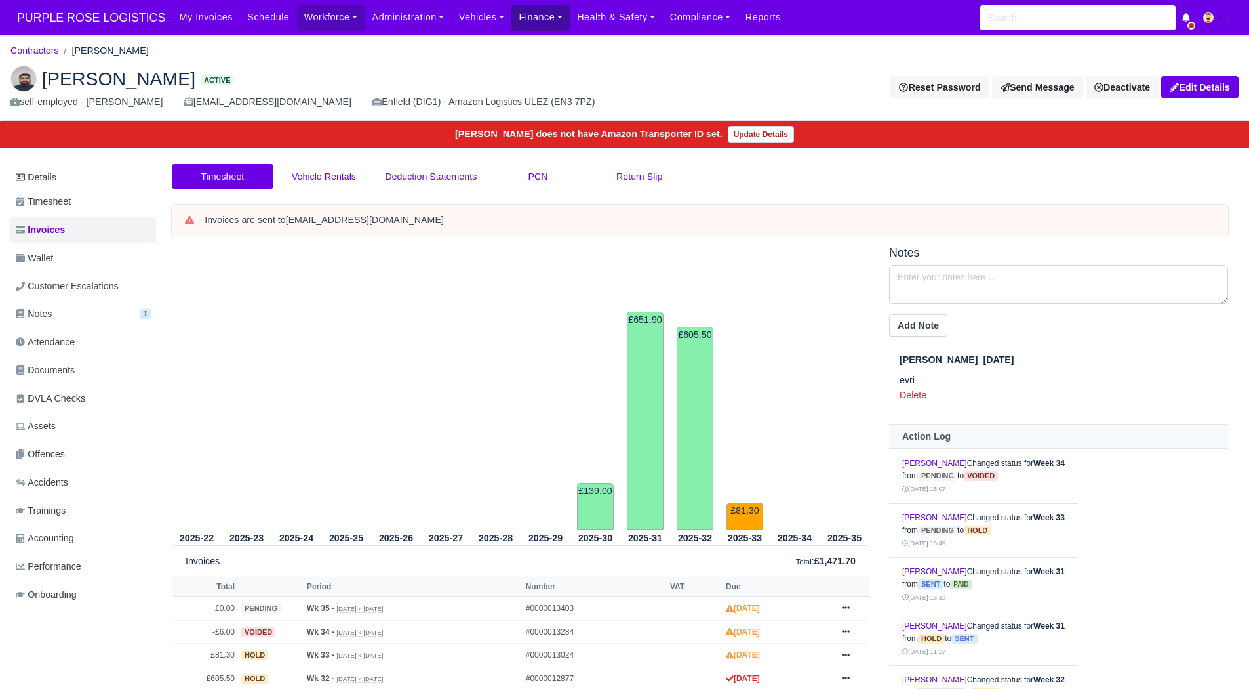
click at [525, 8] on link "Finance" at bounding box center [541, 18] width 58 height 26
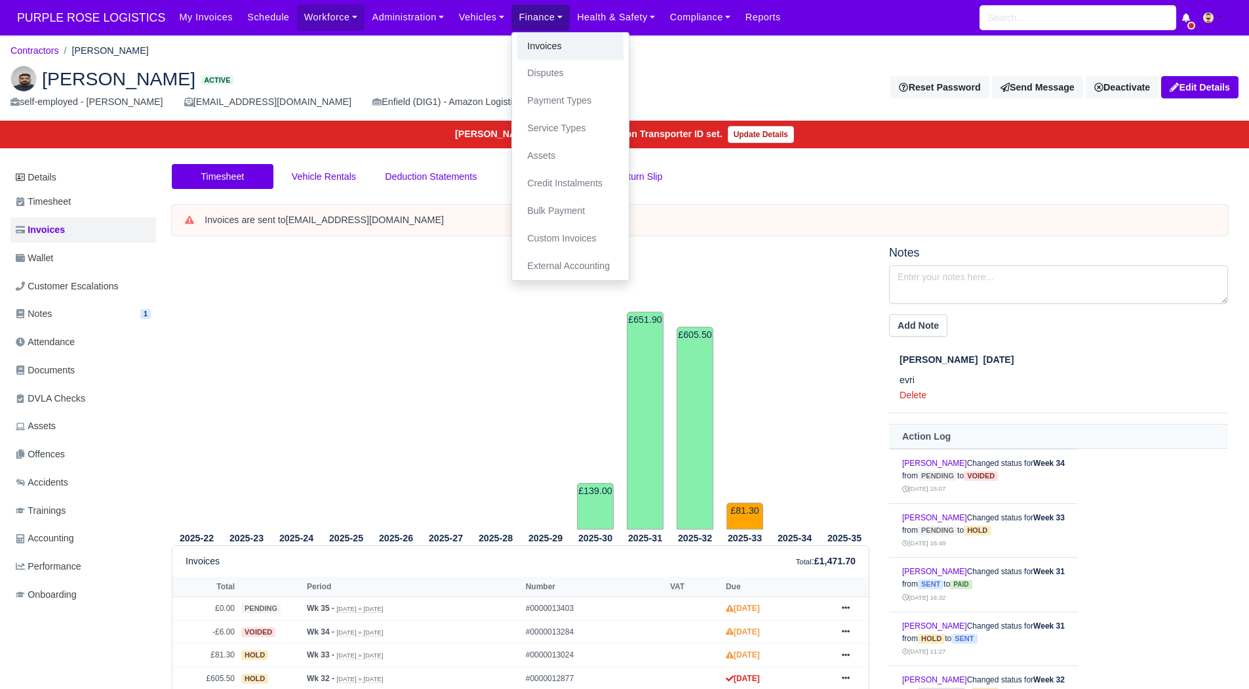
click at [526, 38] on link "Invoices" at bounding box center [570, 47] width 106 height 28
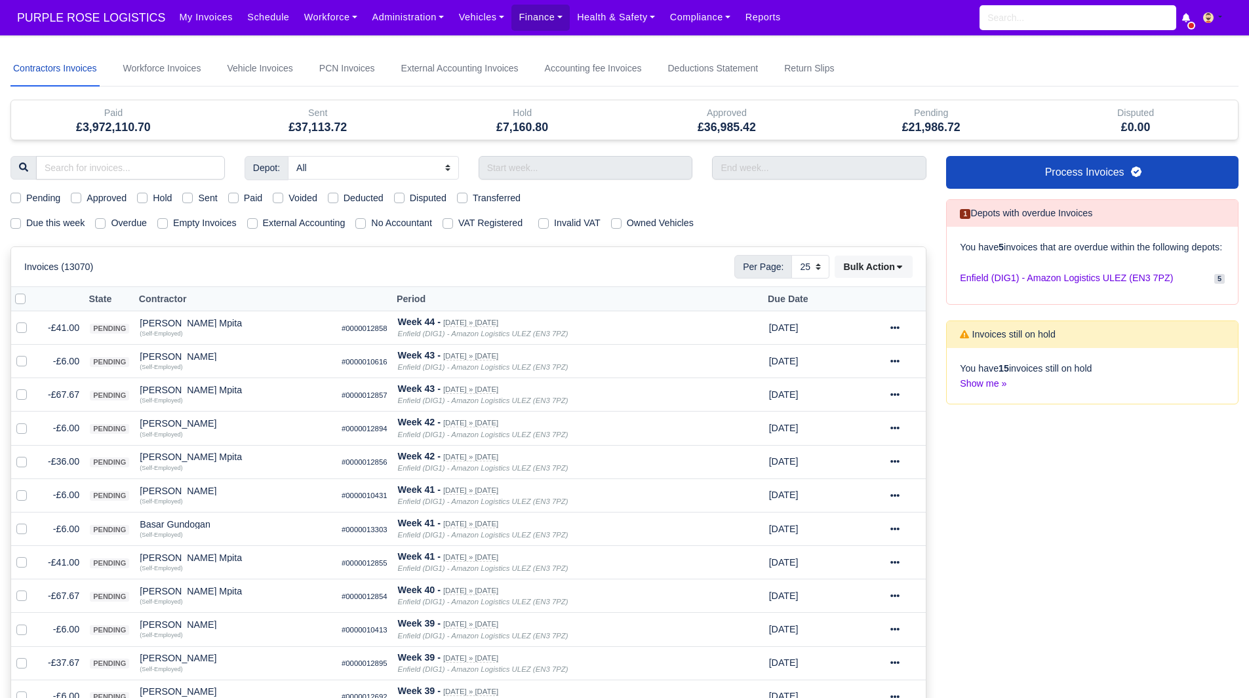
select select "25"
click at [37, 226] on label "Due this week" at bounding box center [55, 223] width 58 height 15
click at [21, 226] on input "Due this week" at bounding box center [15, 221] width 10 height 10
checkbox input "true"
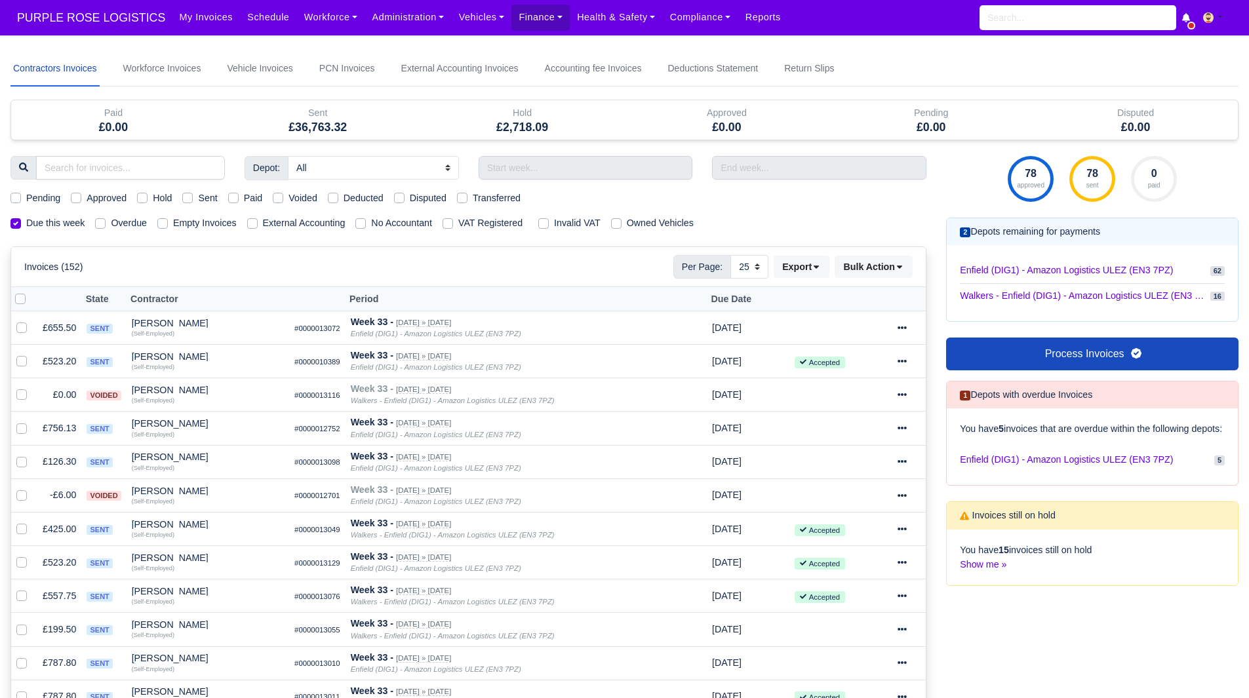
click at [163, 199] on label "Hold" at bounding box center [162, 198] width 19 height 15
click at [148, 199] on input "Hold" at bounding box center [142, 196] width 10 height 10
checkbox input "true"
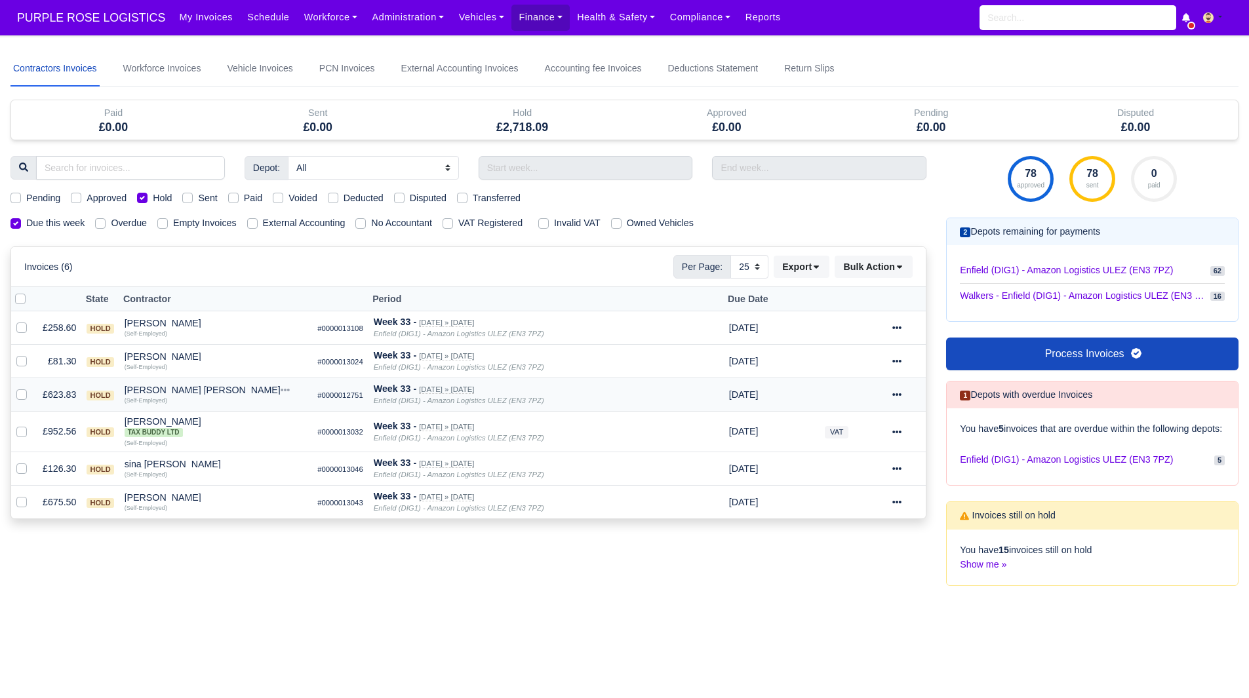
click at [194, 388] on div "Melvin Otshudi Manya" at bounding box center [216, 390] width 183 height 9
click at [224, 416] on h6 "Quick Actions" at bounding box center [279, 407] width 182 height 20
click at [191, 387] on div "Melvin Otshudi Manya" at bounding box center [216, 390] width 183 height 9
click at [228, 428] on button "Other Invoices" at bounding box center [279, 428] width 182 height 20
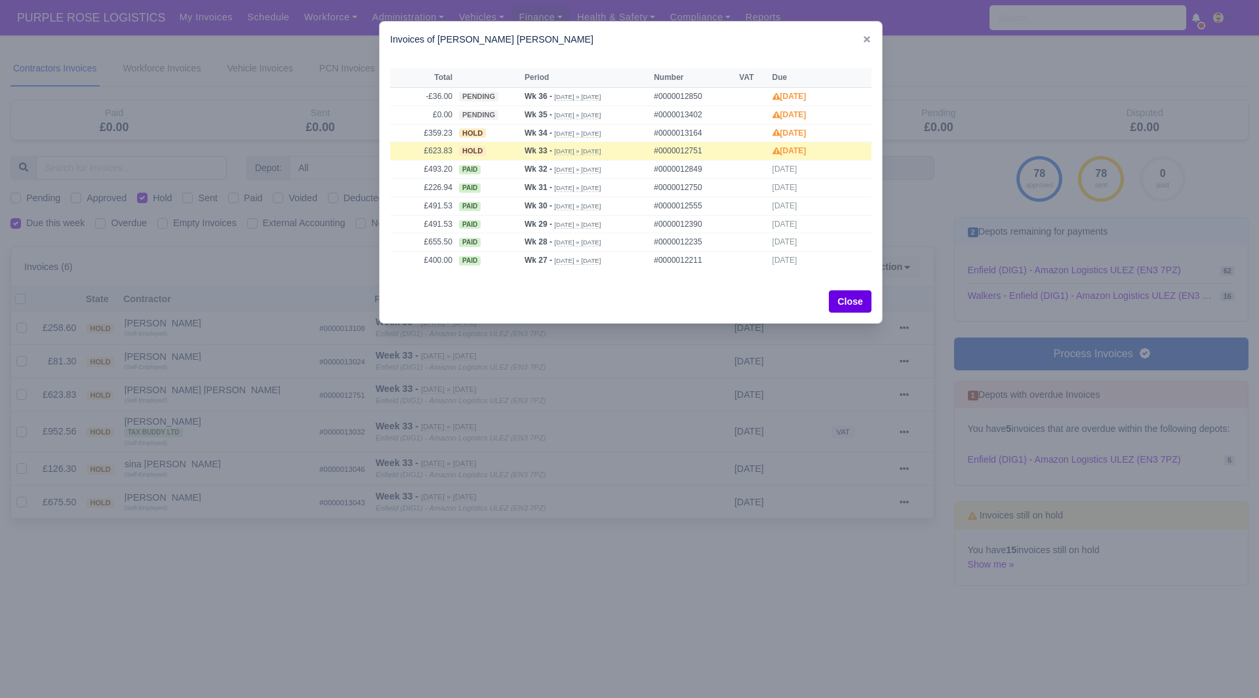
click at [213, 424] on div at bounding box center [629, 349] width 1259 height 698
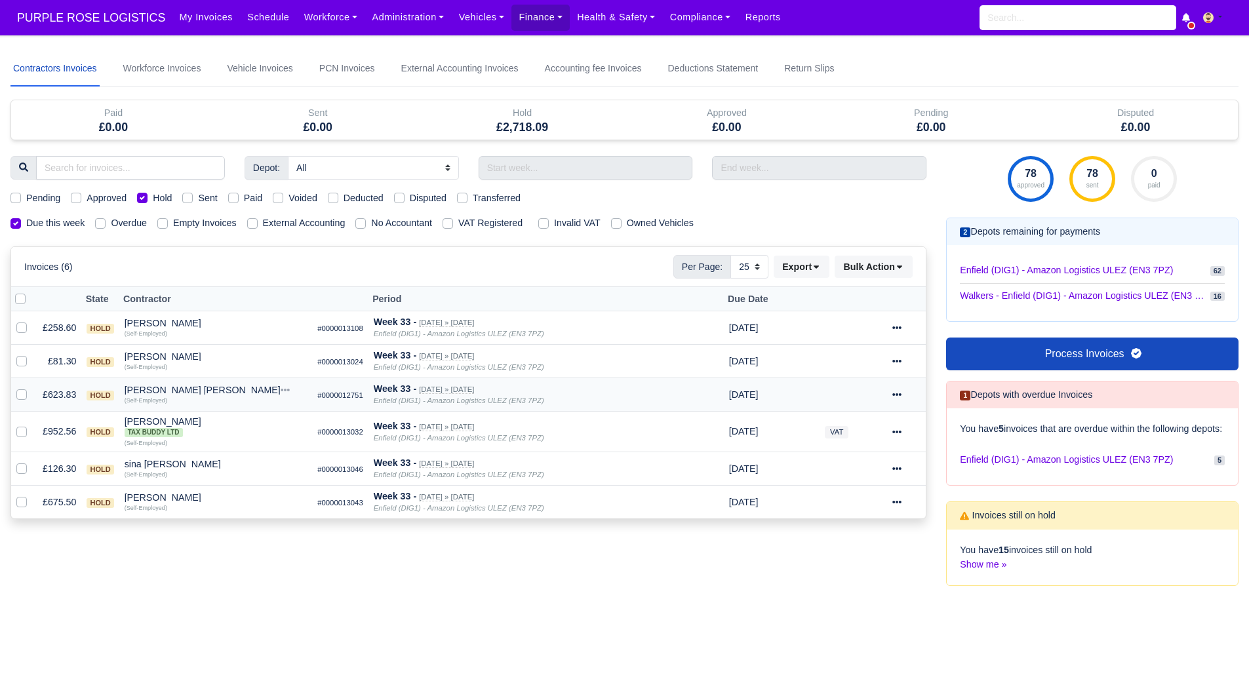
click at [170, 395] on div "Melvin Otshudi Manya" at bounding box center [216, 390] width 183 height 9
click at [209, 446] on button "Wallet" at bounding box center [279, 447] width 182 height 20
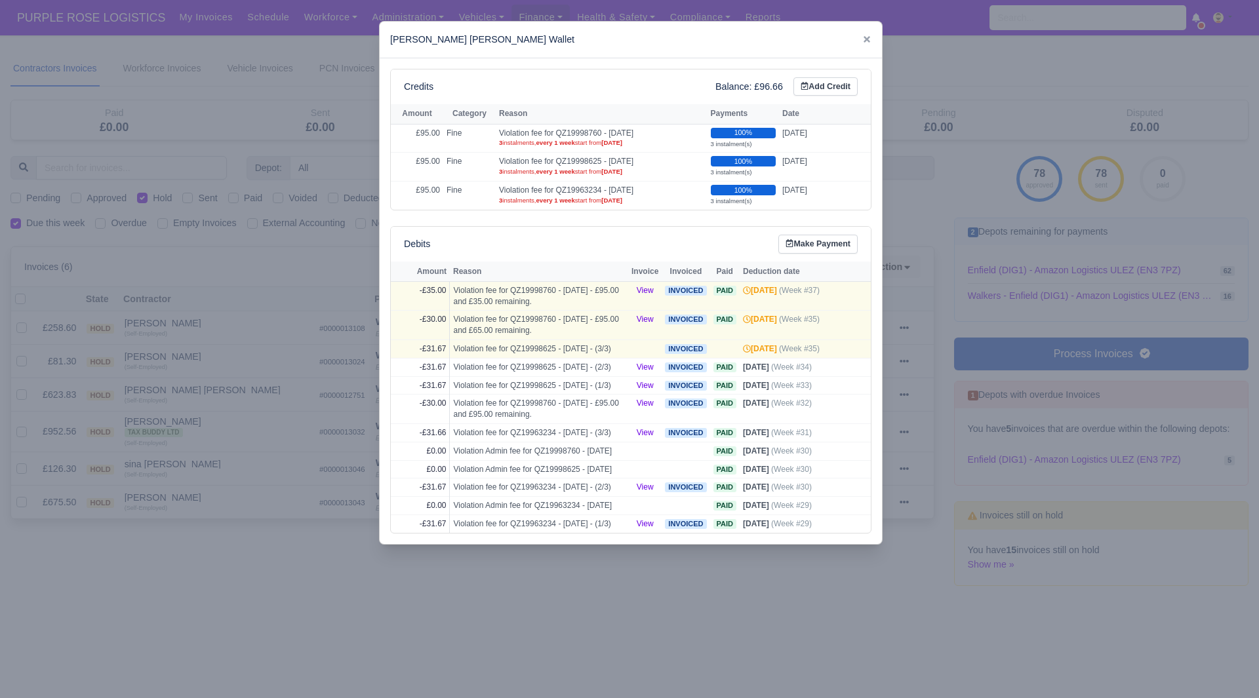
click at [211, 429] on div at bounding box center [629, 349] width 1259 height 698
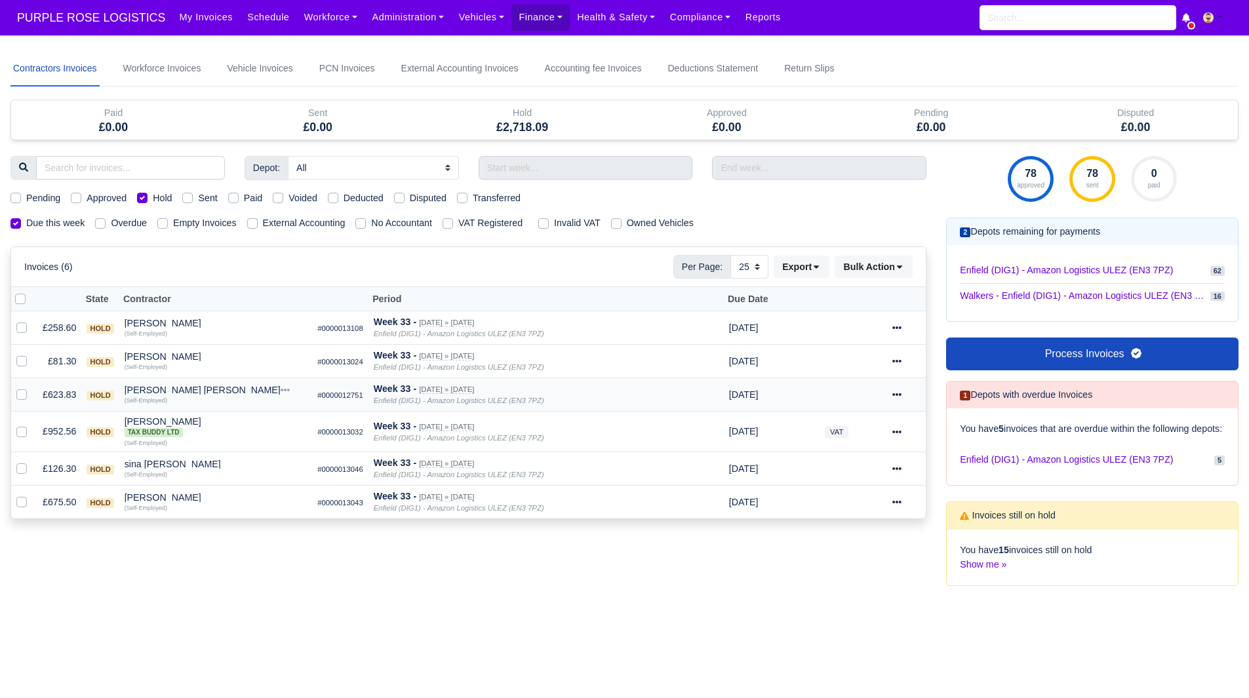
click at [187, 392] on div "Melvin Otshudi Manya" at bounding box center [216, 390] width 183 height 9
click at [247, 438] on button "Wallet" at bounding box center [279, 447] width 182 height 20
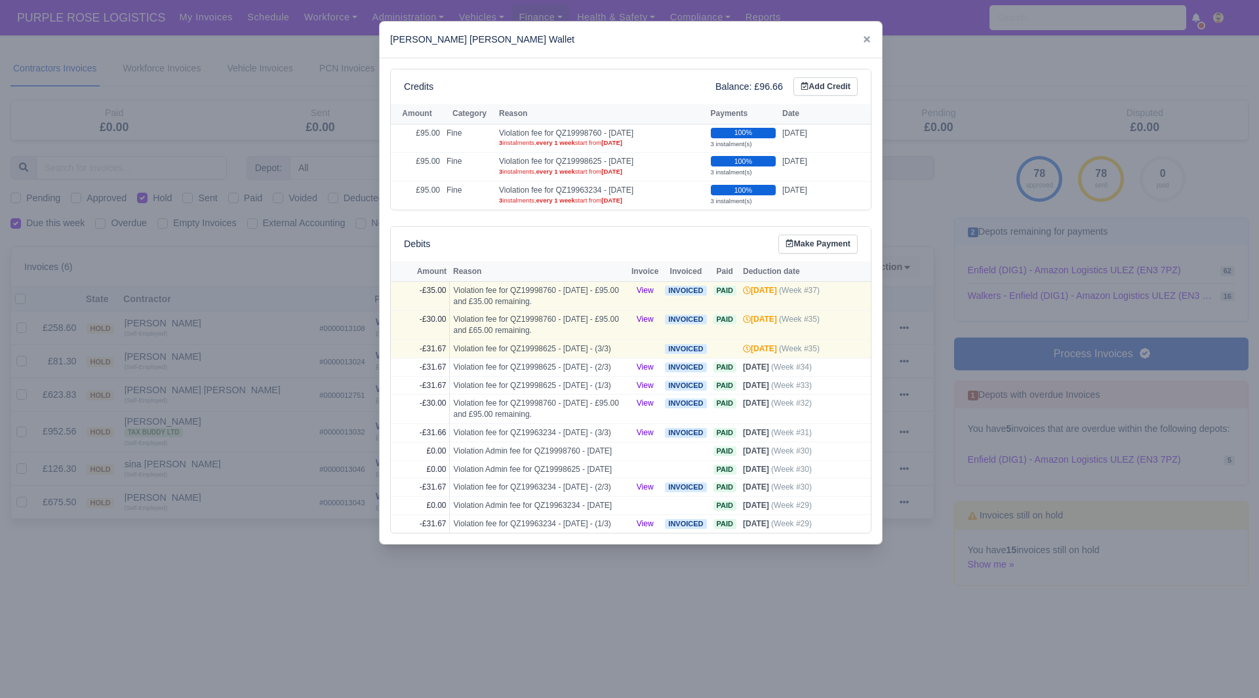
click at [211, 409] on div at bounding box center [629, 349] width 1259 height 698
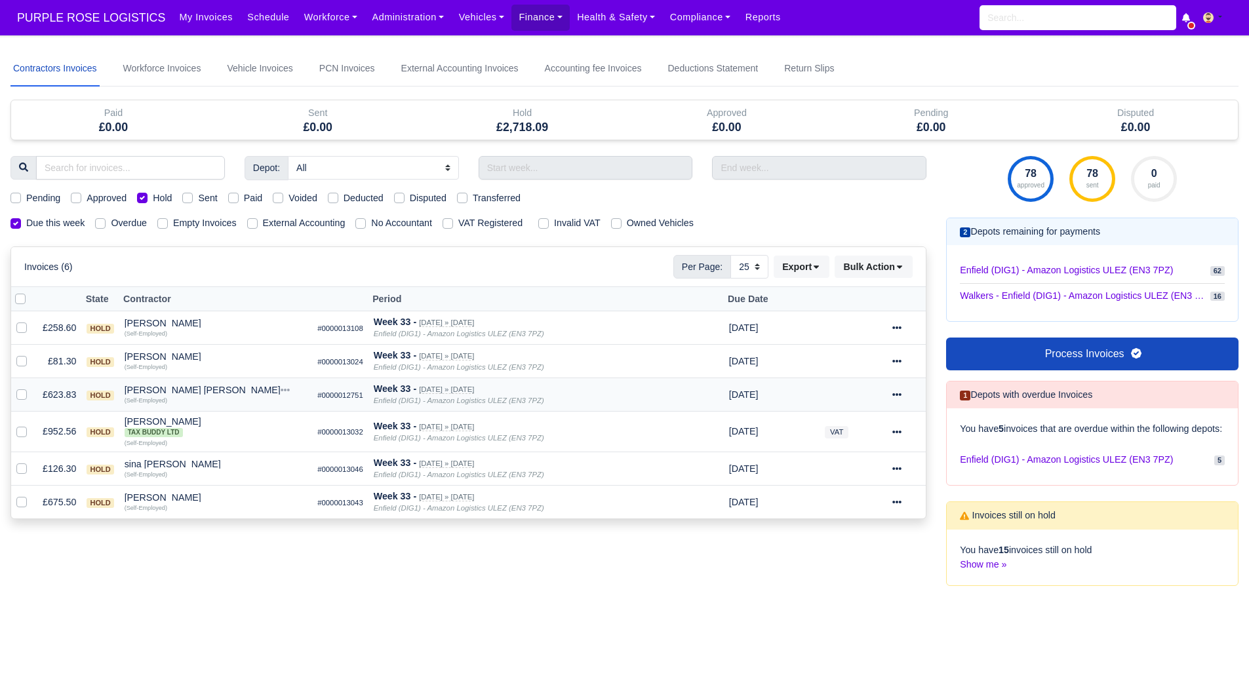
click at [193, 393] on div "Melvin Otshudi Manya" at bounding box center [216, 390] width 183 height 9
click at [235, 426] on button "Other Invoices" at bounding box center [279, 428] width 182 height 20
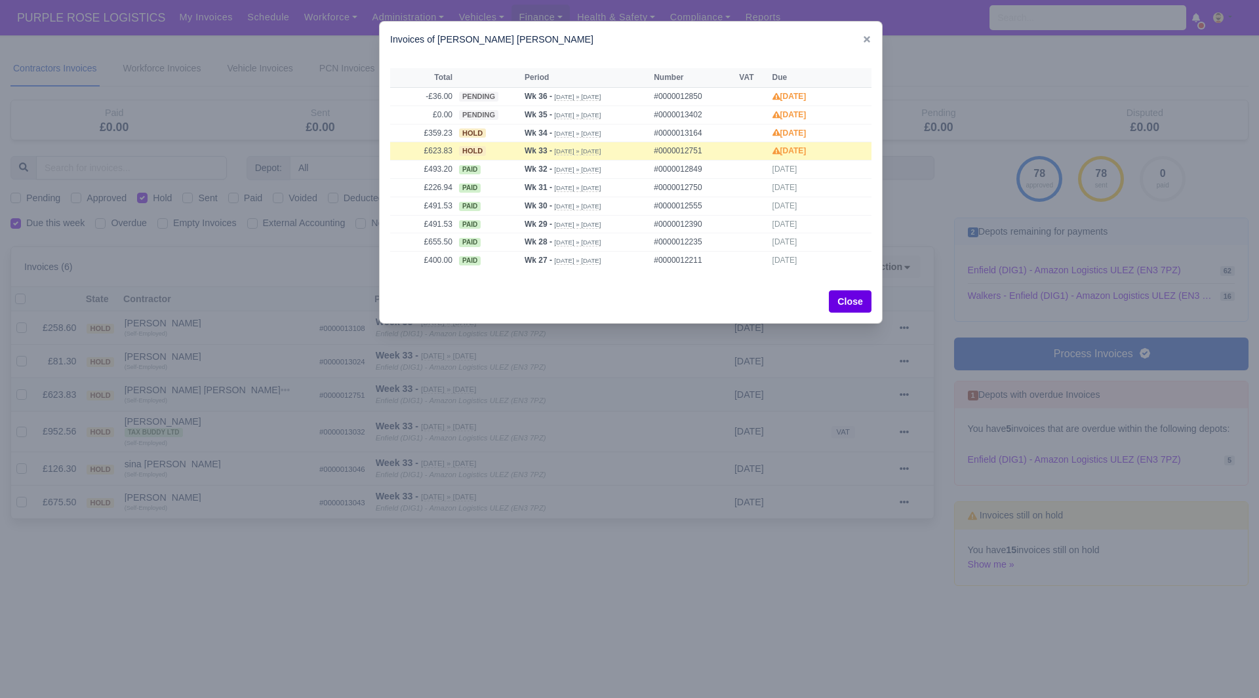
click at [235, 426] on div at bounding box center [629, 349] width 1259 height 698
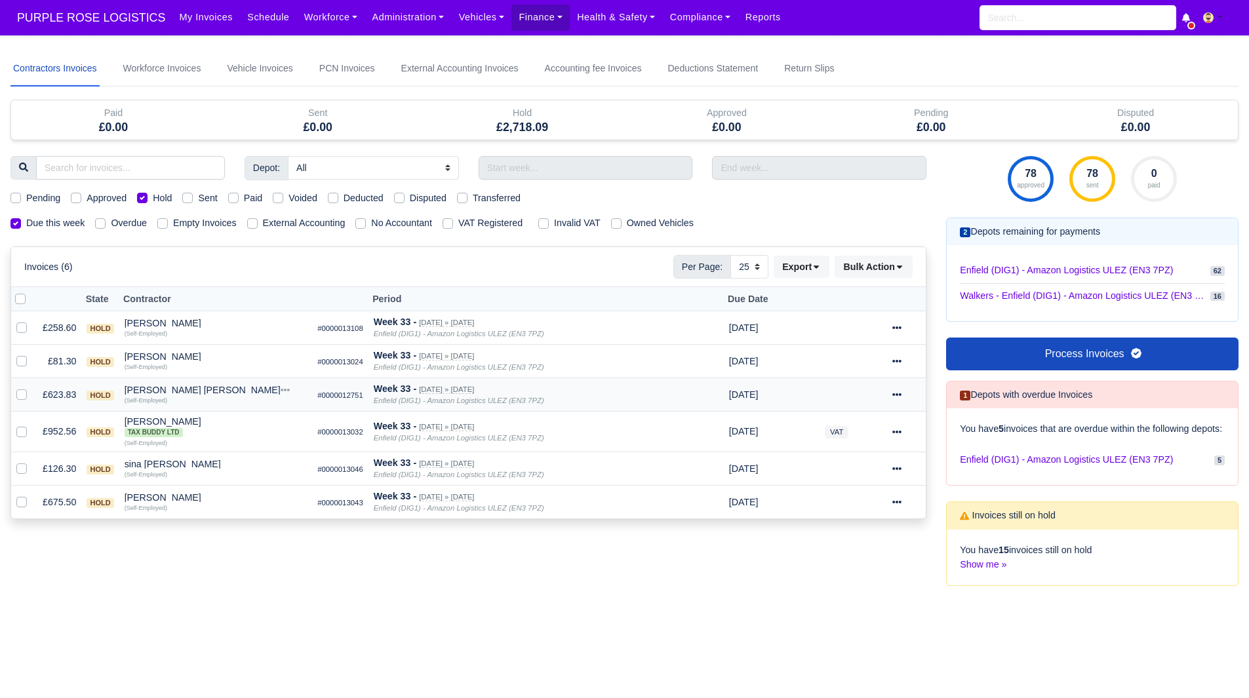
click at [155, 394] on div "[PERSON_NAME] [PERSON_NAME]" at bounding box center [216, 390] width 183 height 9
click at [215, 442] on button "Wallet" at bounding box center [279, 447] width 182 height 20
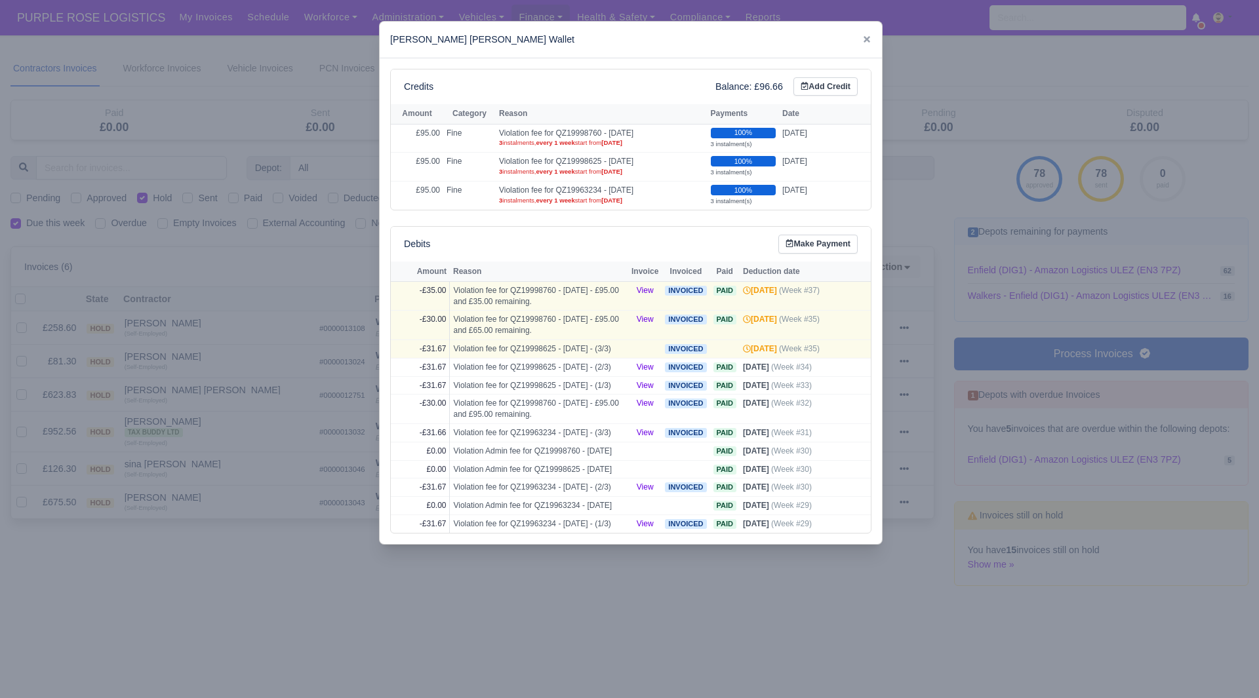
click at [216, 429] on div at bounding box center [629, 349] width 1259 height 698
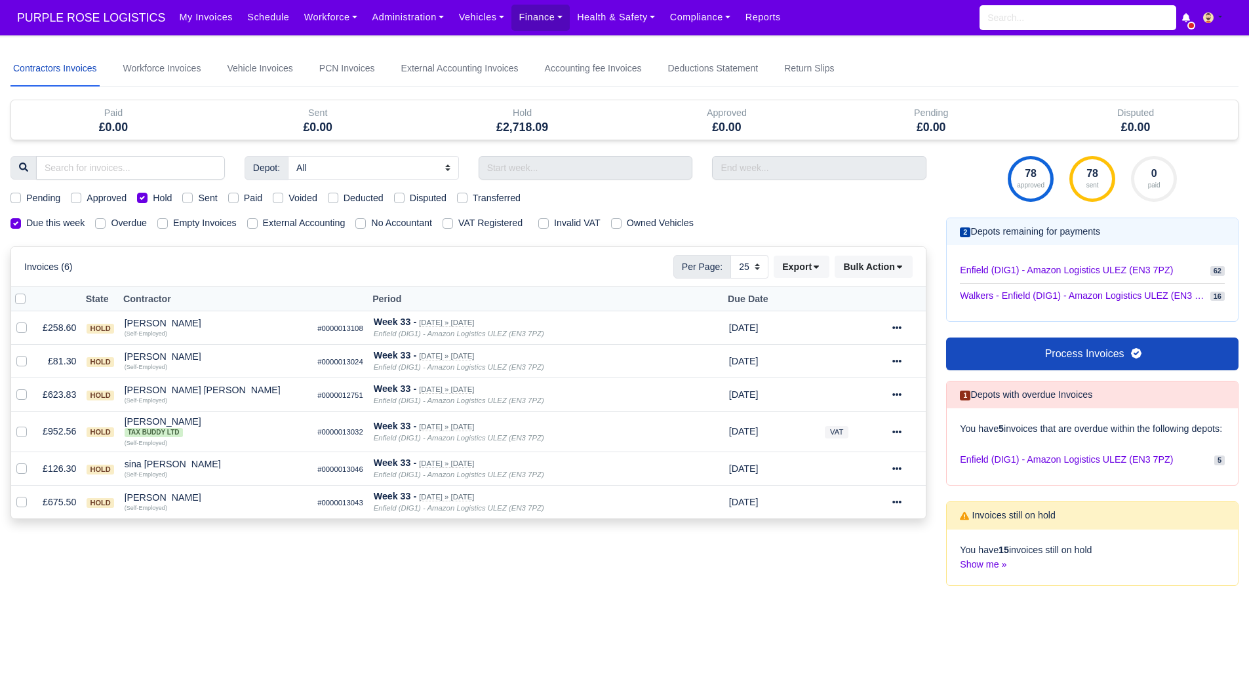
click at [656, 557] on div "Depot: All Enfield (DIG1) - Amazon Logistics ULEZ (EN3 7PZ) Harlow (DHW1) - Ama…" at bounding box center [469, 379] width 936 height 446
click at [141, 418] on div "Rio Campbell Tax Buddy Ltd" at bounding box center [216, 427] width 183 height 20
click at [221, 462] on button "Other Invoices" at bounding box center [279, 469] width 182 height 20
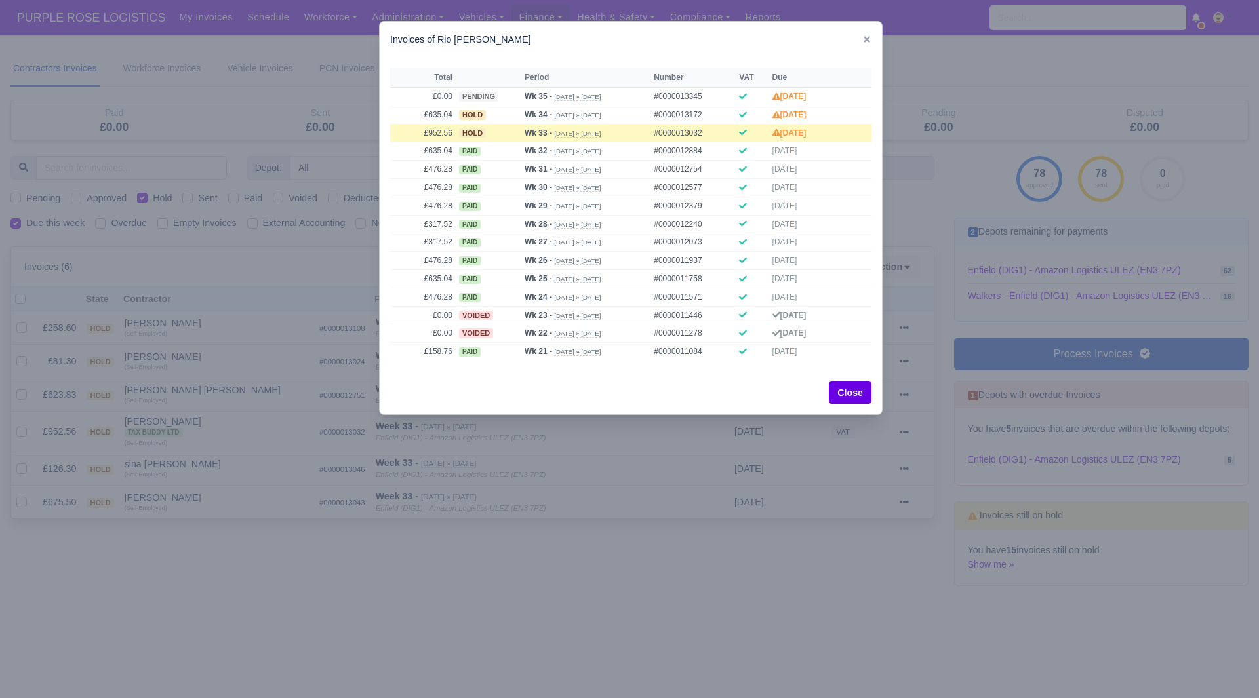
click at [134, 421] on div at bounding box center [629, 349] width 1259 height 698
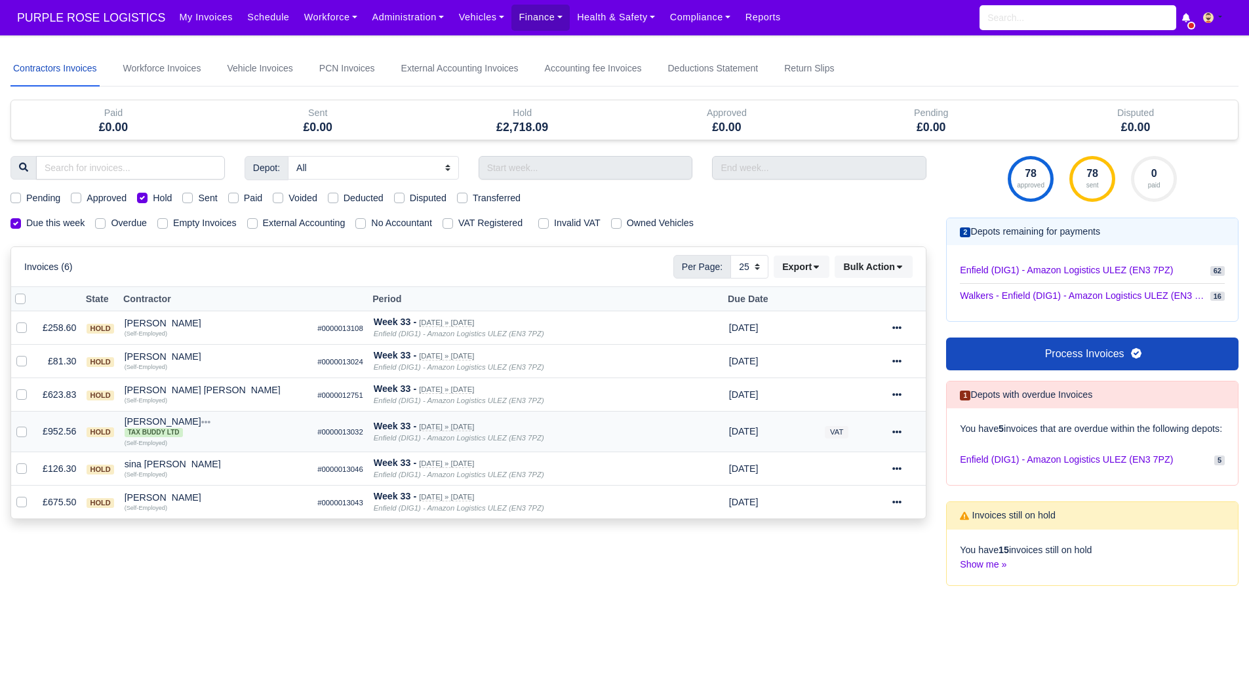
click at [151, 425] on div "Rio Campbell Tax Buddy Ltd" at bounding box center [216, 427] width 183 height 20
click at [213, 486] on button "Wallet" at bounding box center [279, 489] width 182 height 20
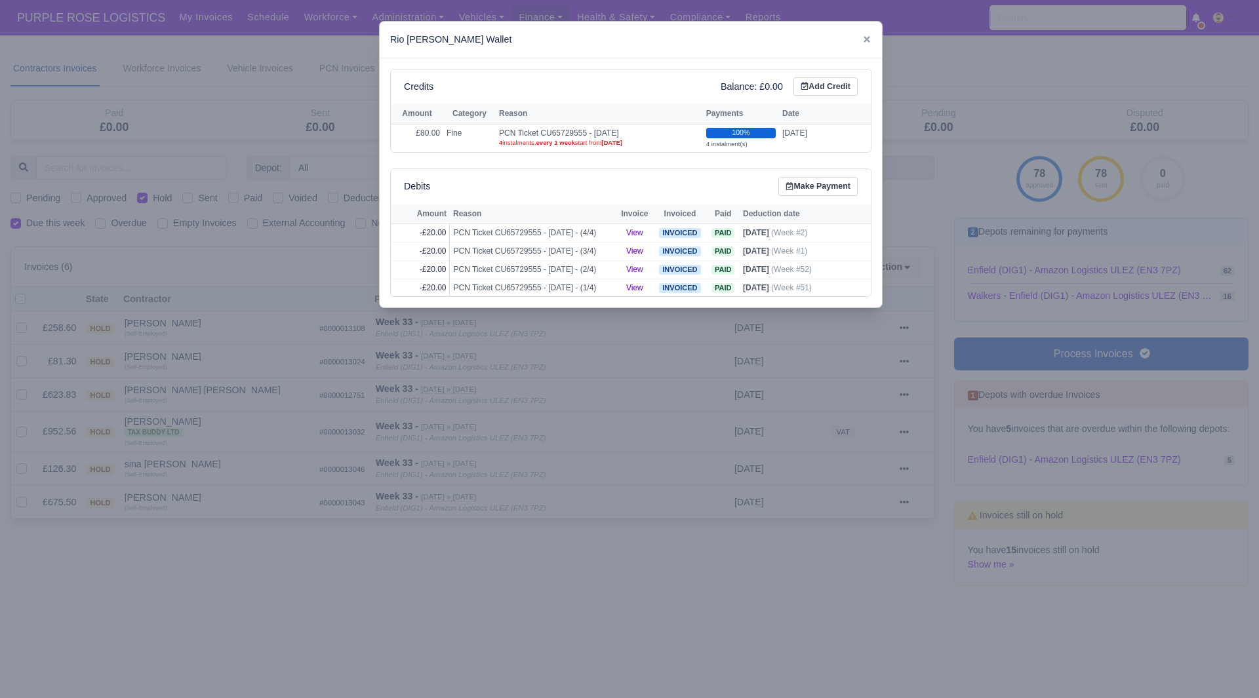
click at [209, 452] on div at bounding box center [629, 349] width 1259 height 698
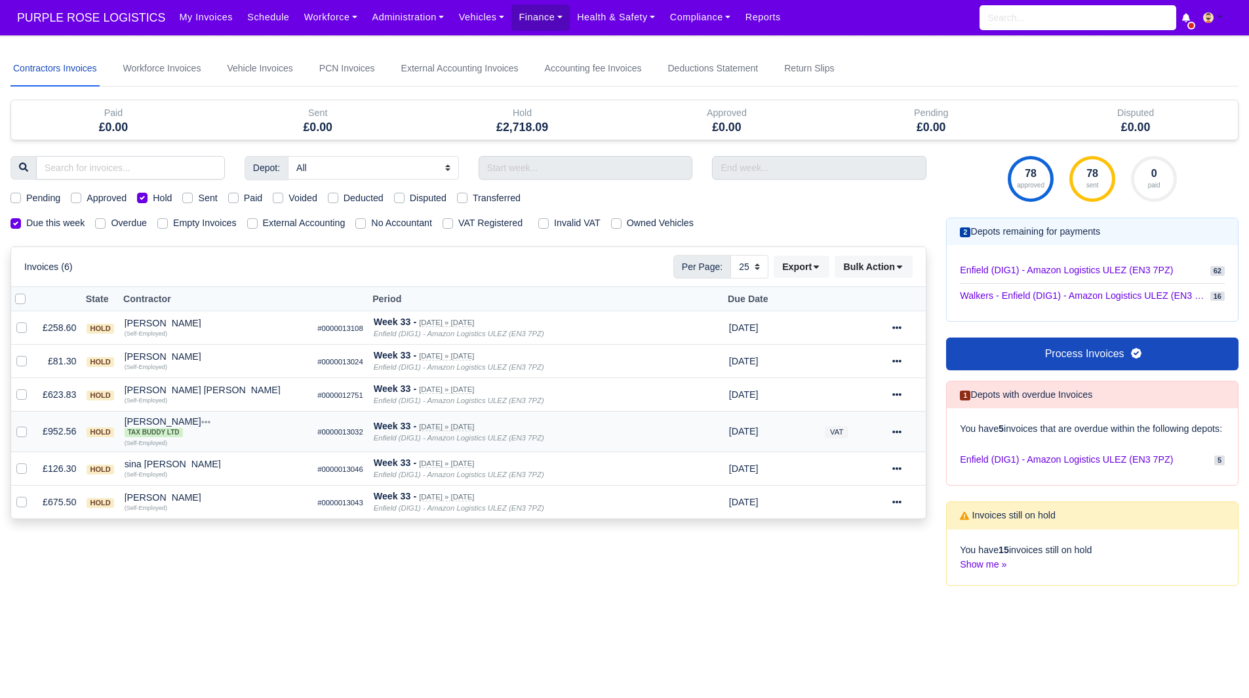
click at [911, 431] on div at bounding box center [907, 431] width 28 height 15
click at [879, 462] on link "Show Invoice" at bounding box center [861, 472] width 117 height 20
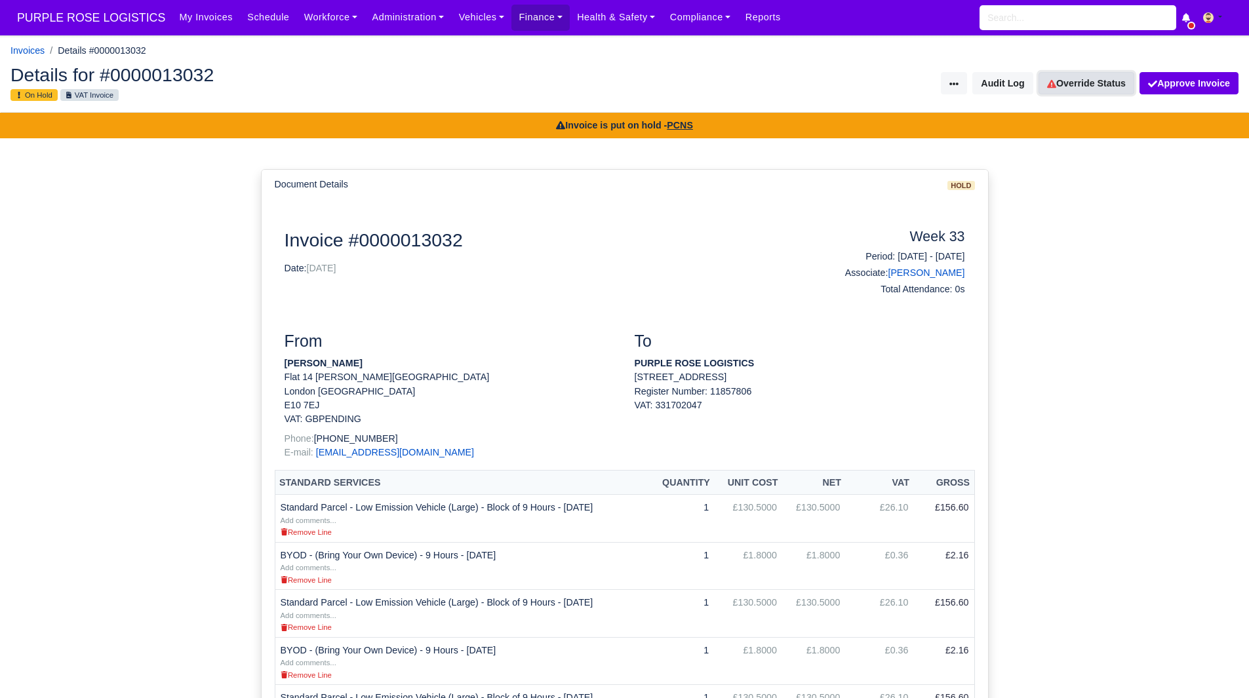
click at [1076, 83] on link "Override Status" at bounding box center [1087, 83] width 96 height 22
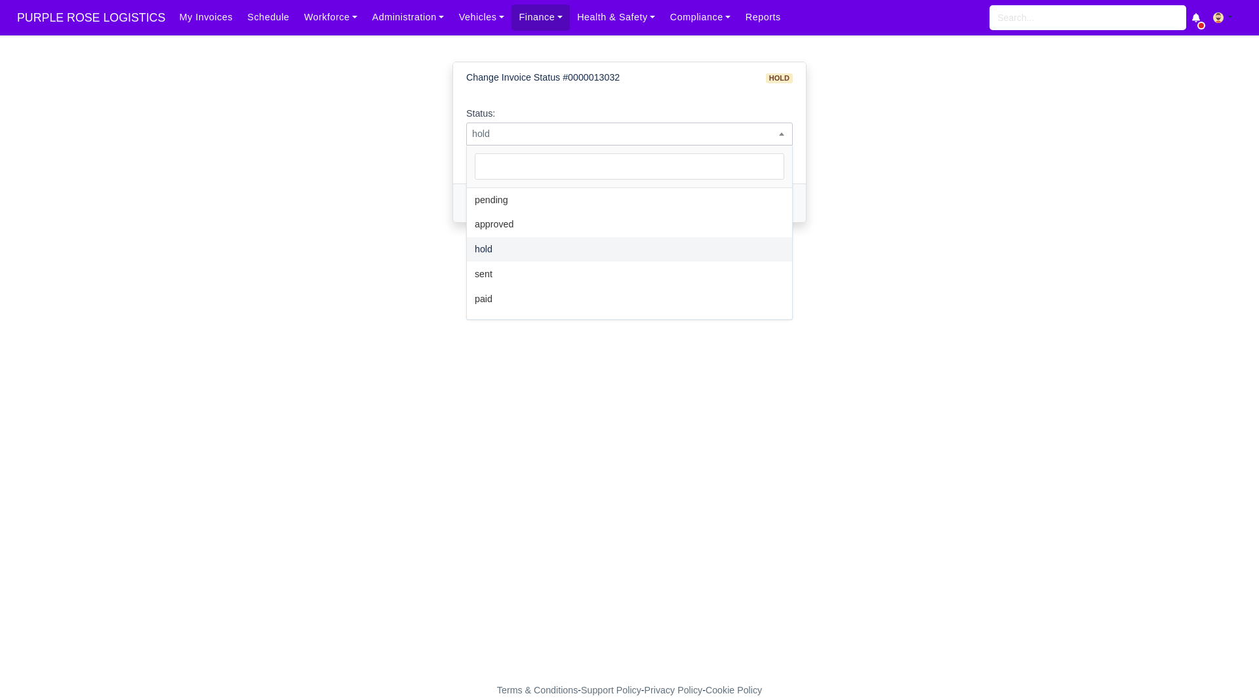
click at [632, 125] on span "hold" at bounding box center [629, 134] width 327 height 23
select select "sent"
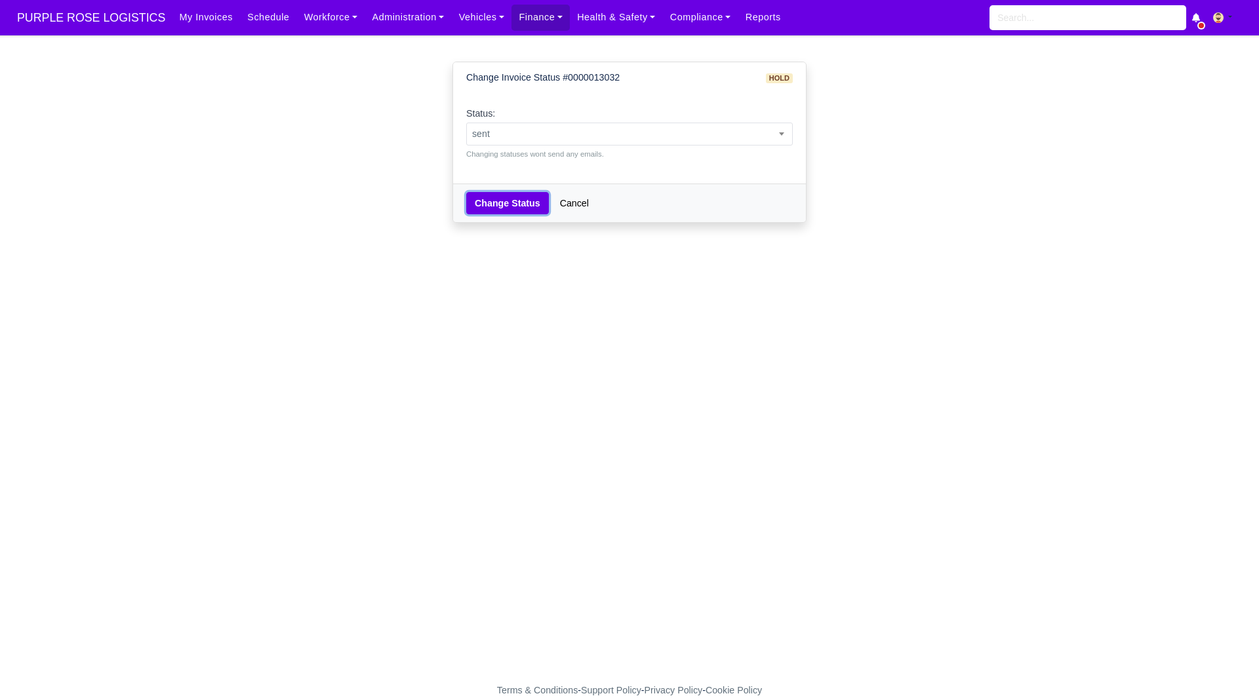
click at [494, 194] on button "Change Status" at bounding box center [507, 203] width 83 height 22
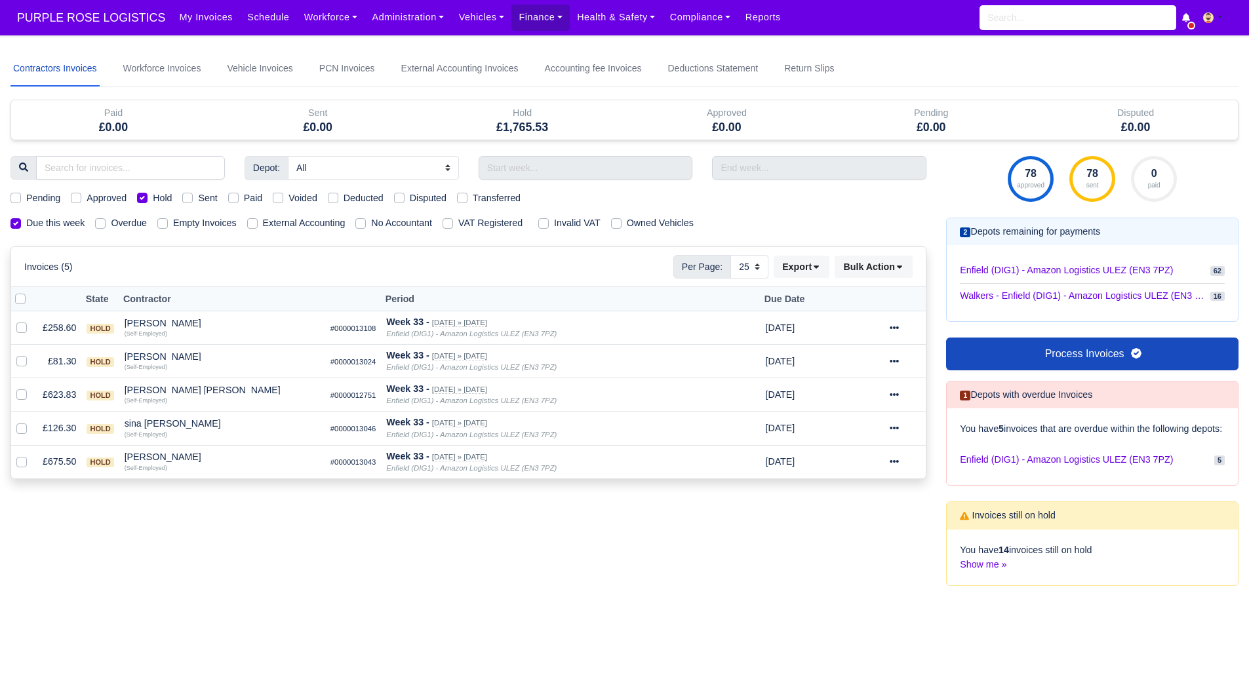
select select "25"
click at [166, 360] on div "[PERSON_NAME]" at bounding box center [222, 356] width 195 height 9
click at [146, 394] on div "Melvin Otshudi Manya" at bounding box center [222, 390] width 195 height 9
click at [249, 425] on button "Other Invoices" at bounding box center [297, 428] width 194 height 20
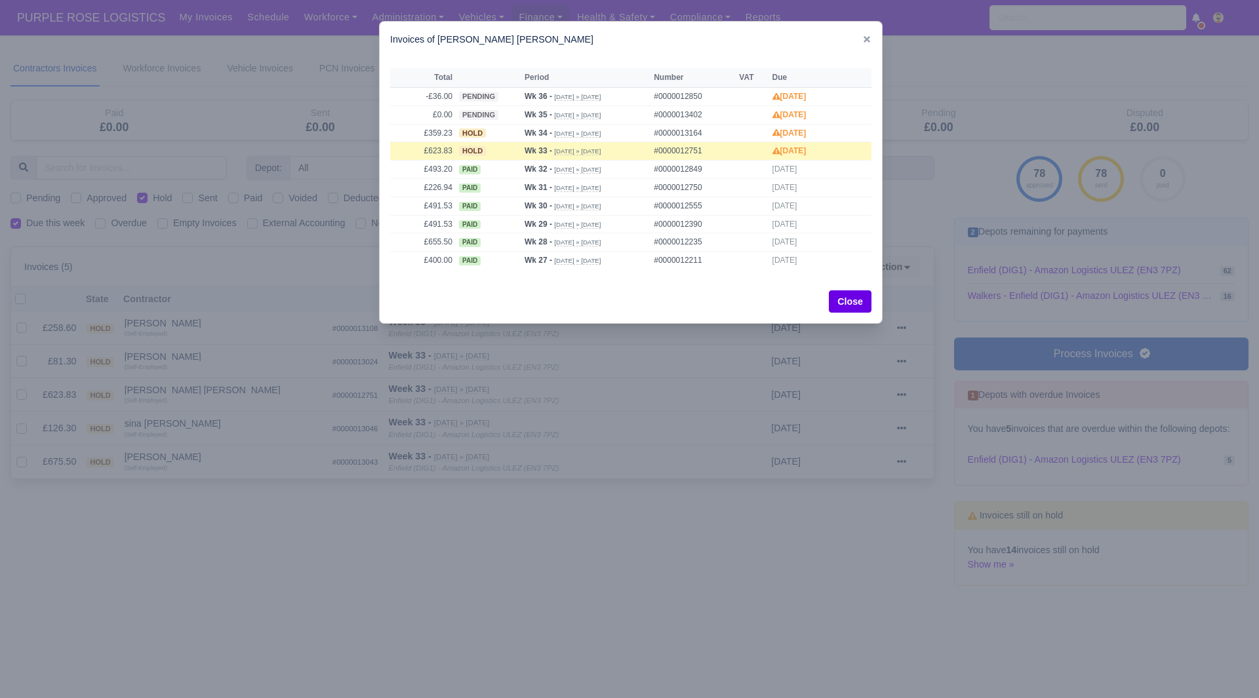
click at [256, 577] on div at bounding box center [629, 349] width 1259 height 698
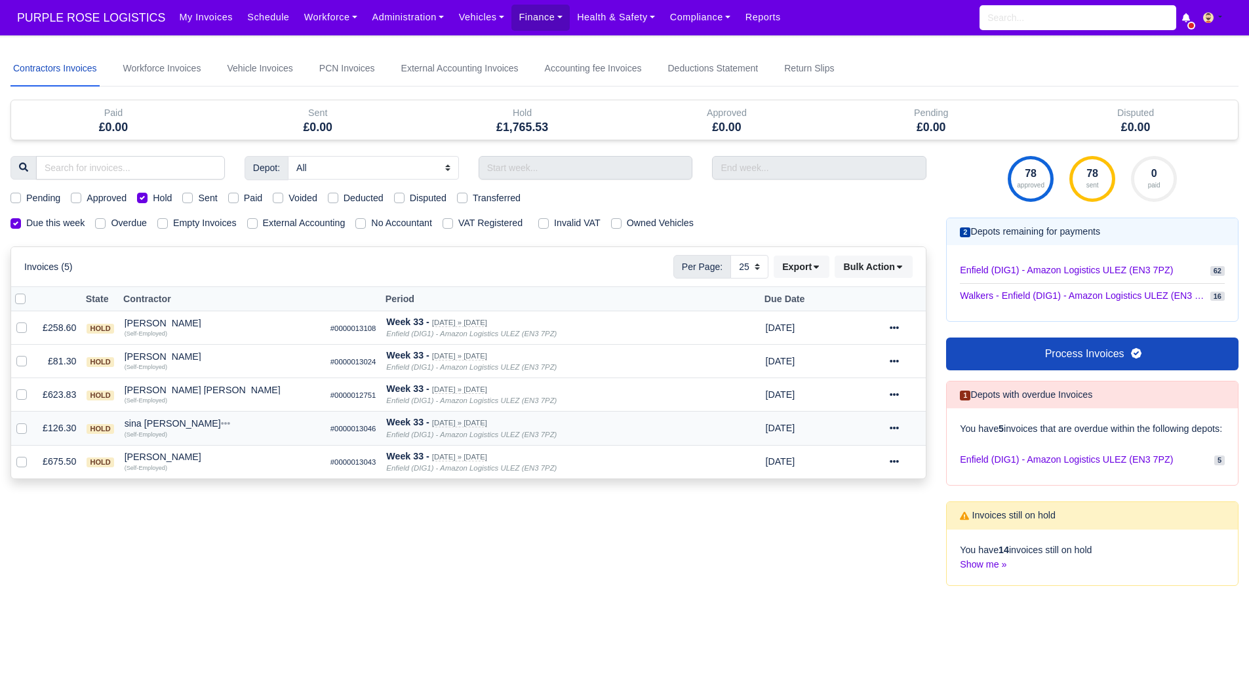
click at [137, 420] on div "sina [PERSON_NAME]" at bounding box center [222, 423] width 195 height 9
click at [234, 460] on button "Other Invoices" at bounding box center [297, 461] width 194 height 20
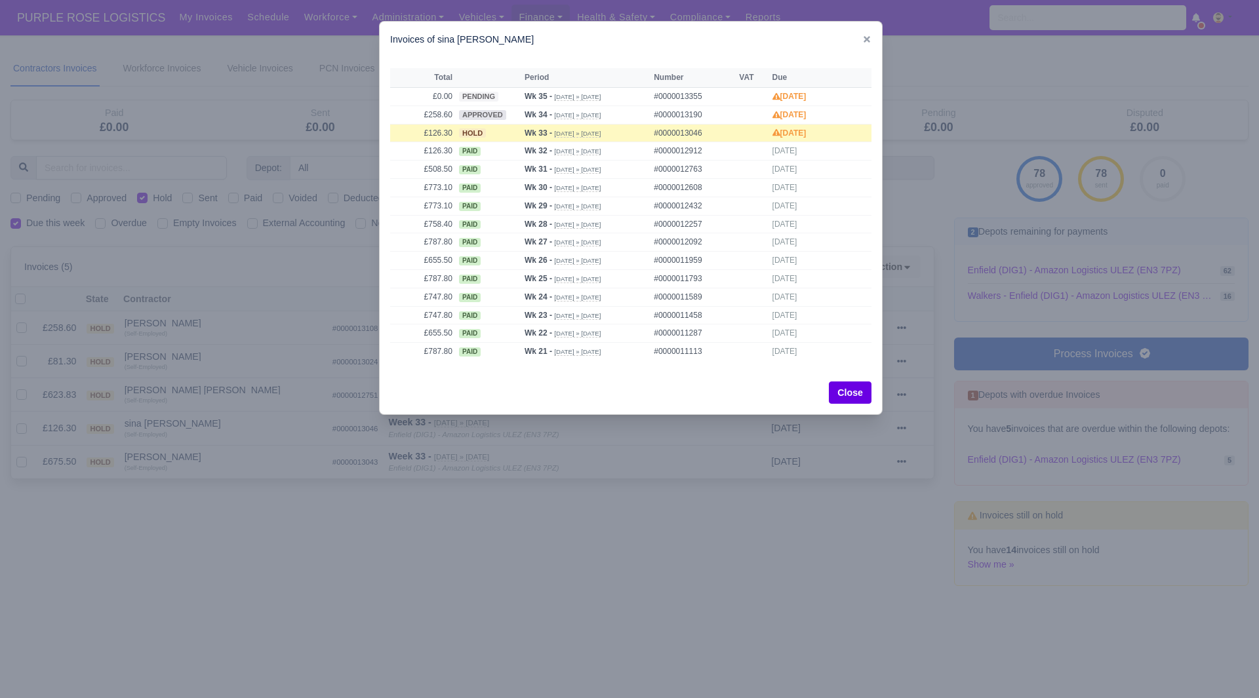
click at [151, 430] on div at bounding box center [629, 349] width 1259 height 698
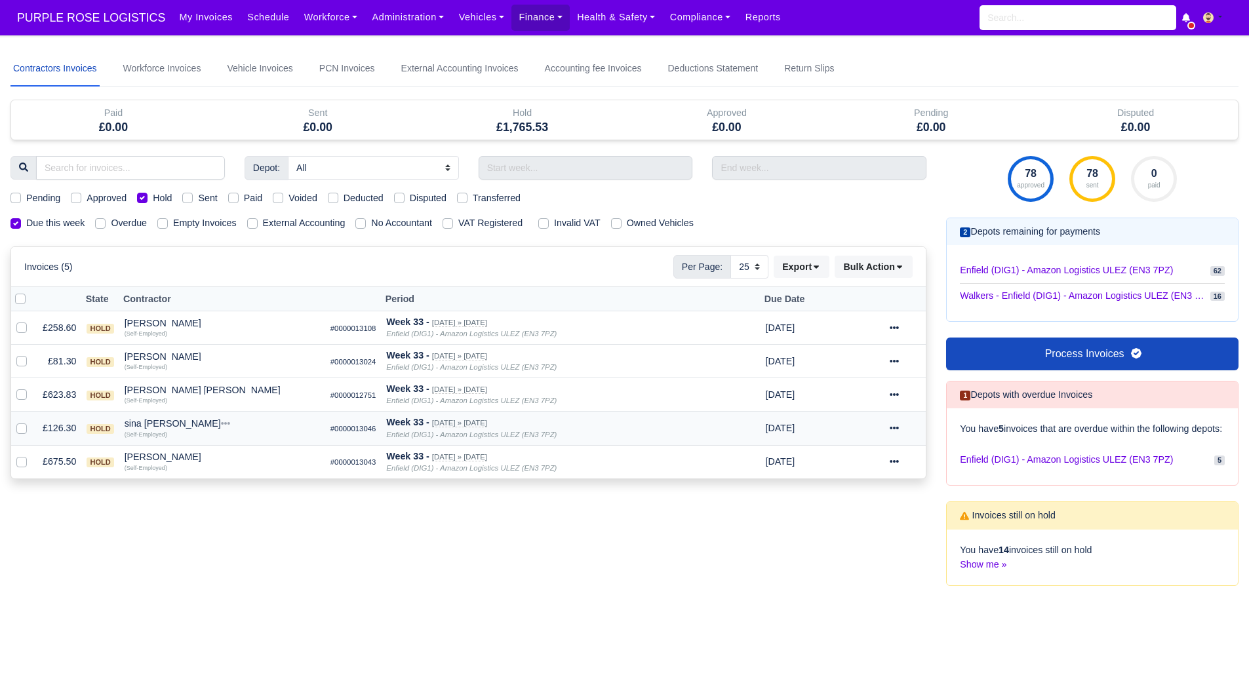
click at [149, 426] on div "sina sami" at bounding box center [222, 423] width 195 height 9
click at [237, 485] on button "Wallet" at bounding box center [297, 481] width 194 height 20
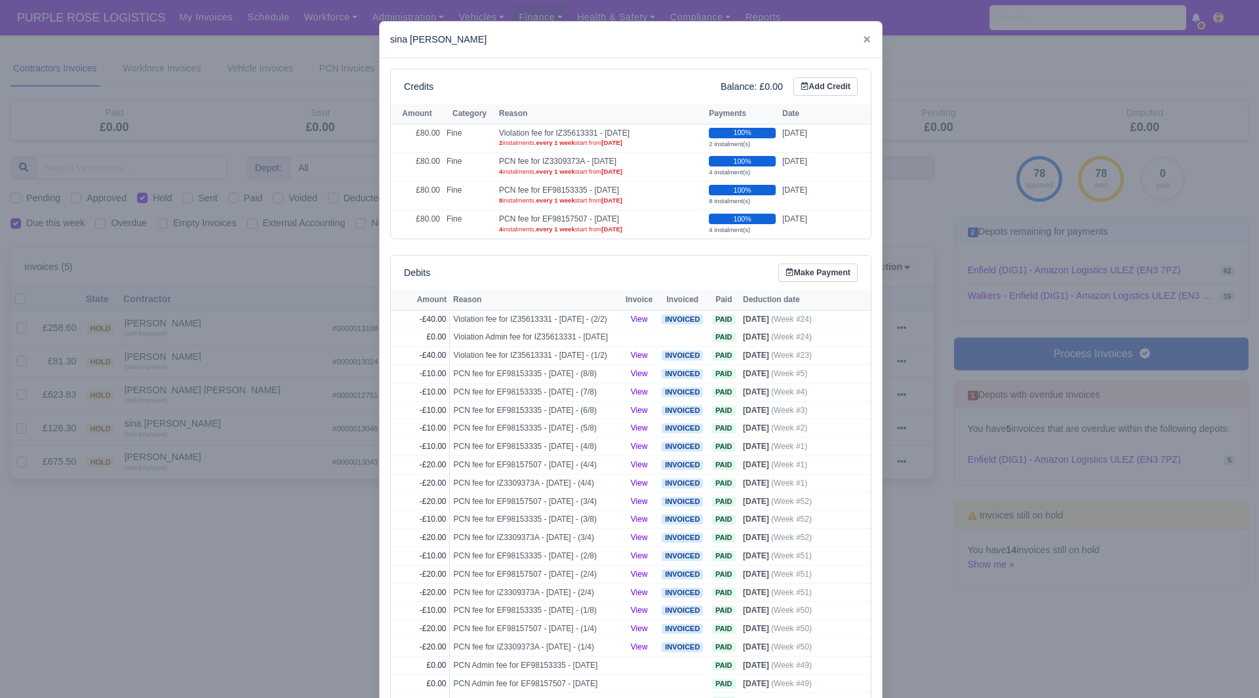
click at [237, 485] on div at bounding box center [629, 349] width 1259 height 698
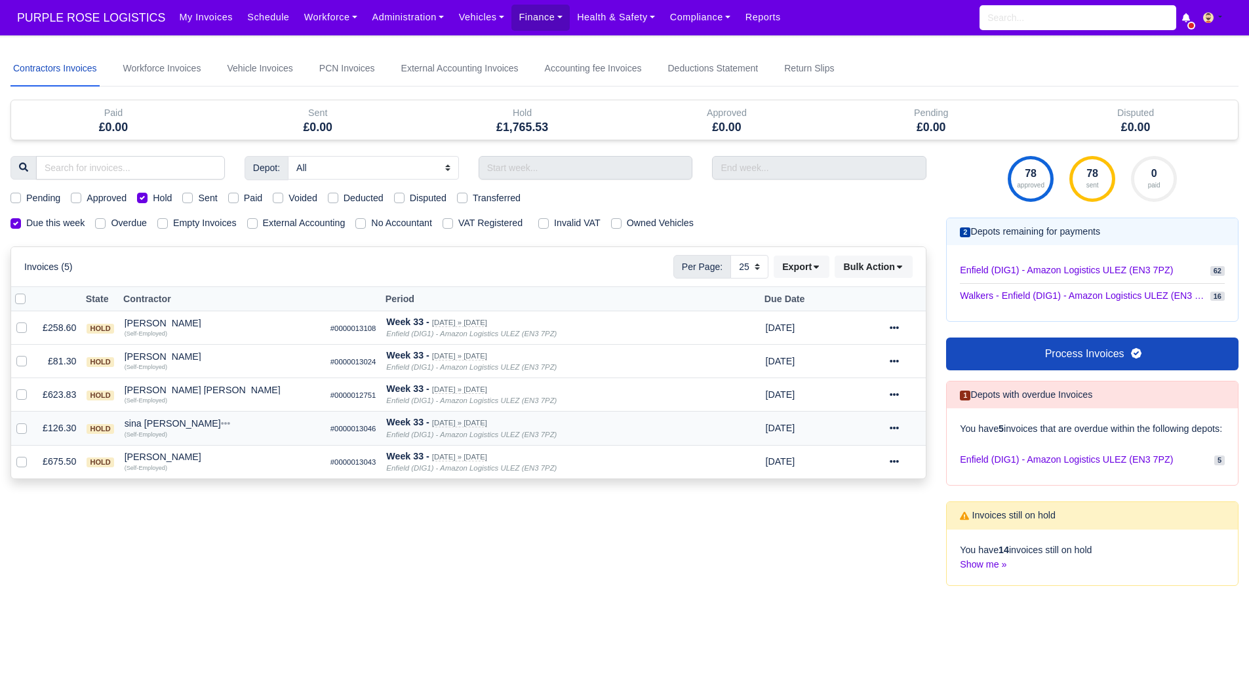
click at [901, 428] on div at bounding box center [905, 428] width 31 height 15
click at [878, 460] on link "Show Invoice" at bounding box center [861, 468] width 117 height 20
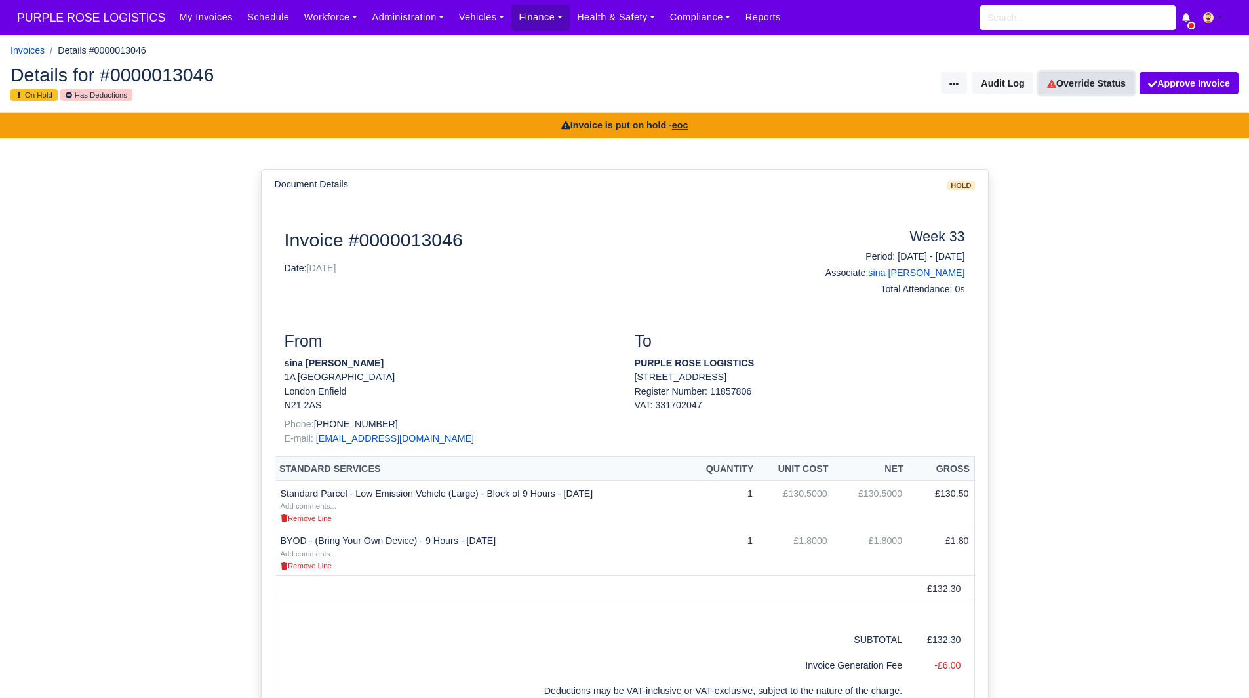
click at [1082, 85] on link "Override Status" at bounding box center [1087, 83] width 96 height 22
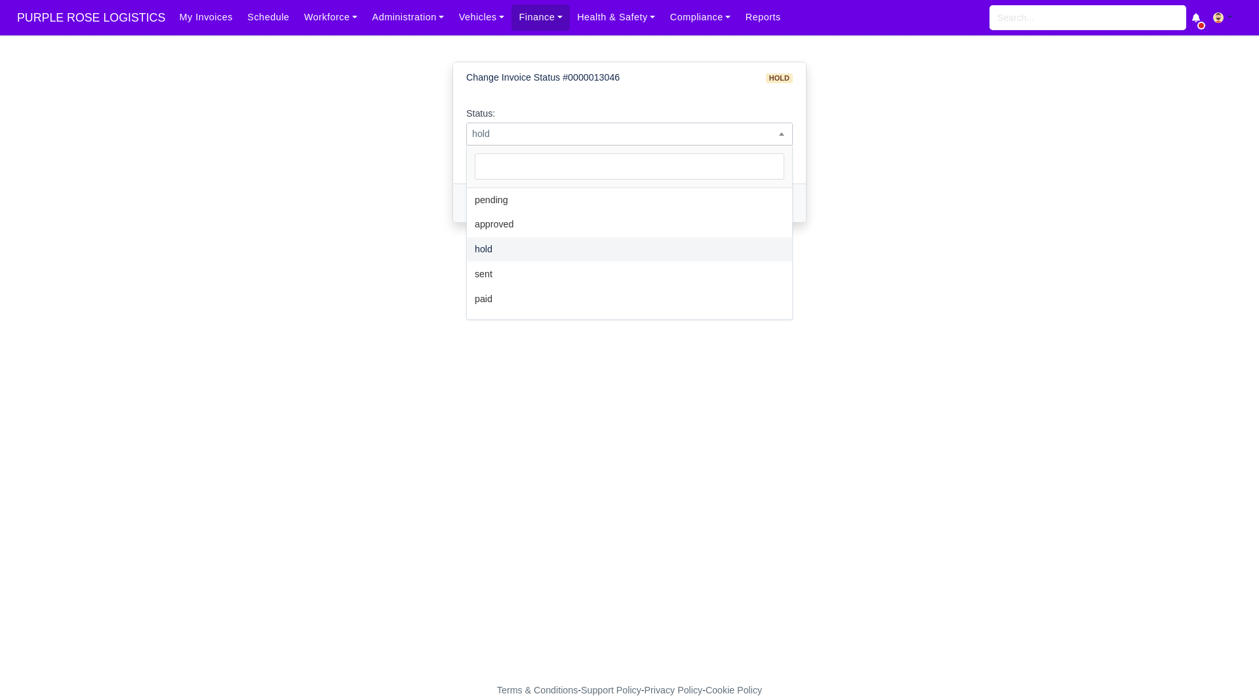
click at [718, 139] on span "hold" at bounding box center [629, 134] width 325 height 16
select select "sent"
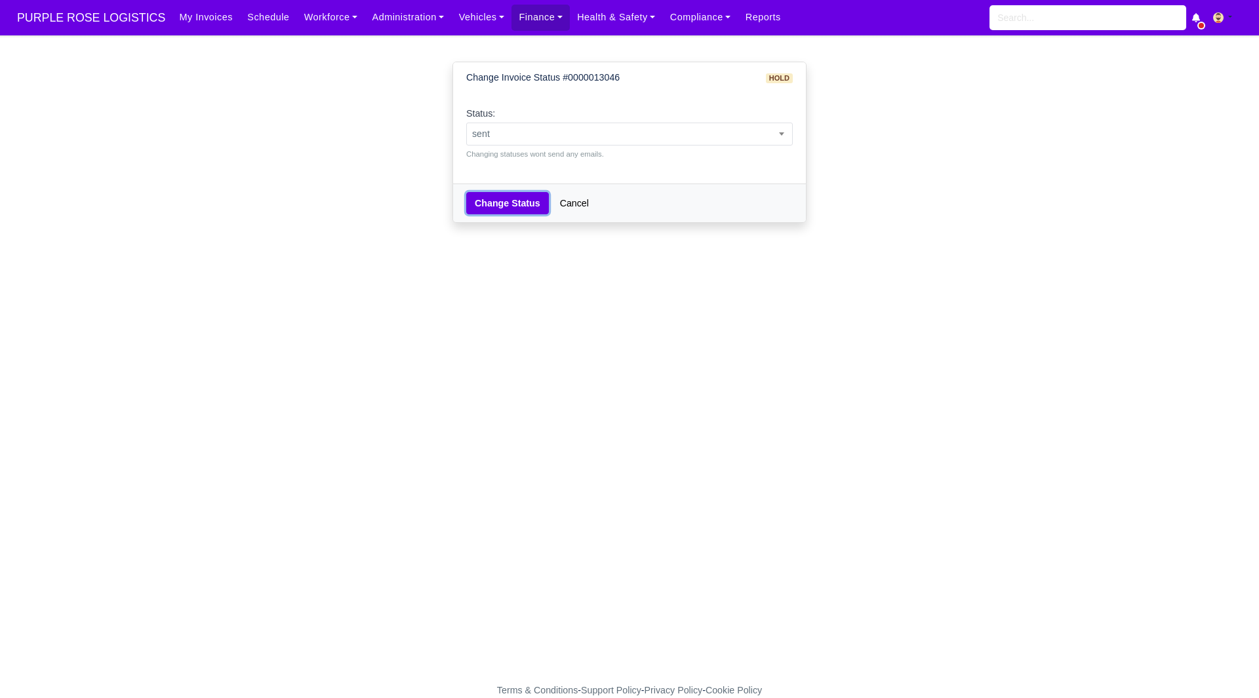
click at [504, 206] on button "Change Status" at bounding box center [507, 203] width 83 height 22
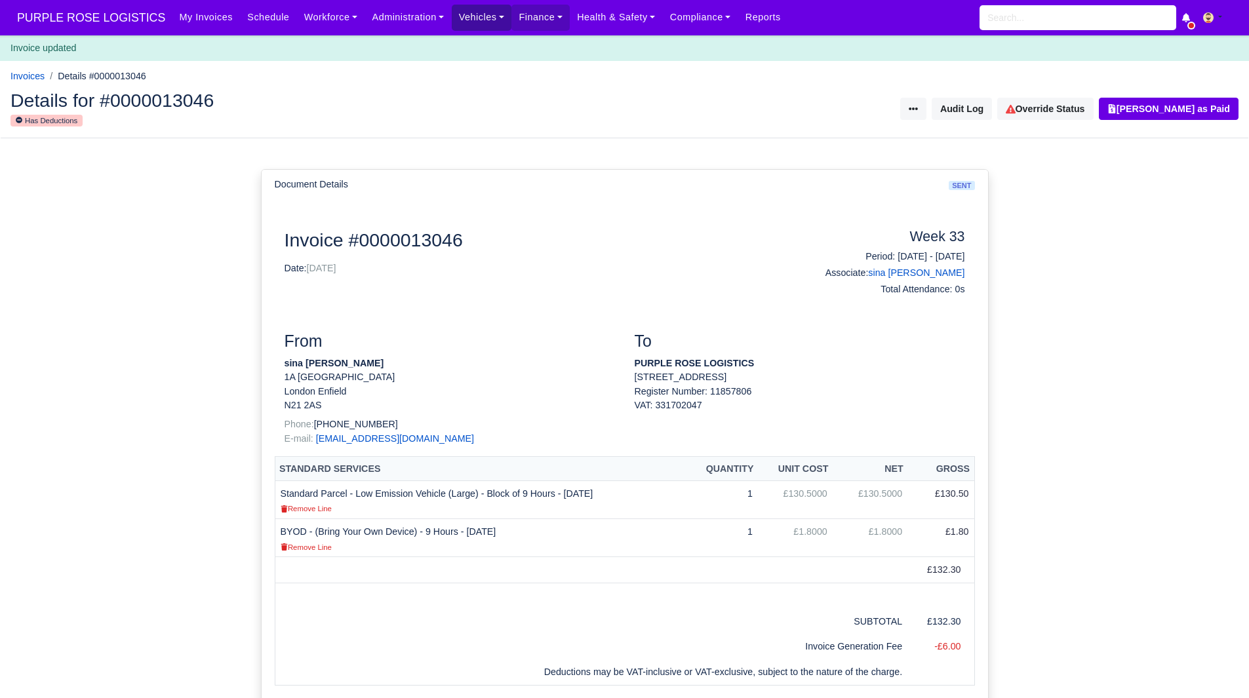
click at [467, 20] on link "Vehicles" at bounding box center [482, 18] width 60 height 26
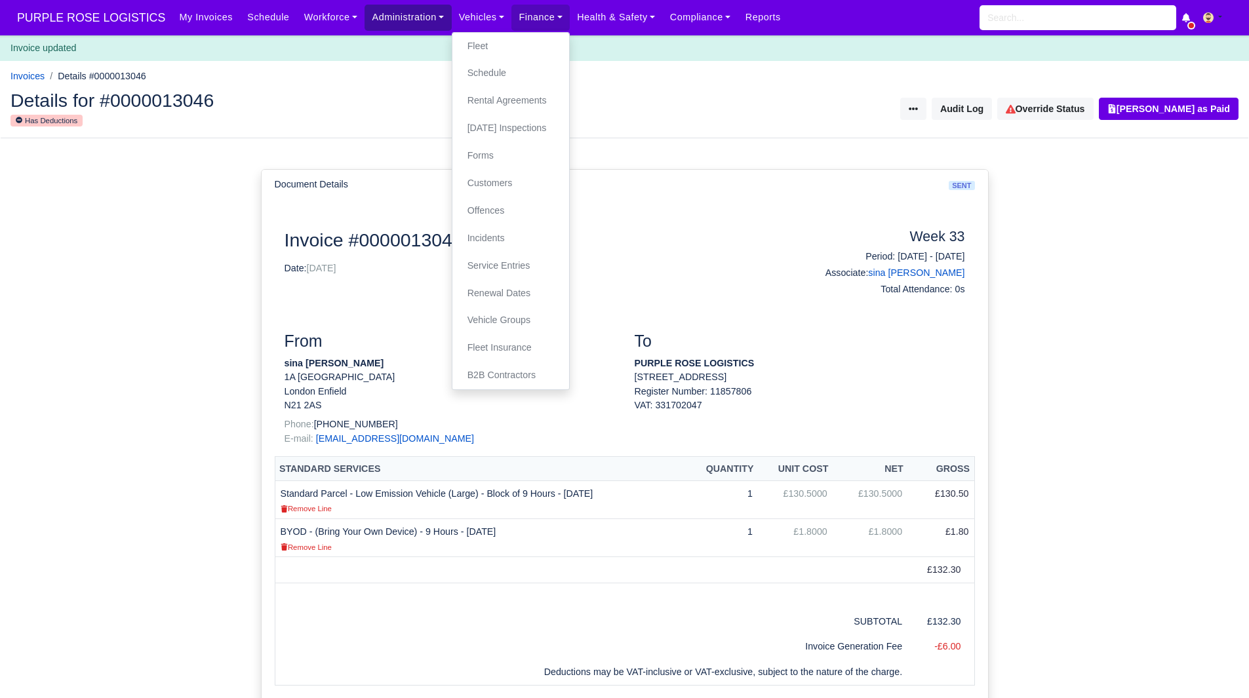
click at [388, 14] on link "Administration" at bounding box center [408, 18] width 87 height 26
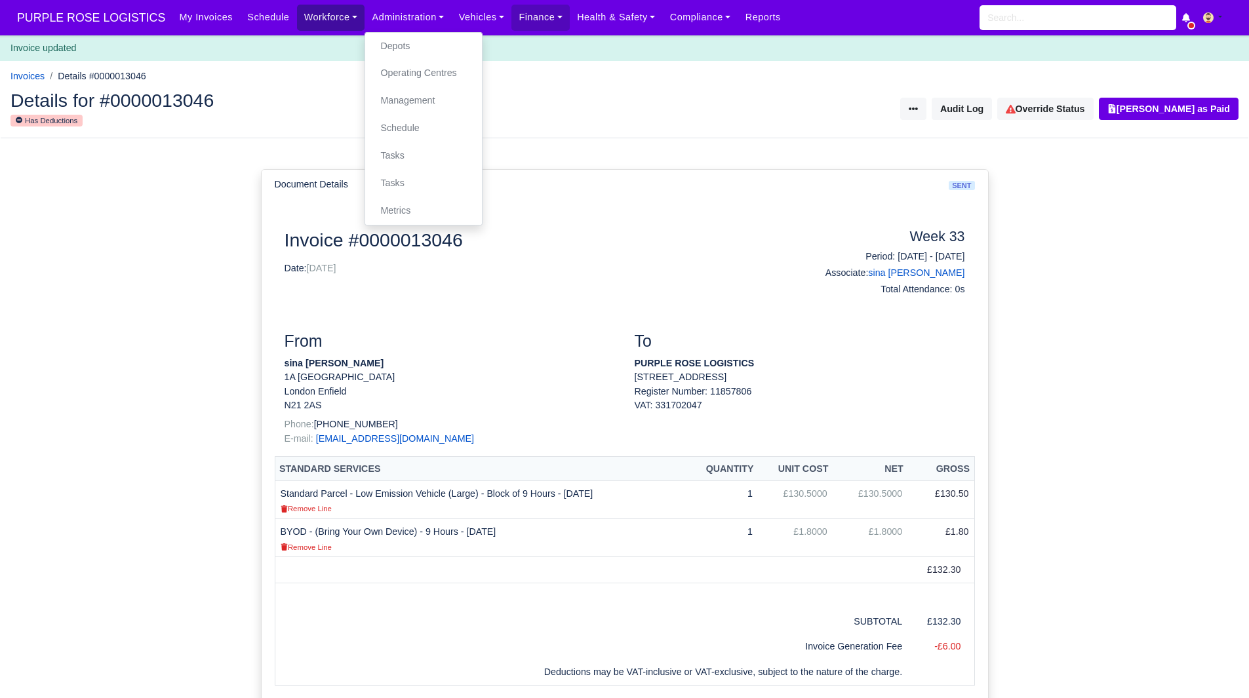
click at [303, 17] on link "Workforce" at bounding box center [331, 18] width 68 height 26
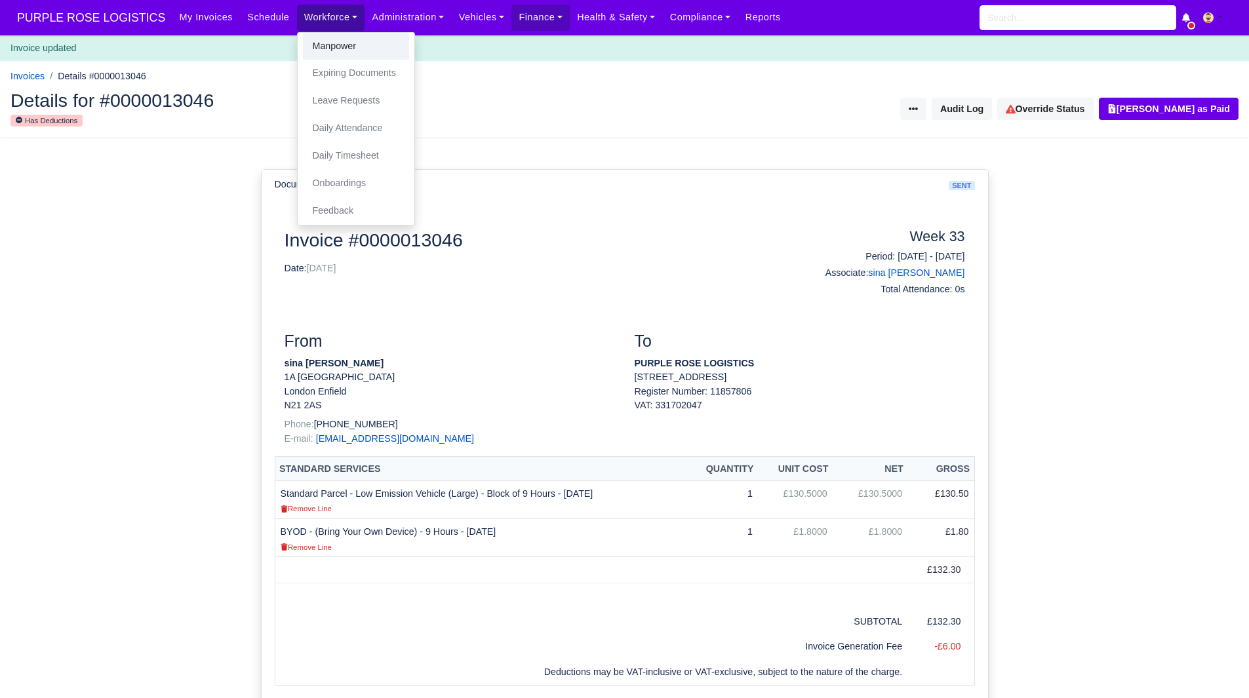
click at [317, 44] on link "Manpower" at bounding box center [356, 47] width 106 height 28
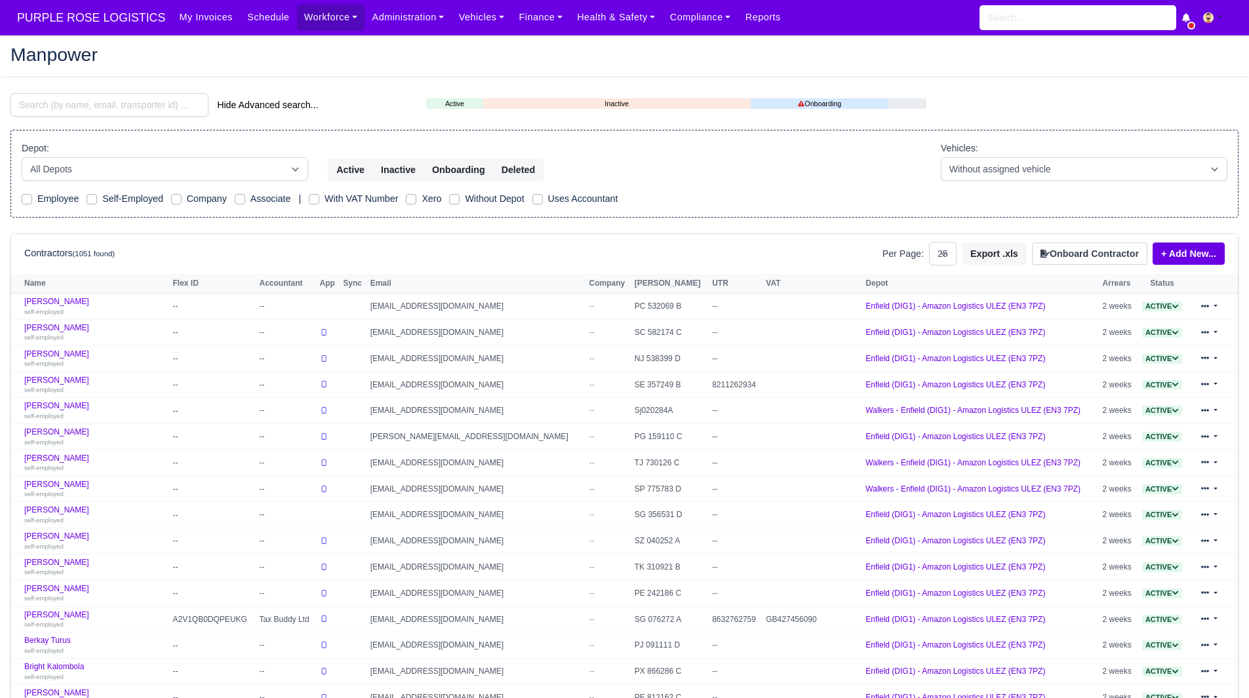
select select "25"
click at [104, 107] on input "search" at bounding box center [109, 105] width 198 height 24
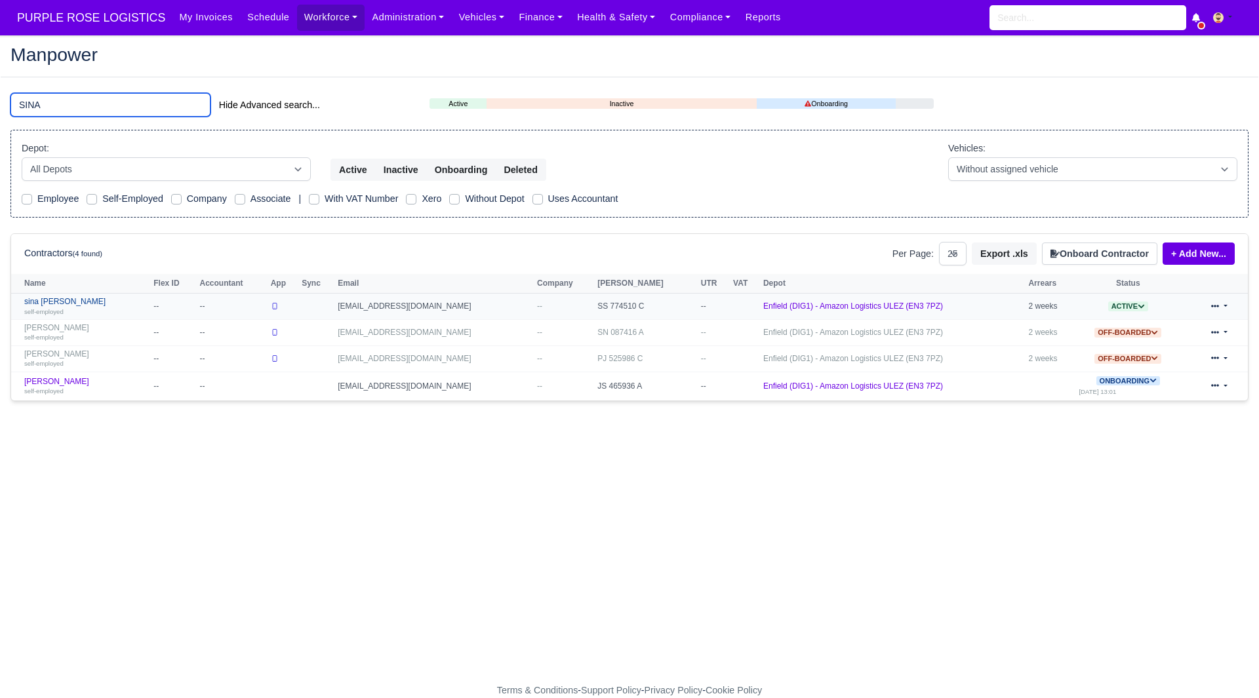
type input "SINA"
click at [46, 300] on link "sina sami self-employed" at bounding box center [85, 306] width 123 height 19
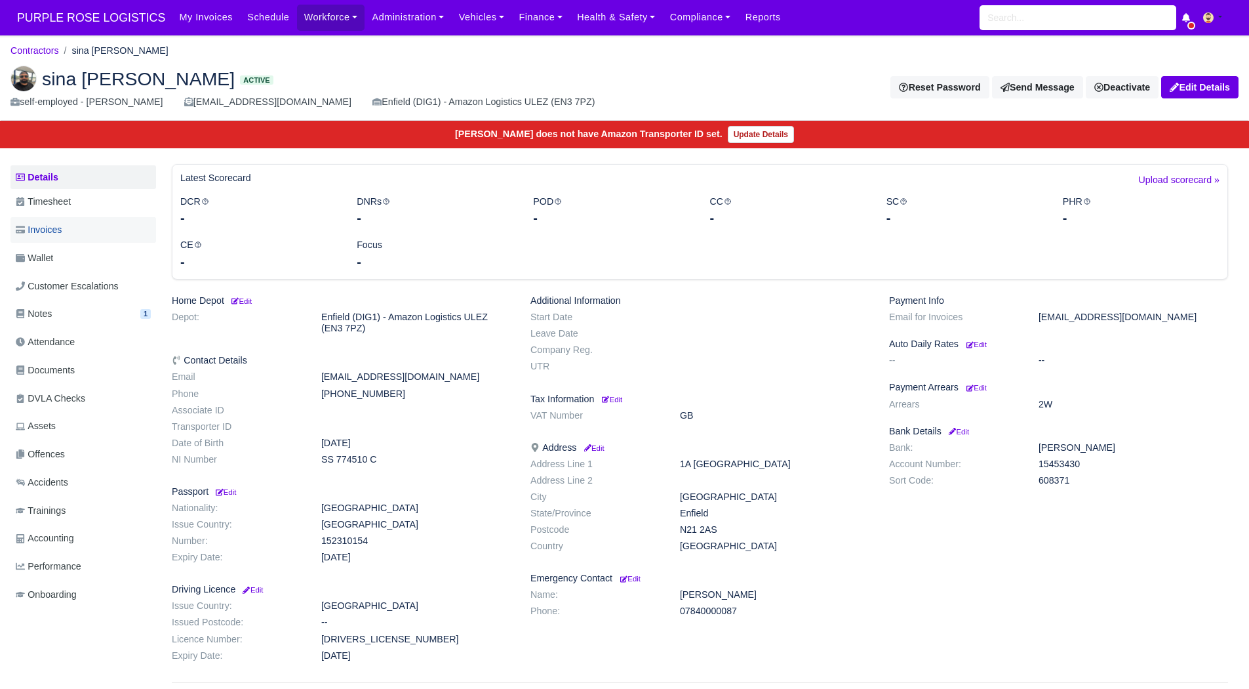
click at [79, 231] on link "Invoices" at bounding box center [83, 230] width 146 height 26
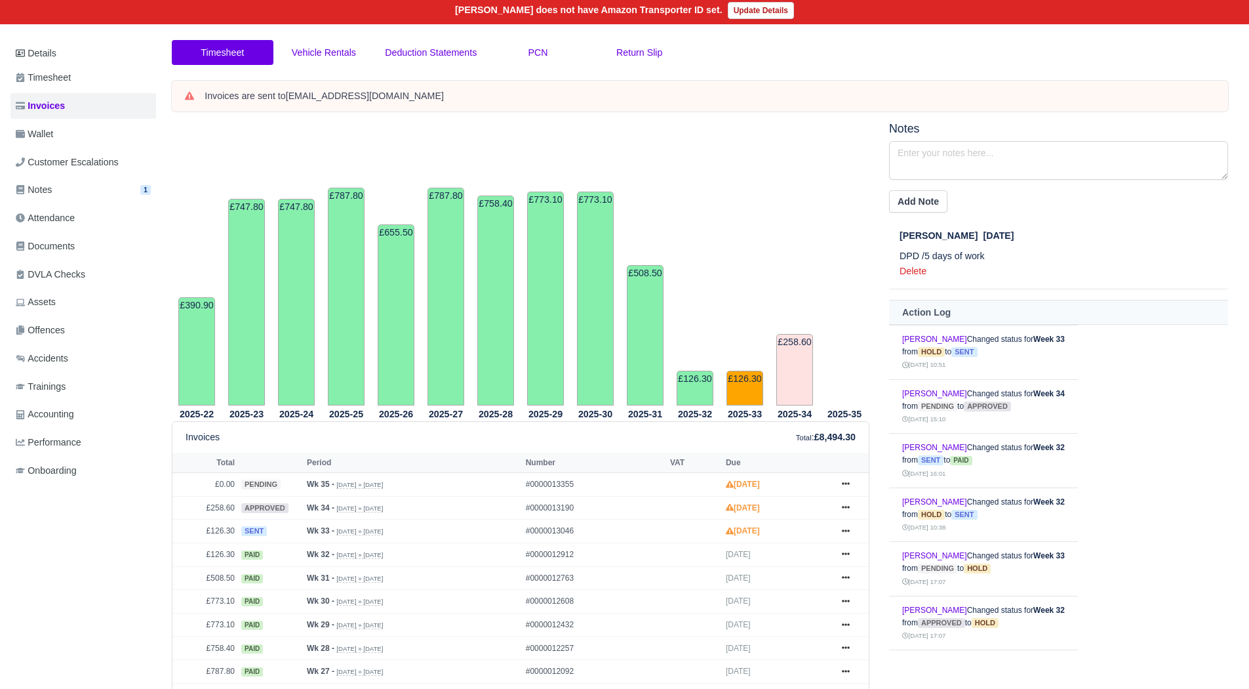
scroll to position [138, 0]
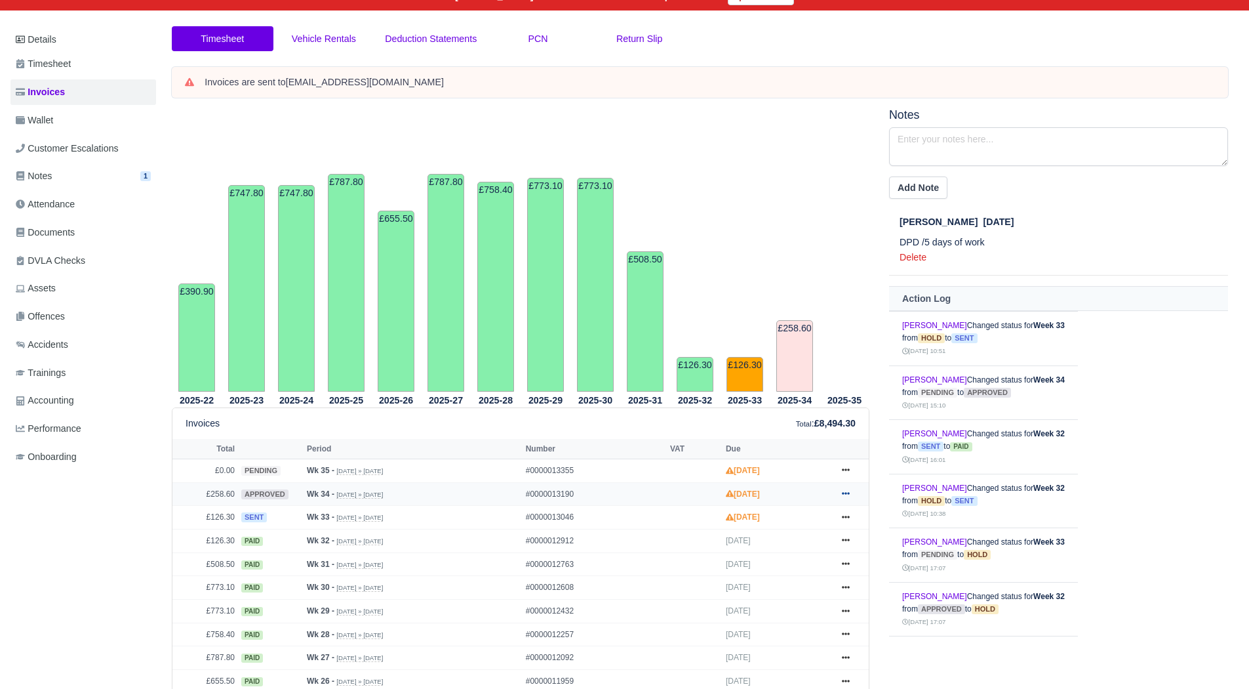
click at [846, 491] on icon at bounding box center [846, 493] width 8 height 8
click at [796, 573] on link "Hold" at bounding box center [796, 573] width 117 height 28
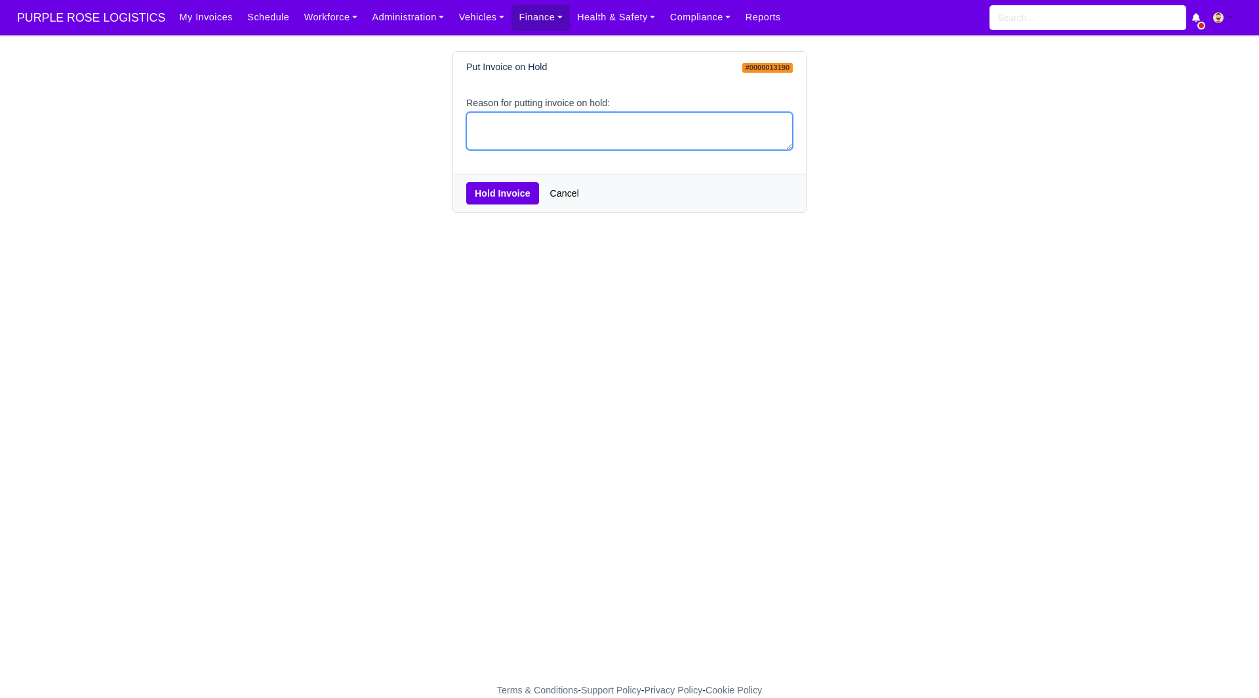
click at [588, 130] on textarea "Reason for putting invoice on hold:" at bounding box center [629, 131] width 327 height 39
type textarea "EOC"
click at [510, 190] on button "Hold Invoice" at bounding box center [502, 193] width 73 height 22
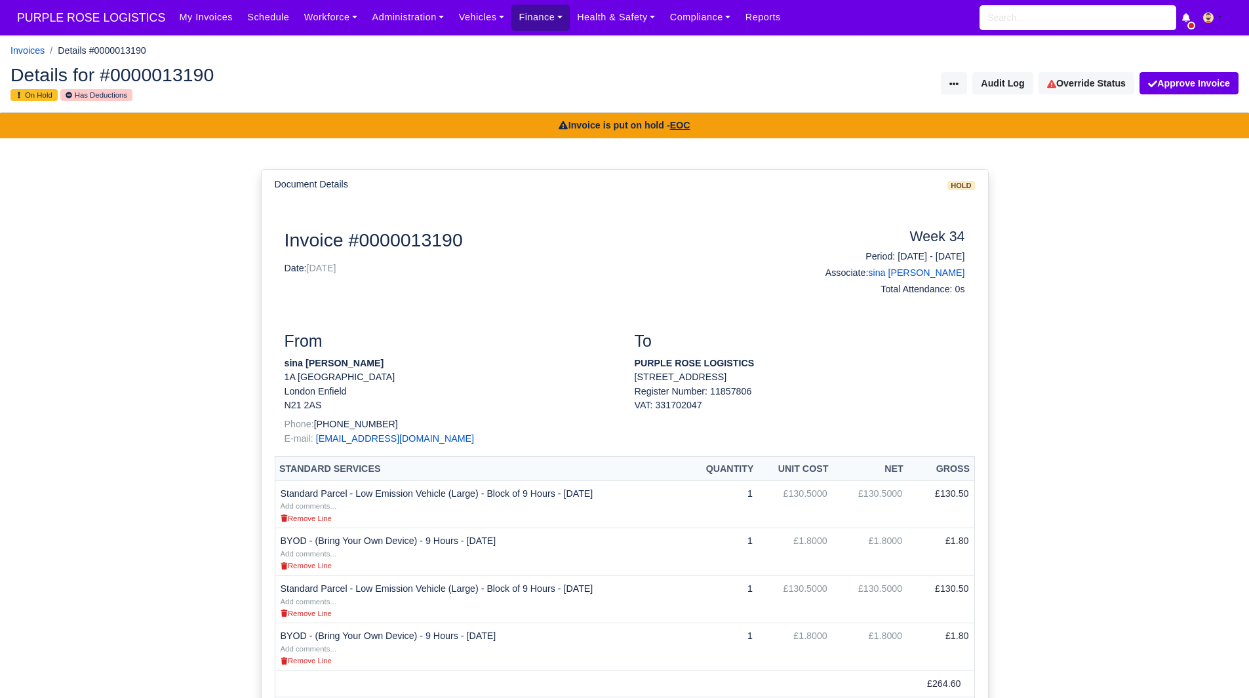
click at [529, 11] on link "Finance" at bounding box center [541, 18] width 58 height 26
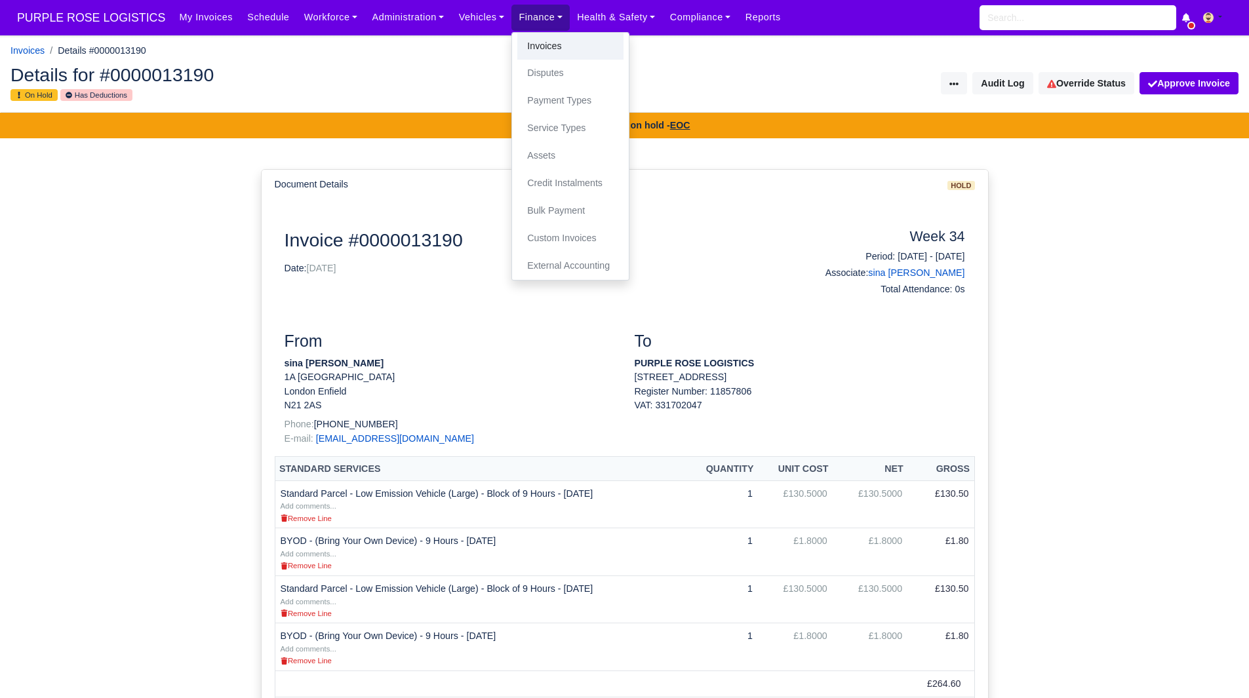
click at [530, 40] on link "Invoices" at bounding box center [570, 47] width 106 height 28
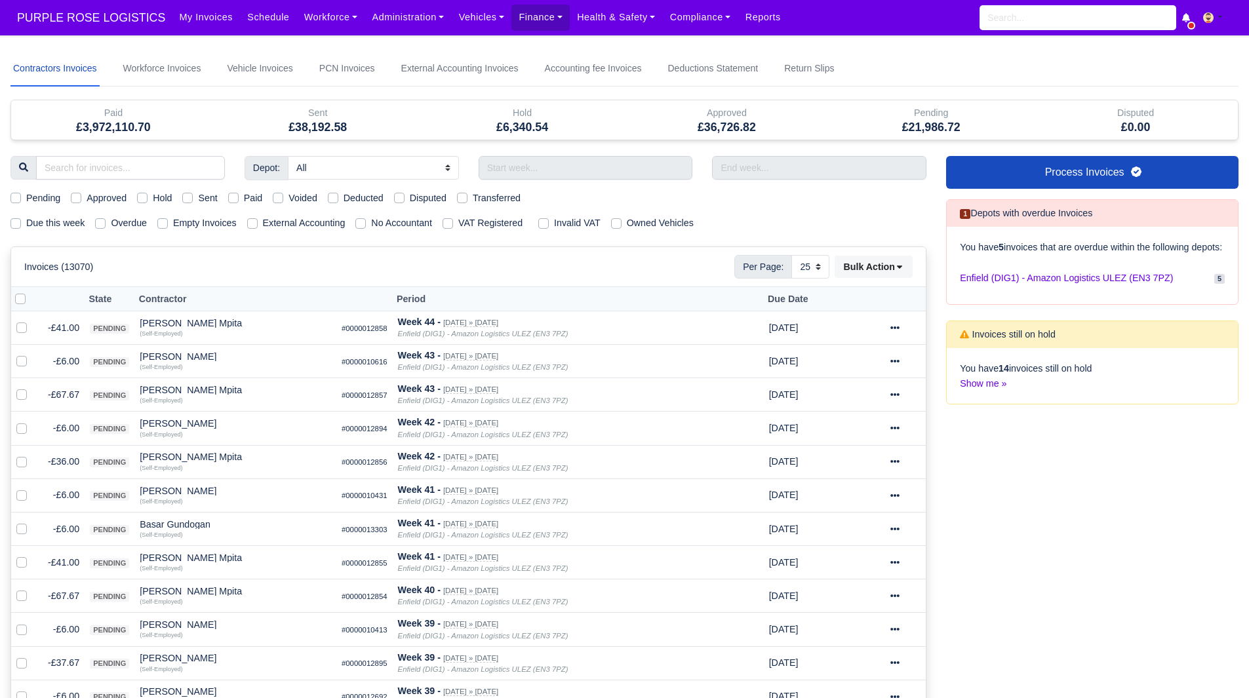
select select "25"
click at [37, 220] on label "Due this week" at bounding box center [55, 223] width 58 height 15
click at [21, 220] on input "Due this week" at bounding box center [15, 221] width 10 height 10
checkbox input "true"
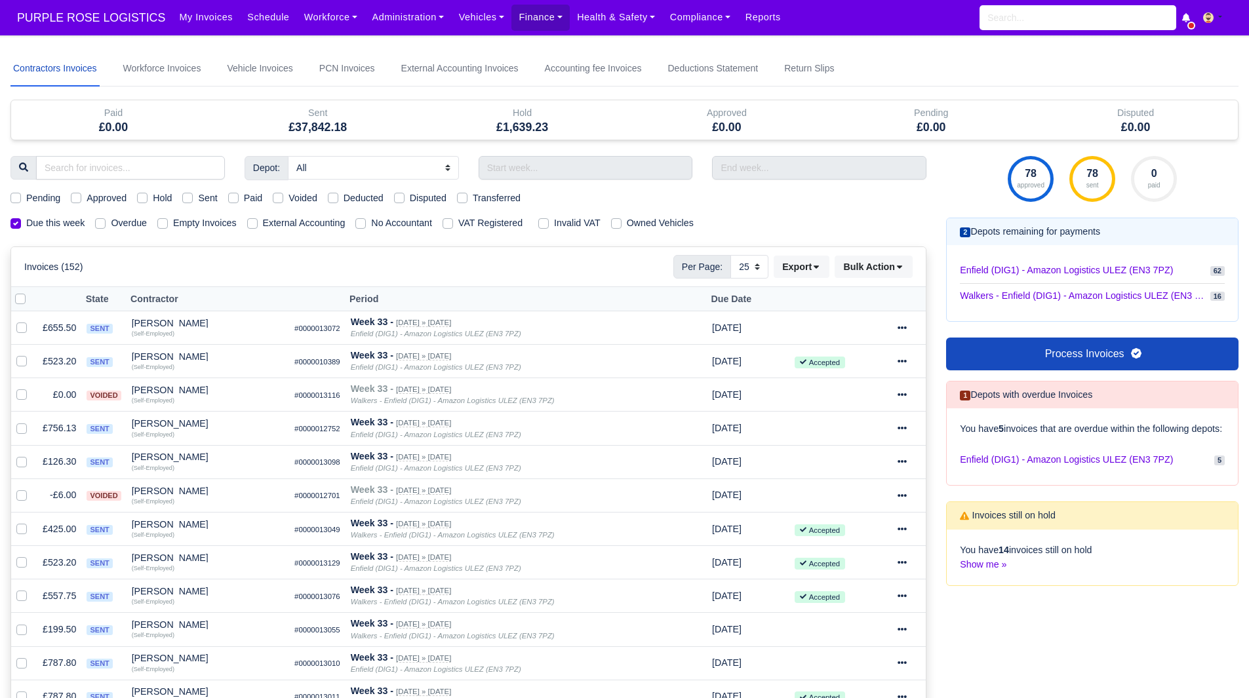
click at [153, 194] on label "Hold" at bounding box center [162, 198] width 19 height 15
click at [144, 194] on input "Hold" at bounding box center [142, 196] width 10 height 10
checkbox input "true"
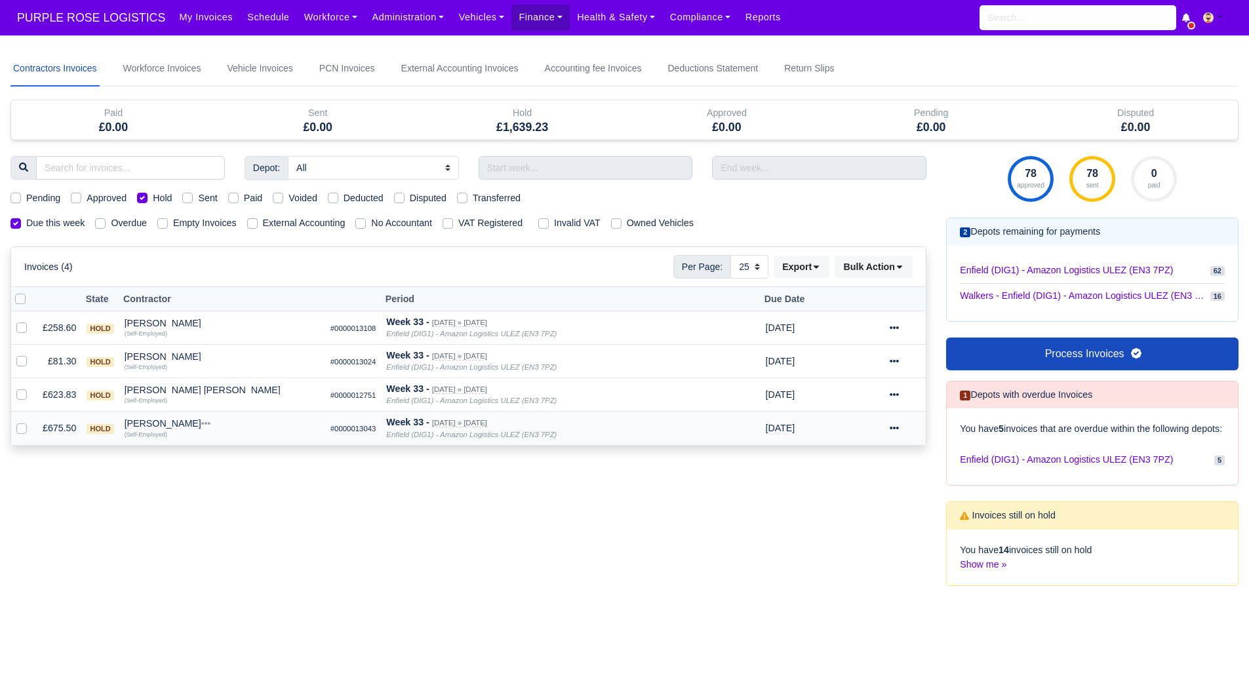
click at [153, 428] on div "Wesley Manta" at bounding box center [222, 423] width 195 height 9
click at [243, 459] on button "Other Invoices" at bounding box center [297, 461] width 194 height 20
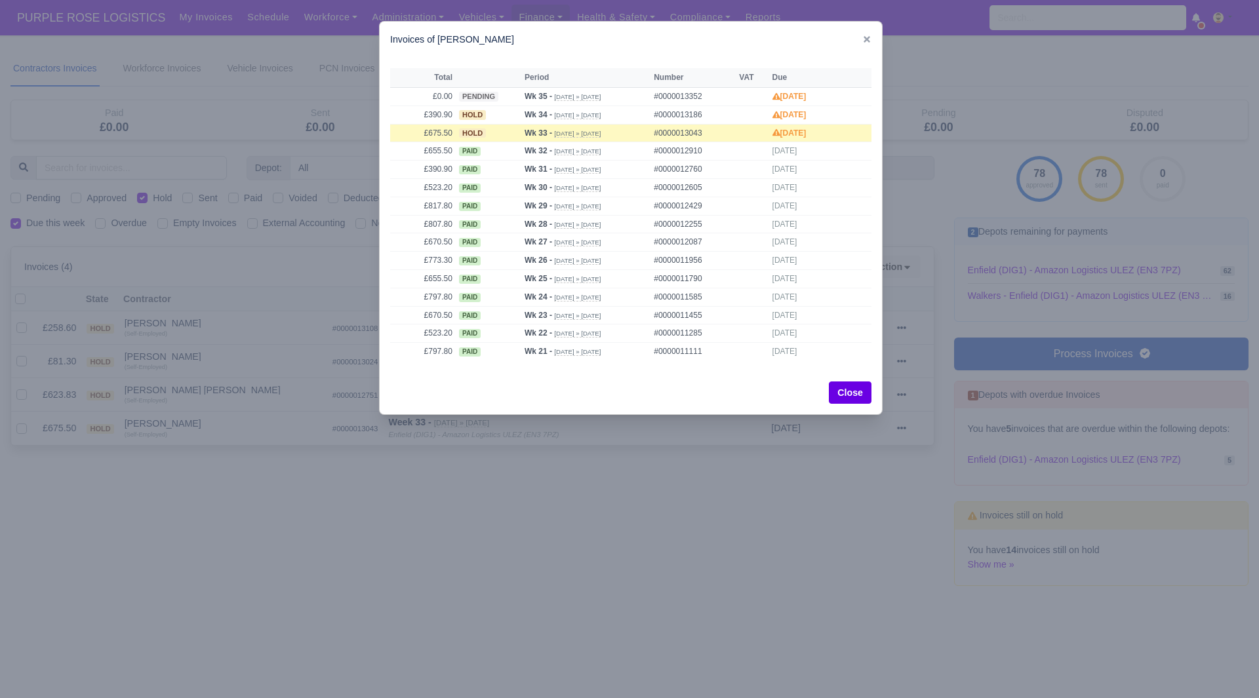
click at [201, 418] on div at bounding box center [629, 349] width 1259 height 698
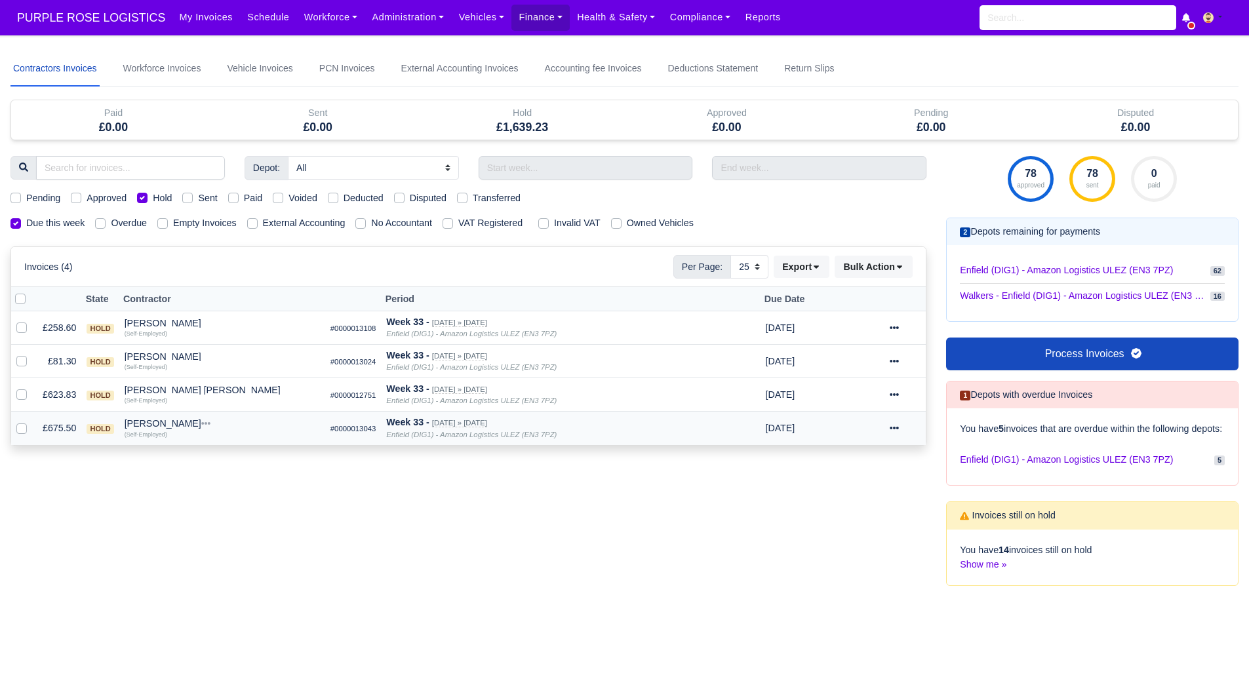
click at [153, 426] on div "Wesley Manta" at bounding box center [222, 423] width 195 height 9
click at [241, 491] on button "Wallet" at bounding box center [297, 481] width 194 height 20
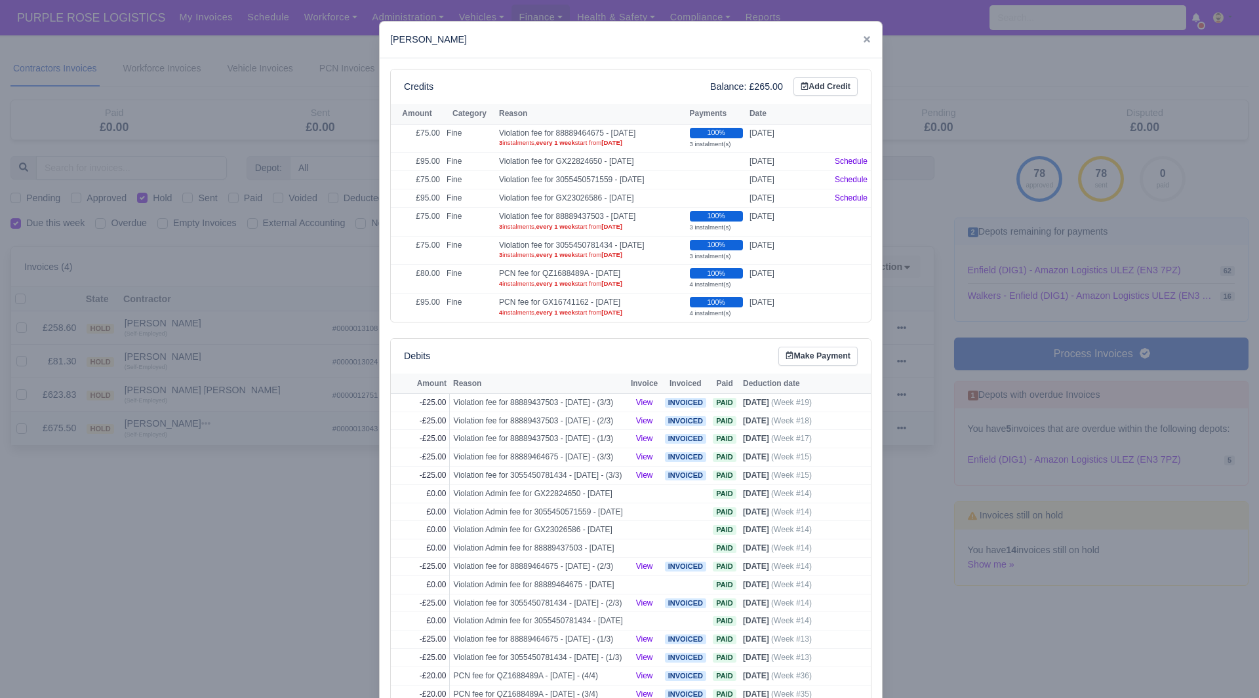
click at [241, 491] on div at bounding box center [629, 349] width 1259 height 698
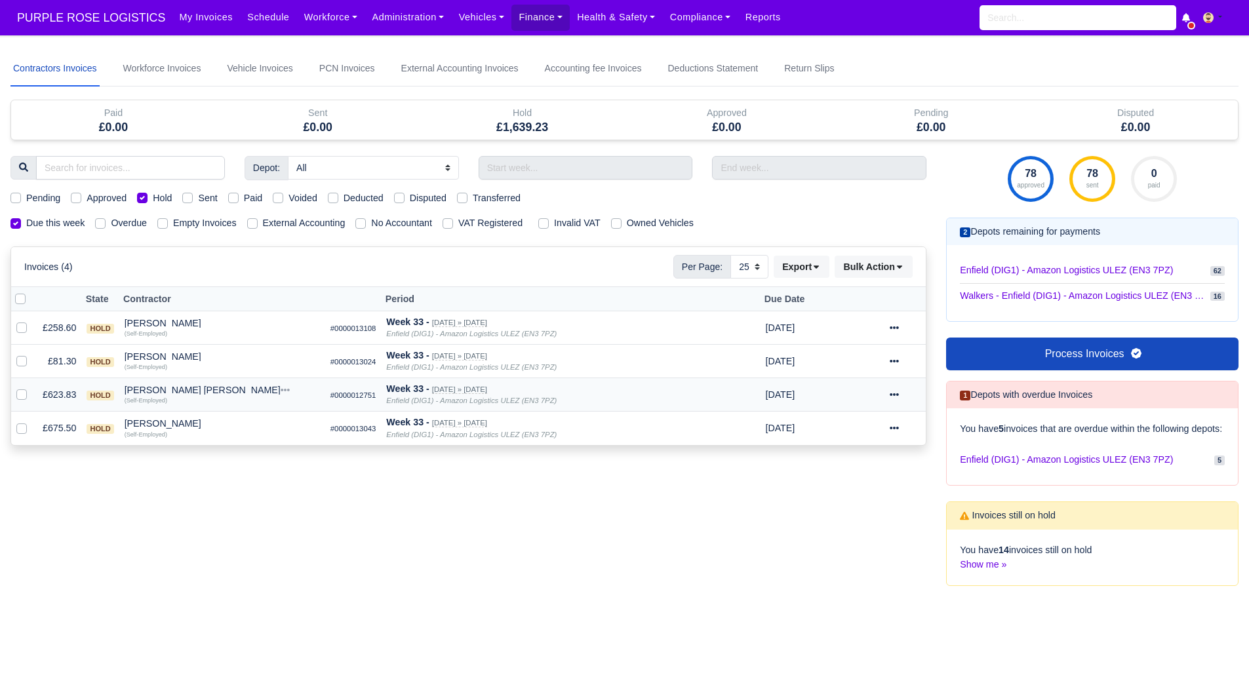
click at [159, 394] on div "[PERSON_NAME] [PERSON_NAME]" at bounding box center [222, 390] width 195 height 9
click at [233, 430] on button "Other Invoices" at bounding box center [297, 428] width 194 height 20
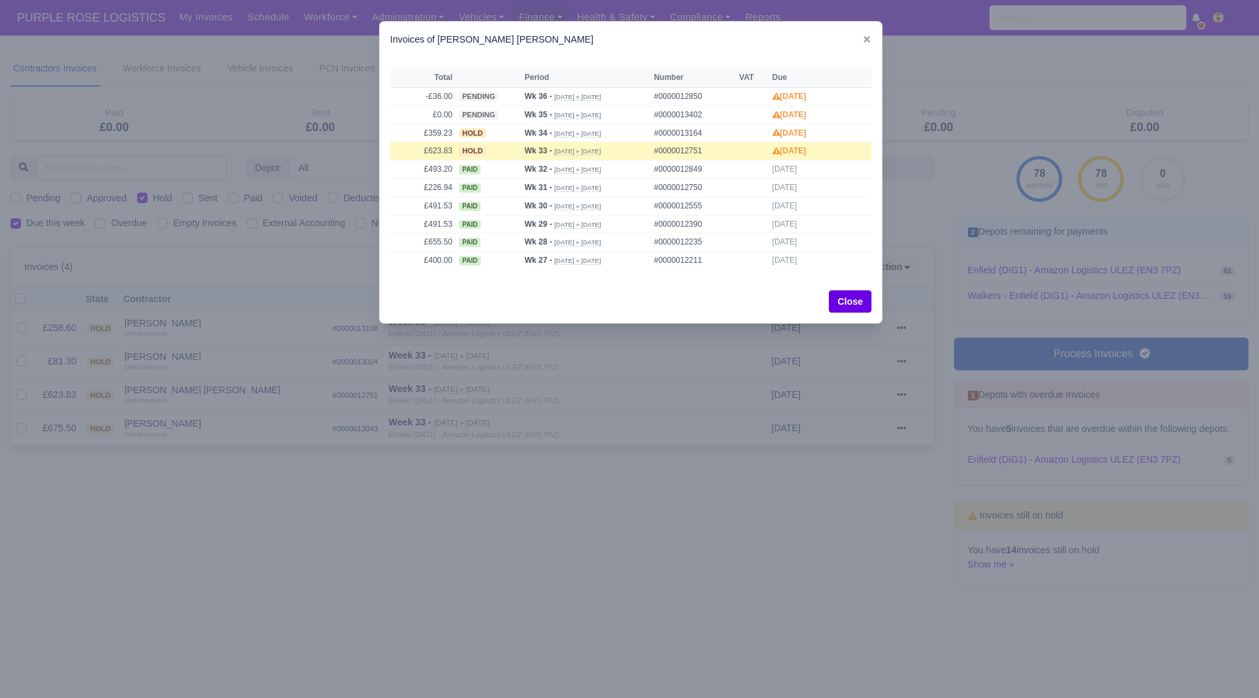
click at [218, 418] on div at bounding box center [629, 349] width 1259 height 698
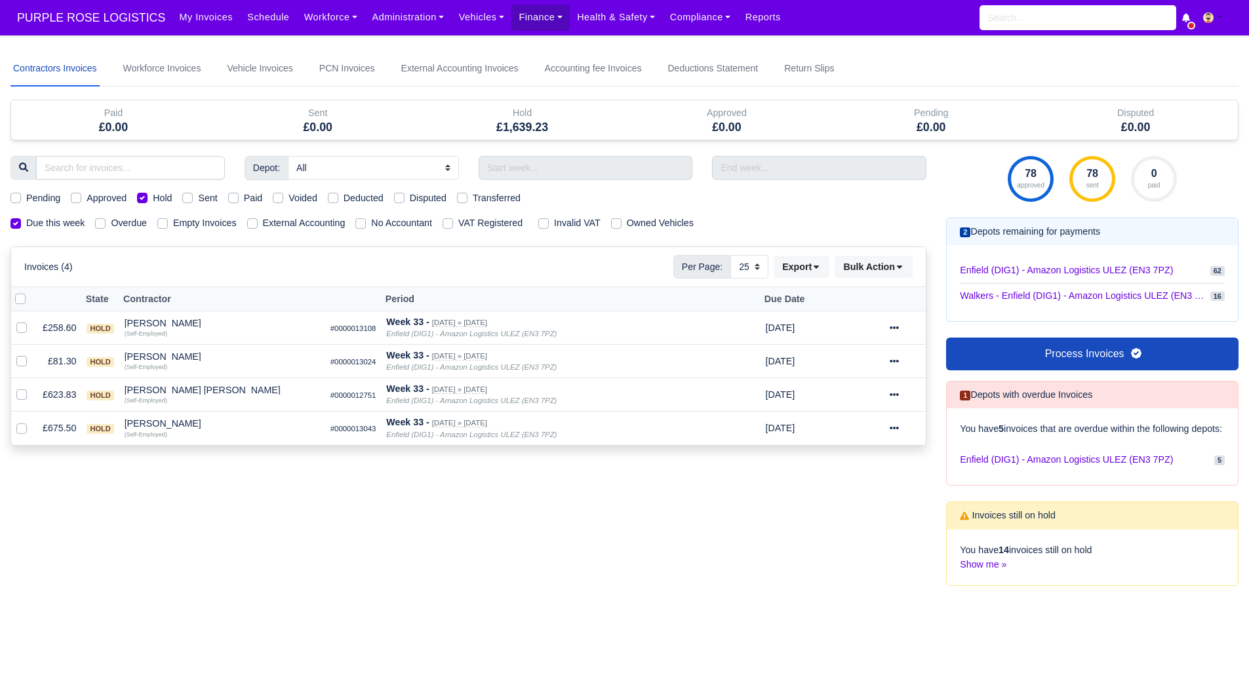
click at [151, 192] on div "Hold" at bounding box center [154, 198] width 35 height 15
click at [157, 200] on label "Hold" at bounding box center [162, 198] width 19 height 15
click at [148, 200] on input "Hold" at bounding box center [142, 196] width 10 height 10
checkbox input "false"
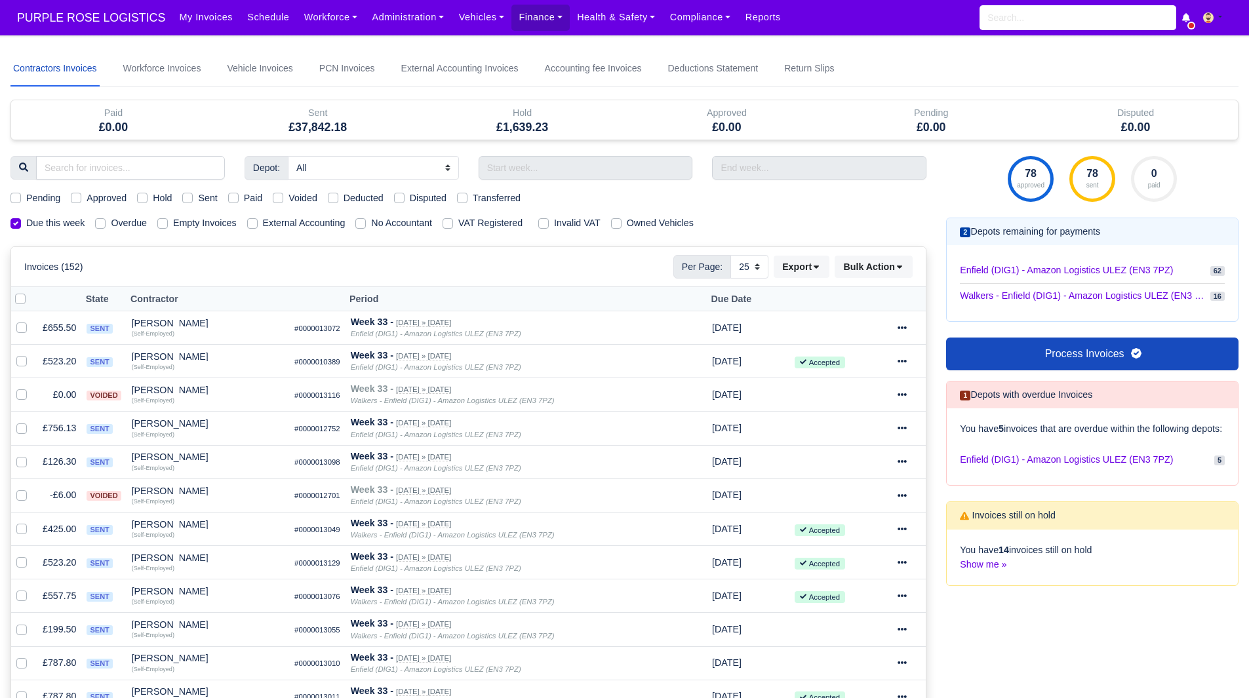
click at [244, 195] on label "Paid" at bounding box center [253, 198] width 19 height 15
click at [233, 195] on input "Paid" at bounding box center [233, 196] width 10 height 10
checkbox input "true"
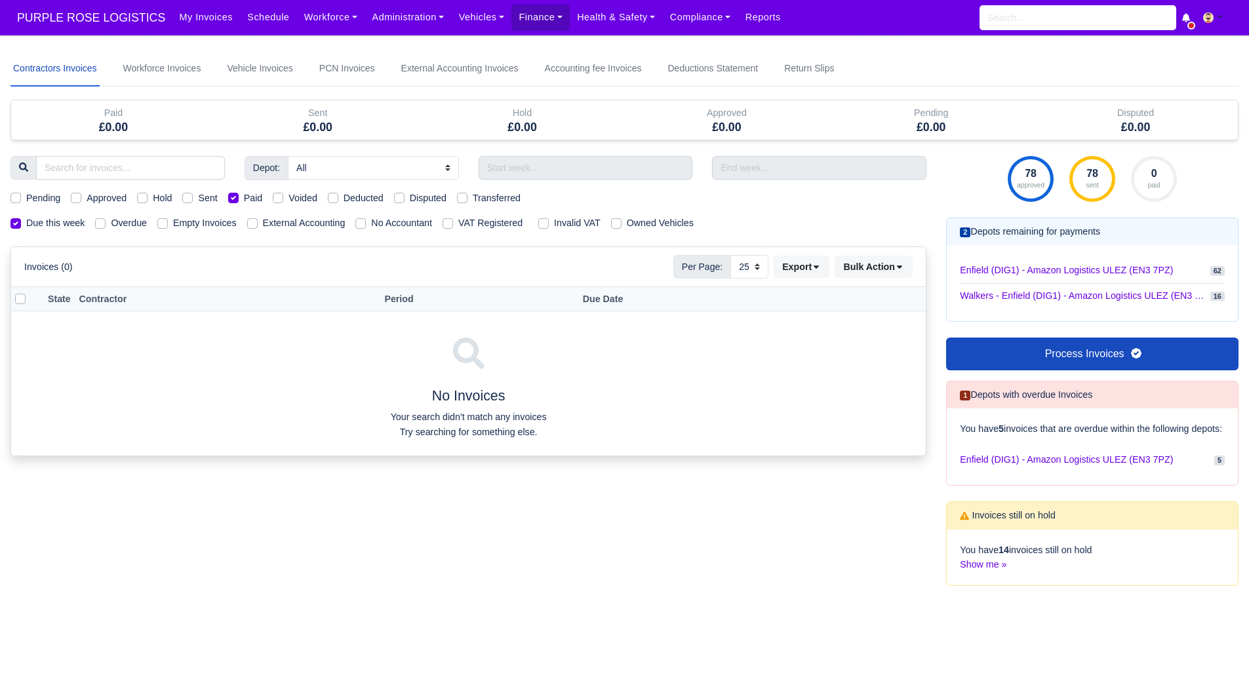
click at [244, 195] on label "Paid" at bounding box center [253, 198] width 19 height 15
click at [233, 195] on input "Paid" at bounding box center [233, 196] width 10 height 10
checkbox input "false"
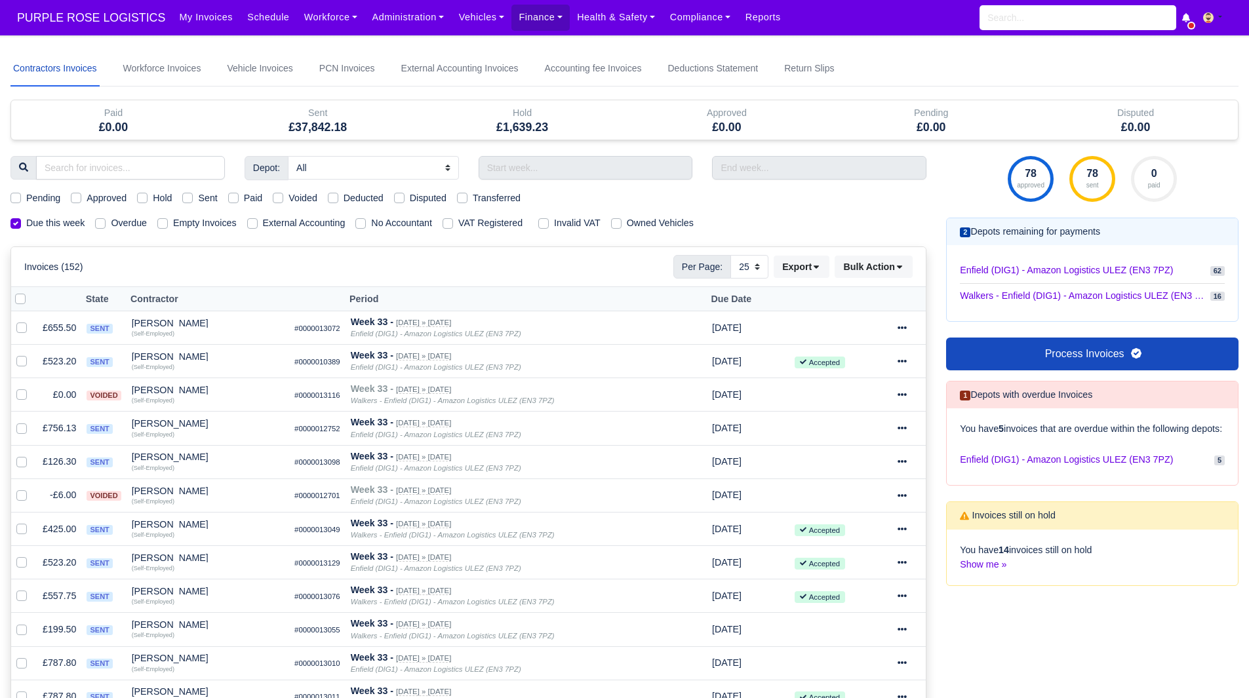
click at [278, 203] on div "Voided" at bounding box center [295, 198] width 45 height 15
click at [289, 200] on label "Voided" at bounding box center [303, 198] width 29 height 15
click at [278, 200] on input "Voided" at bounding box center [278, 196] width 10 height 10
checkbox input "true"
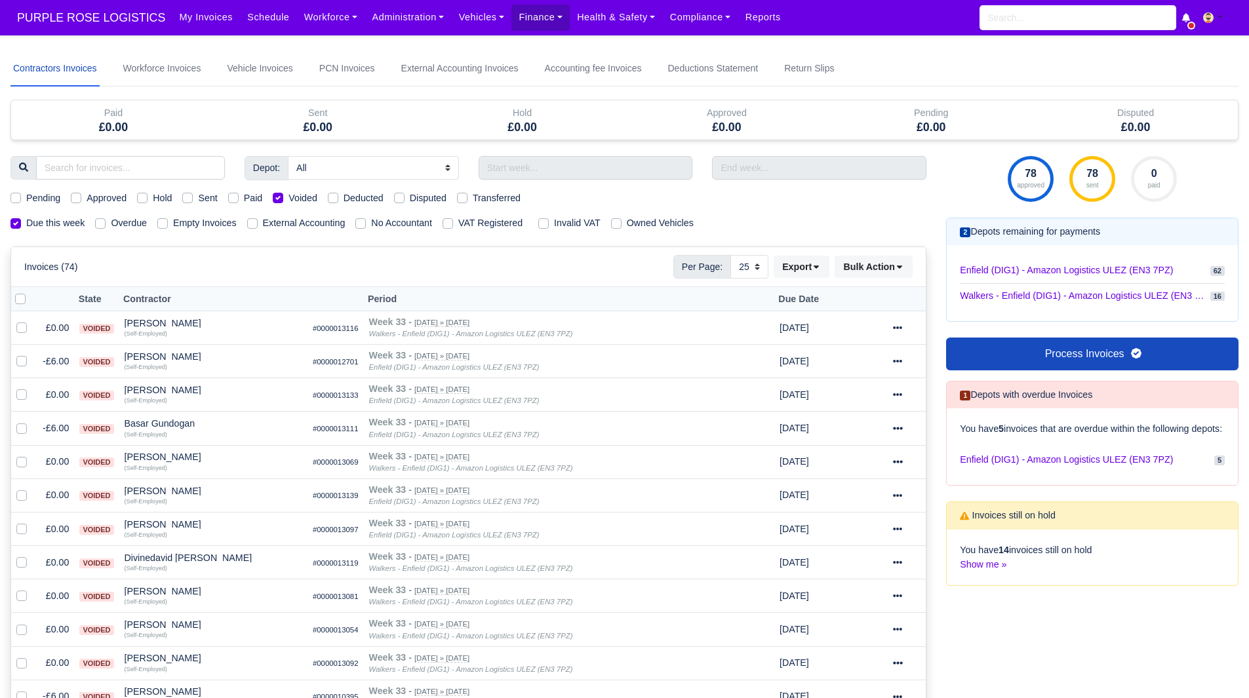
click at [289, 200] on label "Voided" at bounding box center [303, 198] width 29 height 15
click at [278, 200] on input "Voided" at bounding box center [278, 196] width 10 height 10
checkbox input "false"
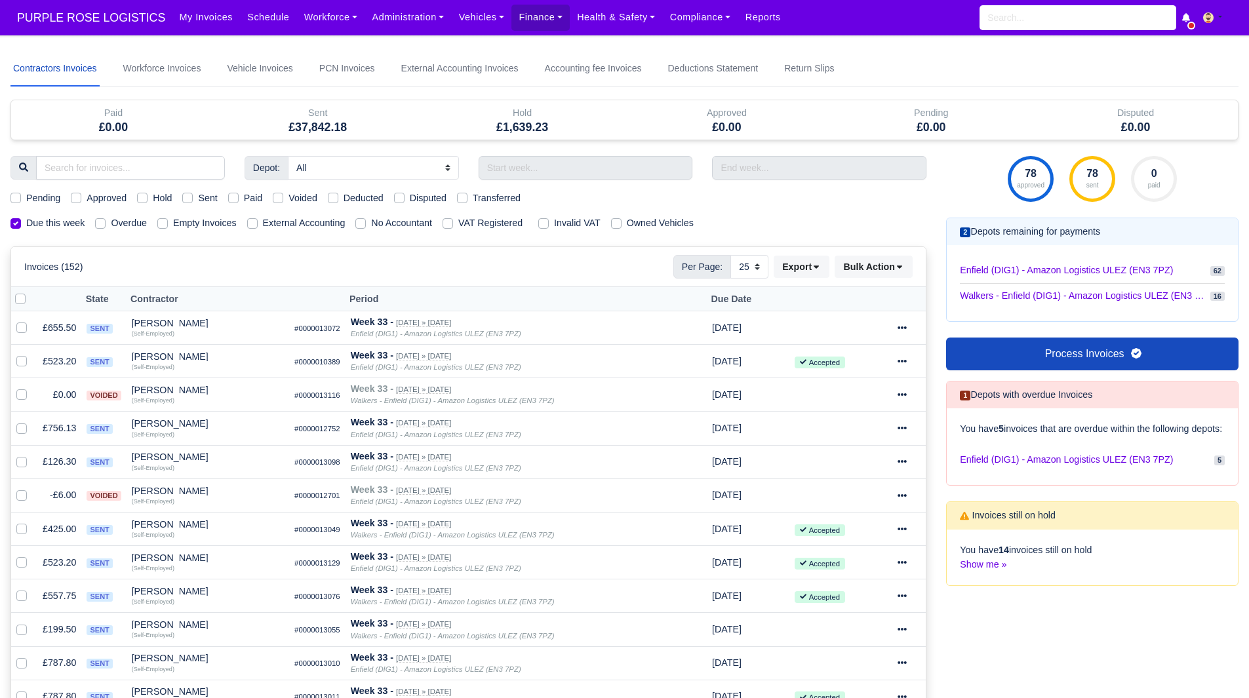
click at [270, 195] on div "Pending Approved Hold Sent Paid Voided Deducted Disputed Transferred" at bounding box center [469, 198] width 936 height 15
click at [290, 203] on label "Voided" at bounding box center [303, 198] width 29 height 15
click at [283, 201] on input "Voided" at bounding box center [278, 196] width 10 height 10
checkbox input "true"
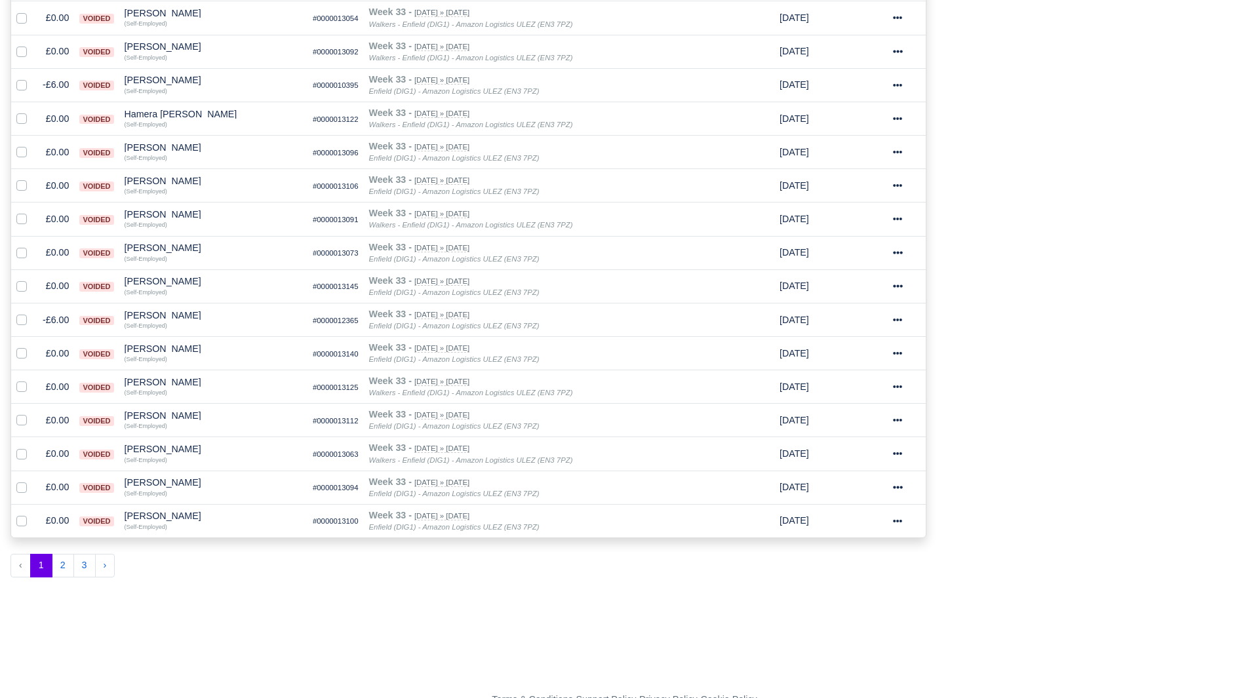
scroll to position [621, 0]
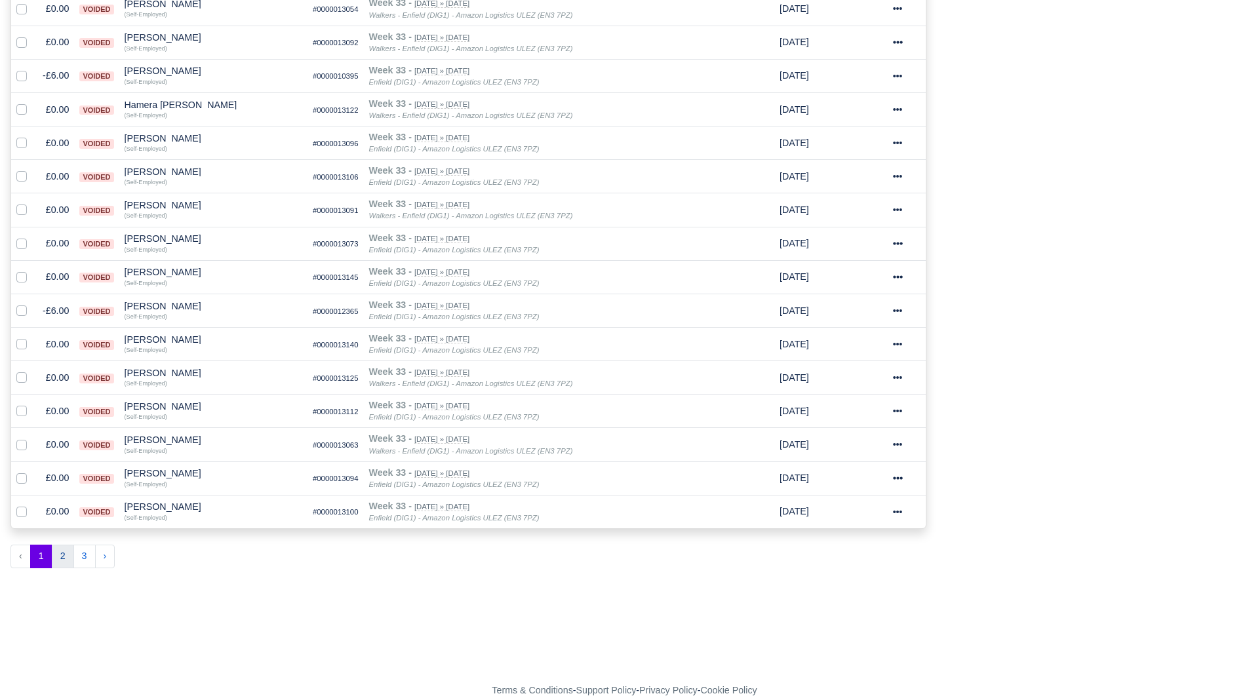
click at [66, 555] on button "2" at bounding box center [63, 557] width 22 height 24
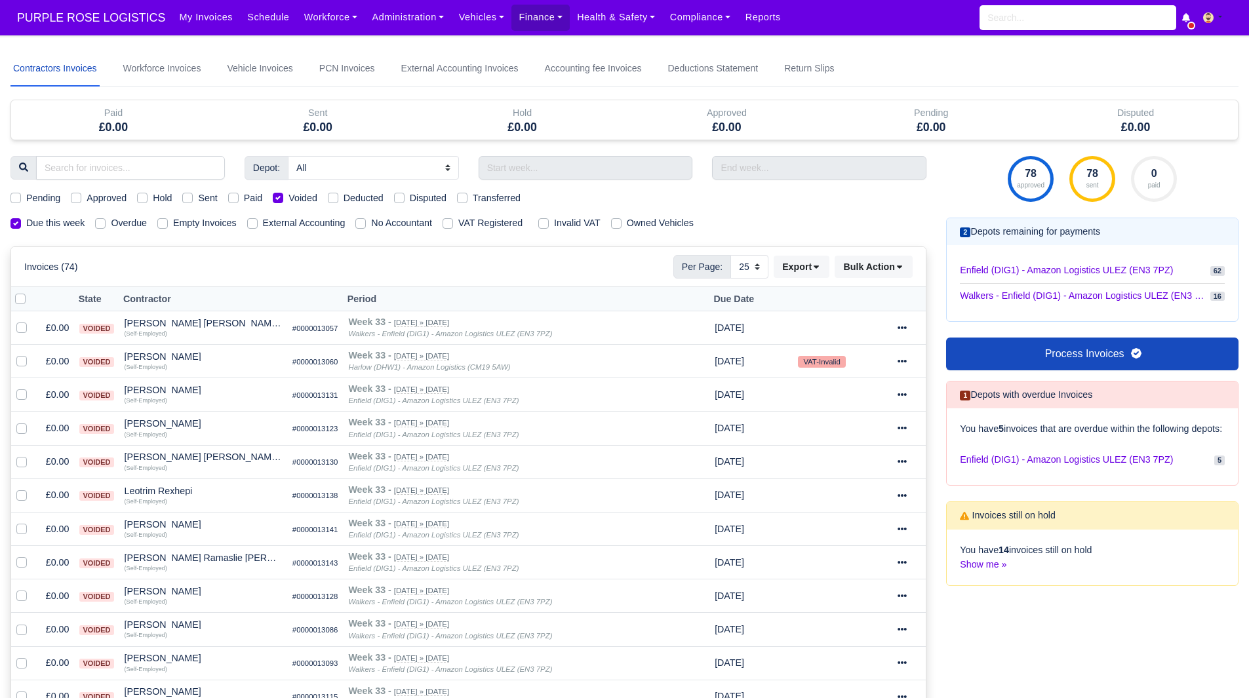
scroll to position [621, 0]
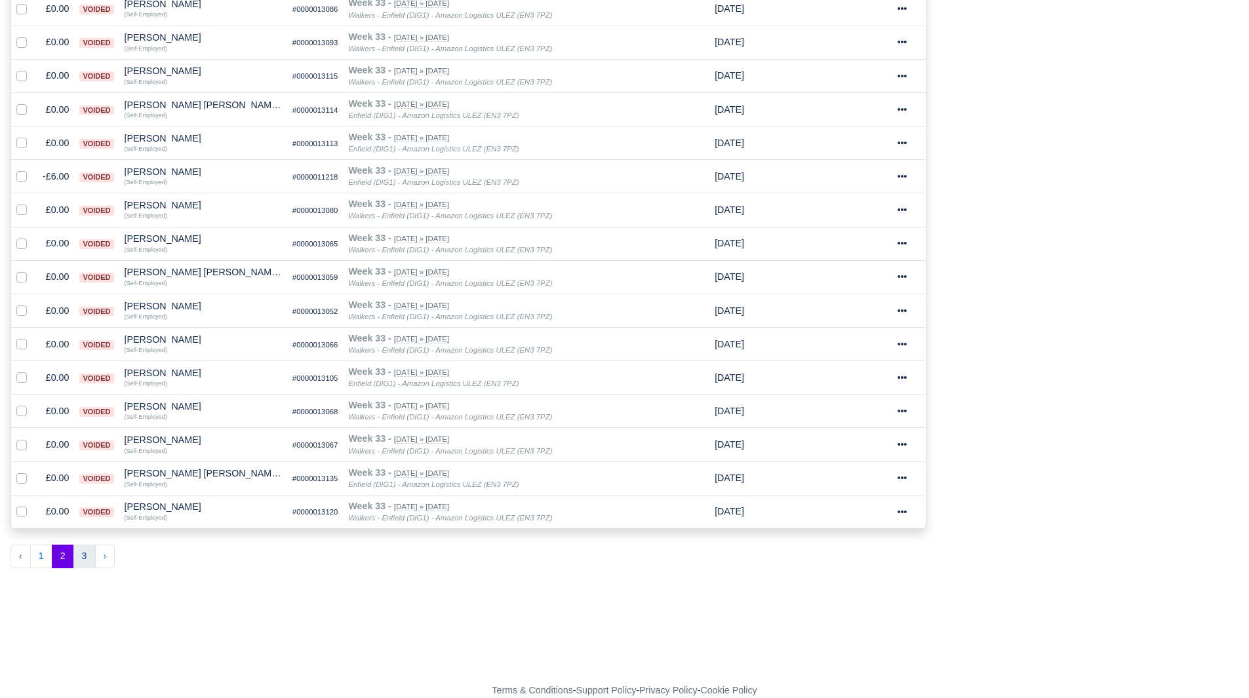
click at [79, 561] on button "3" at bounding box center [84, 557] width 22 height 24
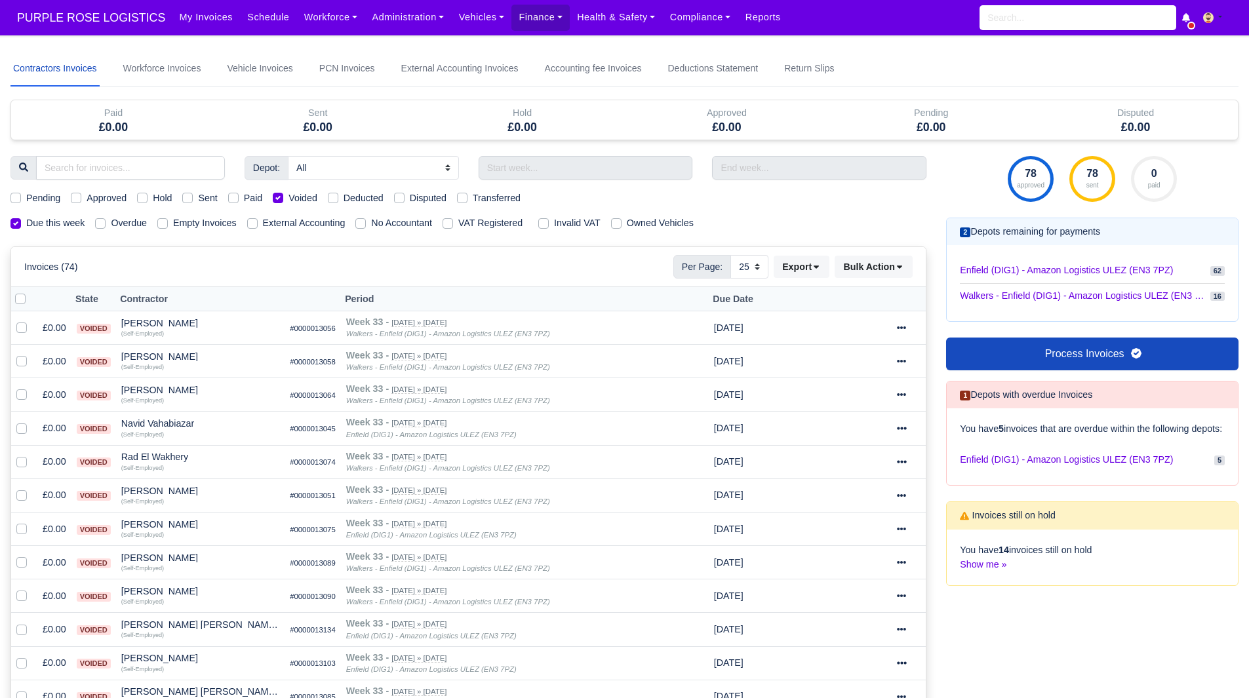
click at [344, 199] on label "Deducted" at bounding box center [364, 198] width 40 height 15
click at [336, 199] on input "Deducted" at bounding box center [333, 196] width 10 height 10
checkbox input "true"
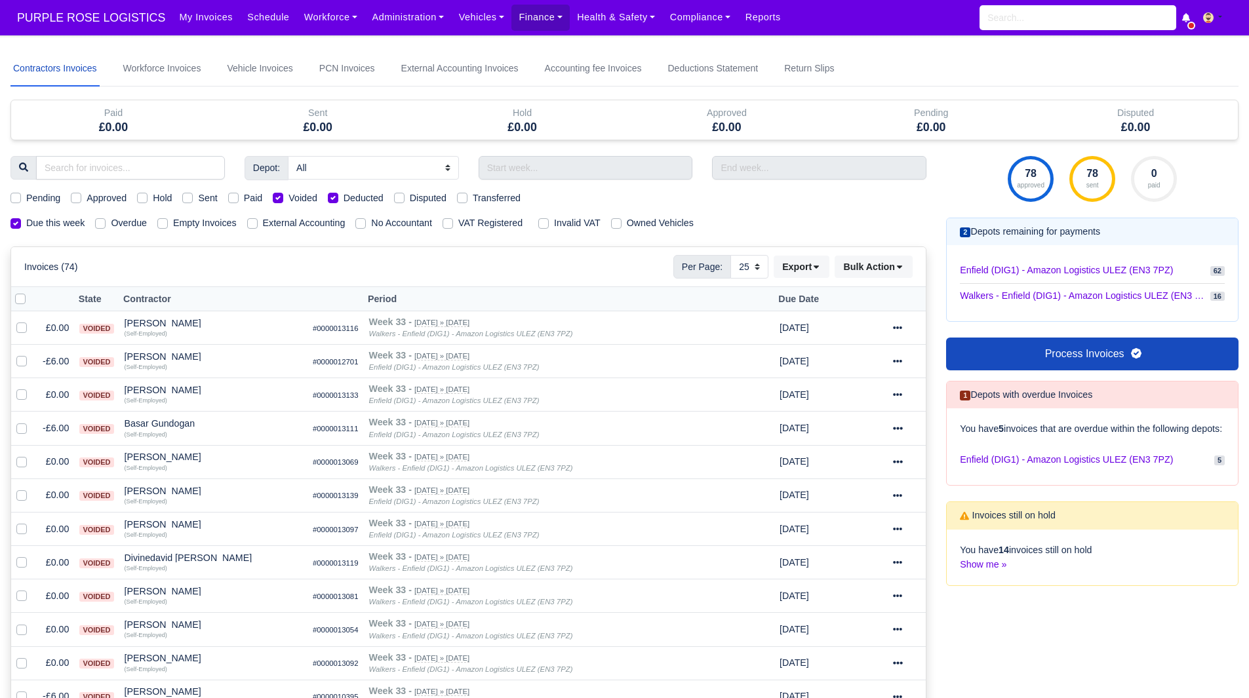
click at [294, 195] on label "Voided" at bounding box center [303, 198] width 29 height 15
click at [283, 195] on input "Voided" at bounding box center [278, 196] width 10 height 10
checkbox input "false"
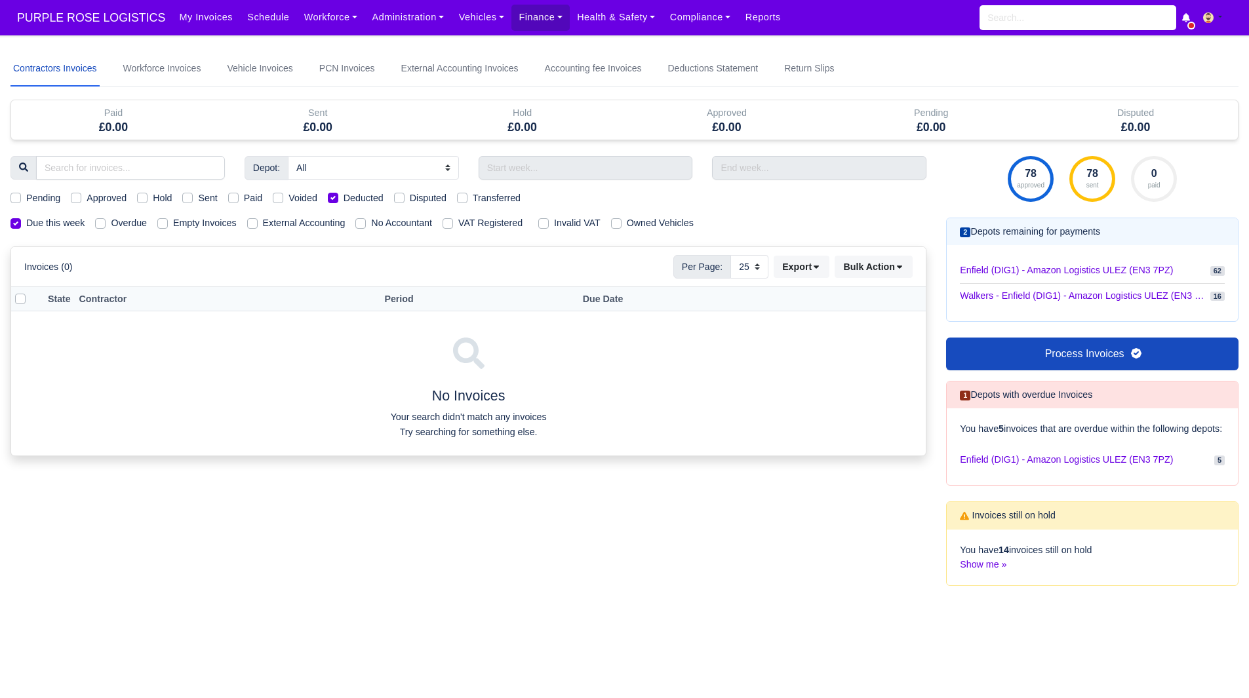
click at [410, 199] on label "Disputed" at bounding box center [428, 198] width 37 height 15
click at [401, 199] on input "Disputed" at bounding box center [399, 196] width 10 height 10
checkbox input "true"
click at [348, 197] on label "Deducted" at bounding box center [364, 198] width 40 height 15
click at [338, 197] on input "Deducted" at bounding box center [333, 196] width 10 height 10
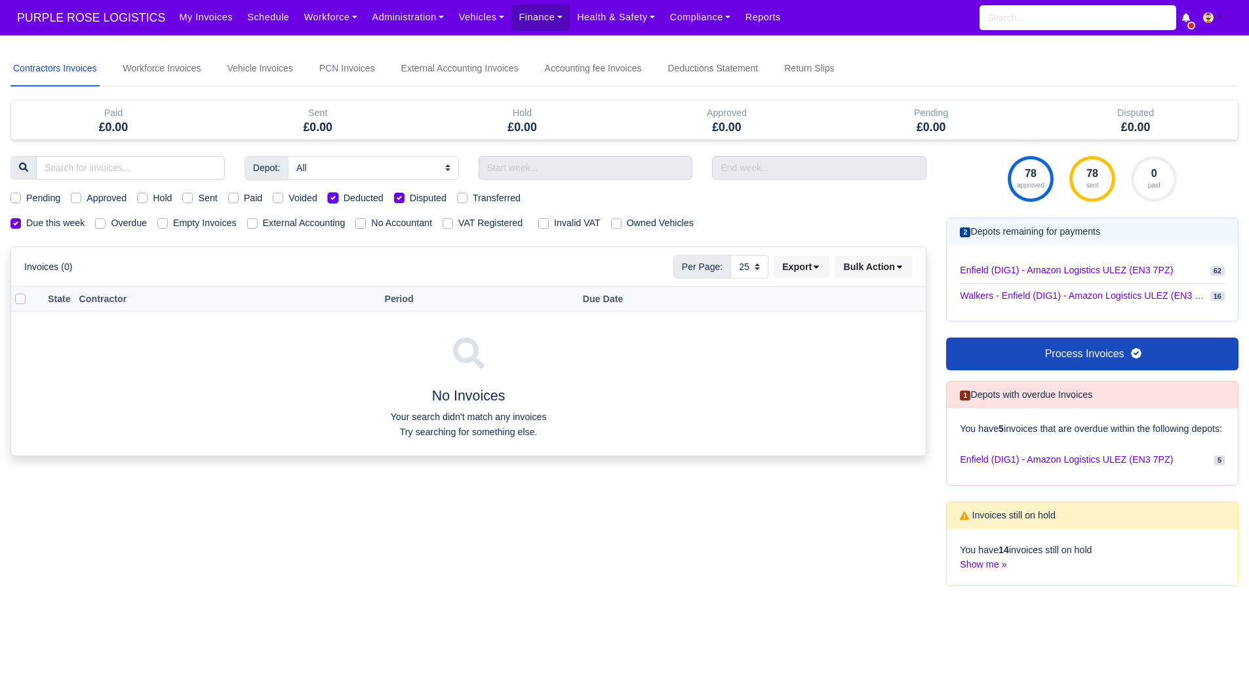
checkbox input "false"
click at [473, 196] on label "Transferred" at bounding box center [497, 198] width 48 height 15
click at [462, 196] on input "Transferred" at bounding box center [462, 196] width 10 height 10
checkbox input "true"
click at [426, 195] on label "Disputed" at bounding box center [428, 198] width 37 height 15
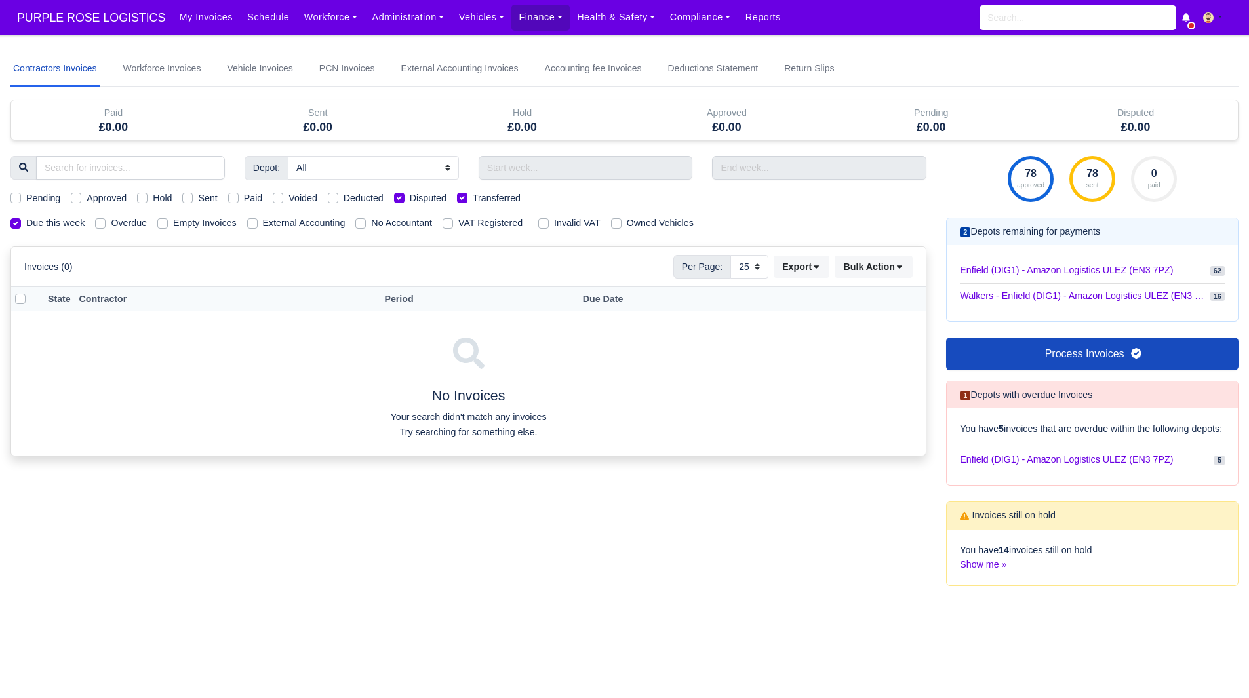
click at [405, 195] on input "Disputed" at bounding box center [399, 196] width 10 height 10
checkbox input "false"
click at [473, 195] on label "Transferred" at bounding box center [497, 198] width 48 height 15
click at [460, 195] on input "Transferred" at bounding box center [462, 196] width 10 height 10
checkbox input "false"
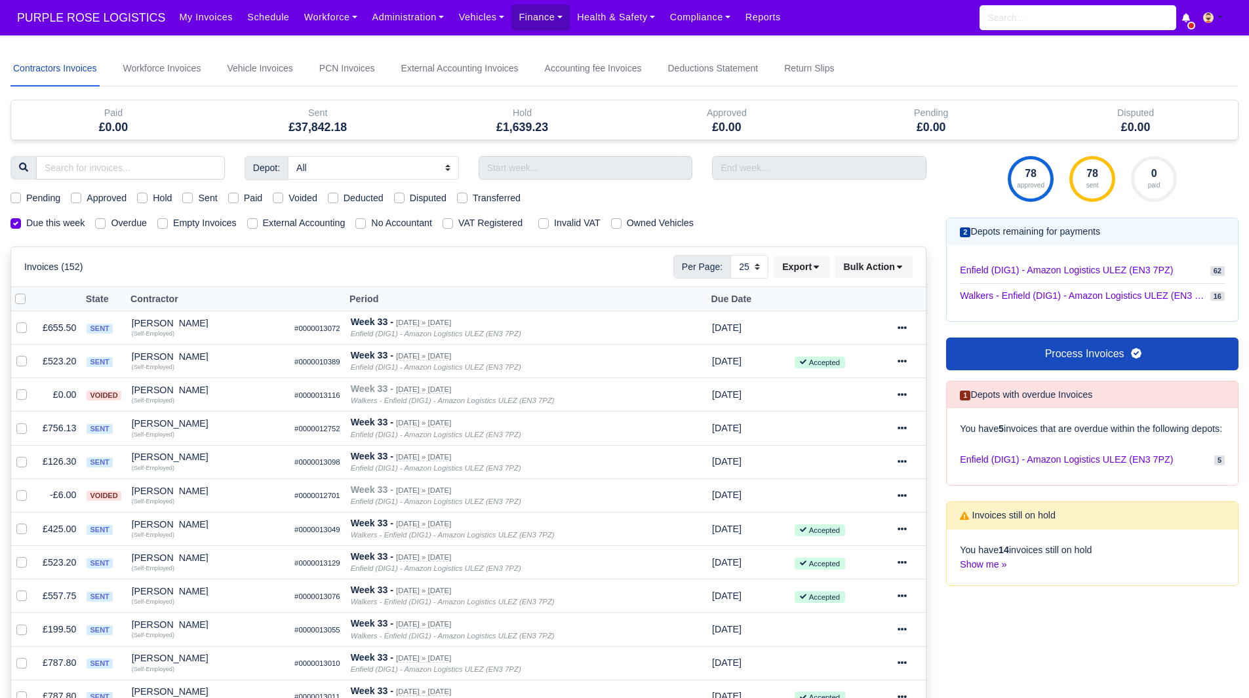
click at [198, 198] on label "Sent" at bounding box center [207, 198] width 19 height 15
click at [190, 198] on input "Sent" at bounding box center [187, 196] width 10 height 10
checkbox input "true"
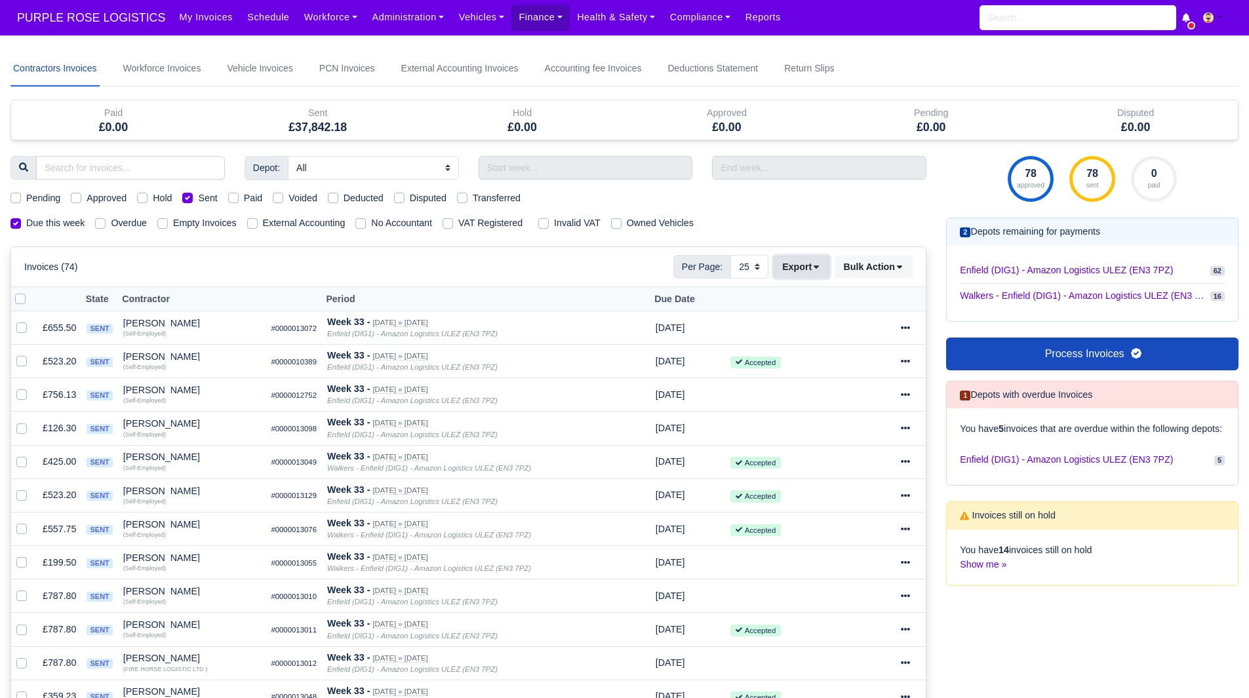
click at [794, 276] on button "Export" at bounding box center [802, 267] width 56 height 22
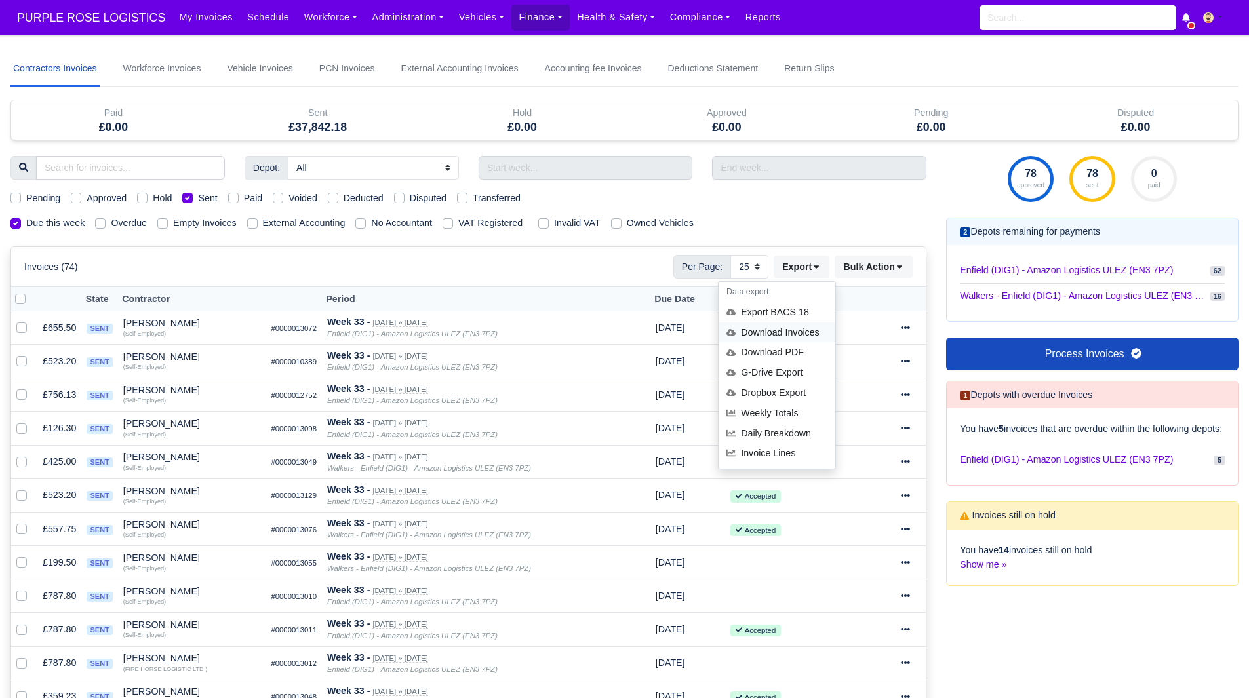
click at [797, 325] on div "Download Invoices" at bounding box center [777, 333] width 117 height 20
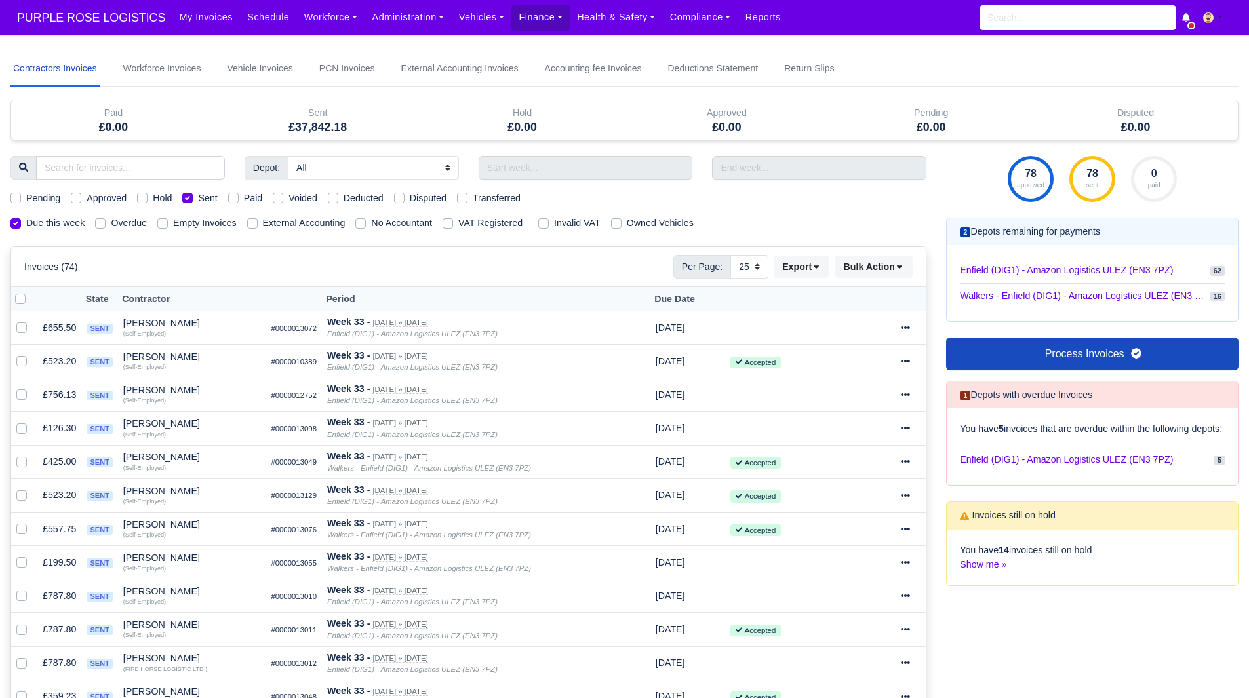
click at [630, 269] on div "Invoices (74) Per Page: 10 25 50 Export Data export: Export BACS 18 Download In…" at bounding box center [468, 267] width 889 height 24
click at [198, 197] on label "Sent" at bounding box center [207, 198] width 19 height 15
click at [186, 197] on input "Sent" at bounding box center [187, 196] width 10 height 10
checkbox input "false"
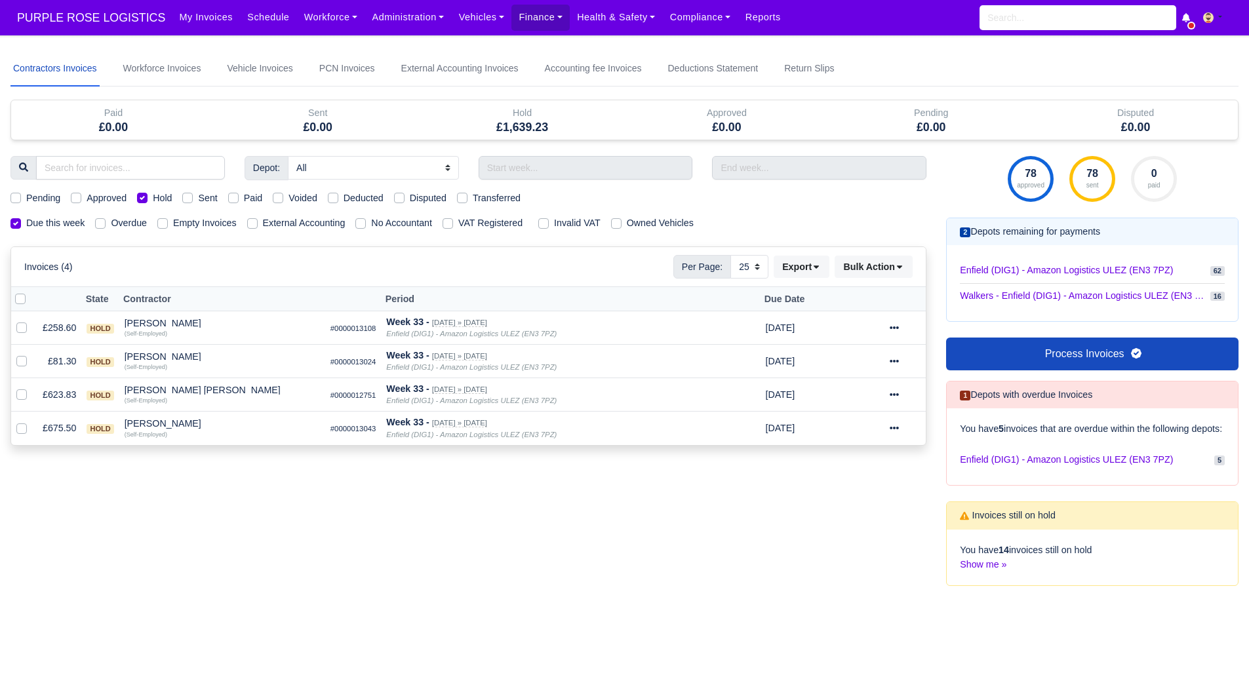
click at [423, 583] on div "Depot: All Enfield (DIG1) - Amazon Logistics ULEZ (EN3 7PZ) Harlow (DHW1) - Ama…" at bounding box center [469, 379] width 936 height 446
click at [1009, 337] on div "78 approved 78 sent 0 paid 2 Depots remaining for payments 62 16" at bounding box center [1093, 379] width 312 height 446
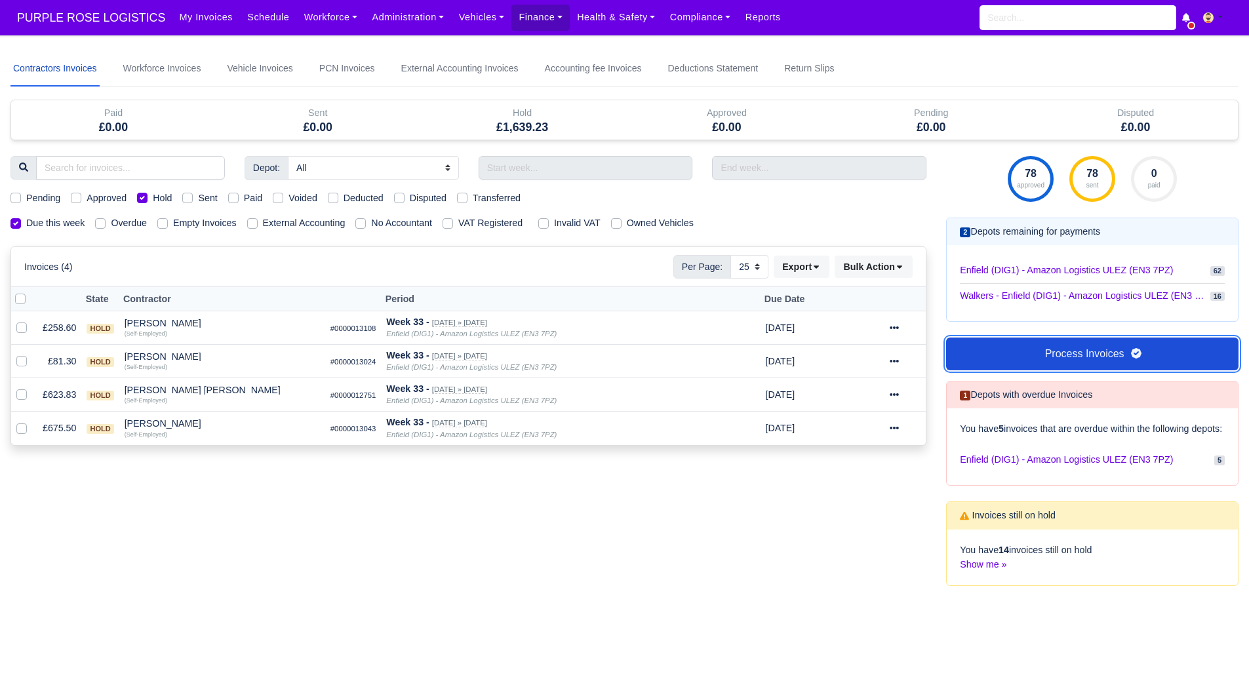
click at [1020, 349] on link "Process Invoices" at bounding box center [1092, 354] width 293 height 33
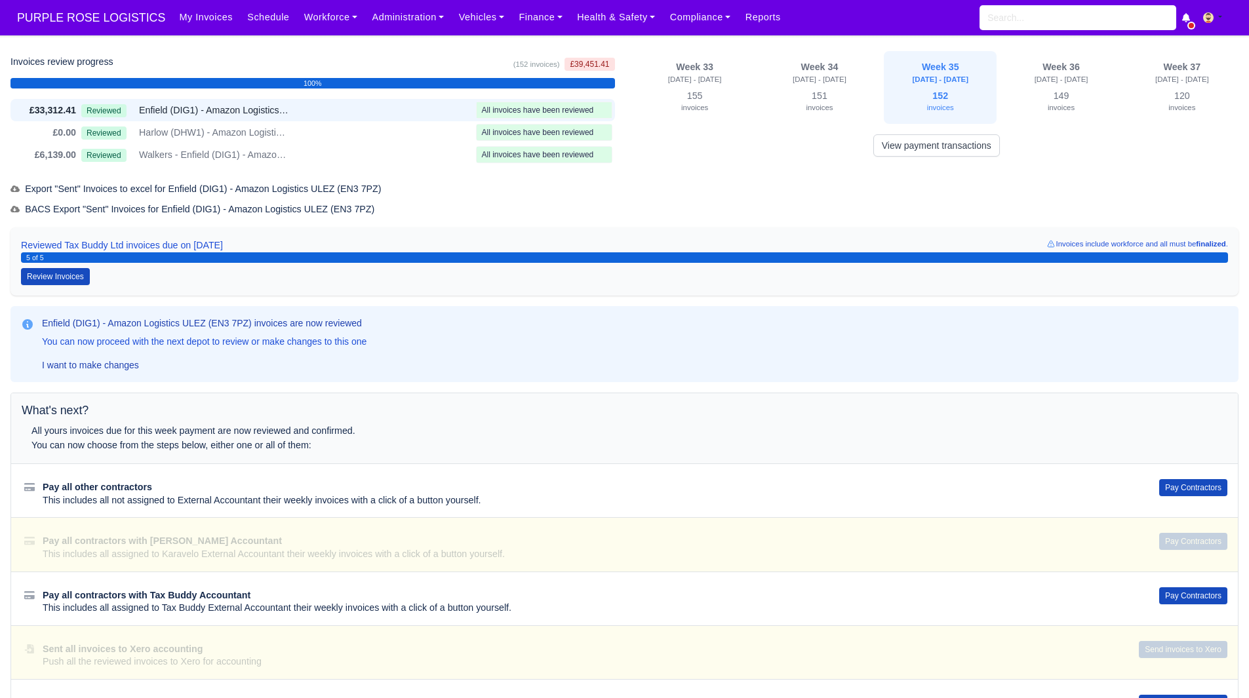
click at [1187, 477] on div "Pay all other contractors This includes all not assigned to External Accountant…" at bounding box center [624, 491] width 1227 height 54
click at [1190, 487] on button "Pay Contractors" at bounding box center [1194, 487] width 68 height 17
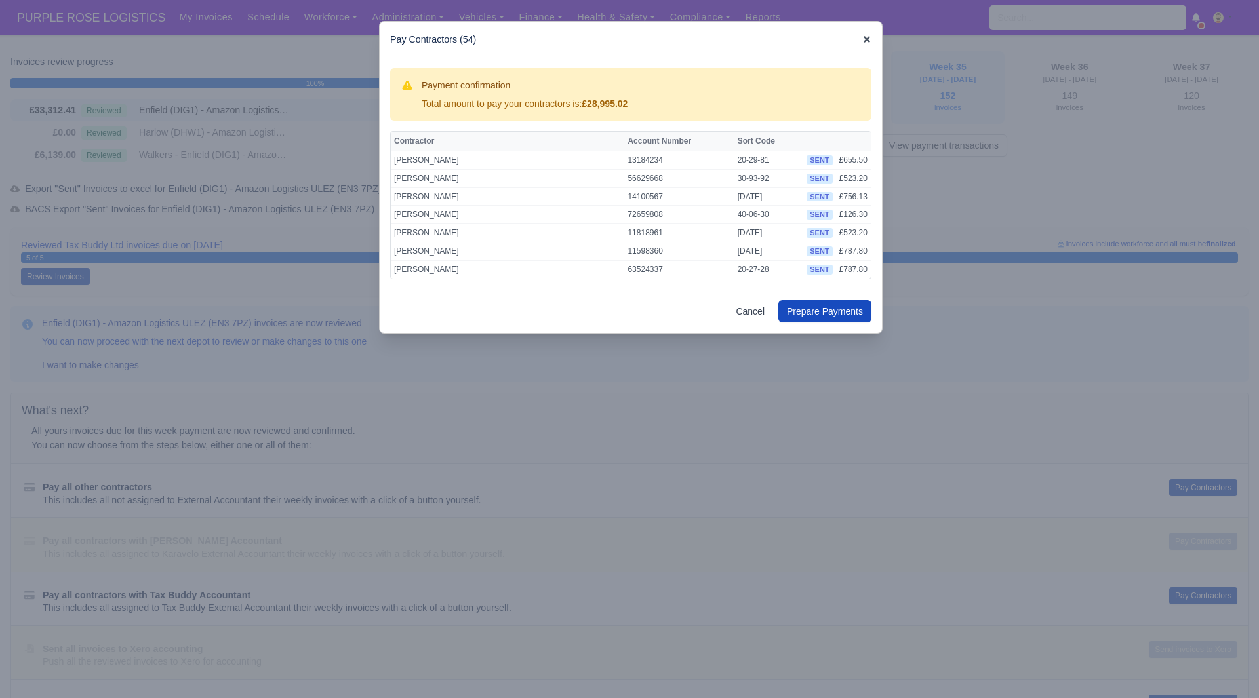
click at [870, 38] on icon at bounding box center [866, 39] width 9 height 9
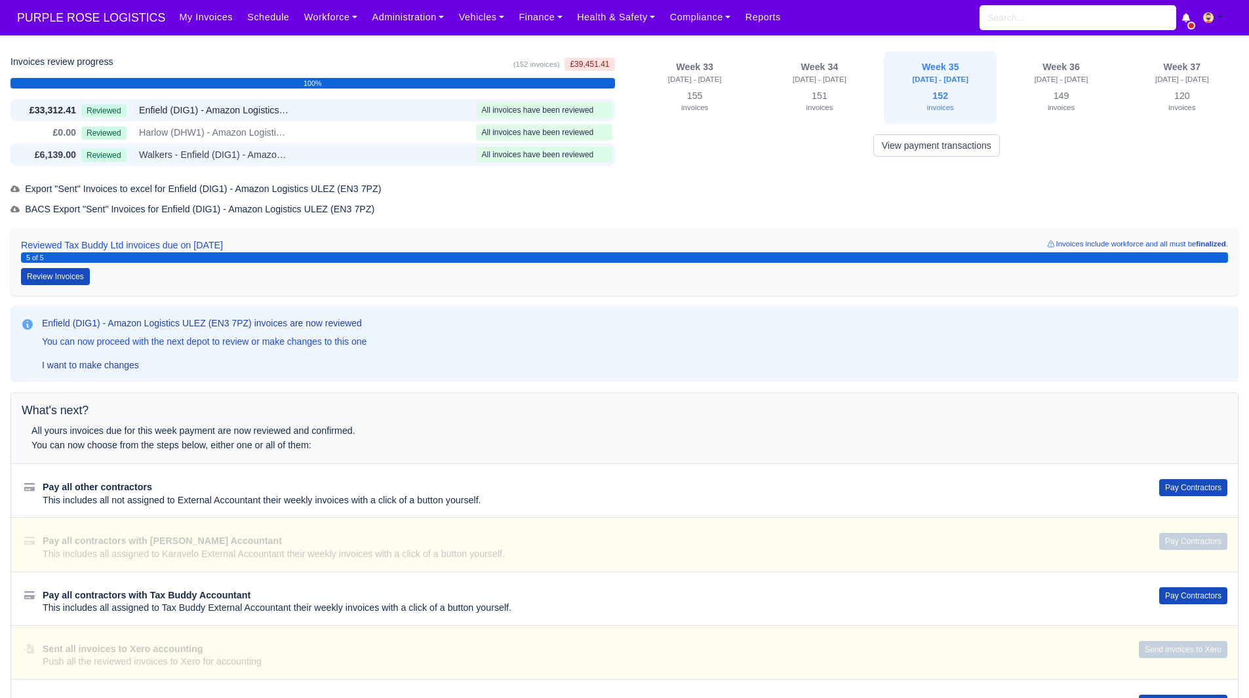
click at [352, 146] on div "£6,139.00 Reviewed Walkers - Enfield (DIG1) - Amazon Logistics ULEZ (EN3 7PZ) A…" at bounding box center [312, 155] width 605 height 22
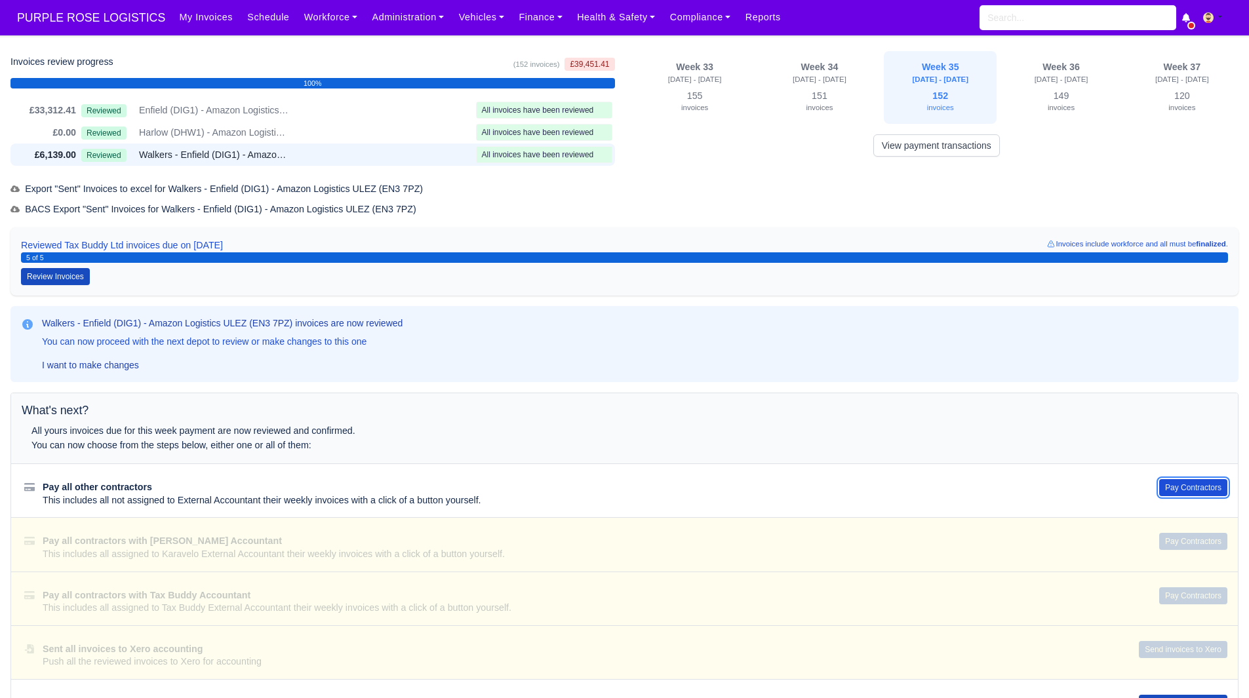
click at [1200, 485] on button "Pay Contractors" at bounding box center [1194, 487] width 68 height 17
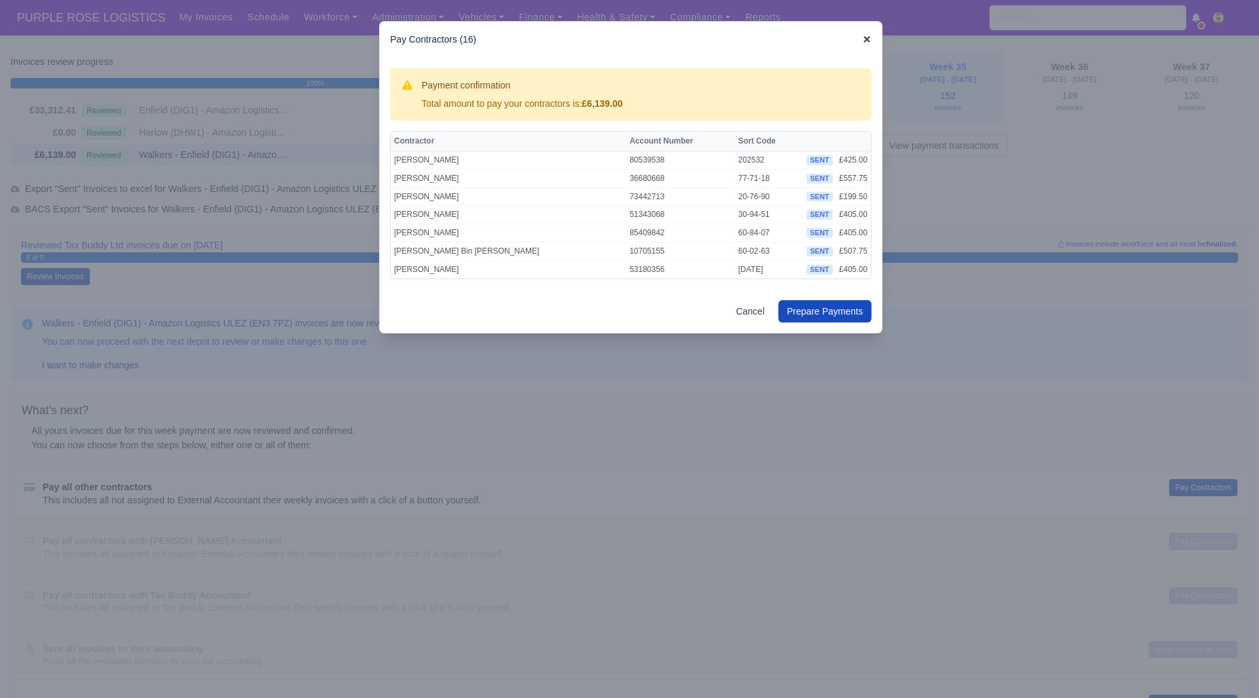
click at [868, 36] on icon at bounding box center [866, 39] width 9 height 9
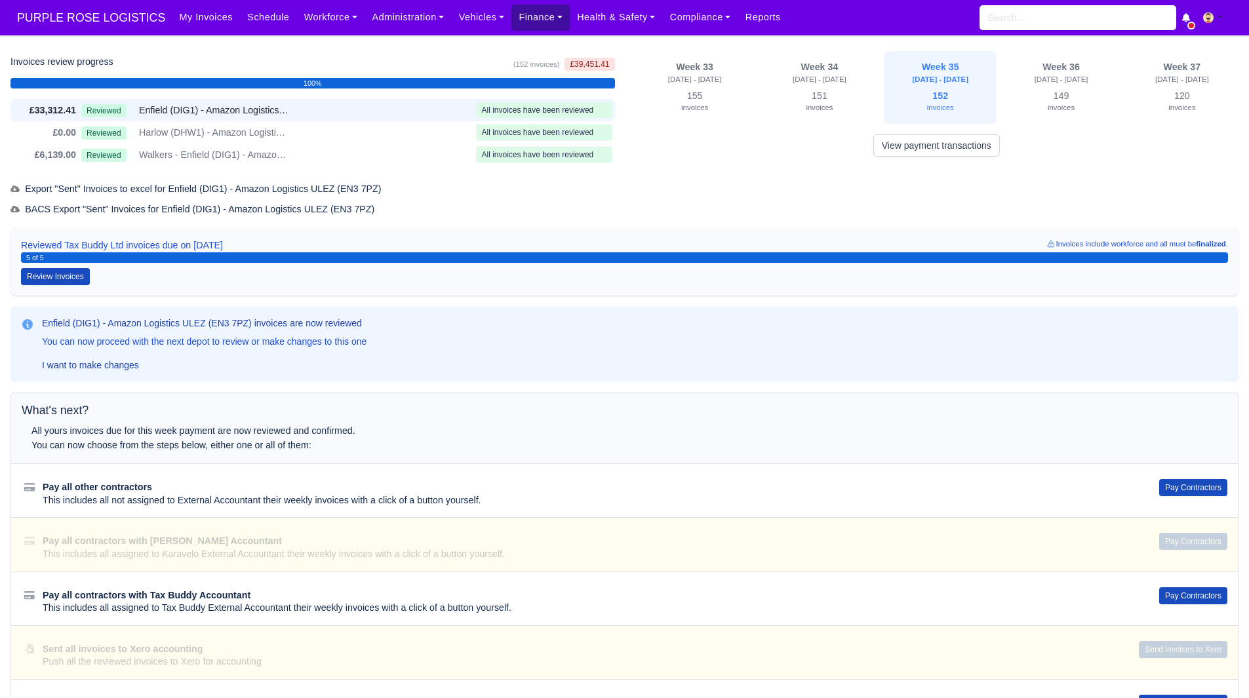
click at [528, 12] on link "Finance" at bounding box center [541, 18] width 58 height 26
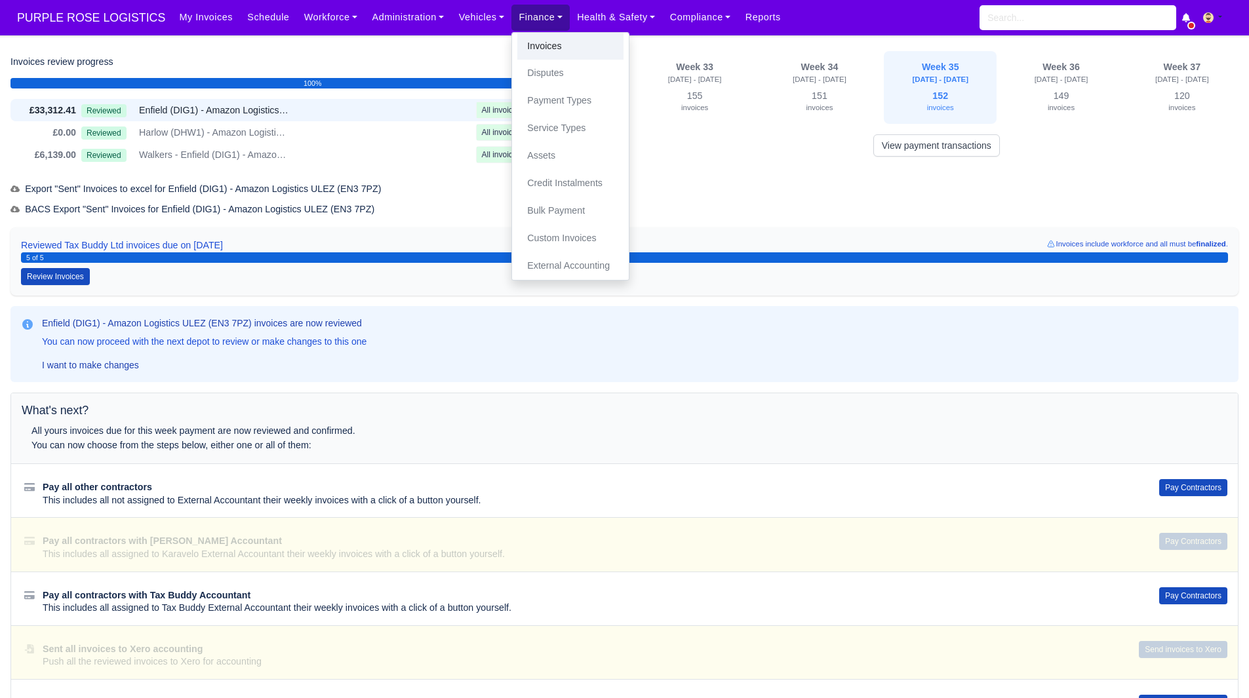
click at [536, 43] on link "Invoices" at bounding box center [570, 47] width 106 height 28
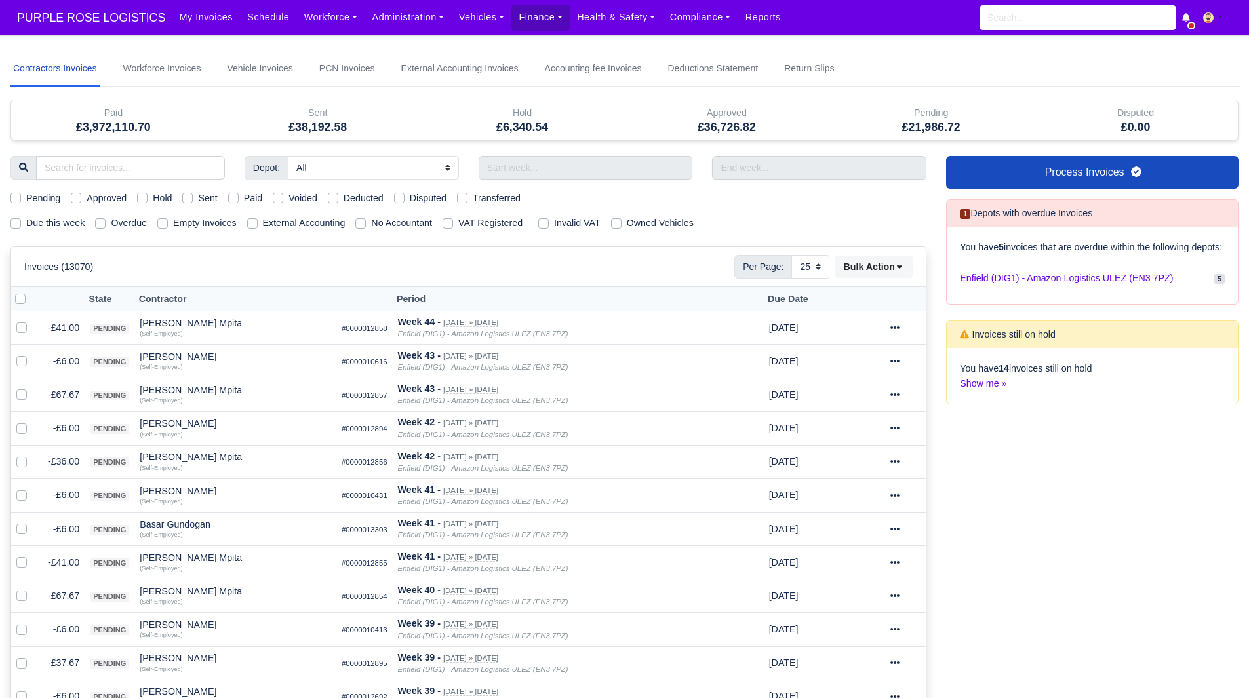
select select "25"
click at [70, 232] on div "Depot: All Enfield (DIG1) - Amazon Logistics ULEZ (EN3 7PZ) Harlow (DHW1) - Ama…" at bounding box center [469, 678] width 936 height 1044
click at [64, 222] on label "Due this week" at bounding box center [55, 223] width 58 height 15
click at [21, 222] on input "Due this week" at bounding box center [15, 221] width 10 height 10
checkbox input "true"
